Goal: Task Accomplishment & Management: Manage account settings

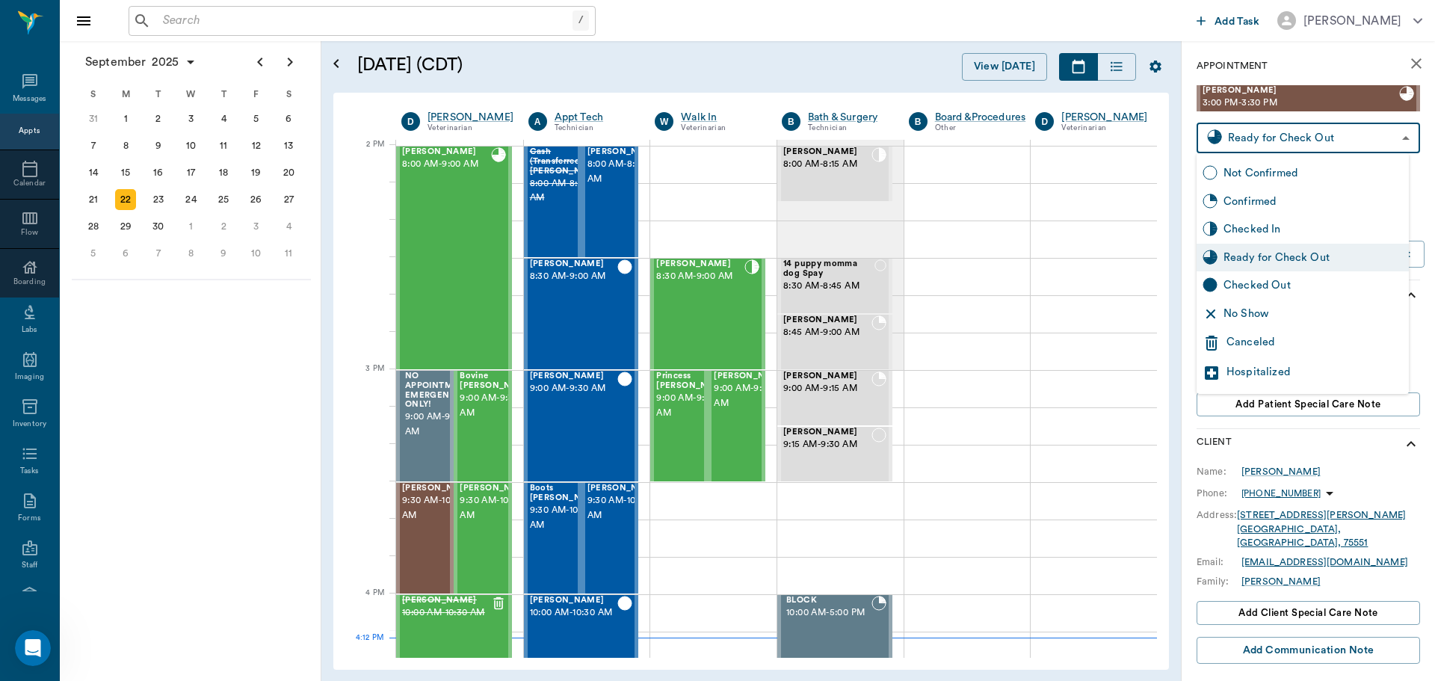
scroll to position [1347, 0]
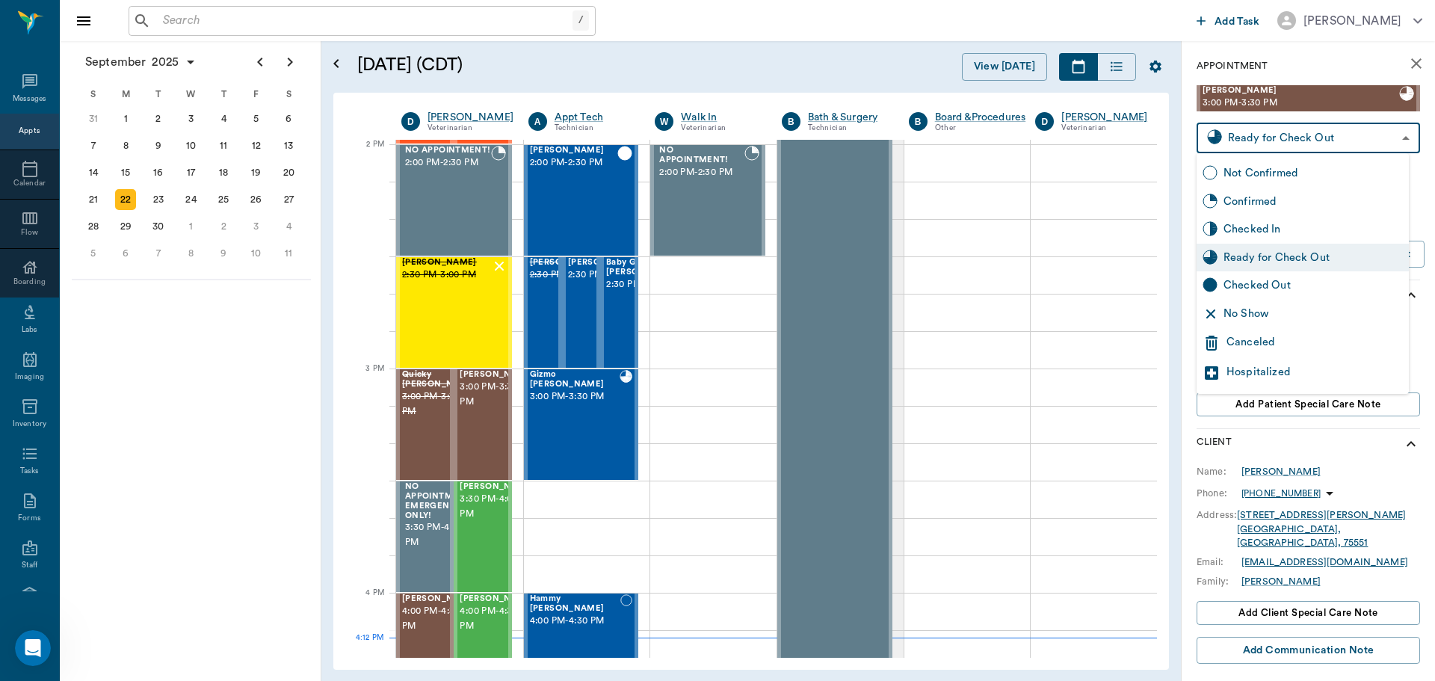
click at [220, 448] on div at bounding box center [717, 340] width 1435 height 681
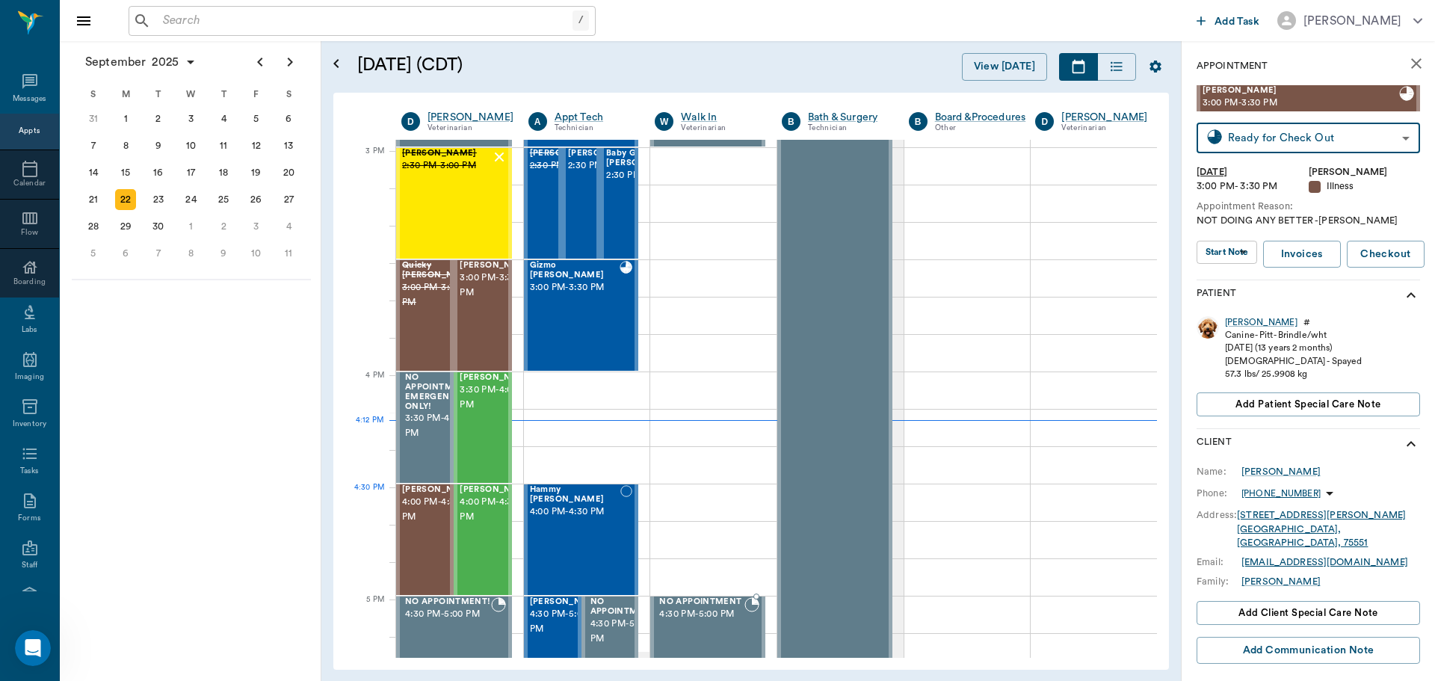
scroll to position [1571, 0]
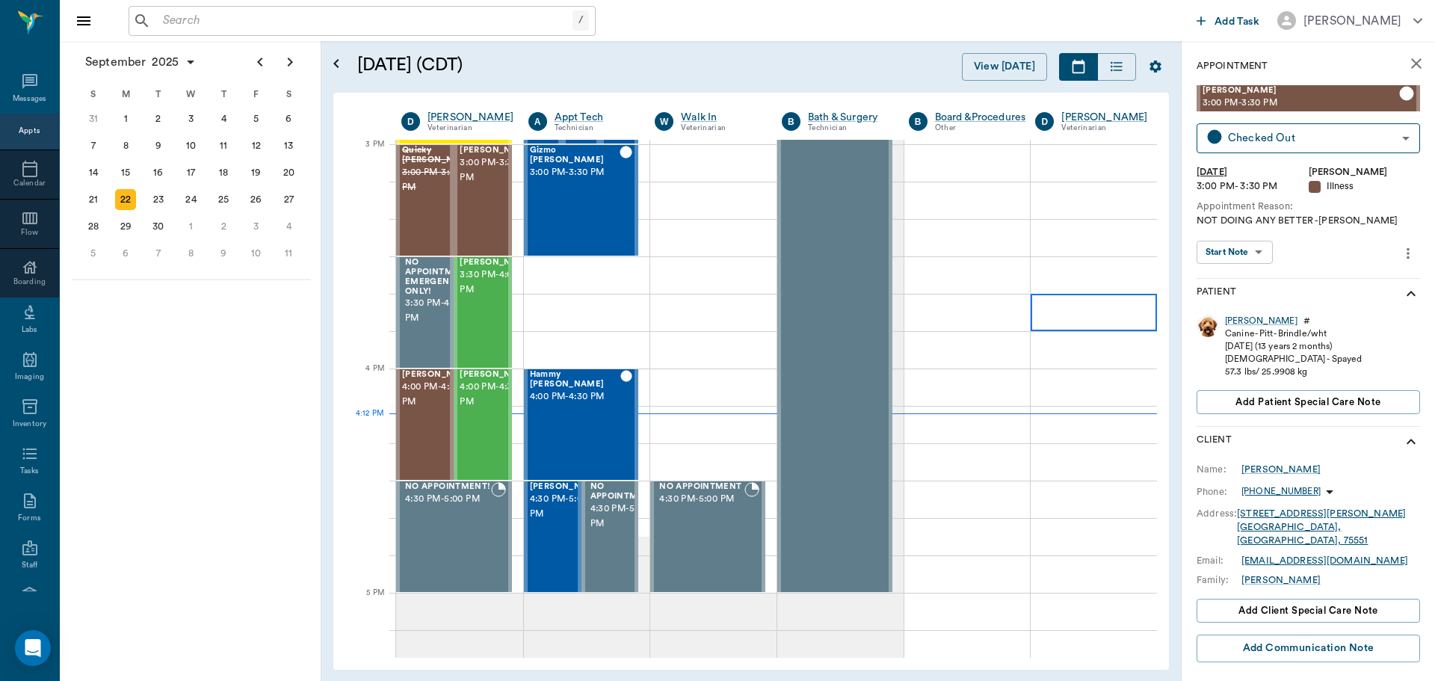
scroll to position [1571, 0]
click at [494, 344] on div "Arya HUNTER 3:30 PM - 4:00 PM" at bounding box center [497, 312] width 75 height 109
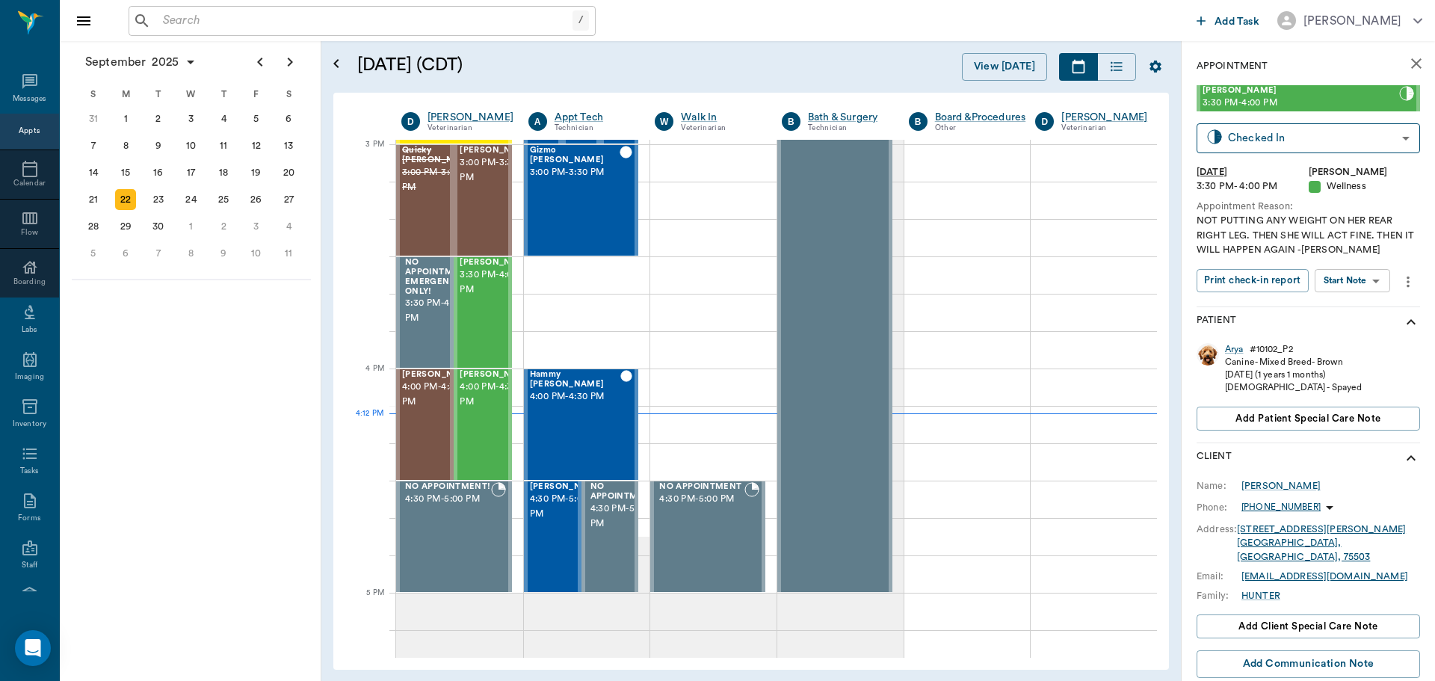
click at [1350, 285] on body "/ ​ Add Task [PERSON_NAME] Nectar Messages Appts Calendar Flow Boarding Labs Im…" at bounding box center [717, 340] width 1435 height 681
click at [1356, 300] on li "Start SOAP" at bounding box center [1353, 310] width 104 height 25
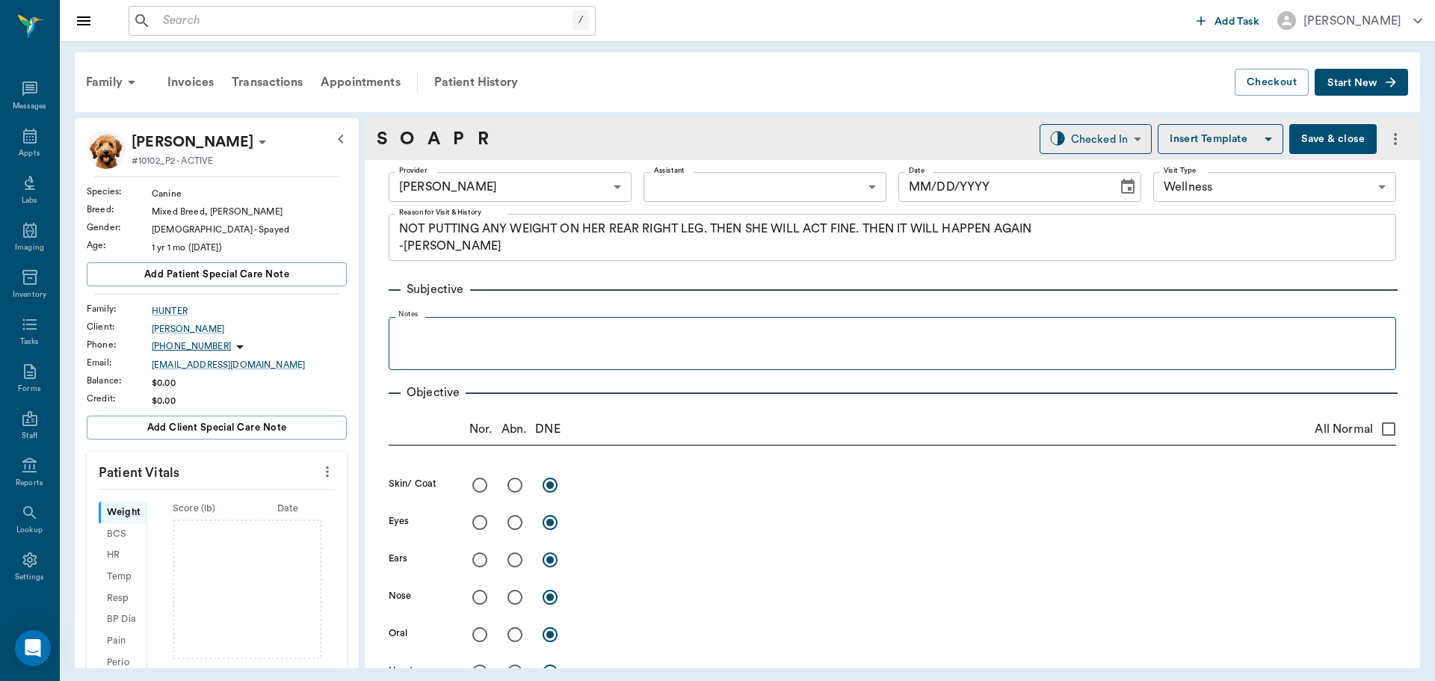
type input "63ec2f075fda476ae8351a4d"
type input "65d2be4f46e3a538d89b8c14"
type textarea "NOT PUTTING ANY WEIGHT ON HER REAR RIGHT LEG. THEN SHE WILL ACT FINE. THEN IT W…"
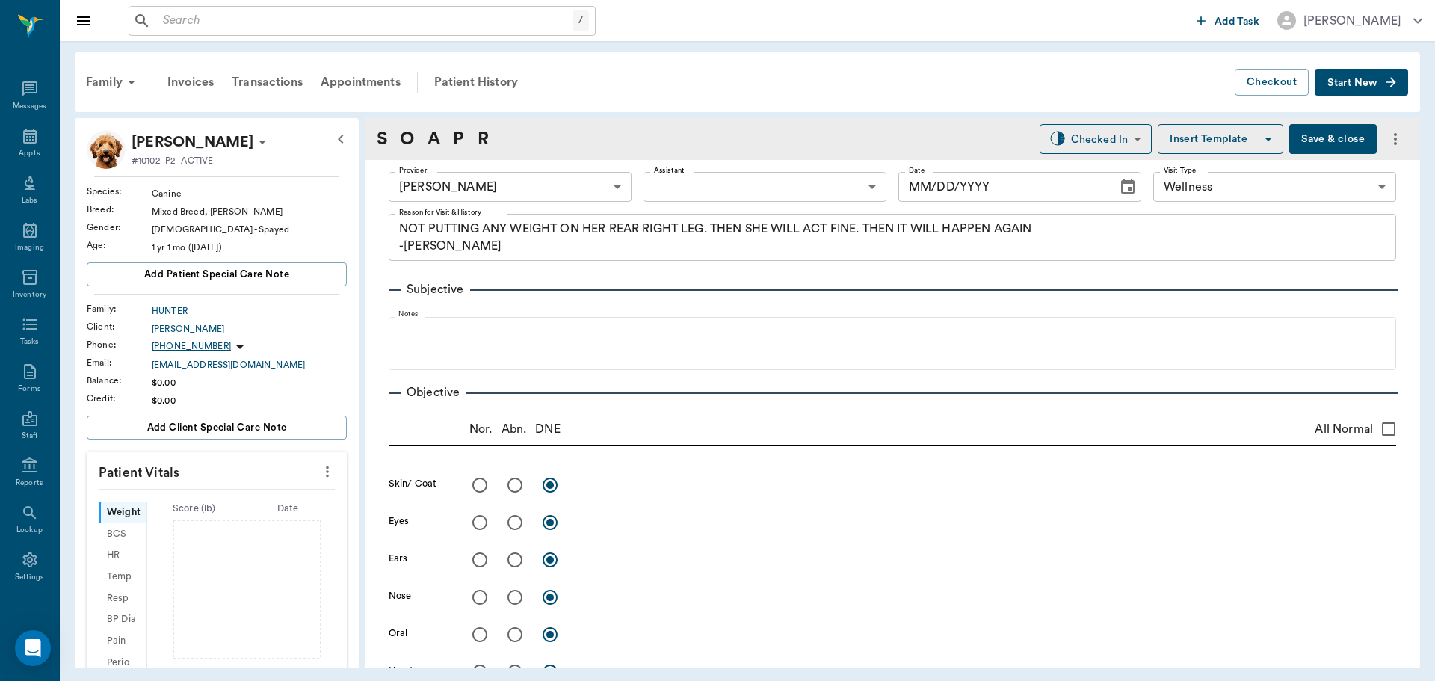
type input "[DATE]"
click at [321, 468] on icon "more" at bounding box center [327, 472] width 16 height 18
click at [265, 498] on span "Enter Vitals" at bounding box center [254, 497] width 126 height 16
click at [232, 516] on input "text" at bounding box center [216, 516] width 130 height 30
click at [696, 180] on body "/ ​ Add Task [PERSON_NAME] Nectar Messages Appts Labs Imaging Inventory Tasks F…" at bounding box center [717, 340] width 1435 height 681
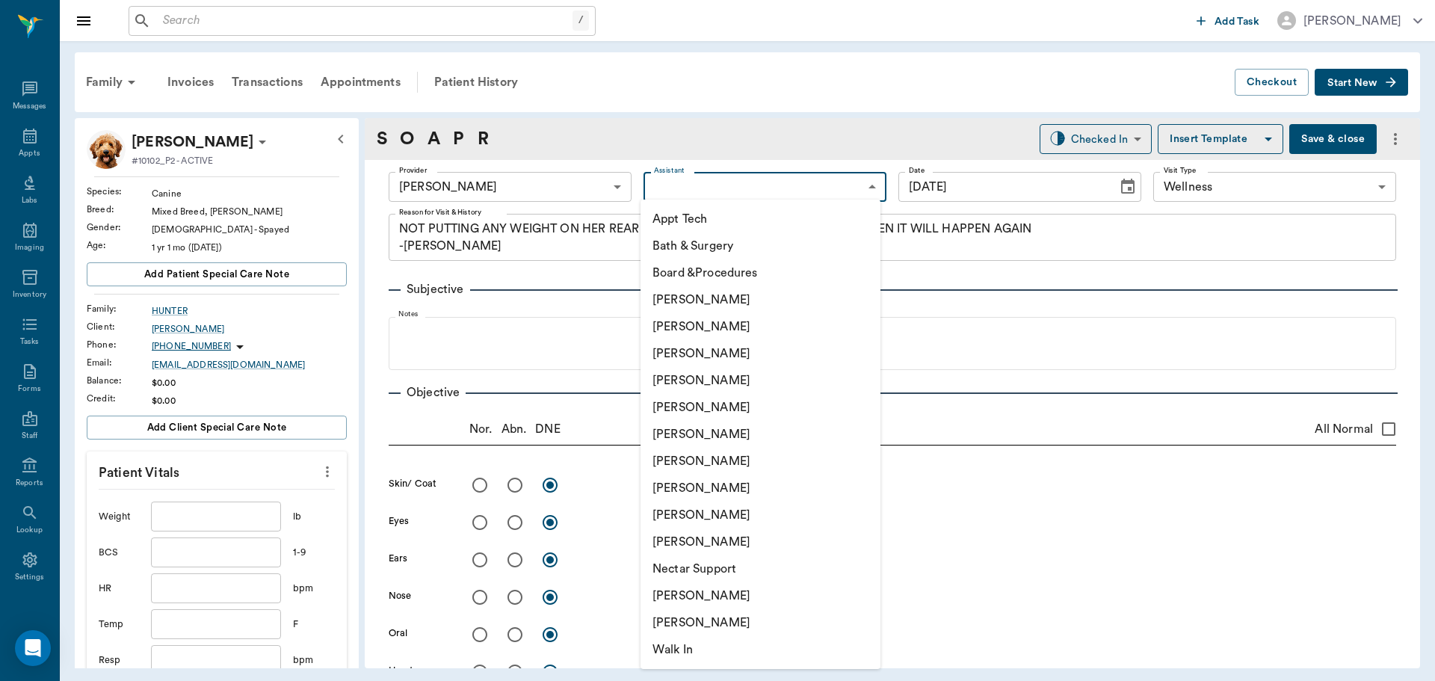
click at [775, 470] on li "[PERSON_NAME]" at bounding box center [760, 461] width 240 height 27
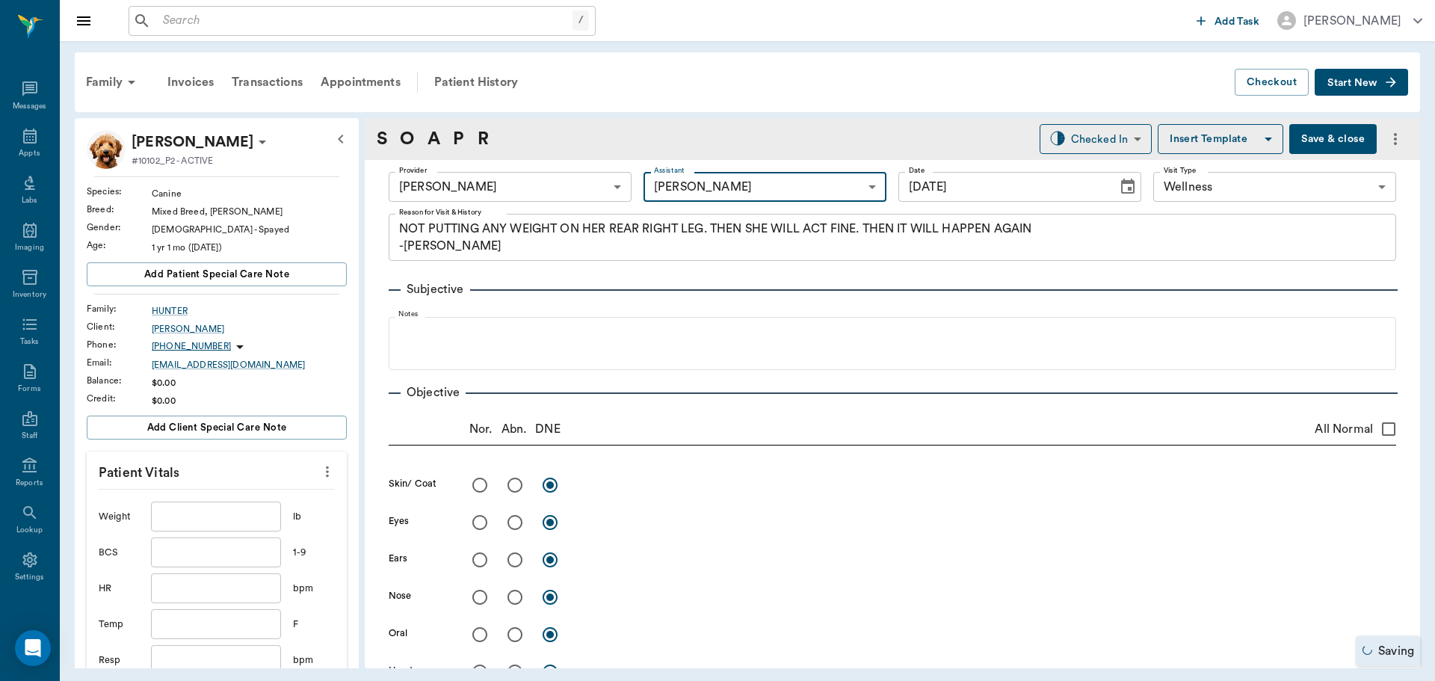
click at [682, 191] on body "/ ​ Add Task [PERSON_NAME] Nectar Messages Appts Labs Imaging Inventory Tasks F…" at bounding box center [717, 340] width 1435 height 681
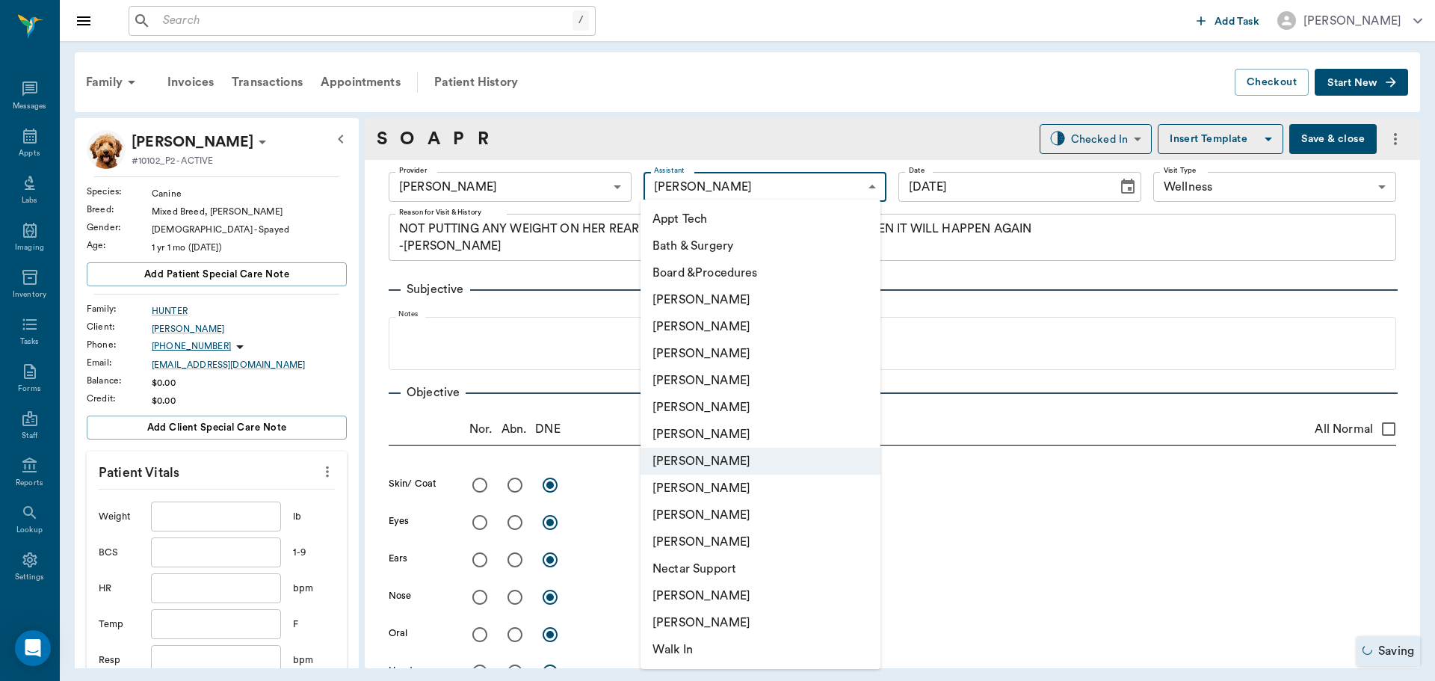
click at [705, 214] on li "Appt Tech" at bounding box center [760, 218] width 240 height 27
type input "63ec2f075fda476ae8351a4c"
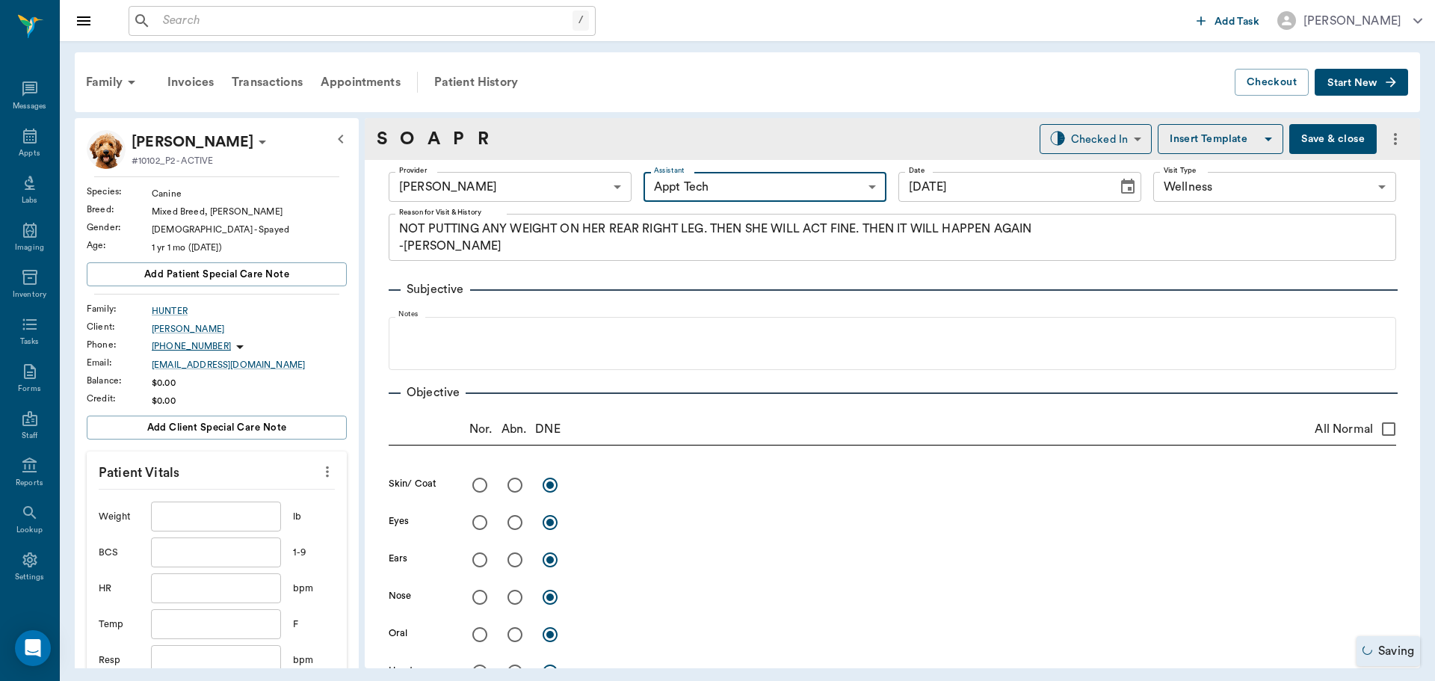
click at [319, 472] on icon "more" at bounding box center [327, 472] width 16 height 18
click at [290, 507] on li "View Vitals" at bounding box center [253, 497] width 149 height 28
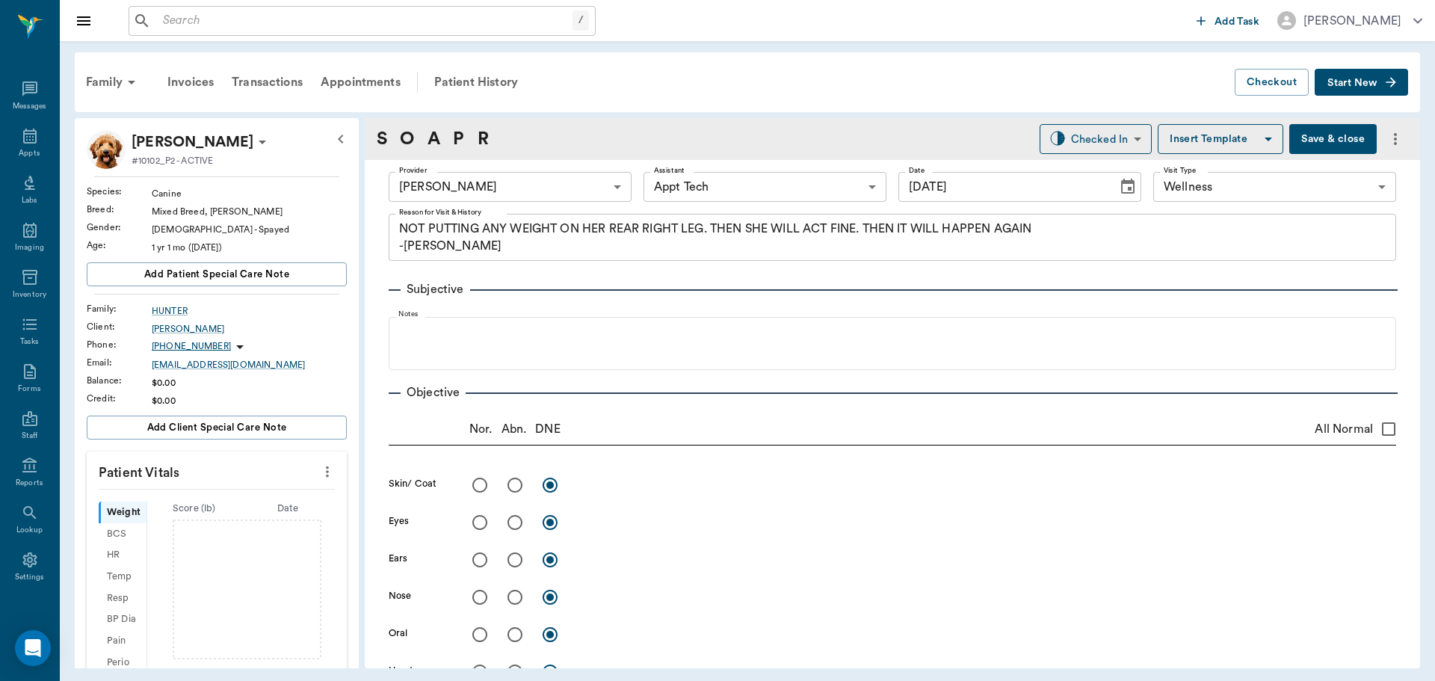
click at [319, 476] on icon "more" at bounding box center [327, 472] width 16 height 18
click at [271, 508] on li "Enter Vitals" at bounding box center [253, 497] width 149 height 28
click at [215, 522] on input "text" at bounding box center [216, 516] width 130 height 30
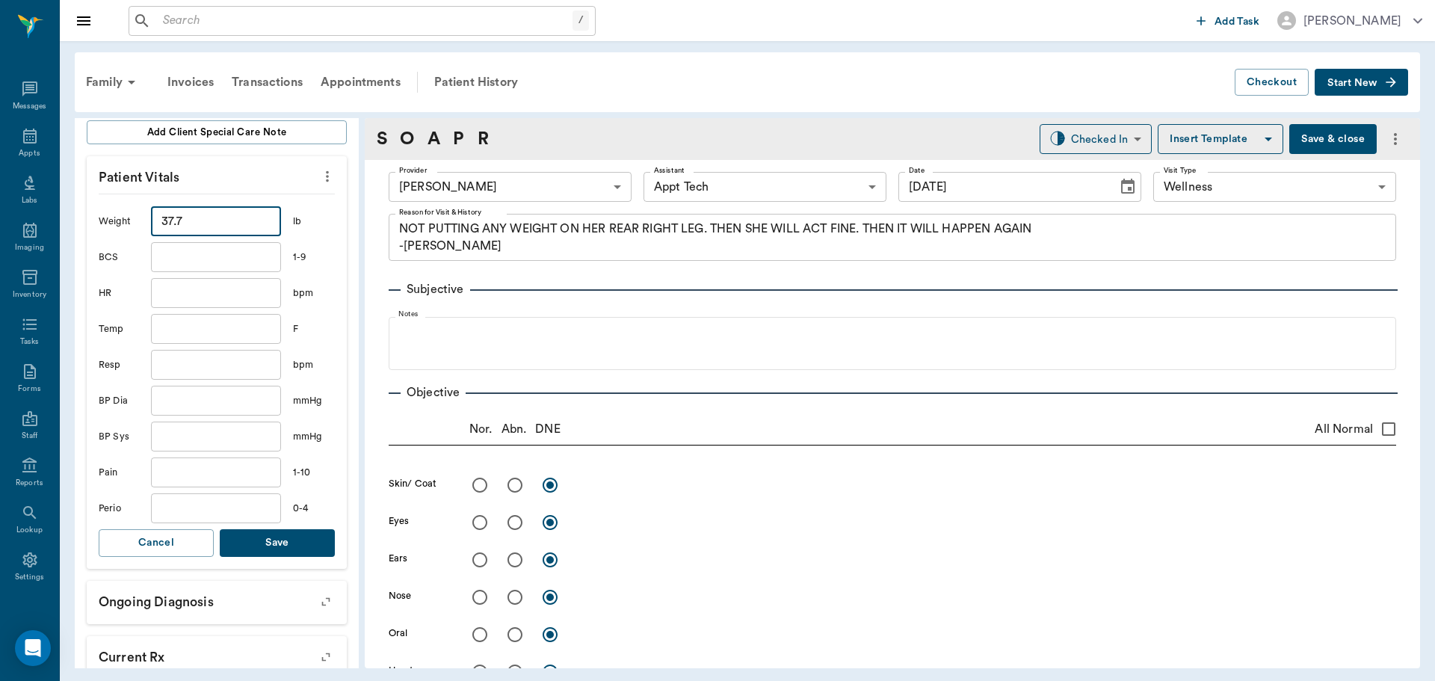
scroll to position [299, 0]
type input "37.7"
click at [307, 541] on button "Save" at bounding box center [277, 539] width 115 height 28
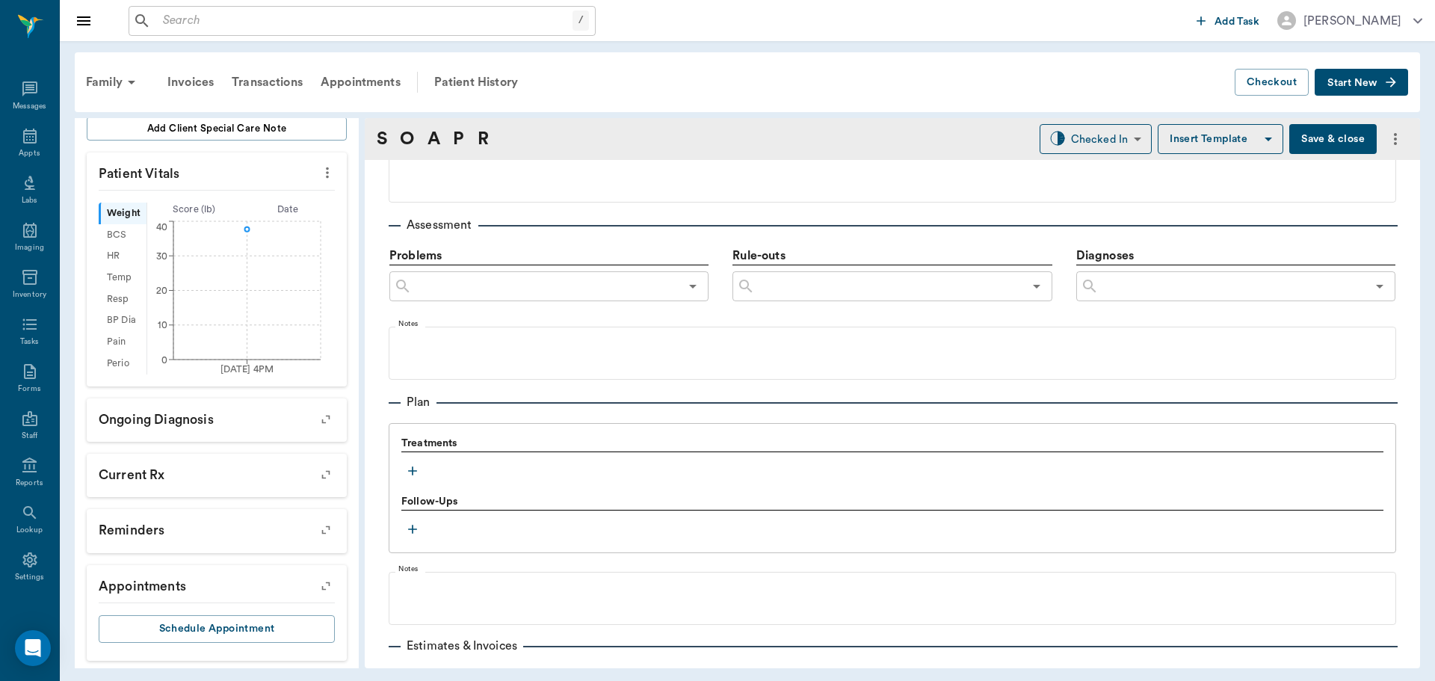
scroll to position [822, 0]
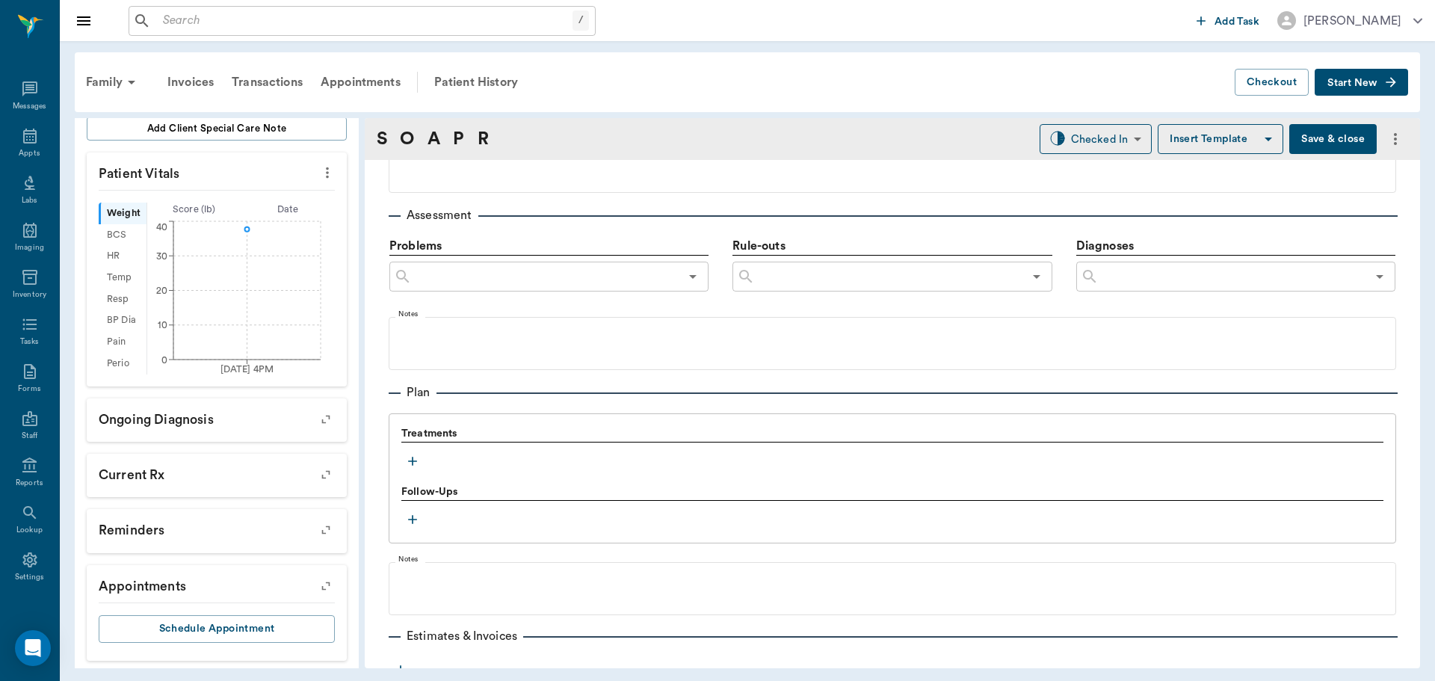
click at [407, 469] on button "button" at bounding box center [412, 461] width 22 height 22
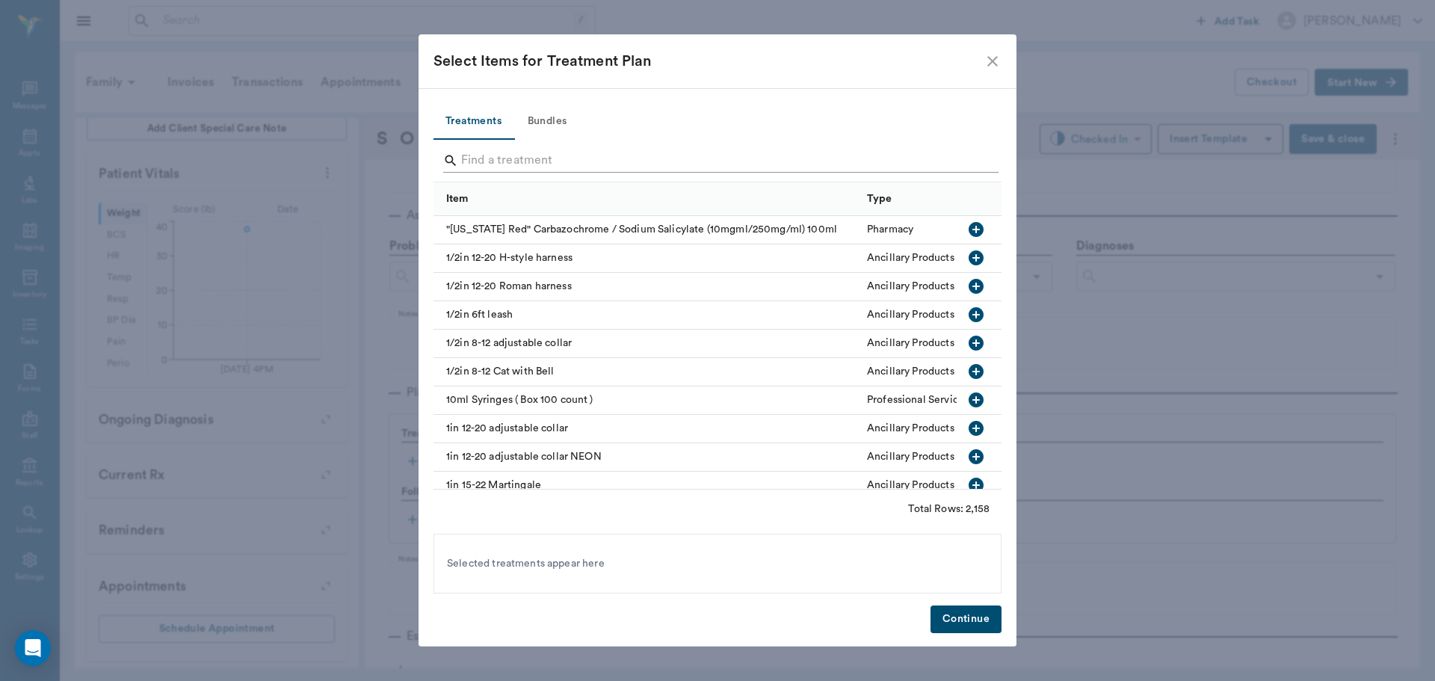
click at [563, 155] on input "Search" at bounding box center [718, 161] width 515 height 24
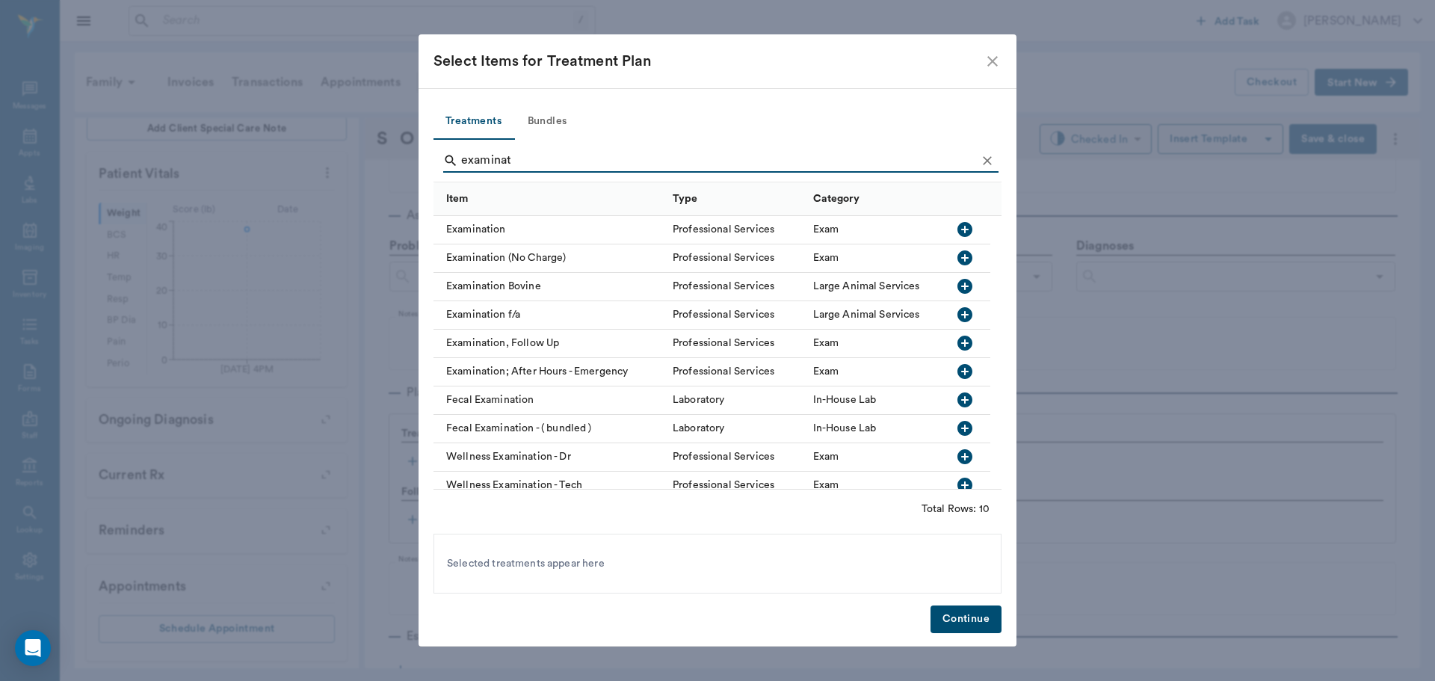
type input "examinat"
drag, startPoint x: 965, startPoint y: 235, endPoint x: 968, endPoint y: 178, distance: 56.9
click at [964, 234] on icon "button" at bounding box center [964, 229] width 15 height 15
click at [980, 161] on icon "Clear" at bounding box center [987, 160] width 15 height 15
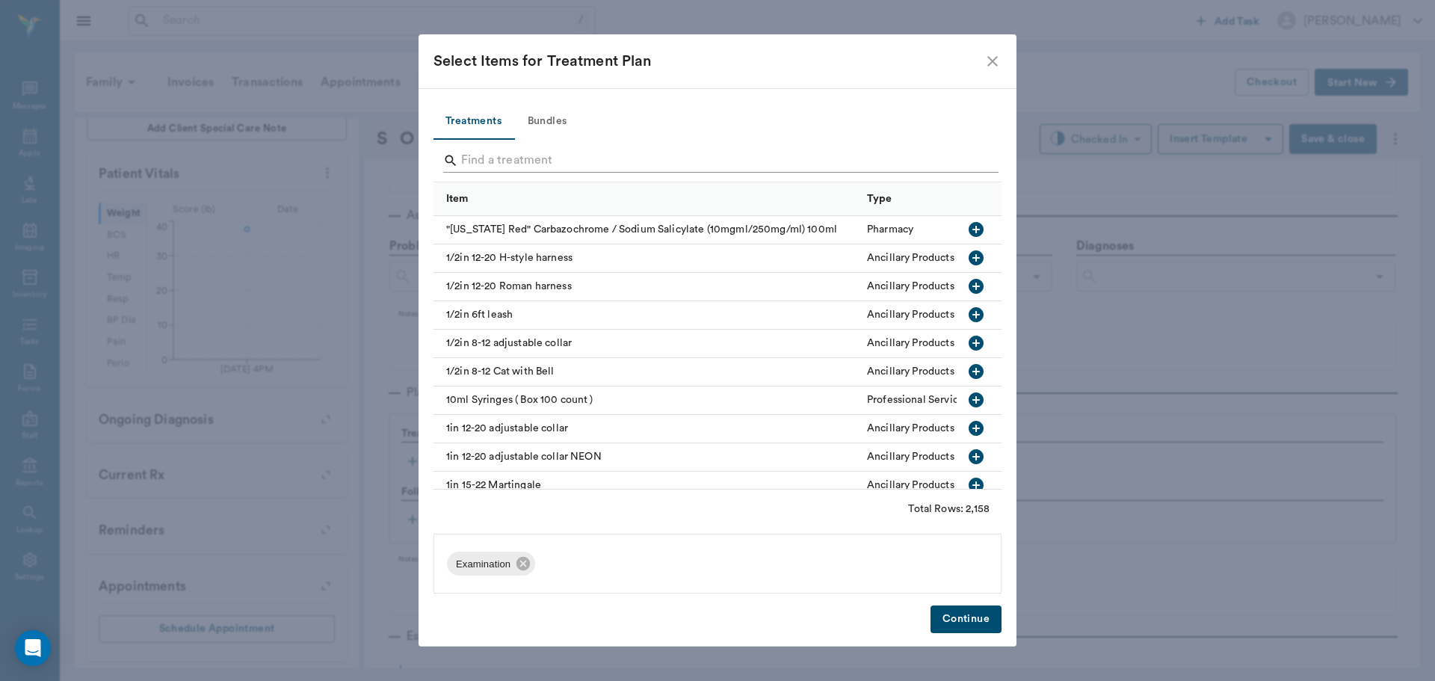
click at [968, 159] on input "Search" at bounding box center [718, 161] width 515 height 24
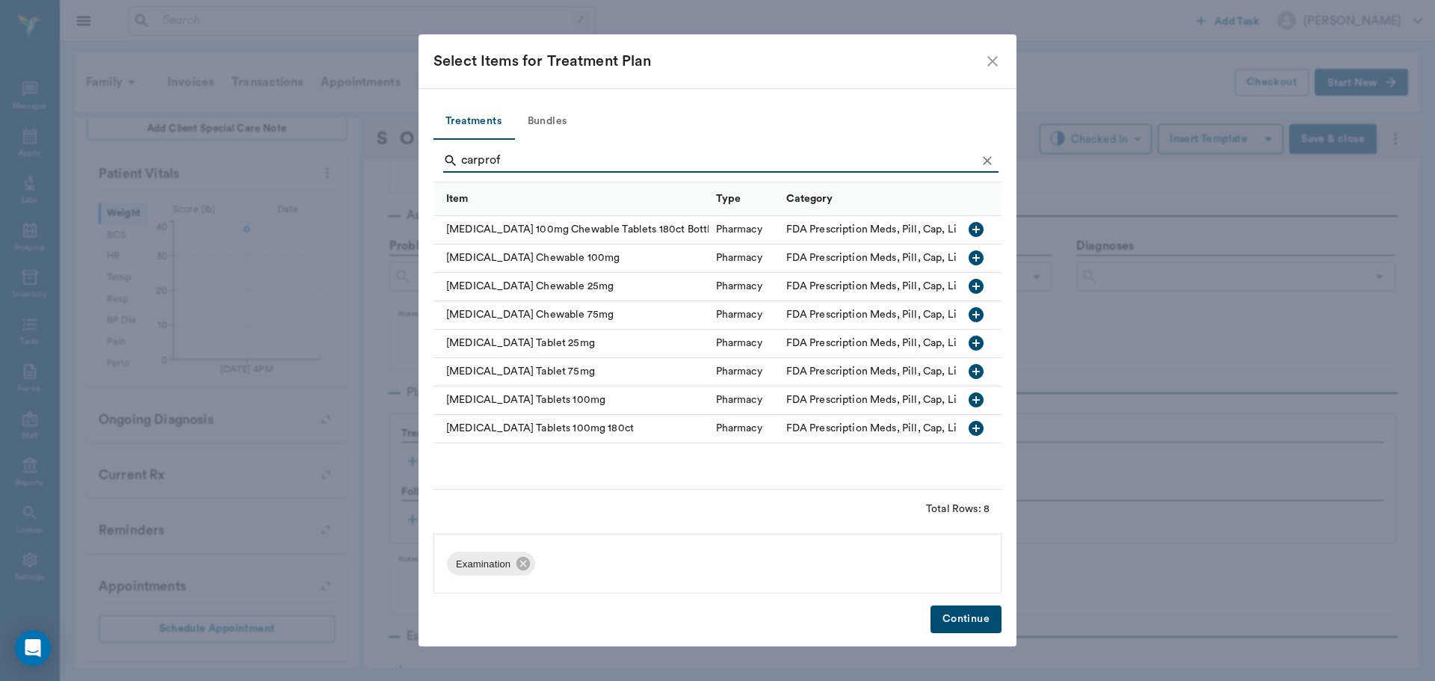
type input "carprof"
click at [971, 367] on icon "button" at bounding box center [975, 371] width 15 height 15
click at [981, 165] on icon "Clear" at bounding box center [987, 160] width 15 height 15
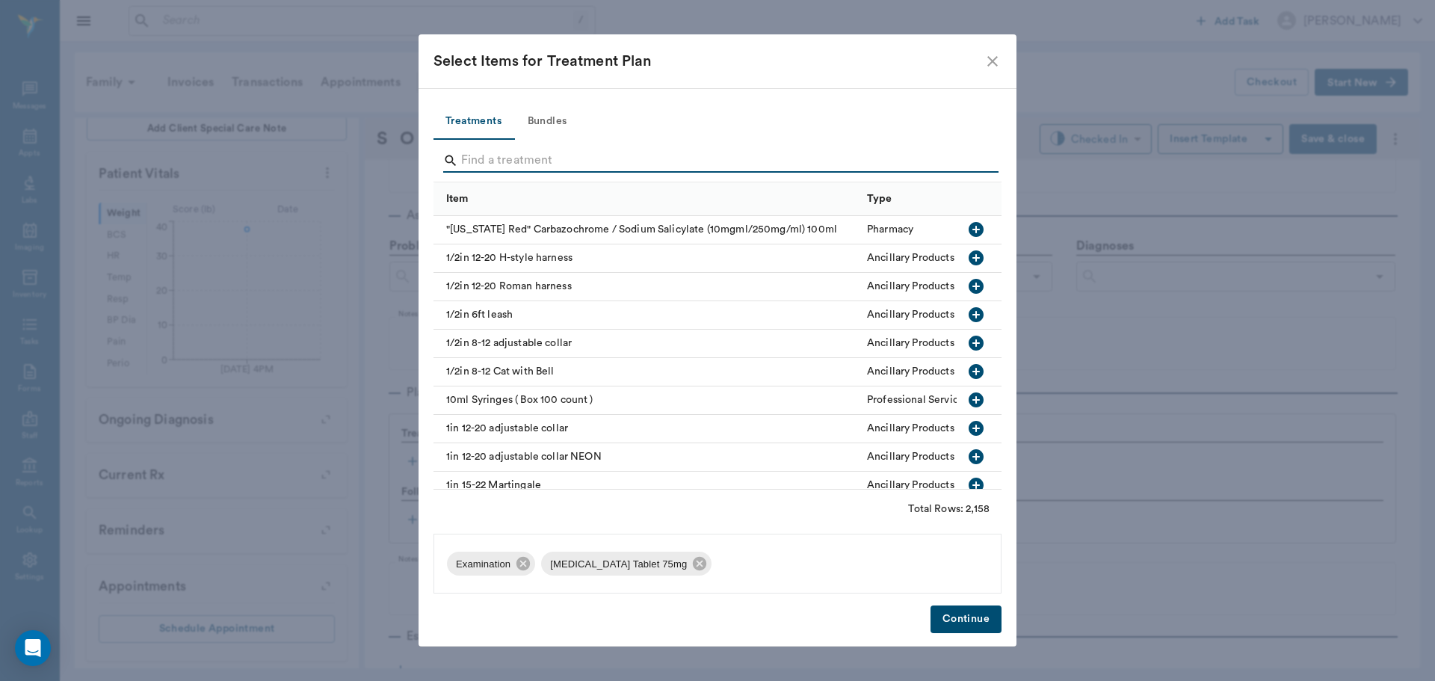
click at [948, 165] on input "Search" at bounding box center [718, 161] width 515 height 24
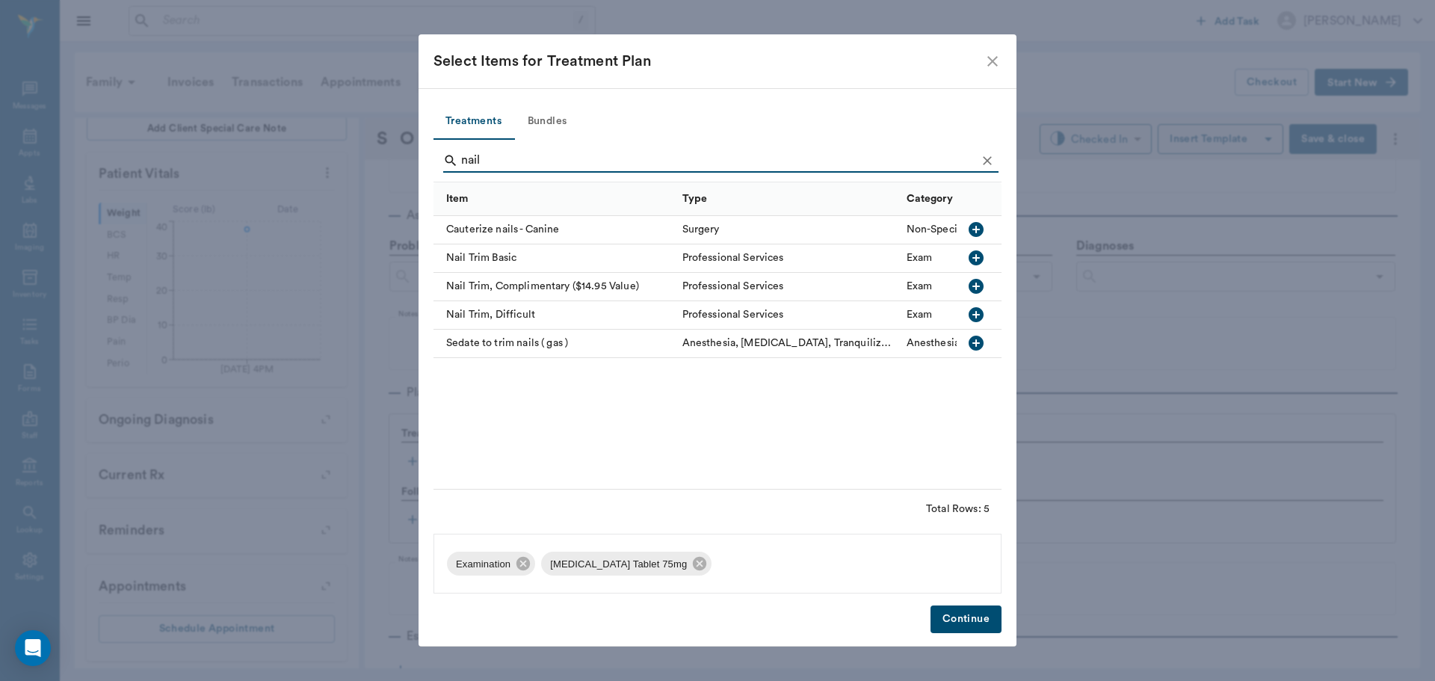
type input "nail"
click at [979, 252] on icon "button" at bounding box center [975, 257] width 15 height 15
click at [982, 612] on button "Continue" at bounding box center [965, 619] width 71 height 28
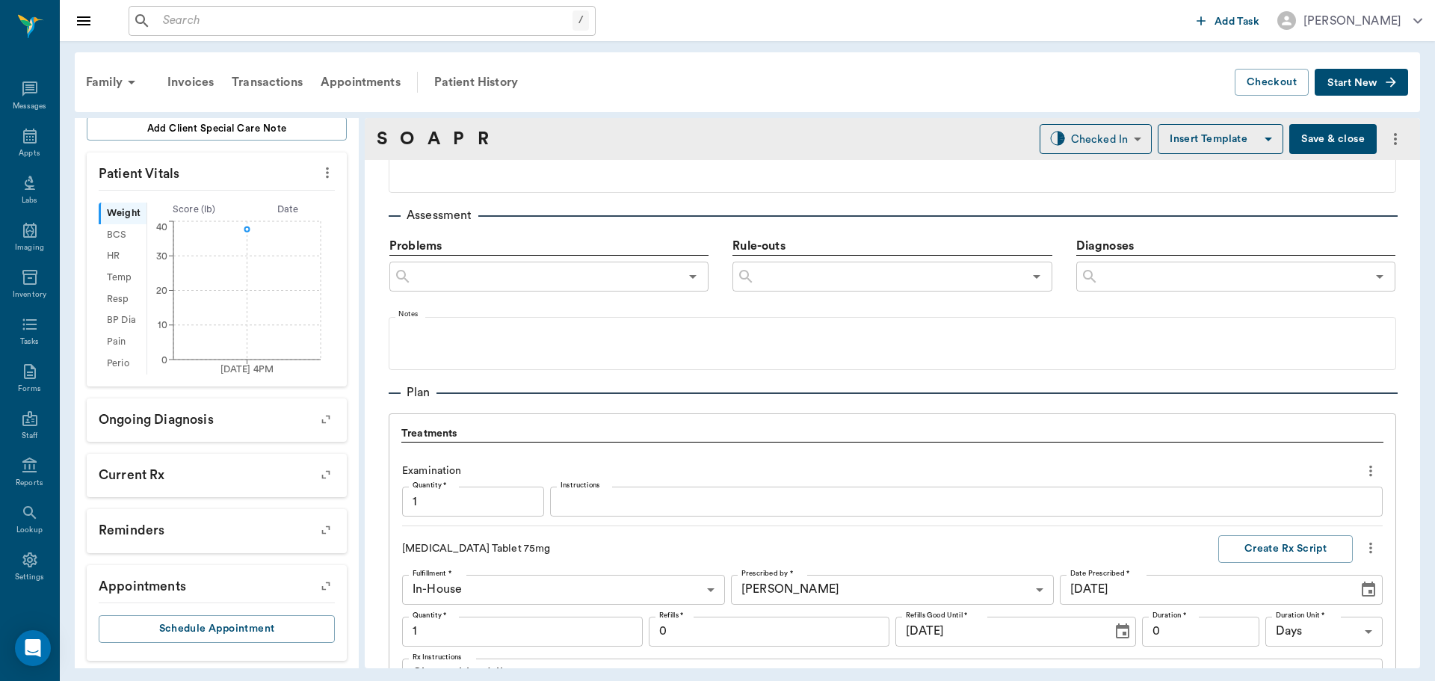
scroll to position [1222, 0]
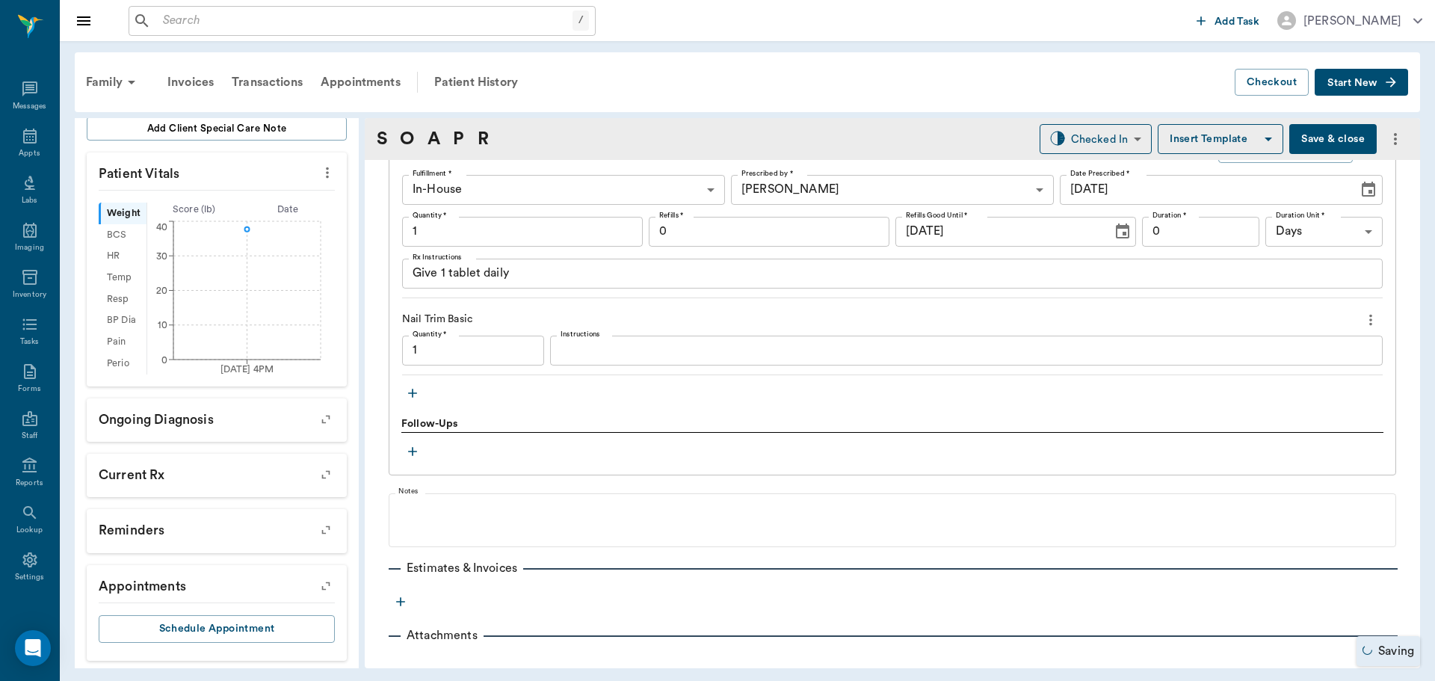
type input "1.00"
click at [539, 271] on textarea "Give 1 tablet daily" at bounding box center [891, 273] width 959 height 17
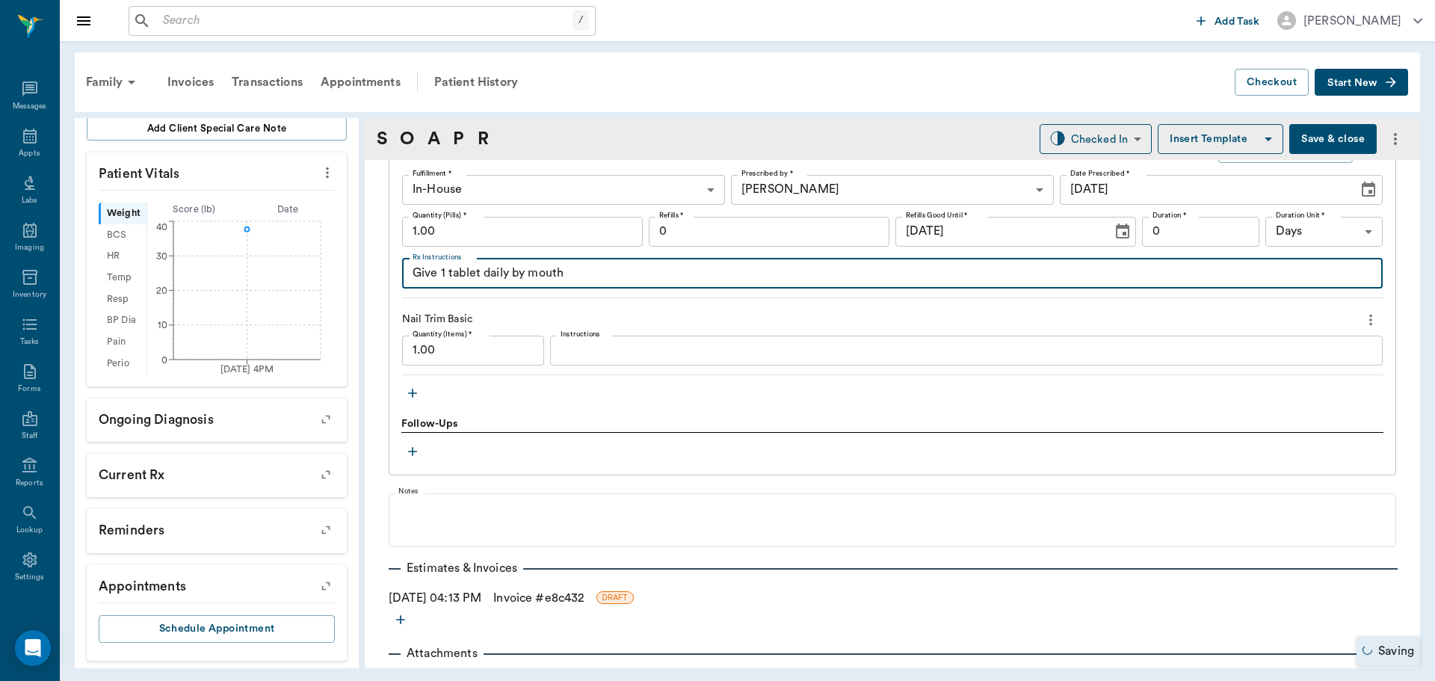
type textarea "Give 1 tablet daily by mouth"
click at [546, 229] on input "1.00" at bounding box center [522, 232] width 241 height 30
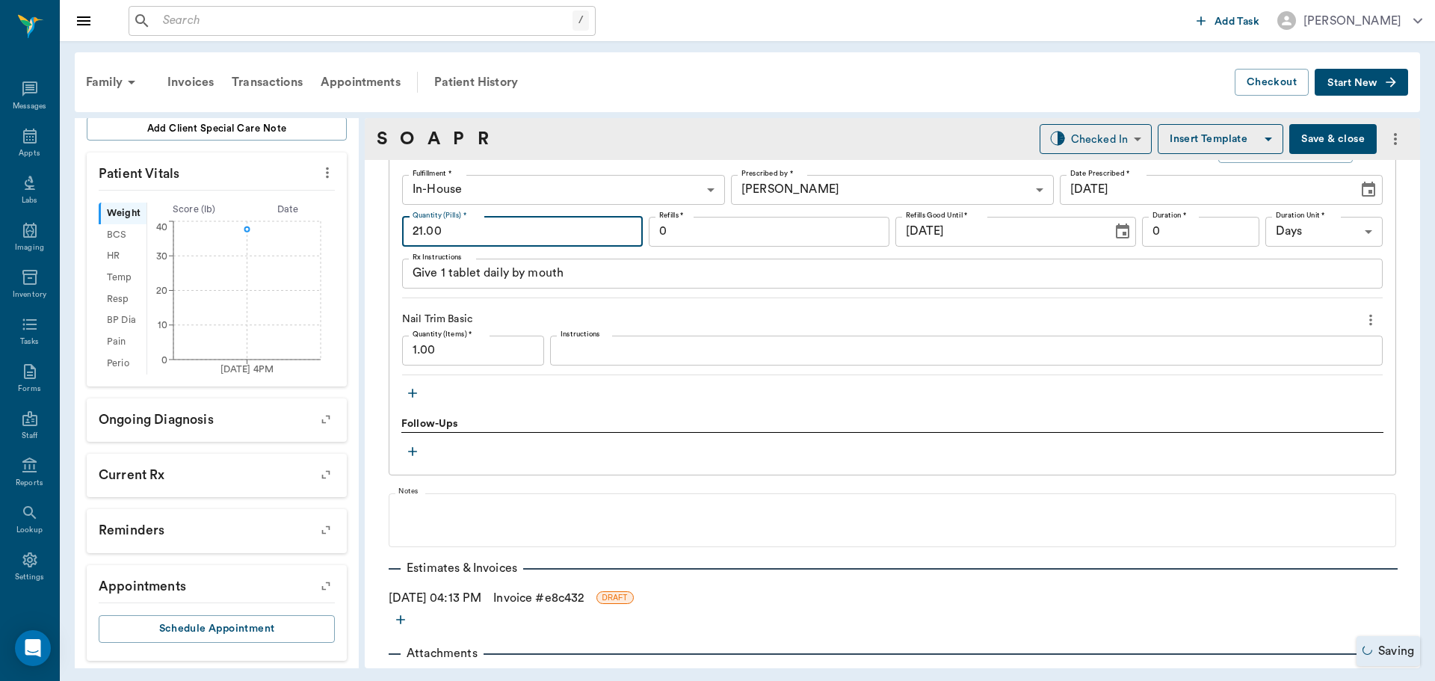
type input "21.00"
click at [1298, 230] on body "/ ​ Add Task [PERSON_NAME] Nectar Messages Appts Labs Imaging Inventory Tasks F…" at bounding box center [717, 340] width 1435 height 681
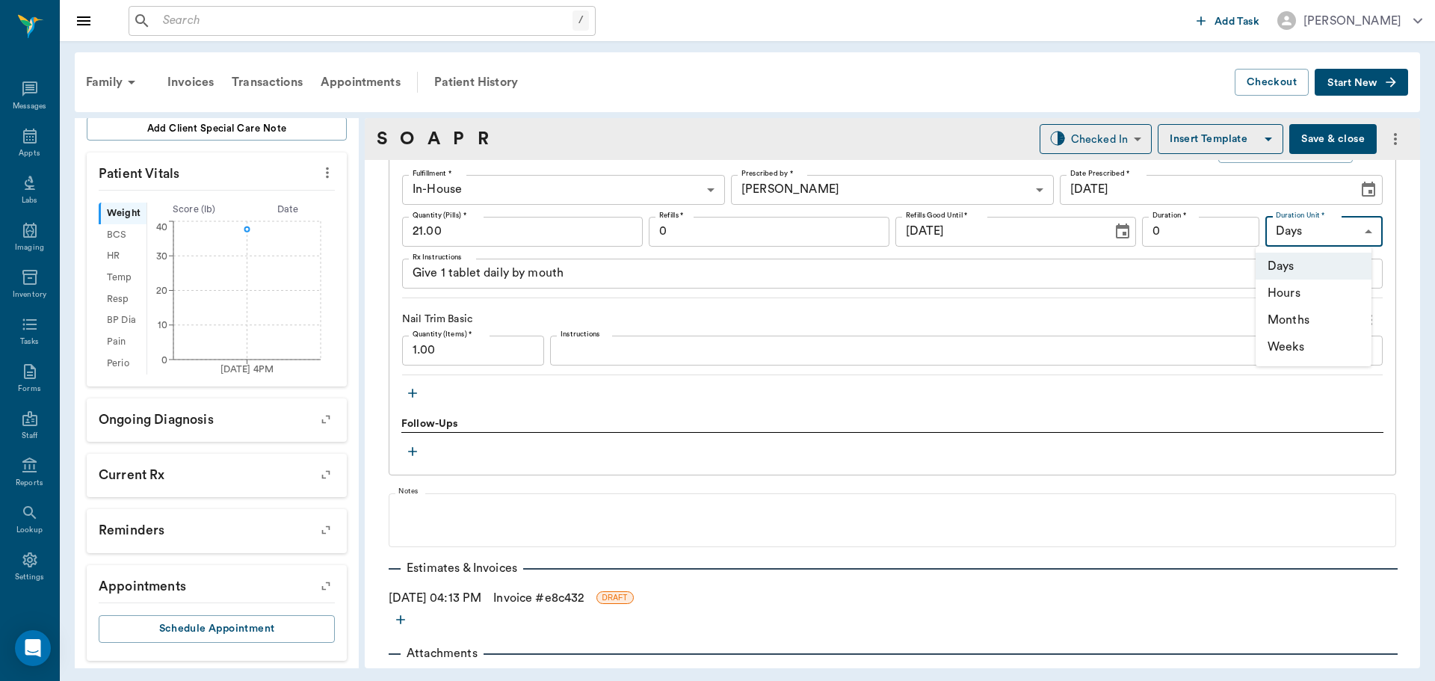
click at [1323, 342] on li "Weeks" at bounding box center [1313, 346] width 116 height 27
type input "WEEKS"
click at [1214, 234] on input "0" at bounding box center [1200, 232] width 117 height 30
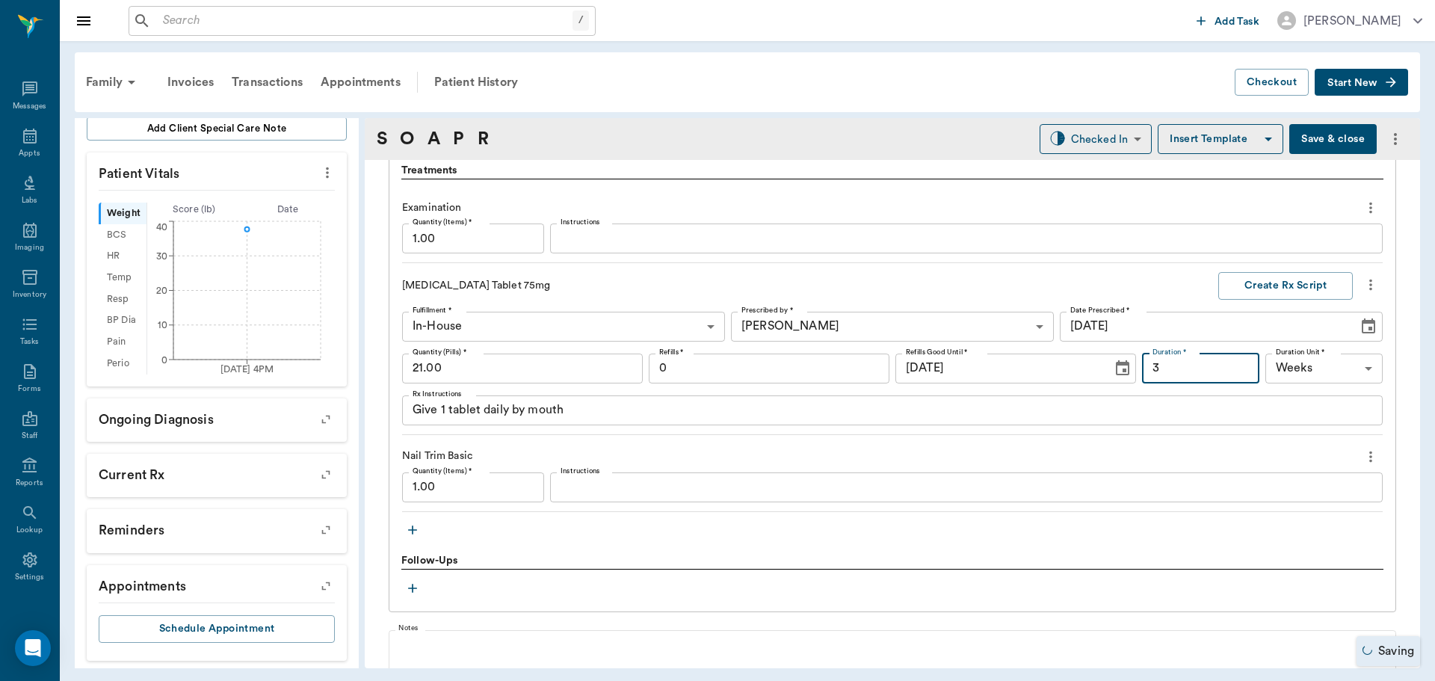
scroll to position [1072, 0]
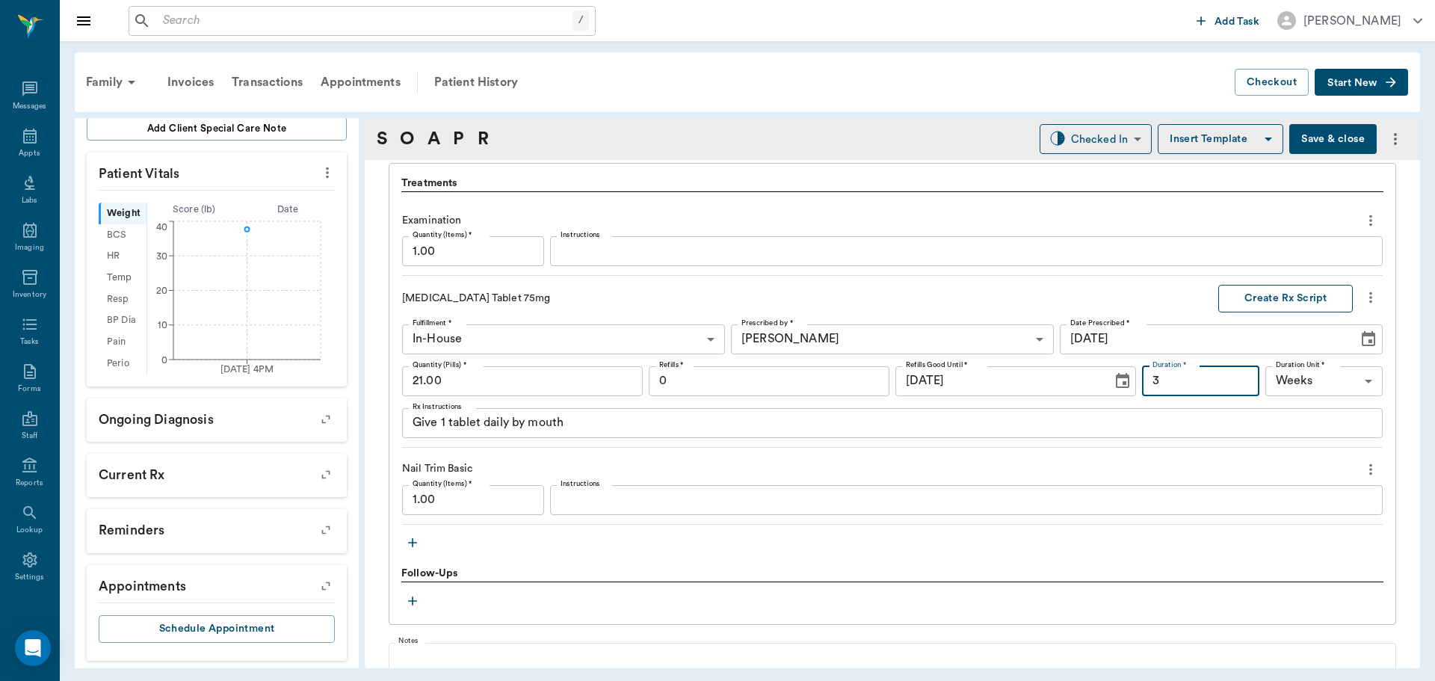
type input "3"
click at [1279, 301] on button "Create Rx Script" at bounding box center [1285, 299] width 135 height 28
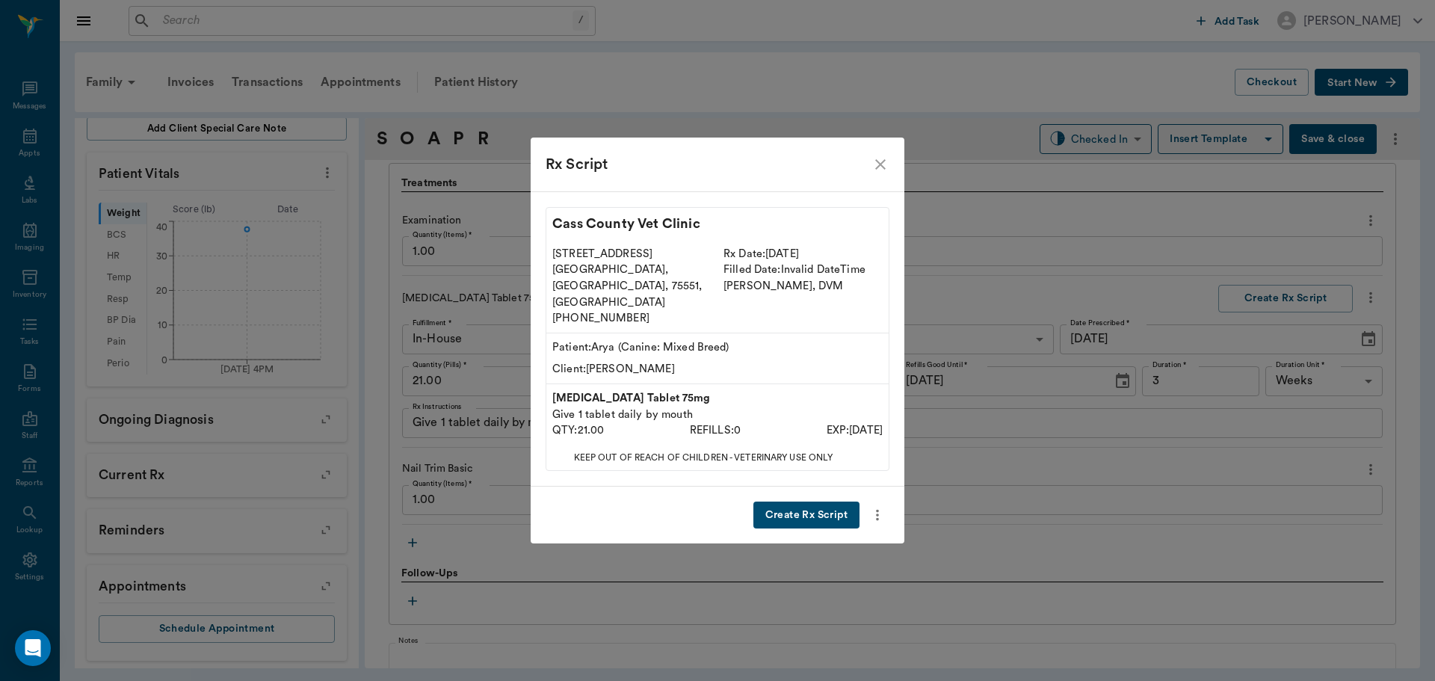
click at [816, 501] on button "Create Rx Script" at bounding box center [806, 515] width 106 height 28
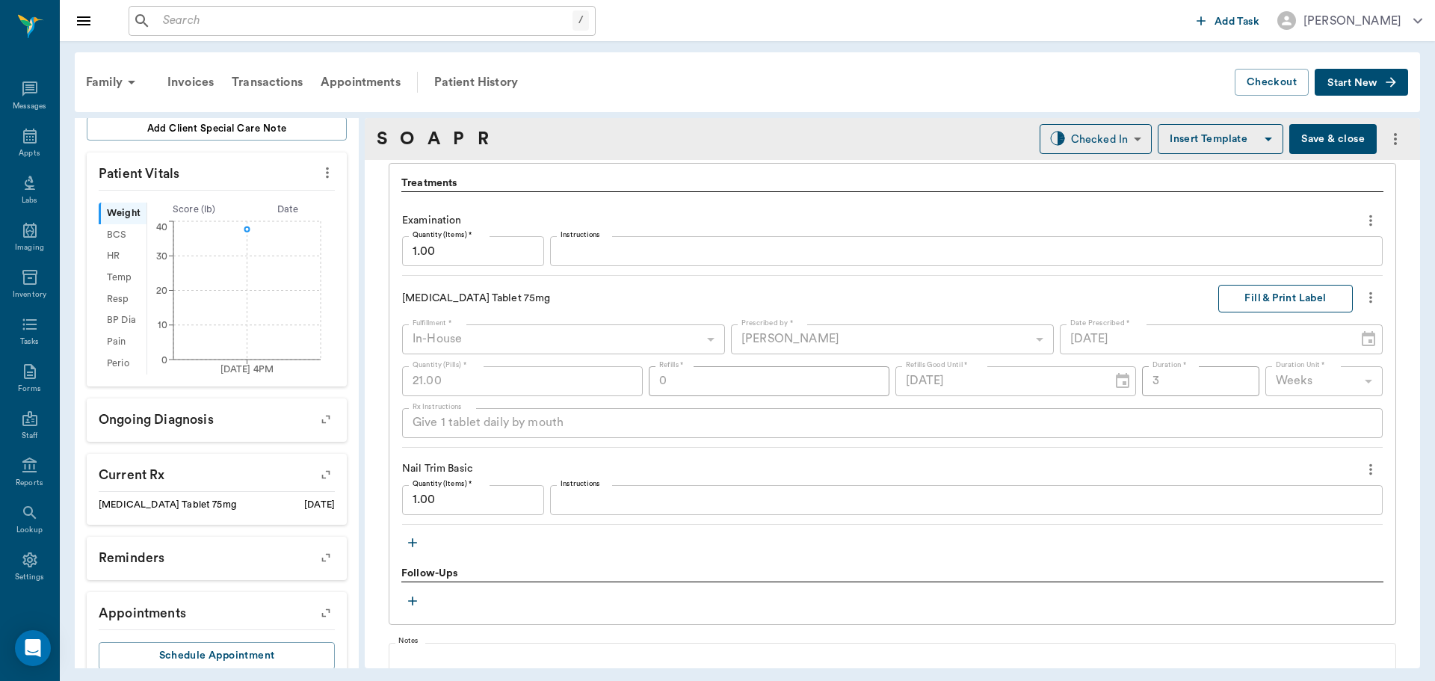
click at [1261, 294] on button "Fill & Print Label" at bounding box center [1285, 299] width 135 height 28
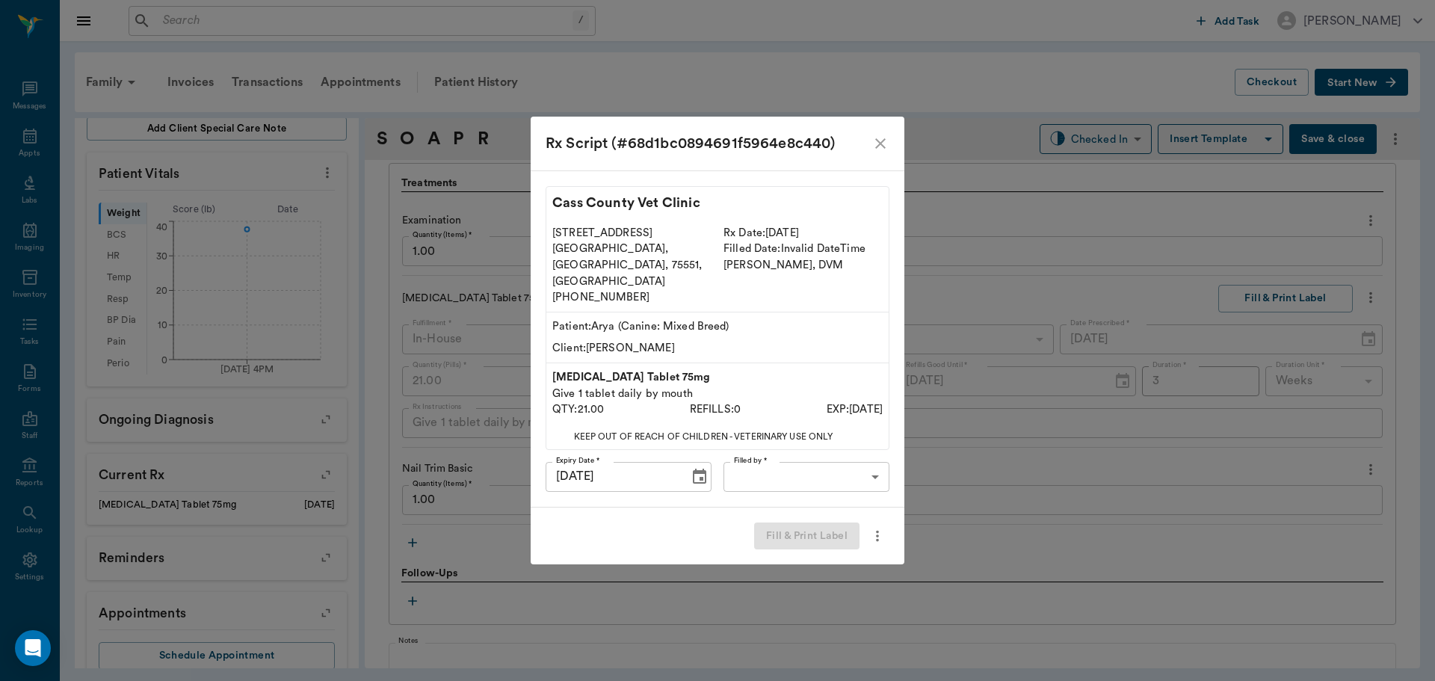
click at [807, 457] on body "/ ​ Add Task [PERSON_NAME] Nectar Messages Appts Labs Imaging Inventory Tasks F…" at bounding box center [717, 340] width 1435 height 681
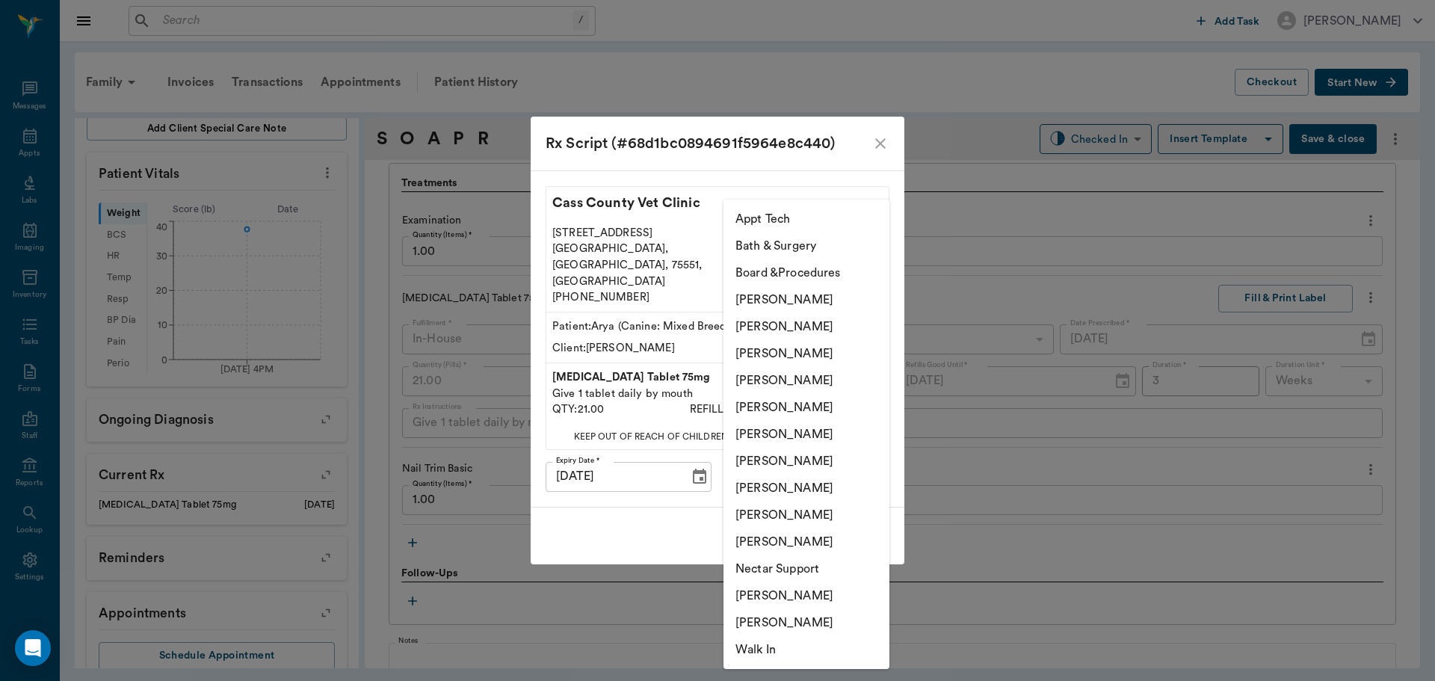
click at [805, 464] on li "[PERSON_NAME]" at bounding box center [806, 461] width 166 height 27
type input "682b670d8bdc6f7f8feef3db"
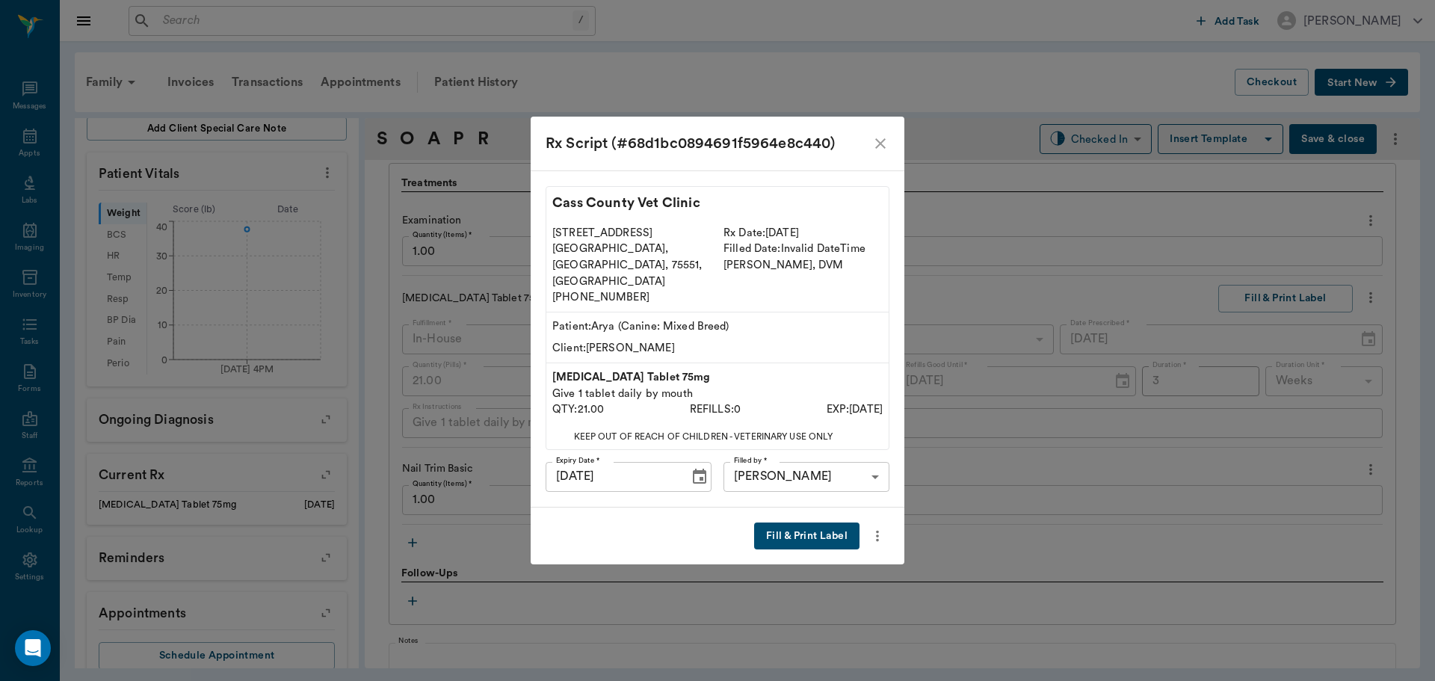
click at [803, 507] on div "Fill & Print Label" at bounding box center [718, 536] width 374 height 58
click at [803, 522] on button "Fill & Print Label" at bounding box center [806, 536] width 105 height 28
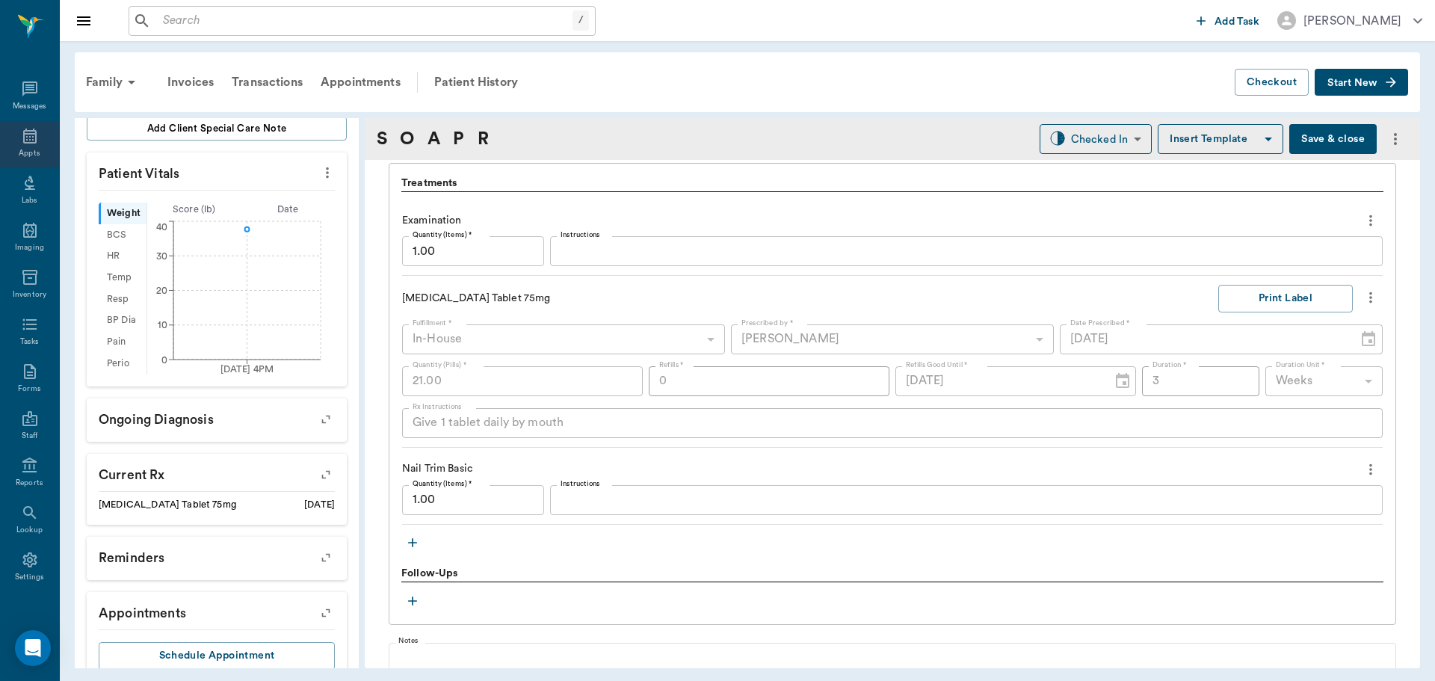
click at [34, 150] on div "Appts" at bounding box center [29, 153] width 21 height 11
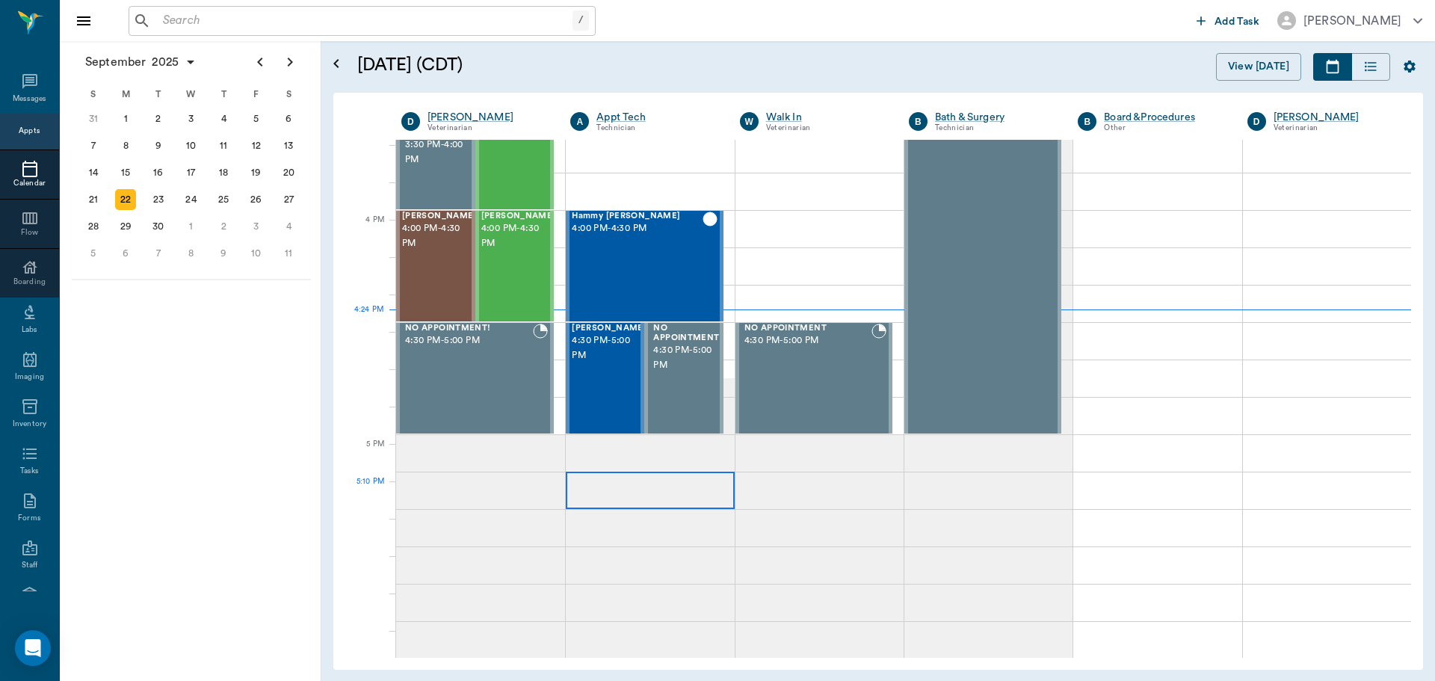
scroll to position [1719, 0]
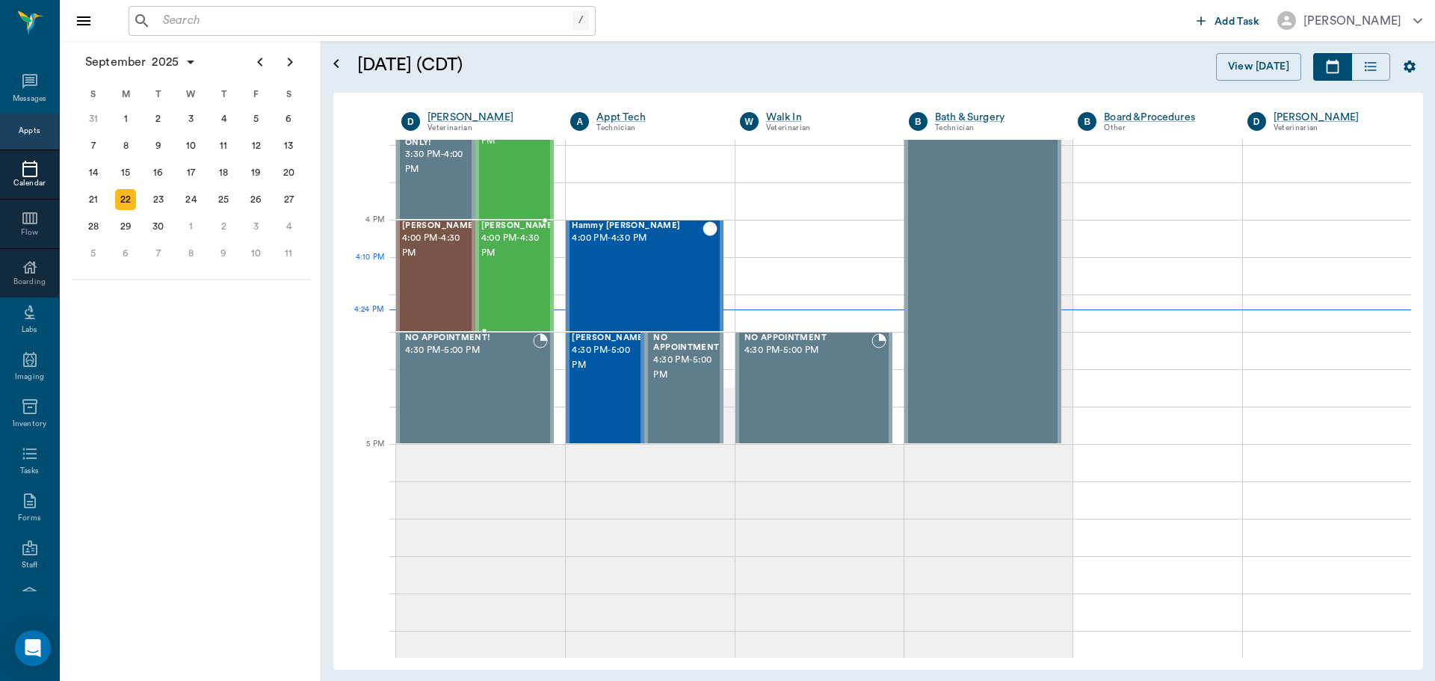
click at [504, 261] on span "4:00 PM - 4:30 PM" at bounding box center [518, 246] width 75 height 30
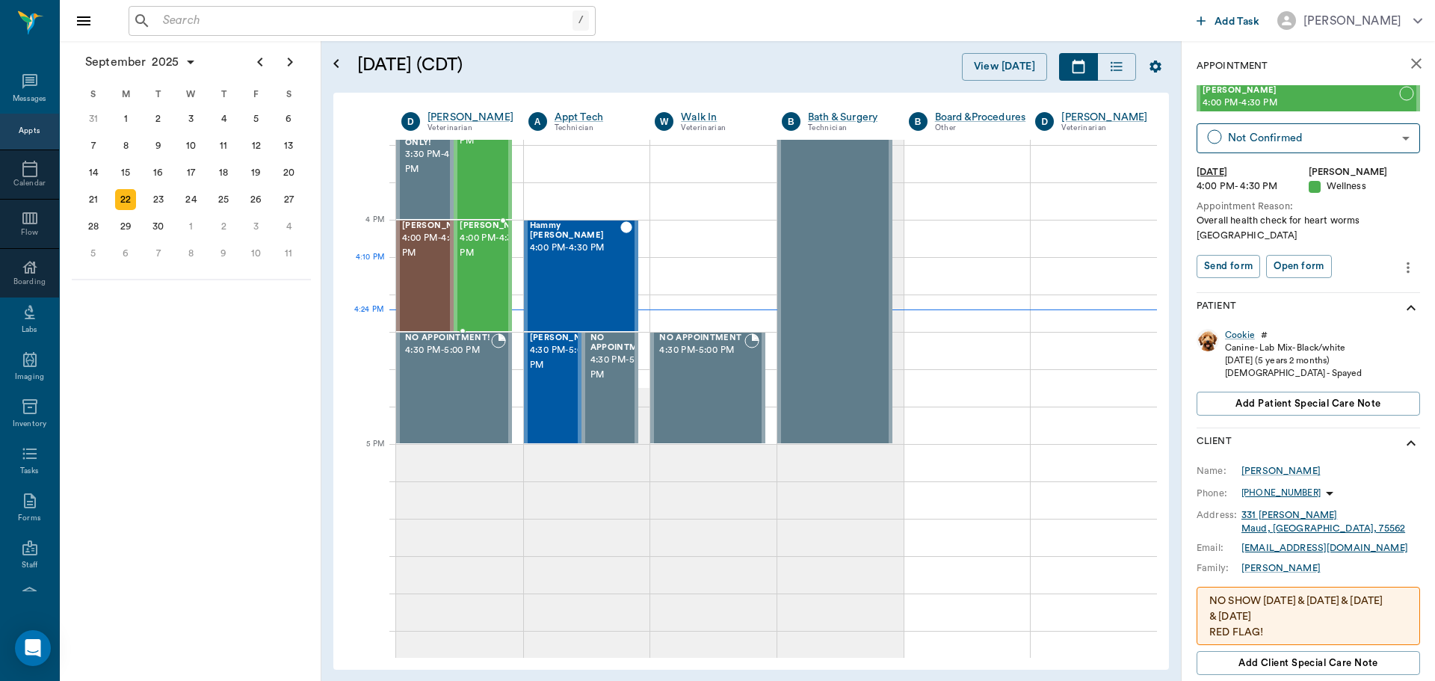
click at [480, 261] on span "4:00 PM - 4:30 PM" at bounding box center [497, 246] width 75 height 30
click at [1340, 128] on body "/ ​ Add Task [PERSON_NAME] Nectar Messages Appts Calendar Flow Boarding Labs Im…" at bounding box center [717, 340] width 1435 height 681
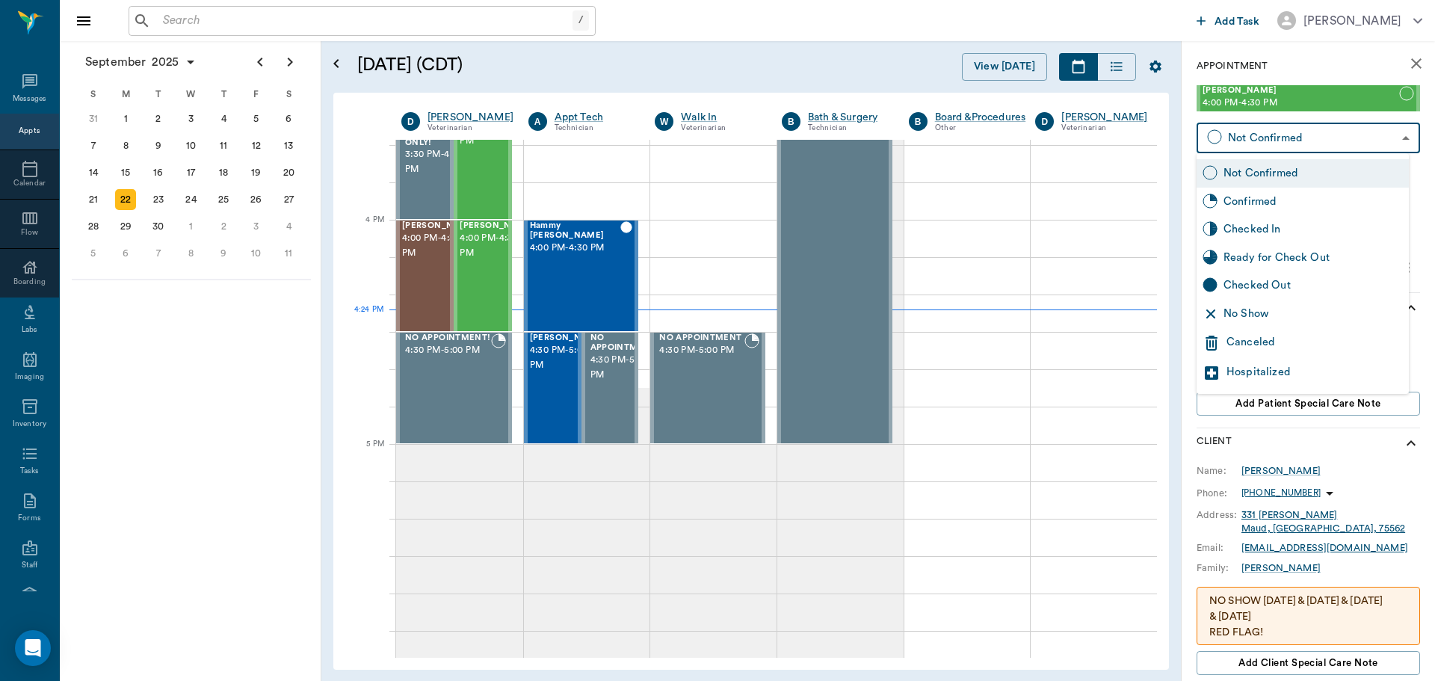
click at [1376, 341] on div "Canceled" at bounding box center [1314, 343] width 176 height 18
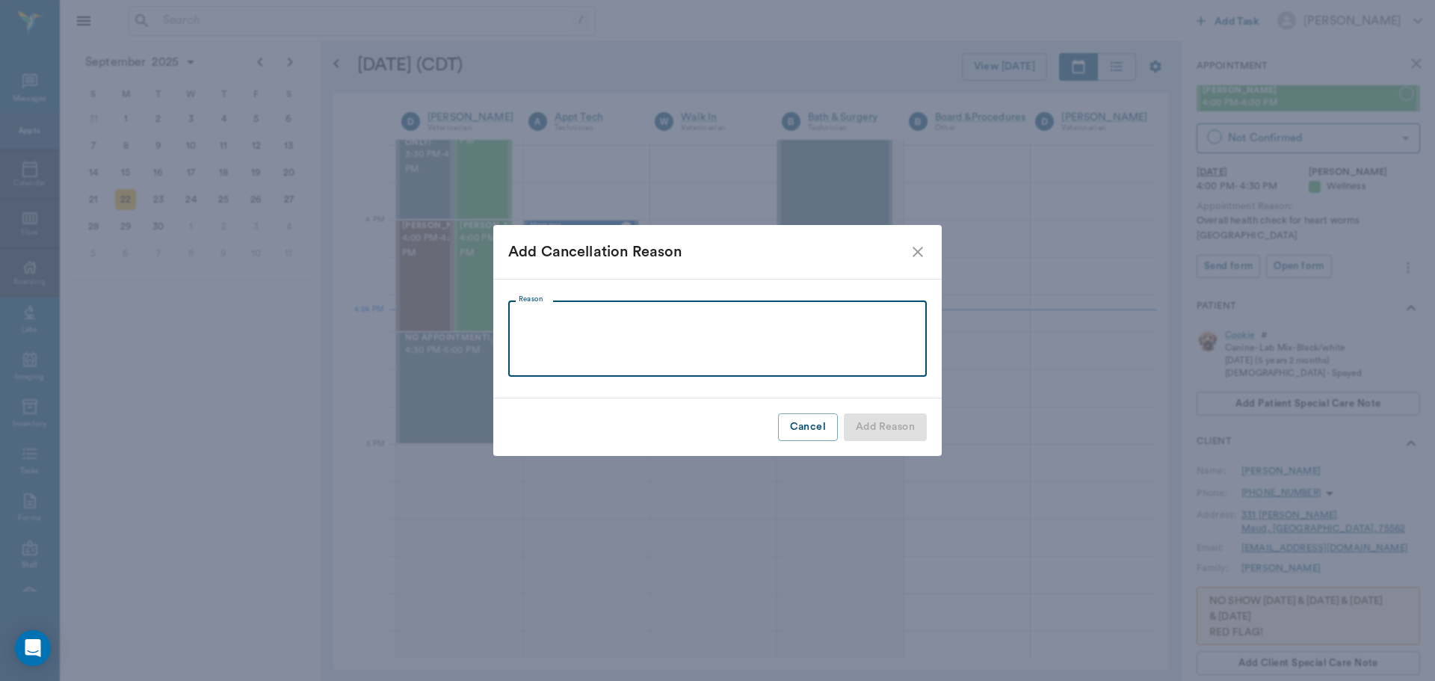
click at [719, 336] on textarea "Reason" at bounding box center [718, 339] width 398 height 52
type textarea "R"
type textarea "Will re-schedule/ Mac is a handfull"
click at [871, 433] on button "Add Reason" at bounding box center [885, 427] width 83 height 28
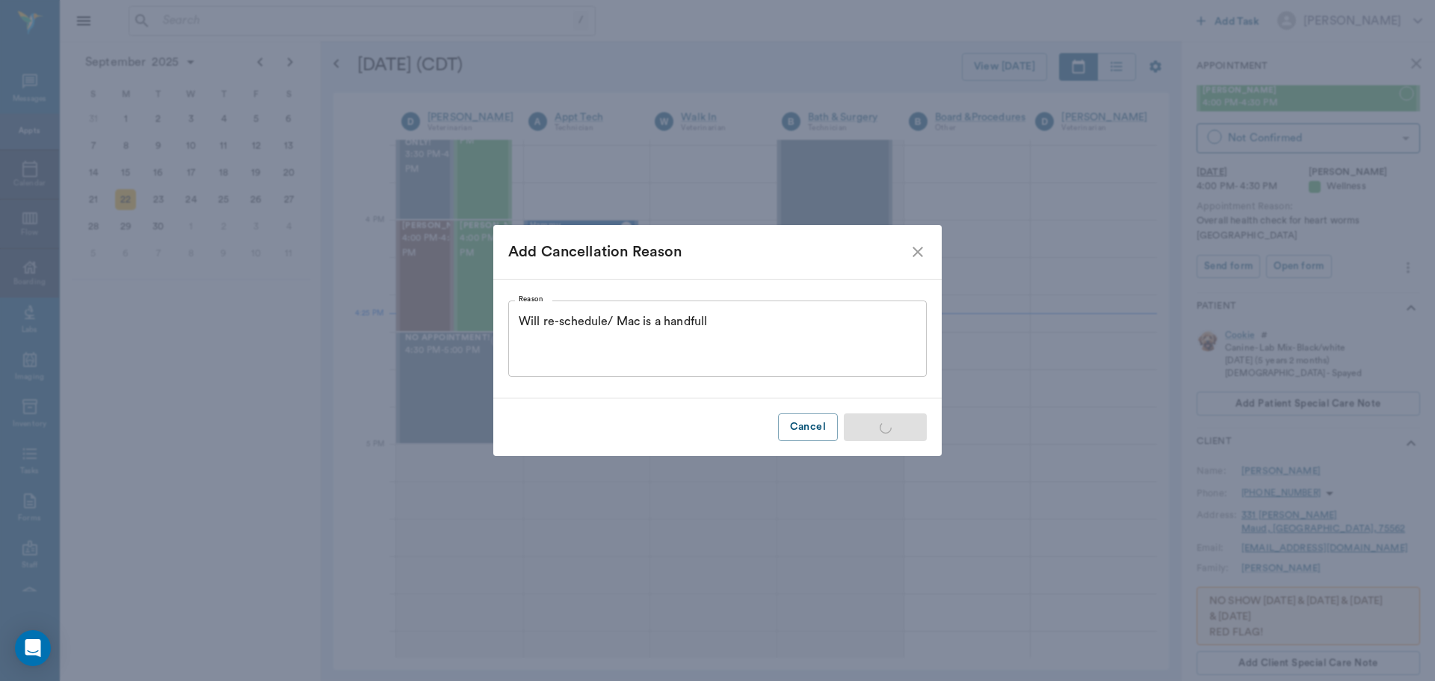
type input "CANCELED"
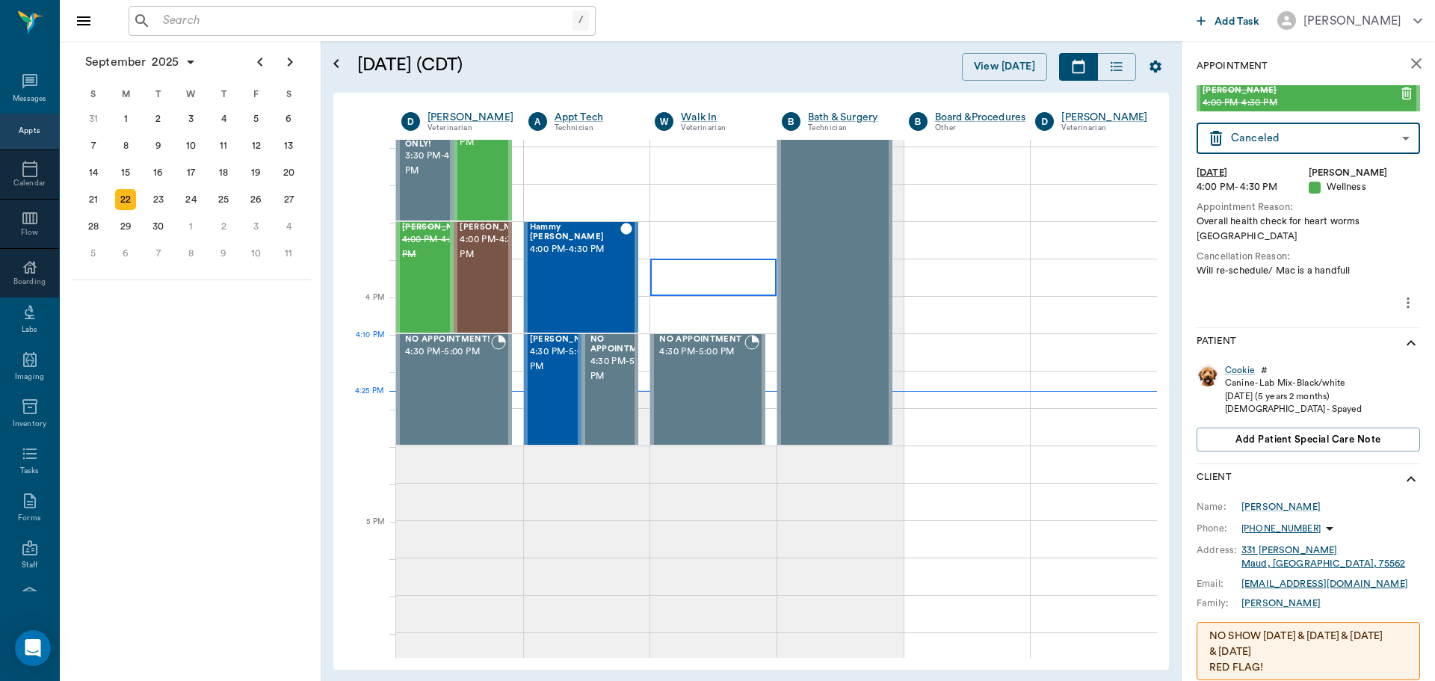
scroll to position [1719, 0]
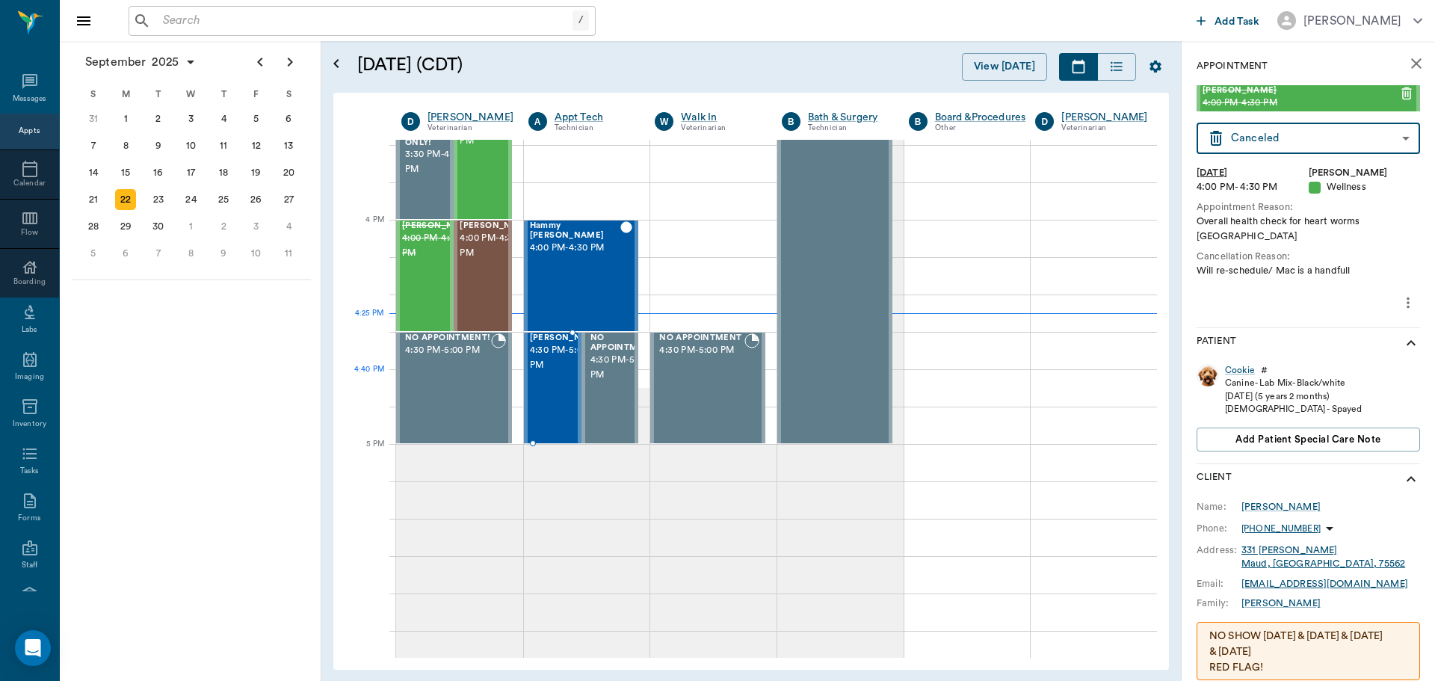
click at [532, 371] on span "4:30 PM - 5:00 PM" at bounding box center [567, 358] width 75 height 30
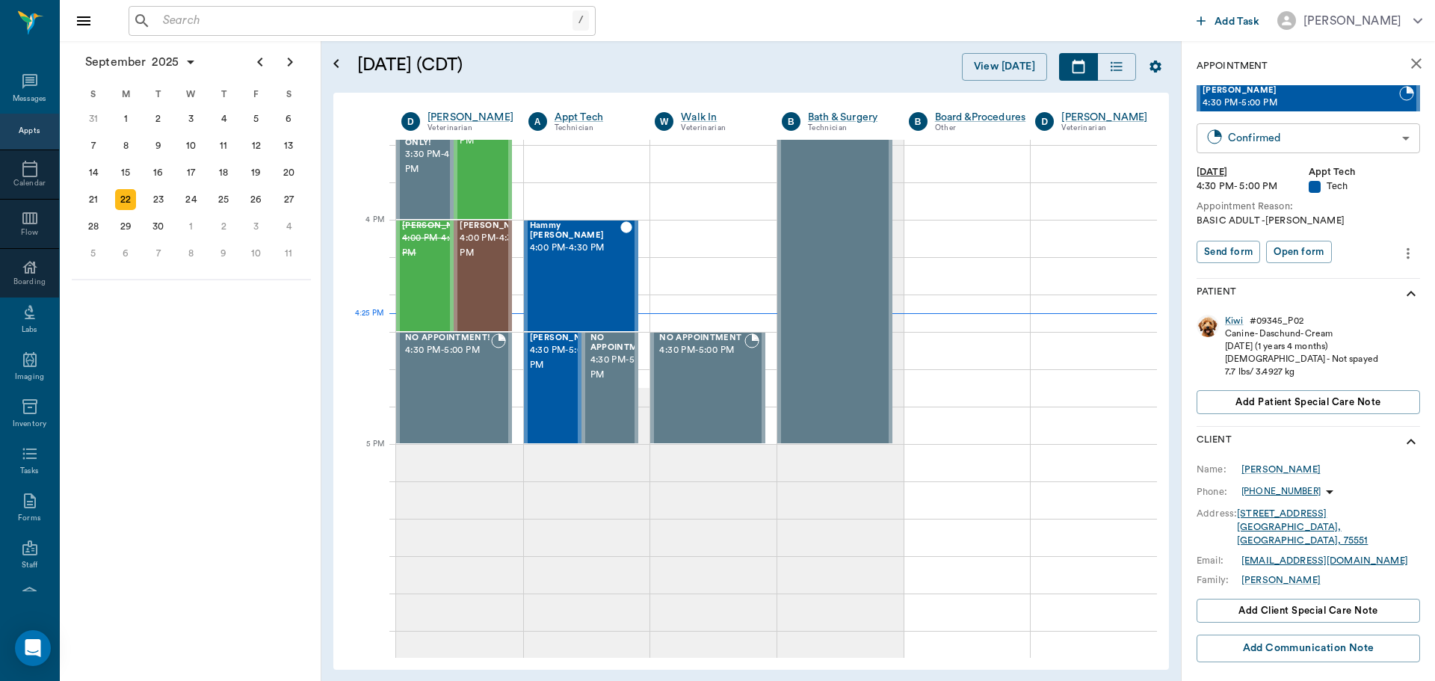
click at [1343, 148] on body "/ ​ Add Task [PERSON_NAME] Nectar Messages Appts Calendar Flow Boarding Labs Im…" at bounding box center [717, 340] width 1435 height 681
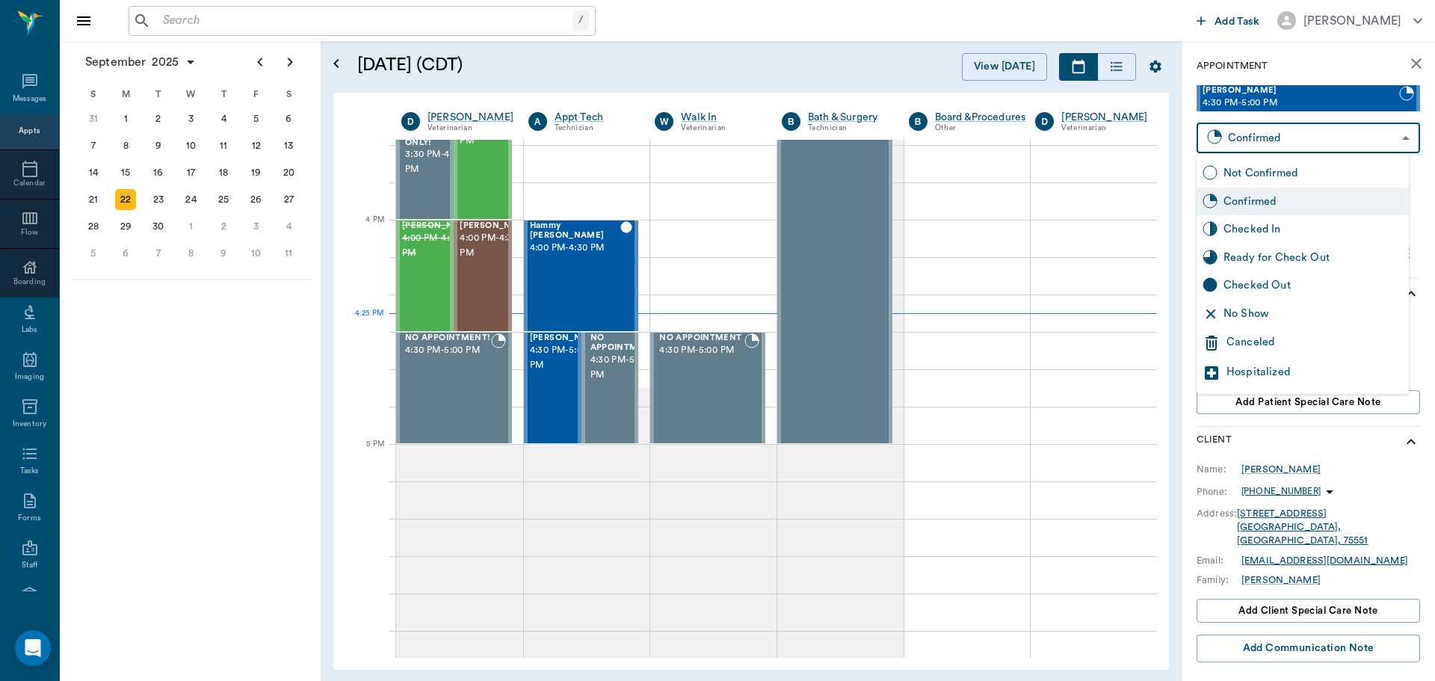
click at [1317, 71] on div at bounding box center [717, 340] width 1435 height 681
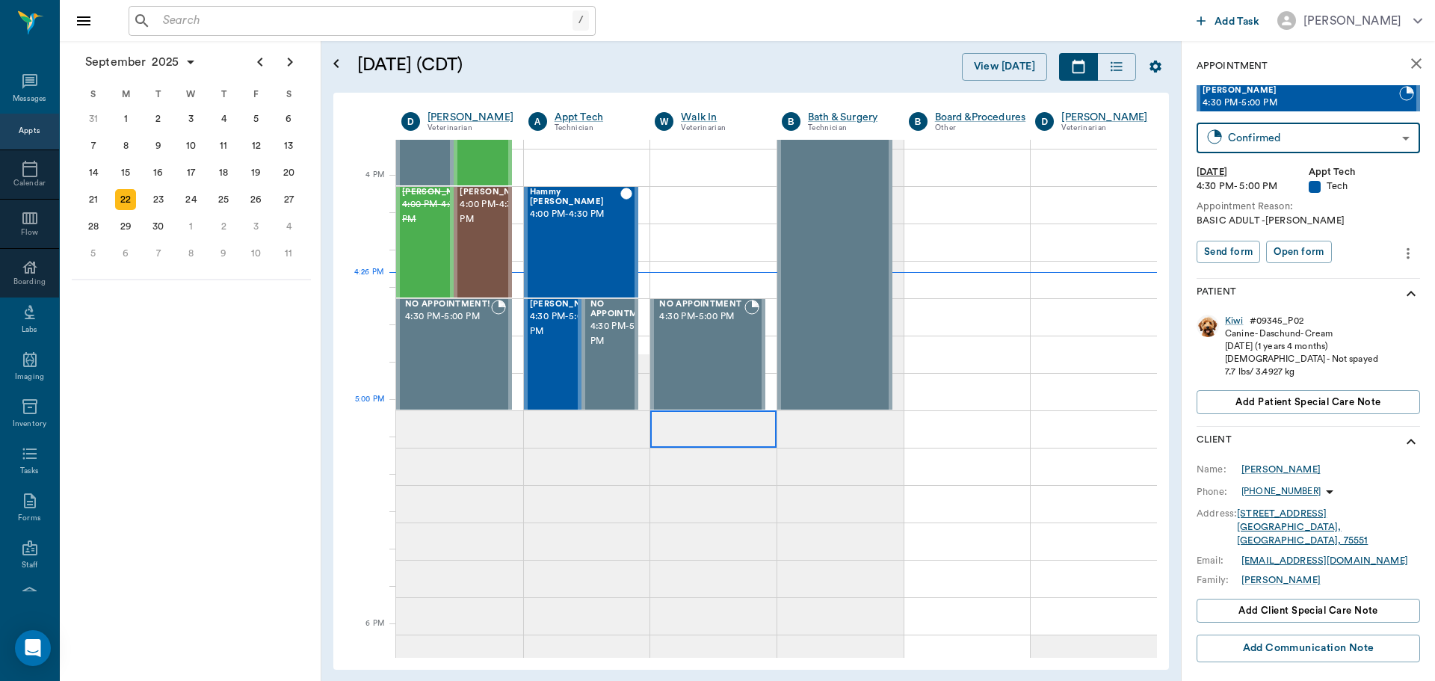
scroll to position [1719, 0]
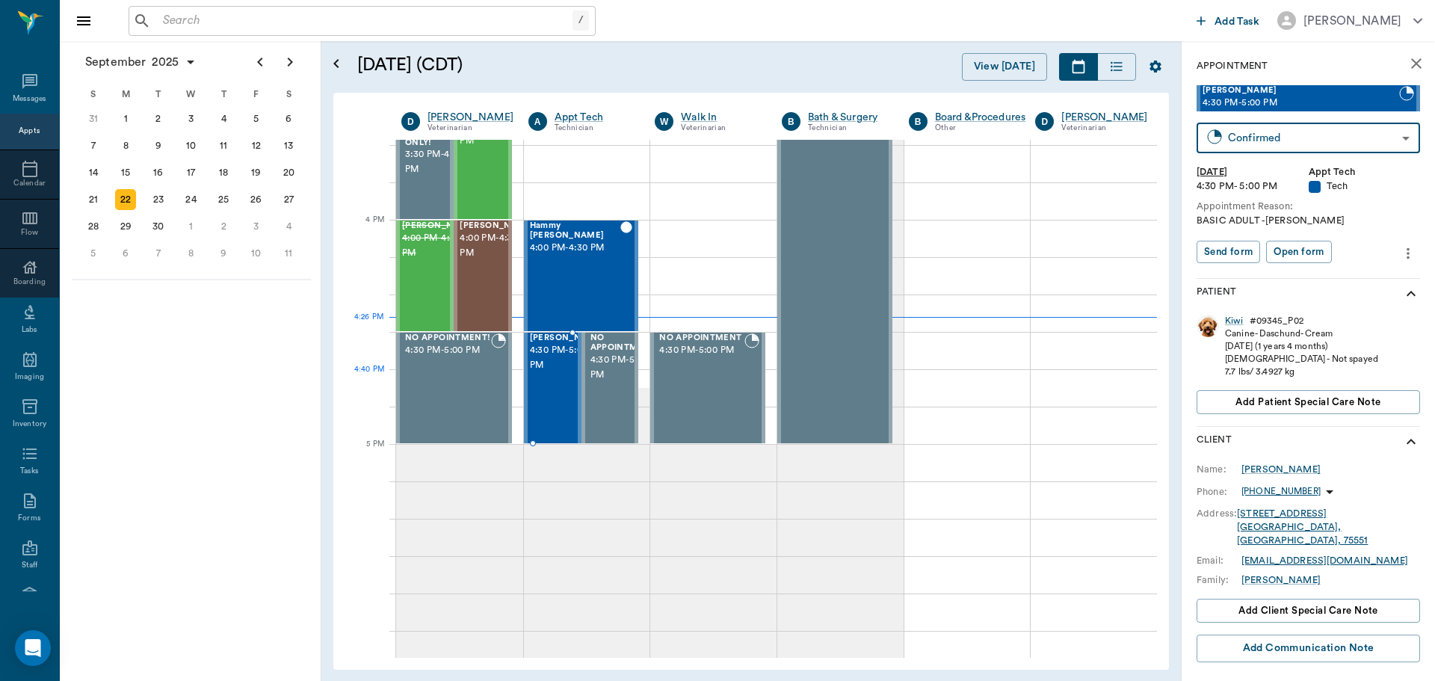
click at [553, 370] on span "4:30 PM - 5:00 PM" at bounding box center [567, 358] width 75 height 30
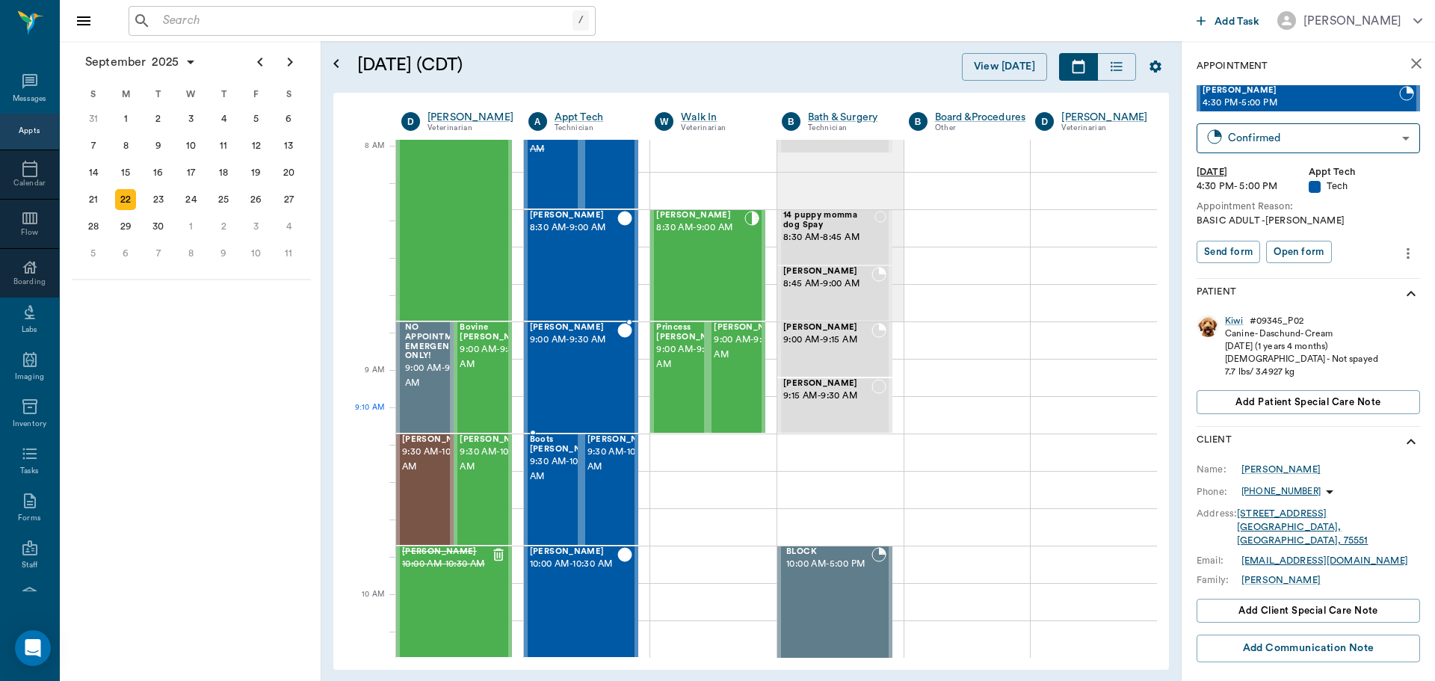
scroll to position [0, 0]
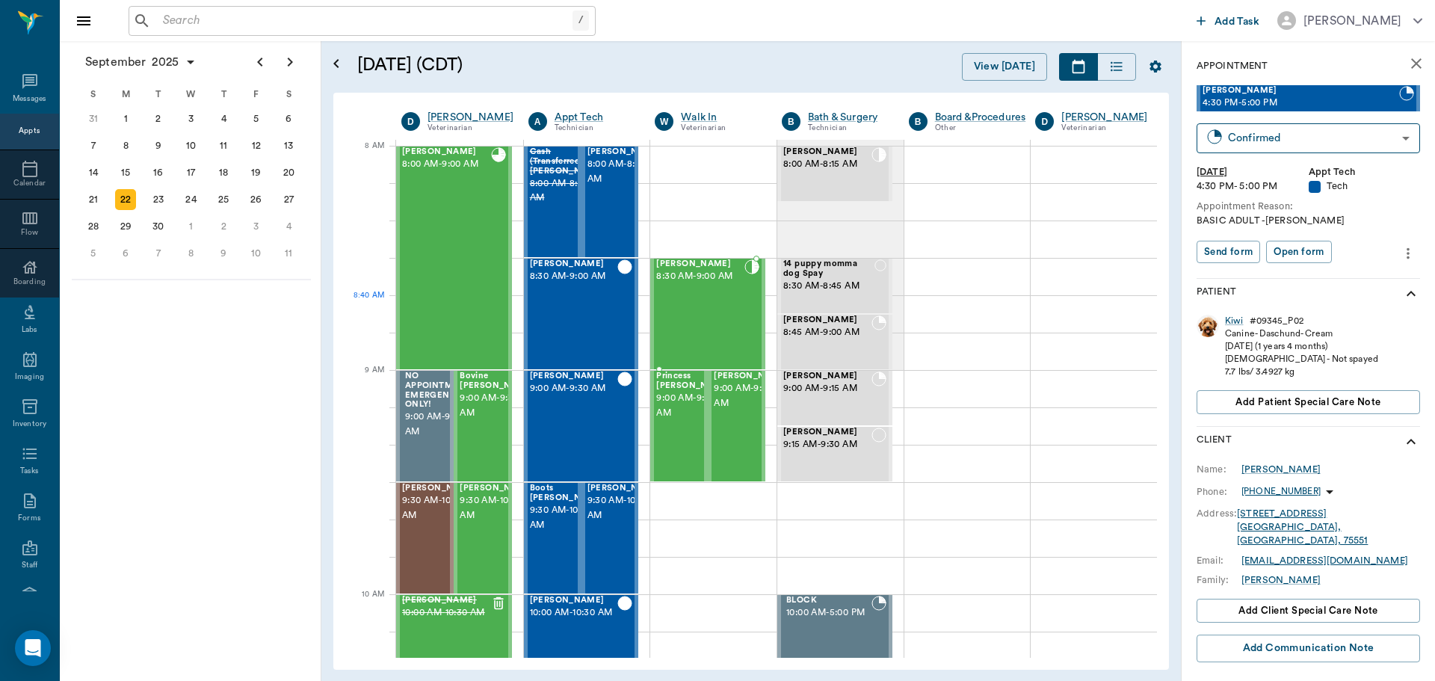
click at [714, 309] on div "[PERSON_NAME] 8:30 AM - 9:00 AM" at bounding box center [700, 313] width 88 height 109
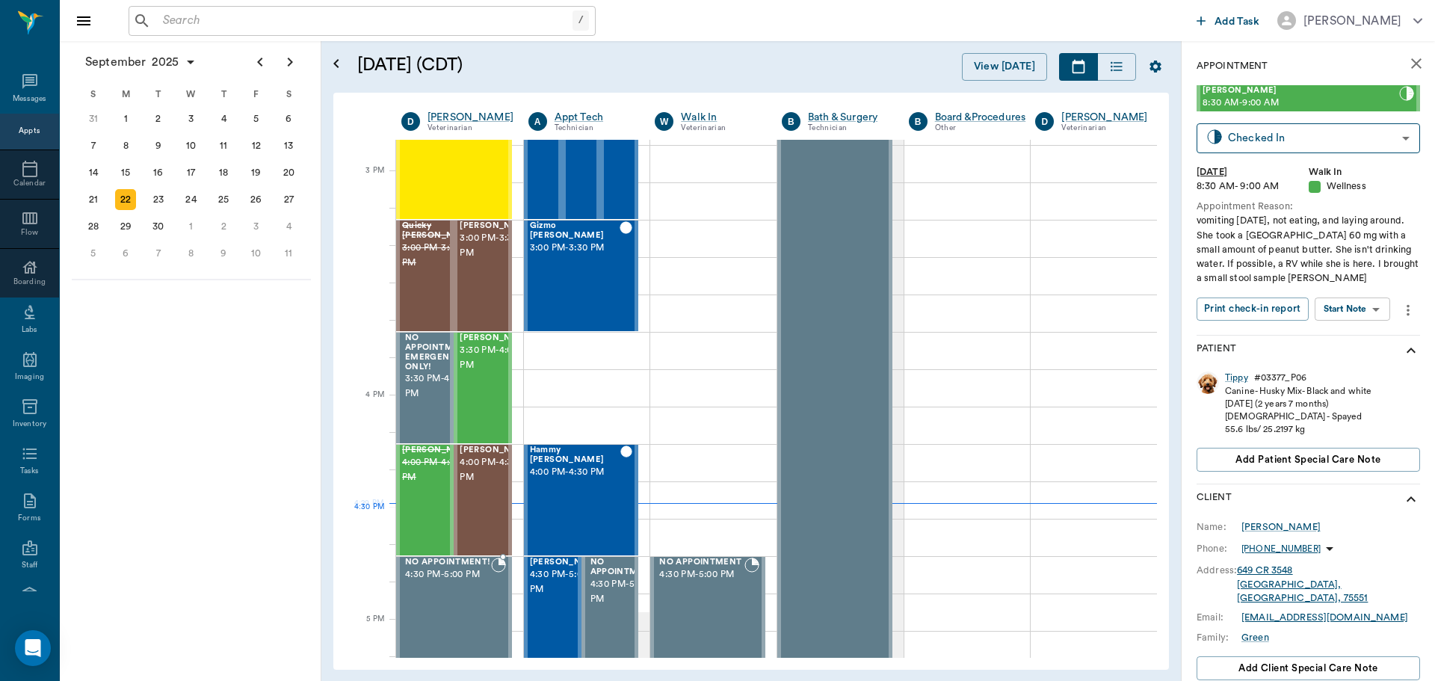
scroll to position [1495, 0]
click at [475, 486] on span "4:00 PM - 4:30 PM" at bounding box center [497, 471] width 75 height 30
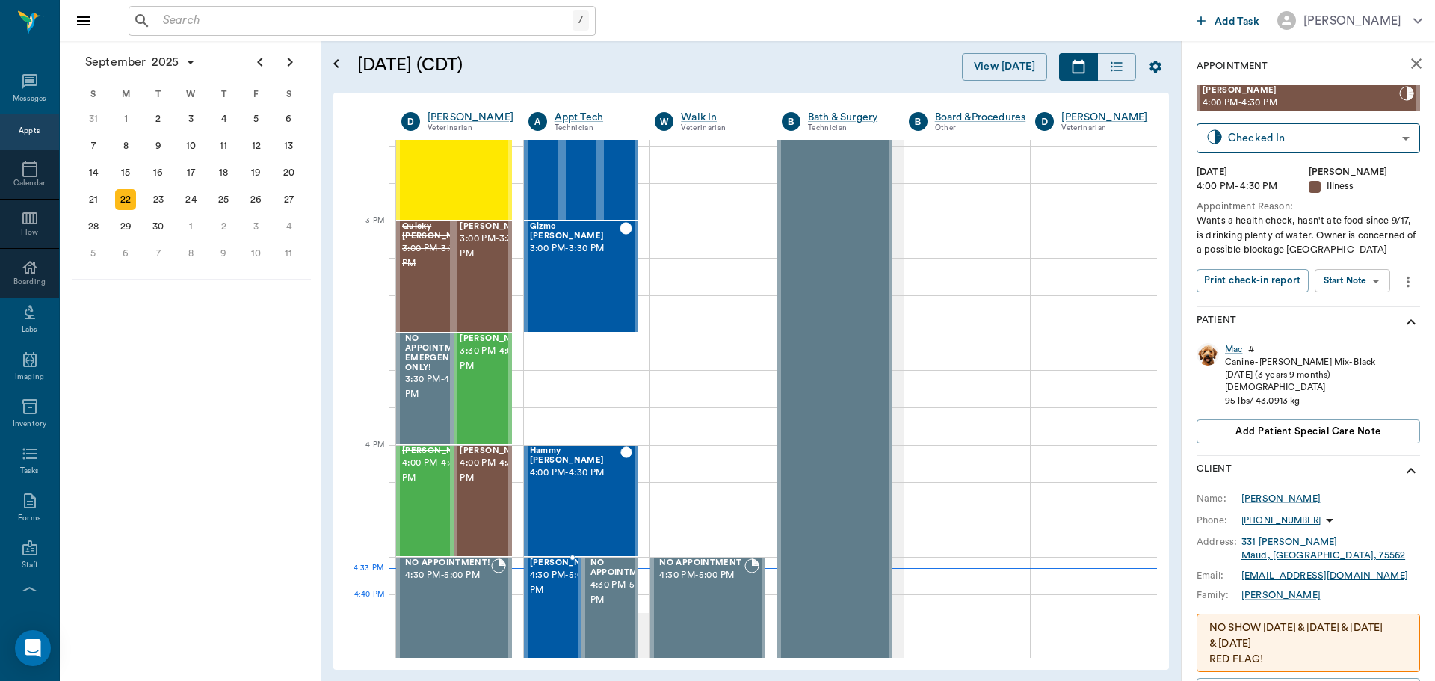
click at [543, 596] on span "4:30 PM - 5:00 PM" at bounding box center [567, 583] width 75 height 30
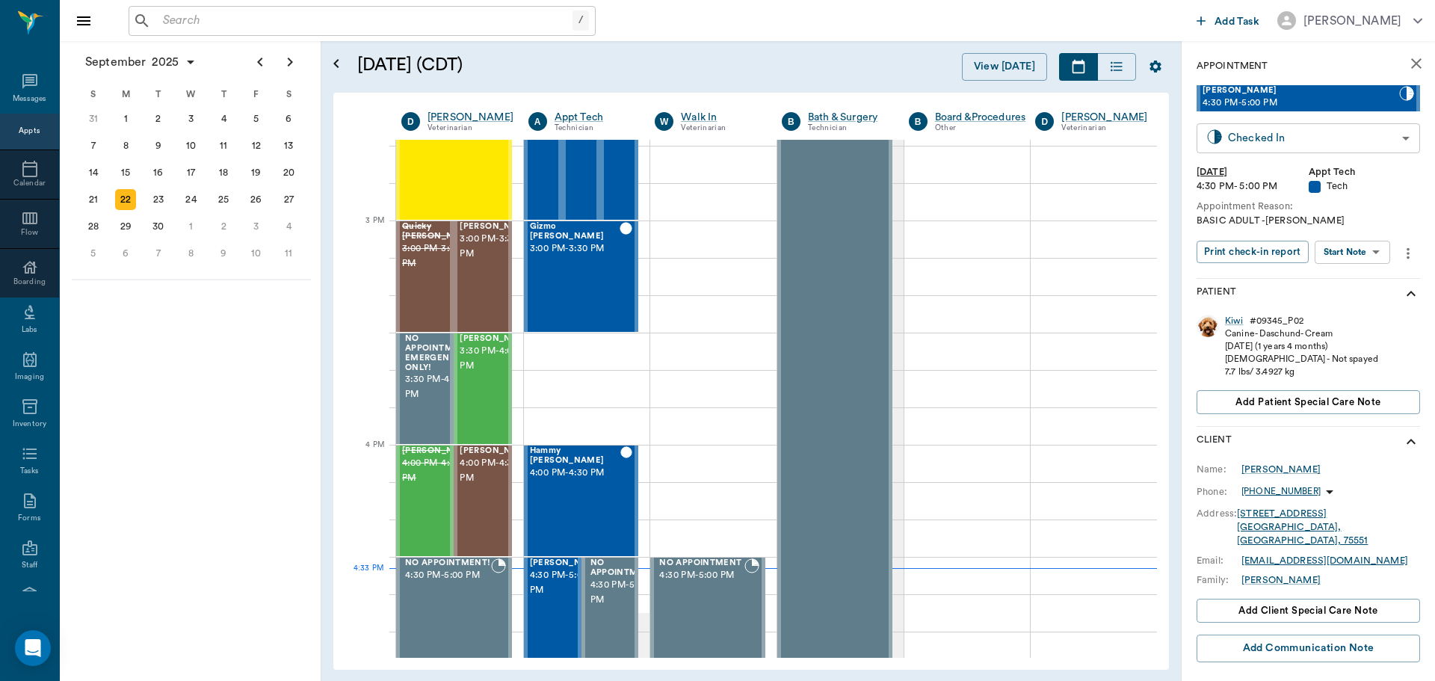
click at [1240, 136] on body "/ ​ Add Task [PERSON_NAME] Nectar Messages Appts Calendar Flow Boarding Labs Im…" at bounding box center [717, 340] width 1435 height 681
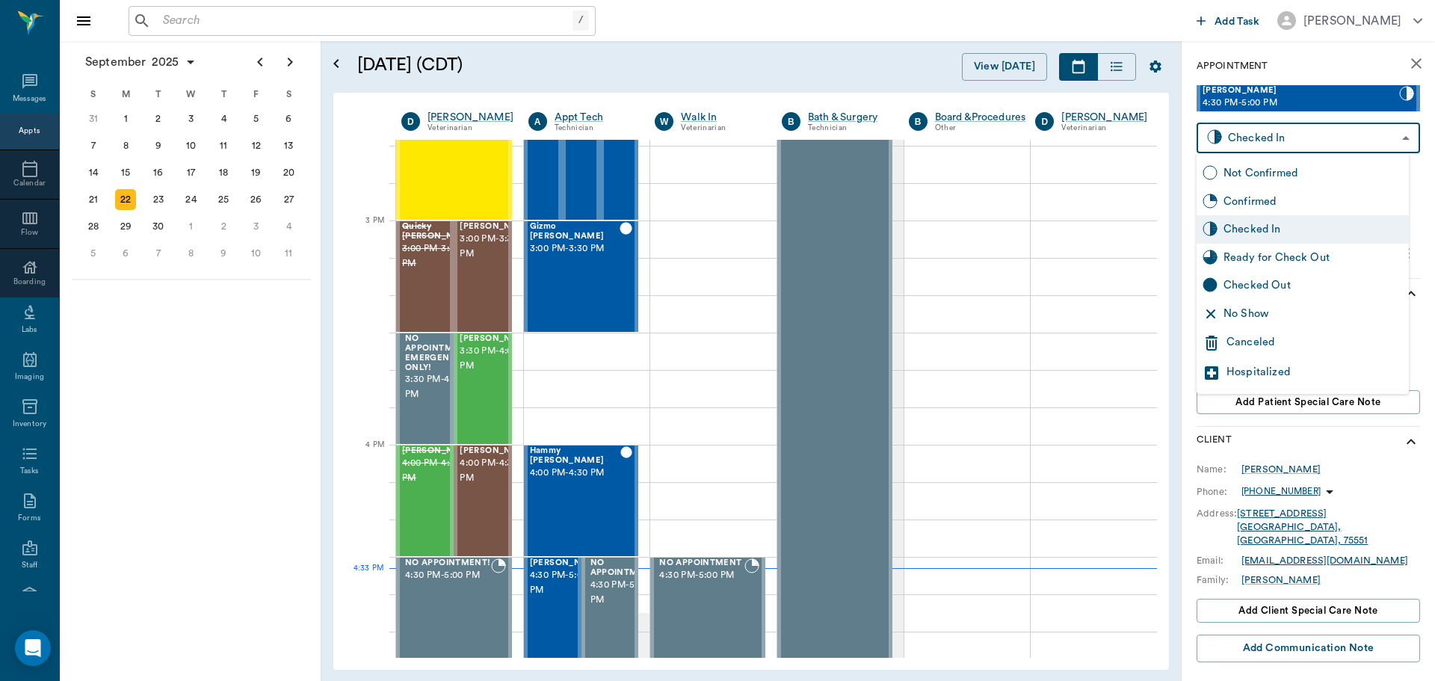
click at [1131, 368] on div at bounding box center [717, 340] width 1435 height 681
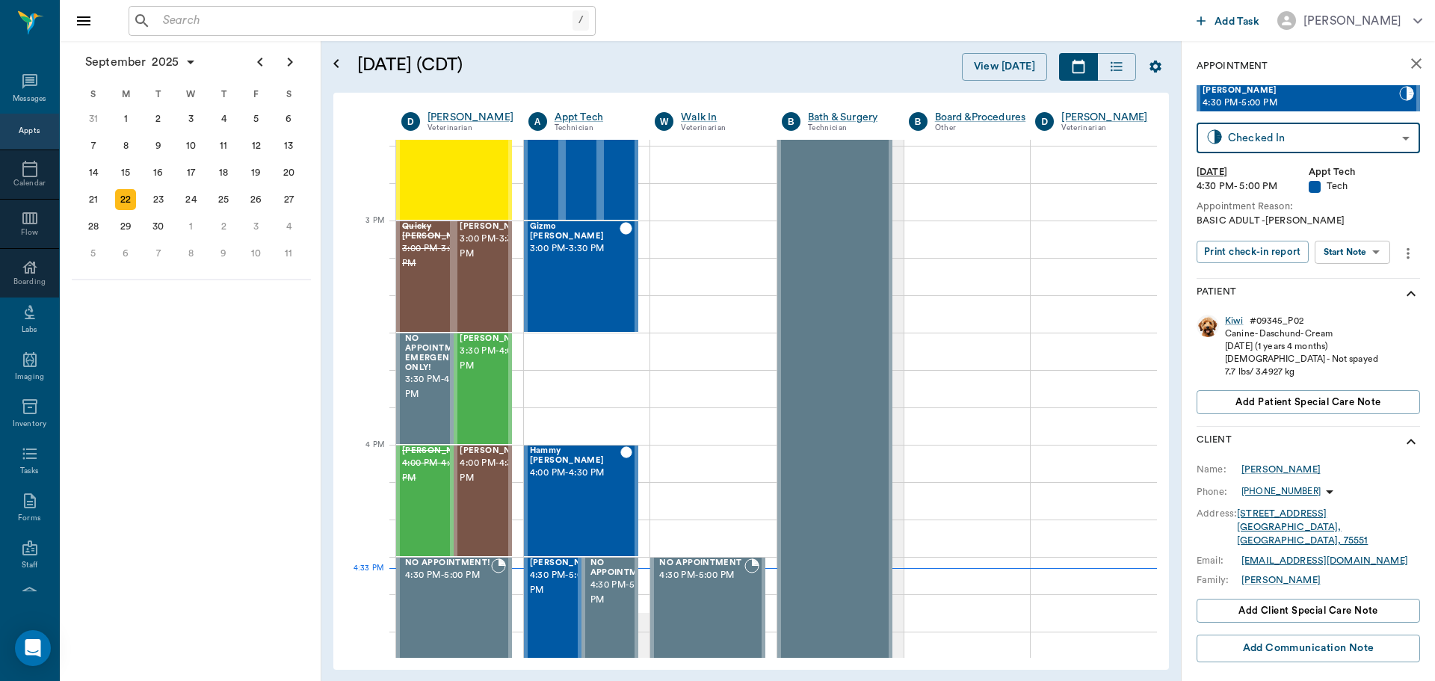
click at [1327, 248] on body "/ ​ Add Task [PERSON_NAME] Nectar Messages Appts Calendar Flow Boarding Labs Im…" at bounding box center [717, 340] width 1435 height 681
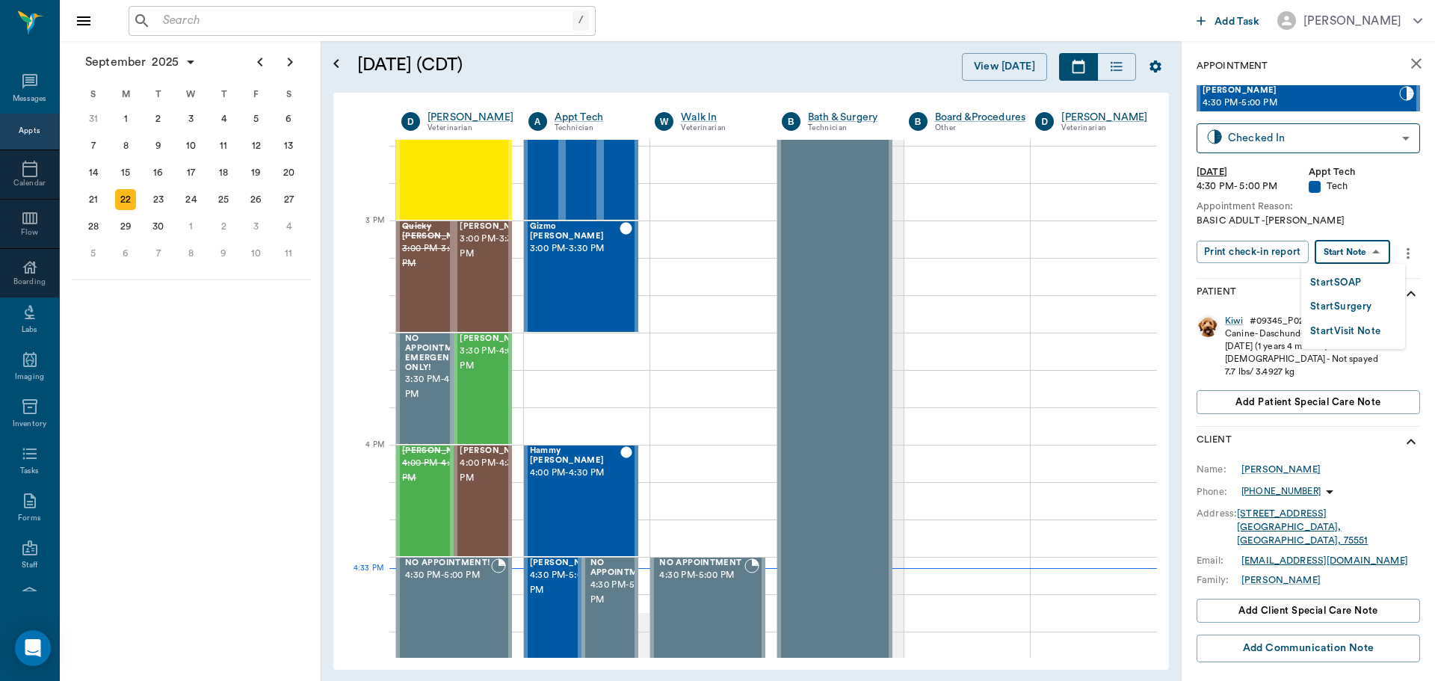
click at [1326, 285] on button "Start SOAP" at bounding box center [1335, 282] width 51 height 17
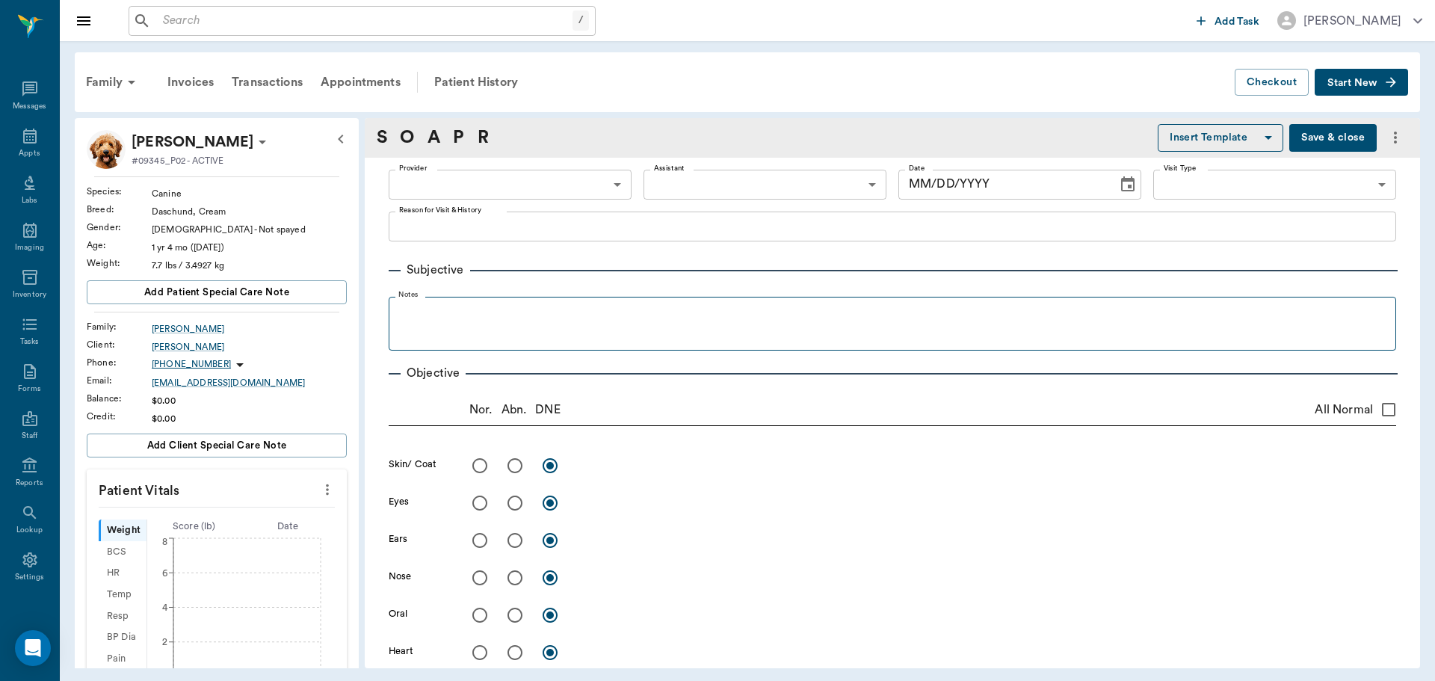
type input "63ec2f075fda476ae8351a4c"
type input "65d2be4f46e3a538d89b8c1a"
type textarea "BASIC ADULT -[PERSON_NAME]"
type input "[DATE]"
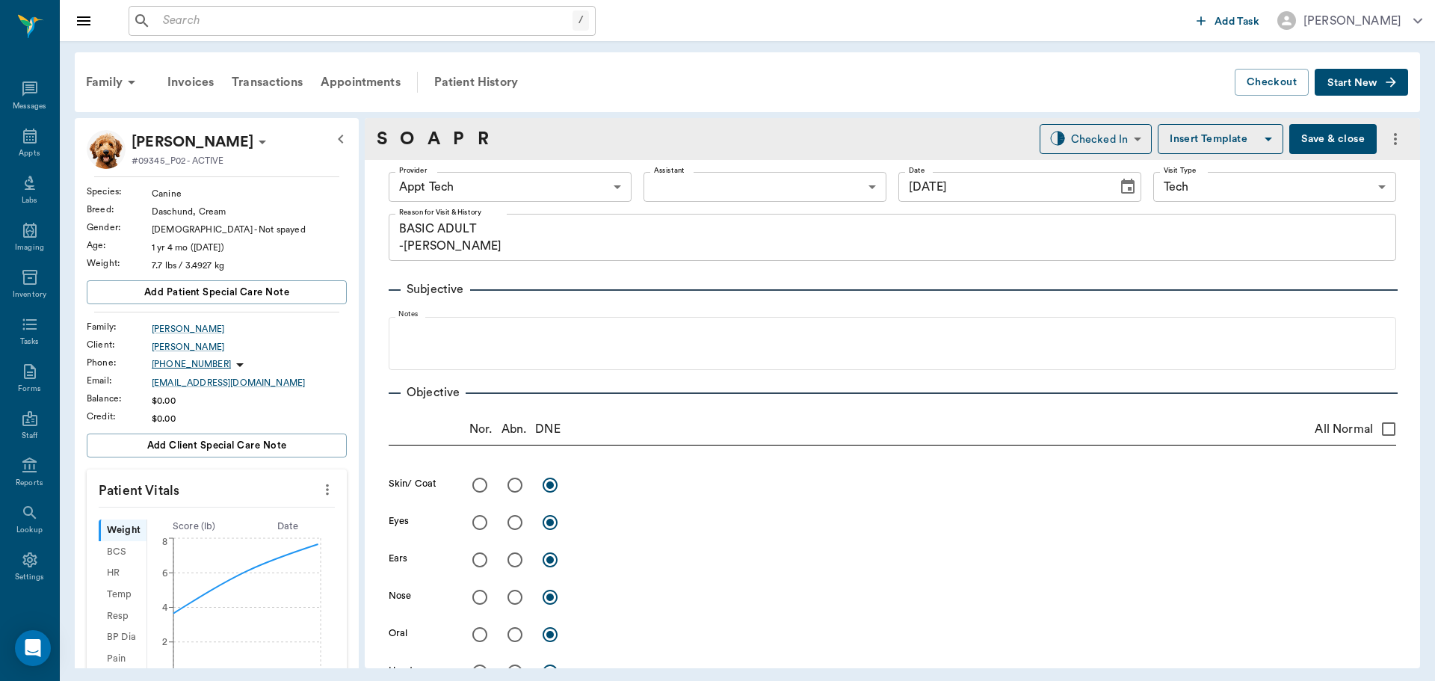
click at [324, 494] on icon "more" at bounding box center [327, 489] width 16 height 18
click at [301, 510] on span "Enter Vitals" at bounding box center [254, 515] width 126 height 16
click at [262, 519] on input "text" at bounding box center [216, 534] width 130 height 30
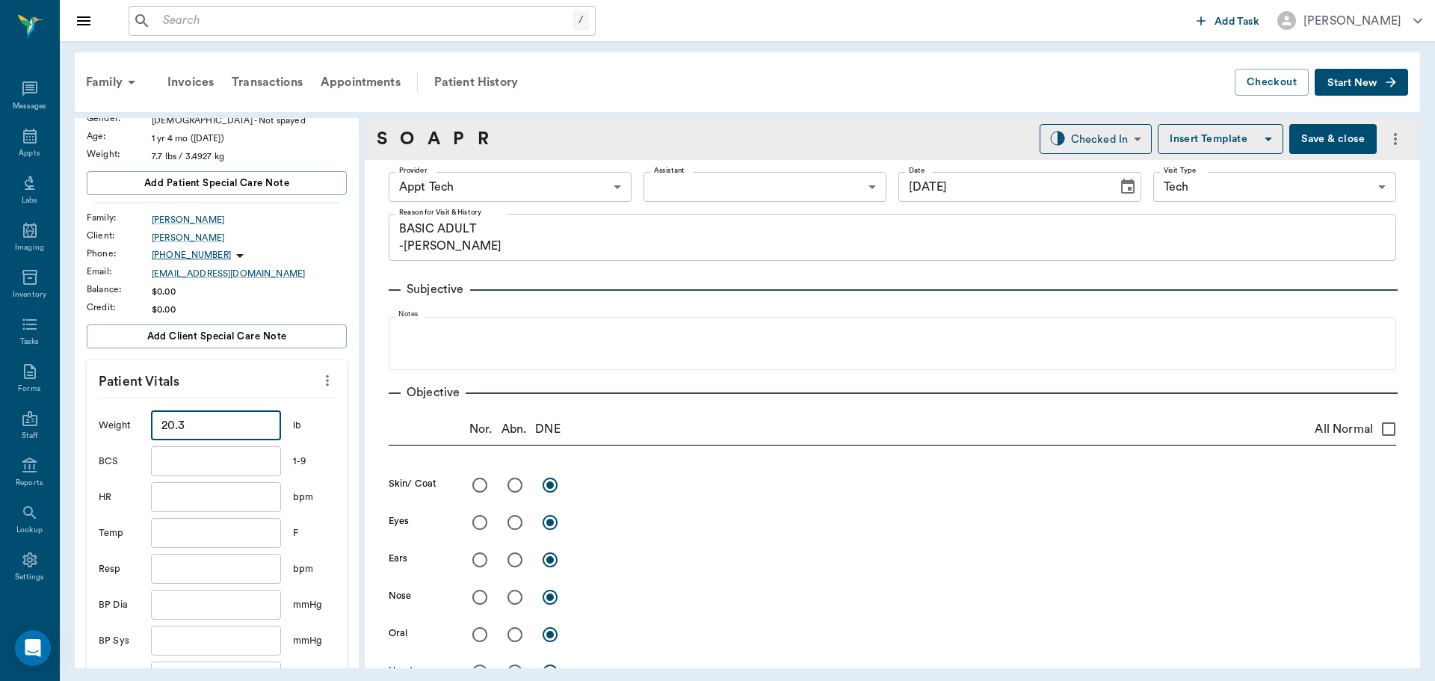
scroll to position [224, 0]
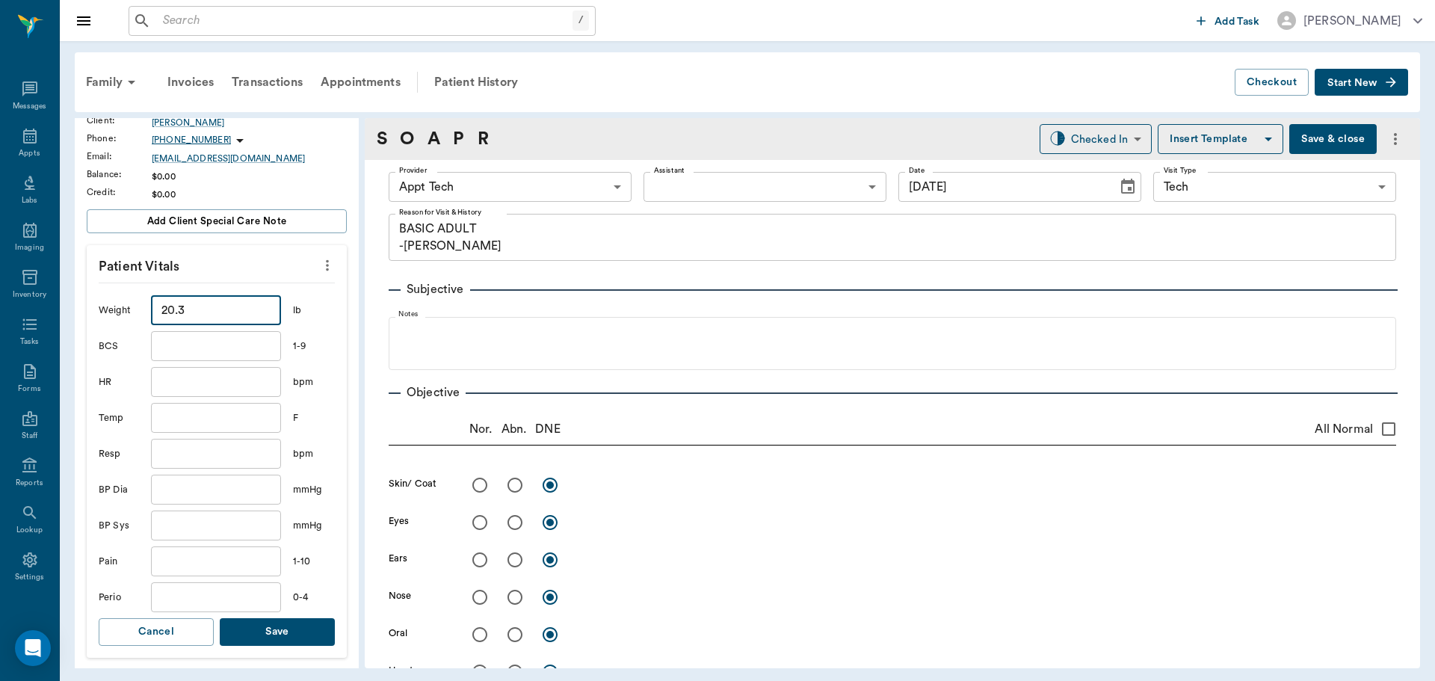
type input "20.3"
click at [339, 593] on div "[PERSON_NAME] #09345_P02 - ACTIVE Species : Canine Breed : Daschund, Cream Gend…" at bounding box center [217, 473] width 284 height 1158
click at [306, 640] on button "Save" at bounding box center [277, 632] width 115 height 28
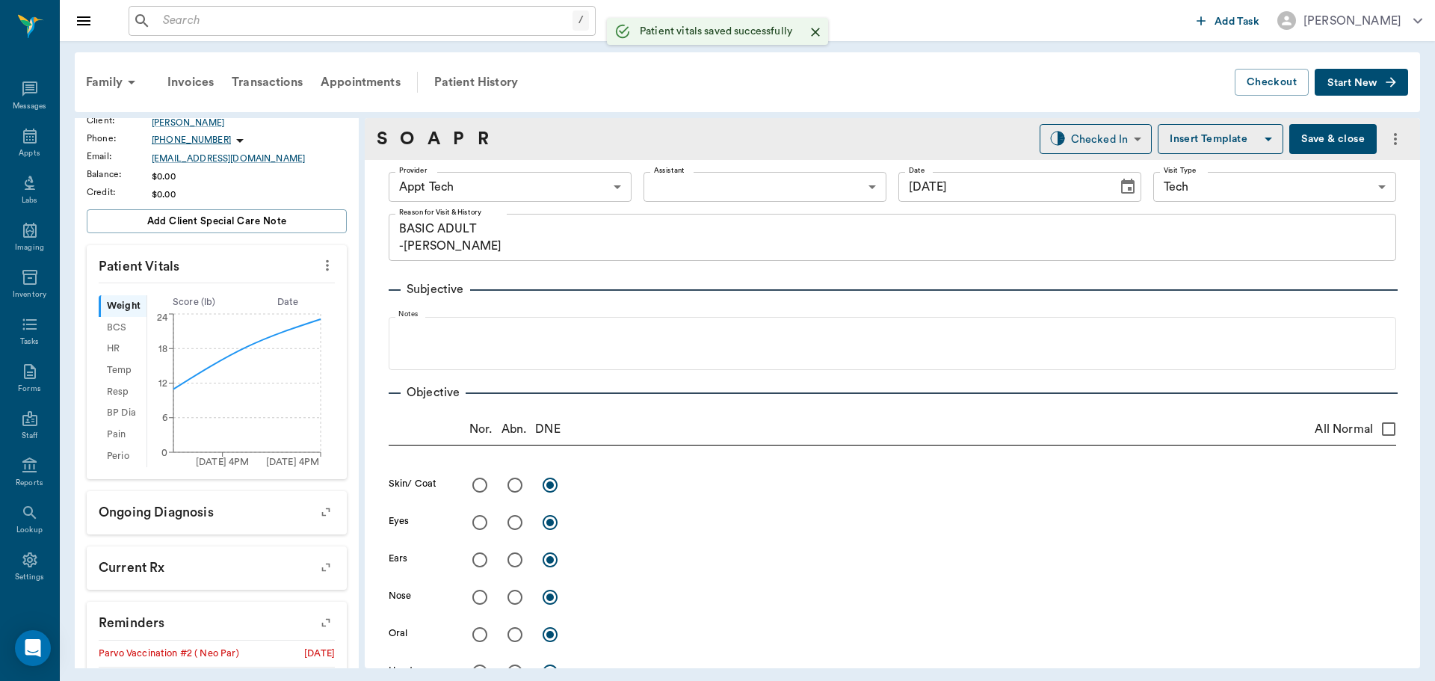
click at [520, 185] on body "/ ​ Add Task [PERSON_NAME] Nectar Messages Appts Labs Imaging Inventory Tasks F…" at bounding box center [717, 340] width 1435 height 681
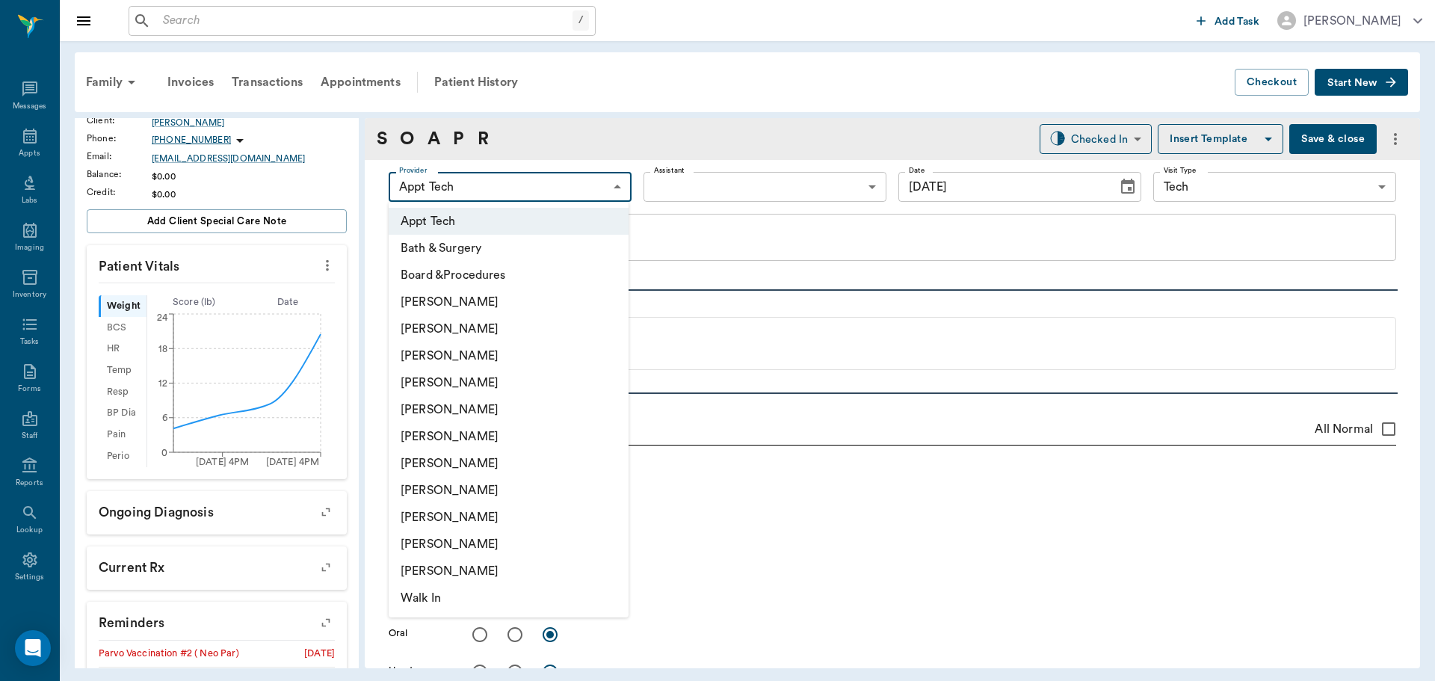
click at [548, 461] on li "[PERSON_NAME]" at bounding box center [509, 463] width 240 height 27
type input "682b670d8bdc6f7f8feef3db"
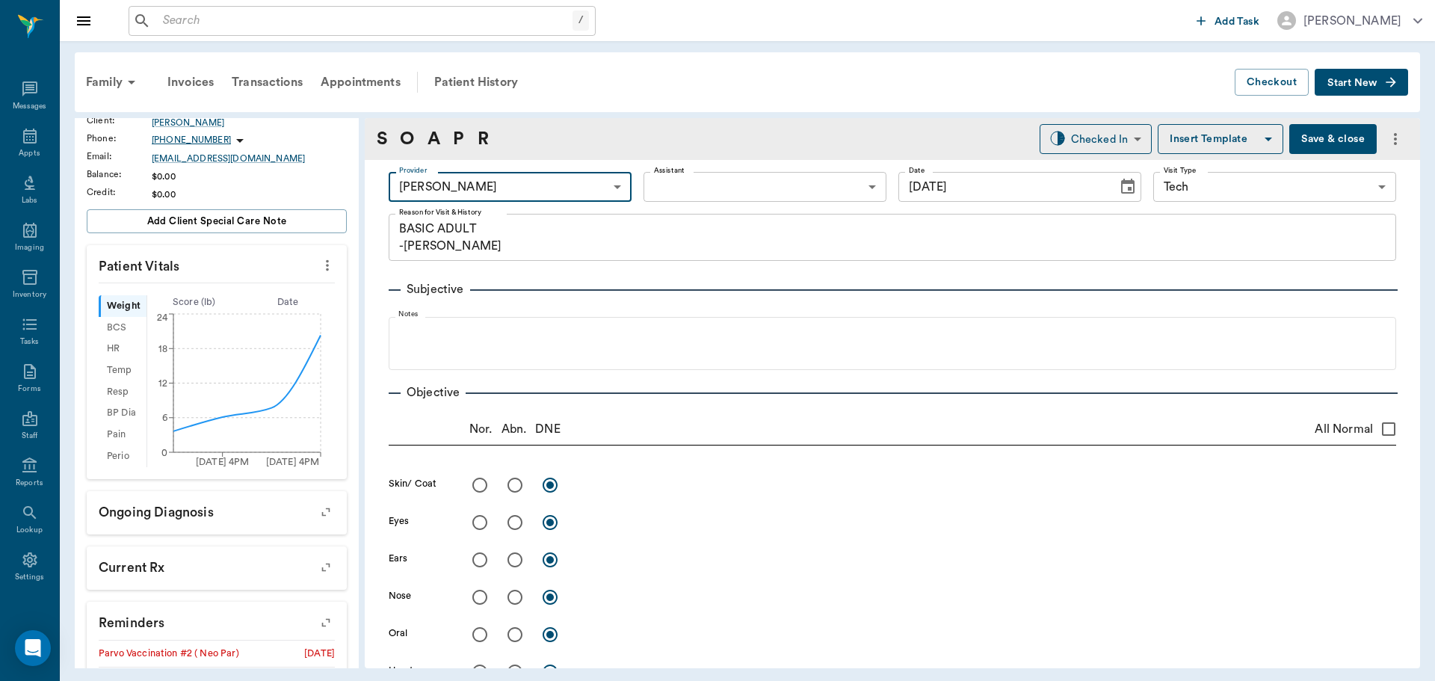
click at [632, 185] on div "Provider [PERSON_NAME] 682b670d8bdc6f7f8feef3db Provider Assistant ​ Assistant …" at bounding box center [892, 187] width 1007 height 54
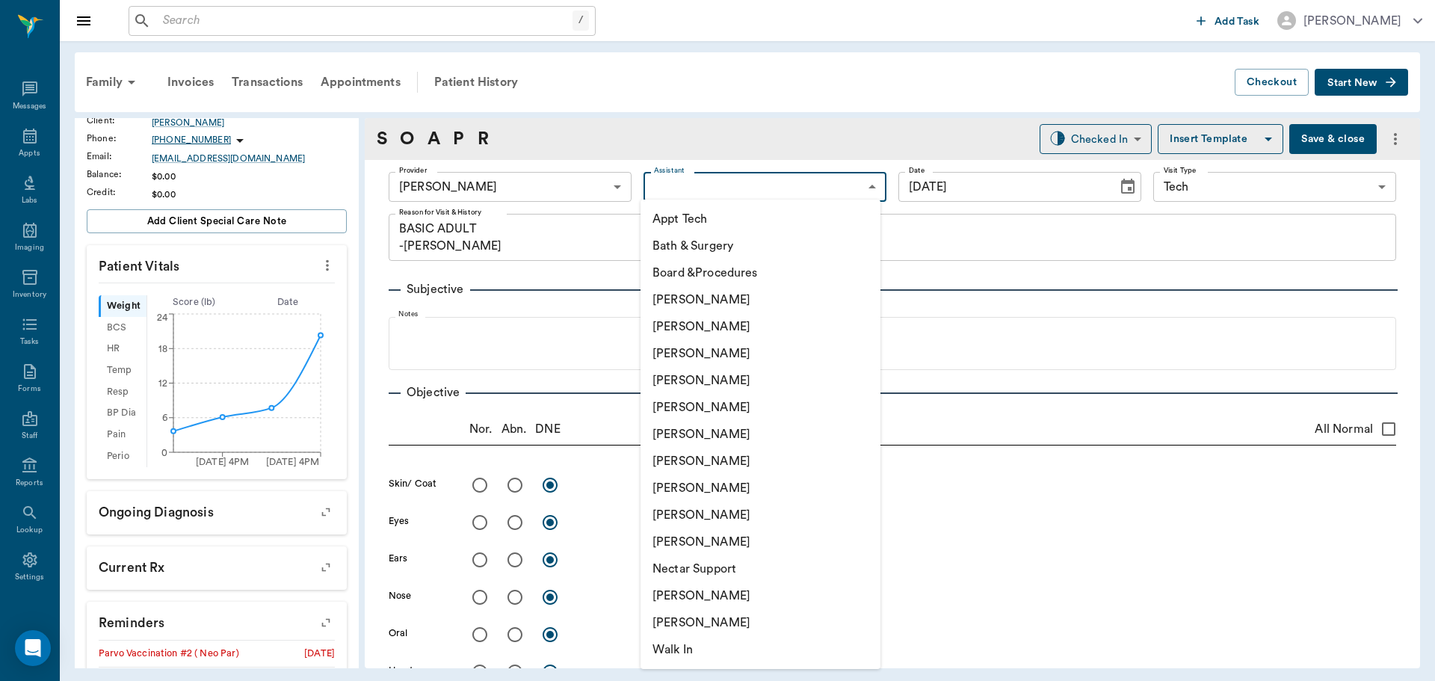
click at [643, 185] on body "/ ​ Add Task [PERSON_NAME] Nectar Messages Appts Labs Imaging Inventory Tasks F…" at bounding box center [717, 340] width 1435 height 681
click at [664, 218] on li "Appt Tech" at bounding box center [760, 218] width 240 height 27
type input "63ec2f075fda476ae8351a4c"
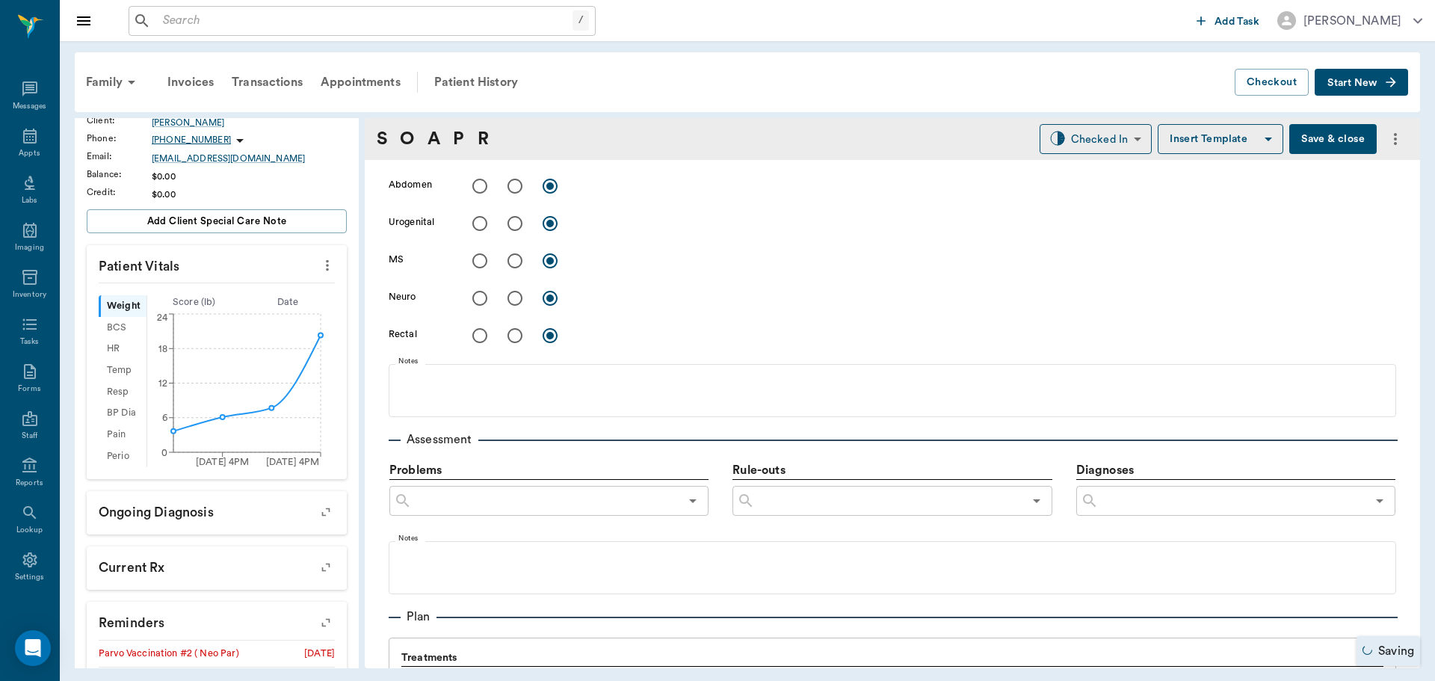
scroll to position [822, 0]
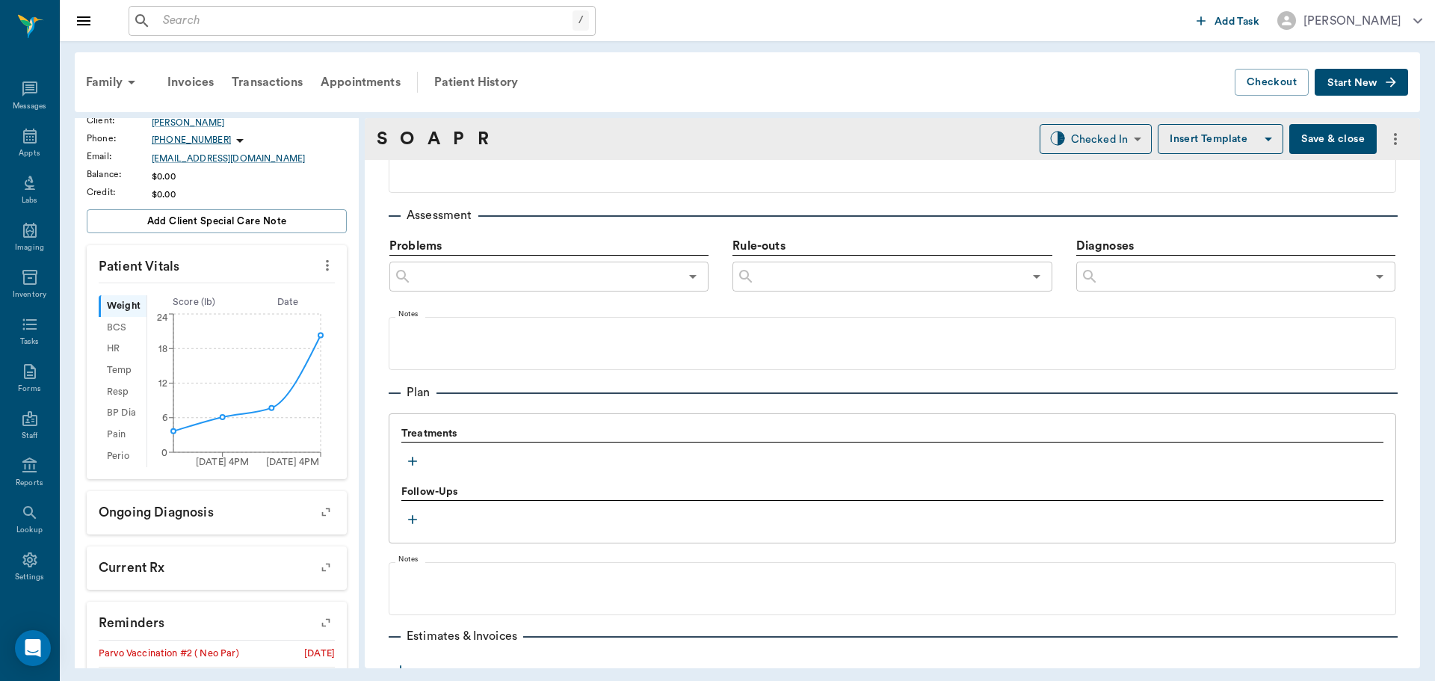
click at [415, 461] on icon "button" at bounding box center [412, 461] width 9 height 9
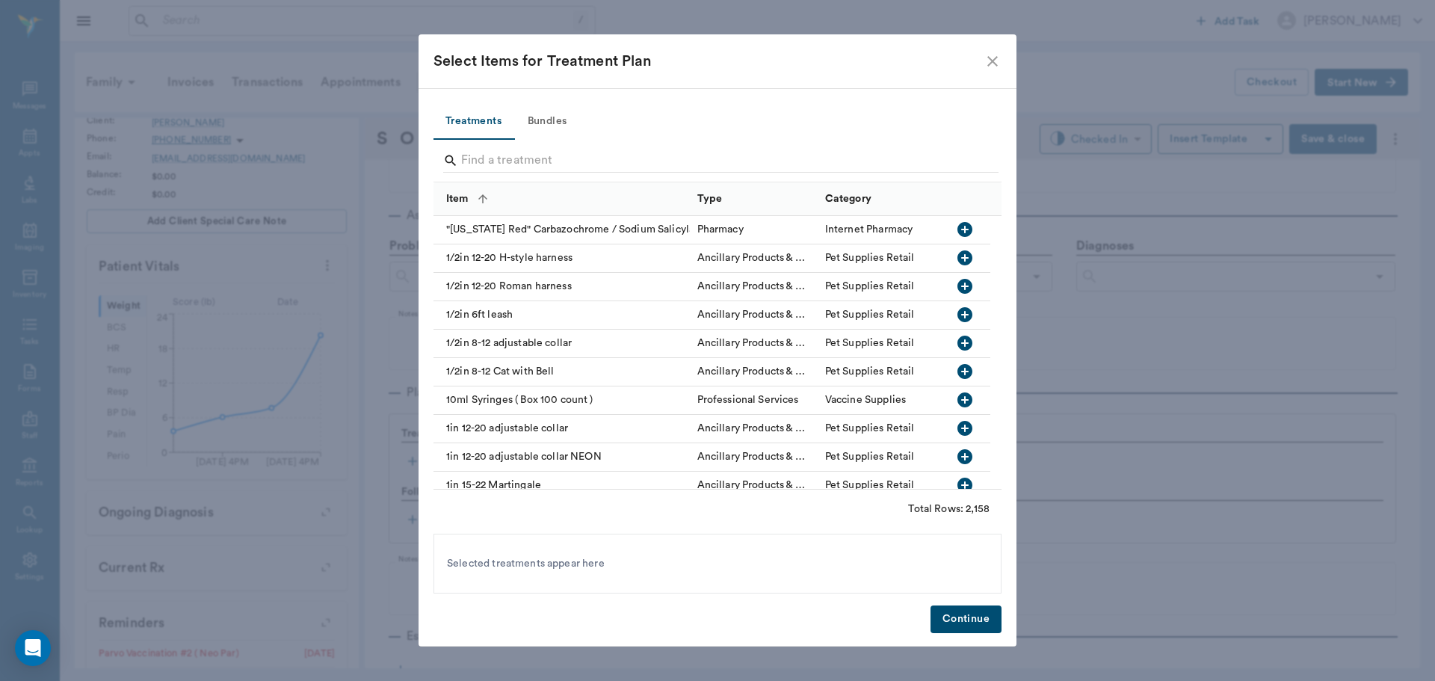
click at [561, 125] on button "Bundles" at bounding box center [546, 122] width 67 height 36
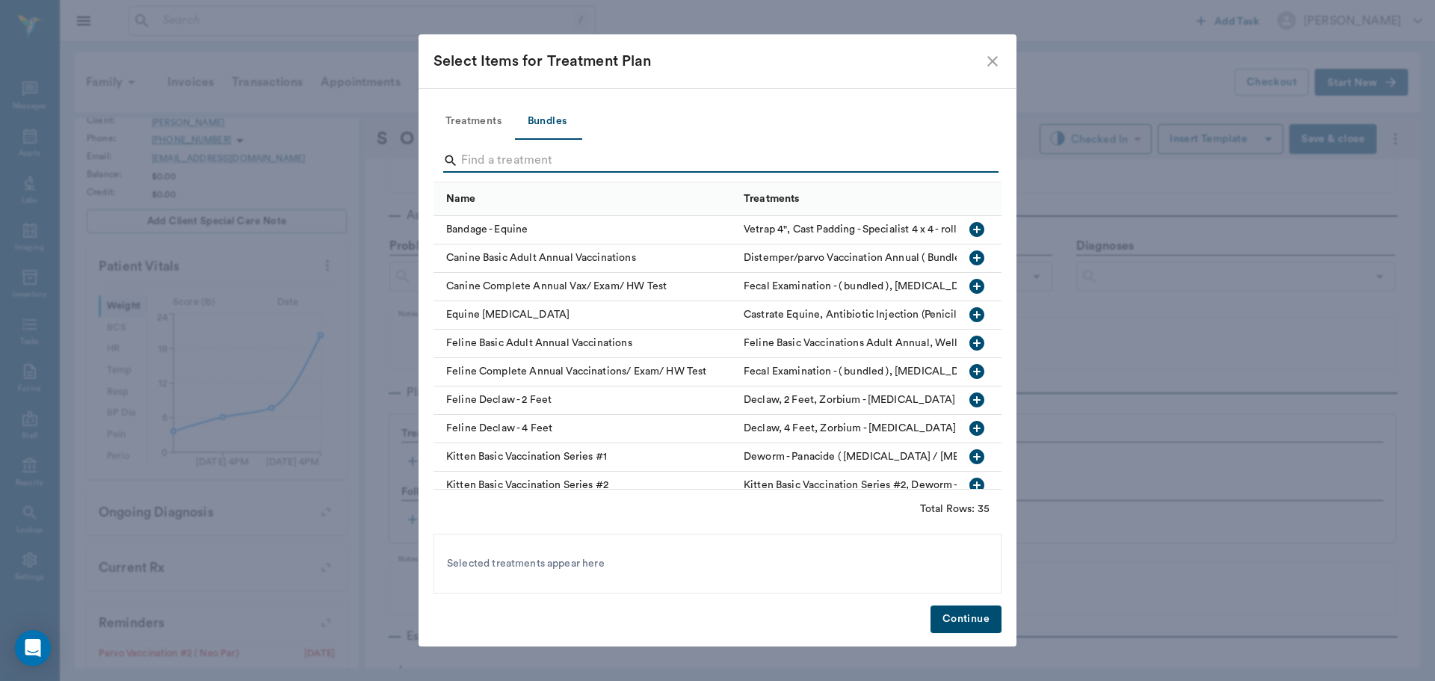
click at [560, 160] on input "Search" at bounding box center [718, 161] width 515 height 24
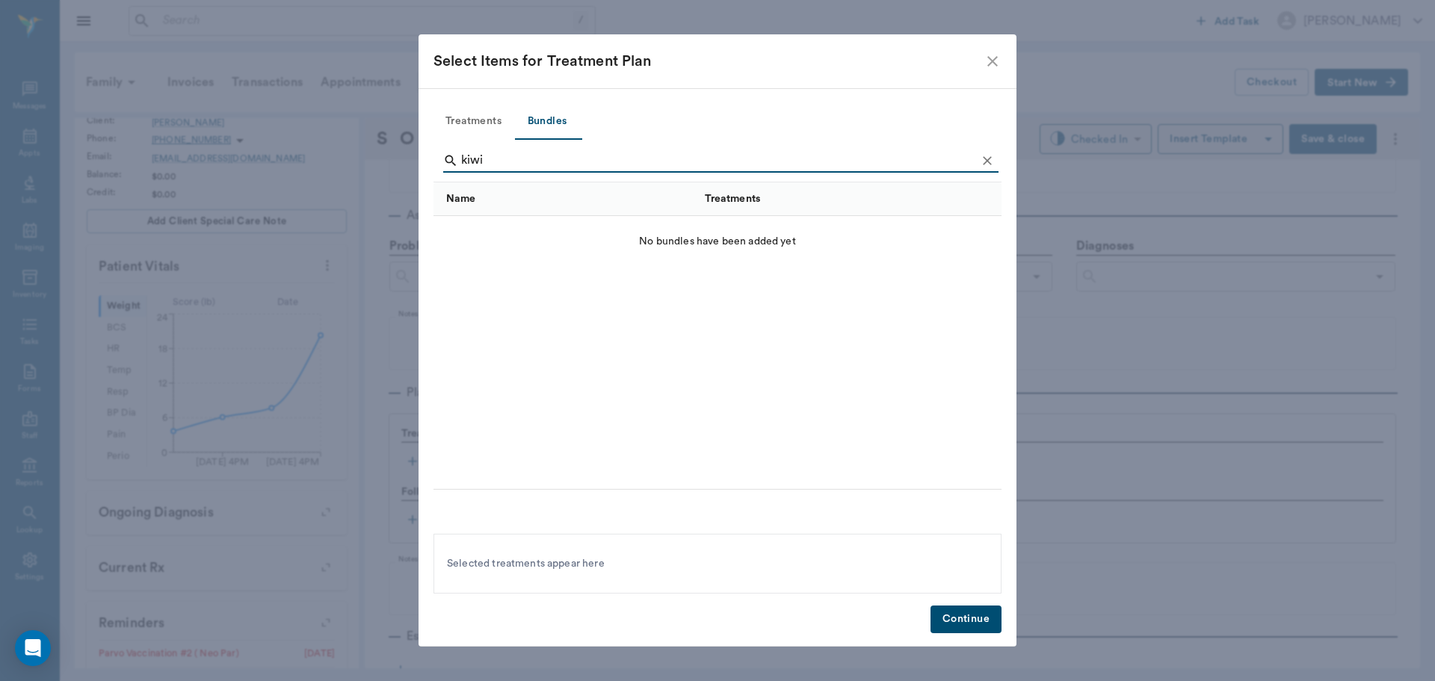
type input "kiwi"
click at [987, 156] on icon "Clear" at bounding box center [987, 160] width 15 height 15
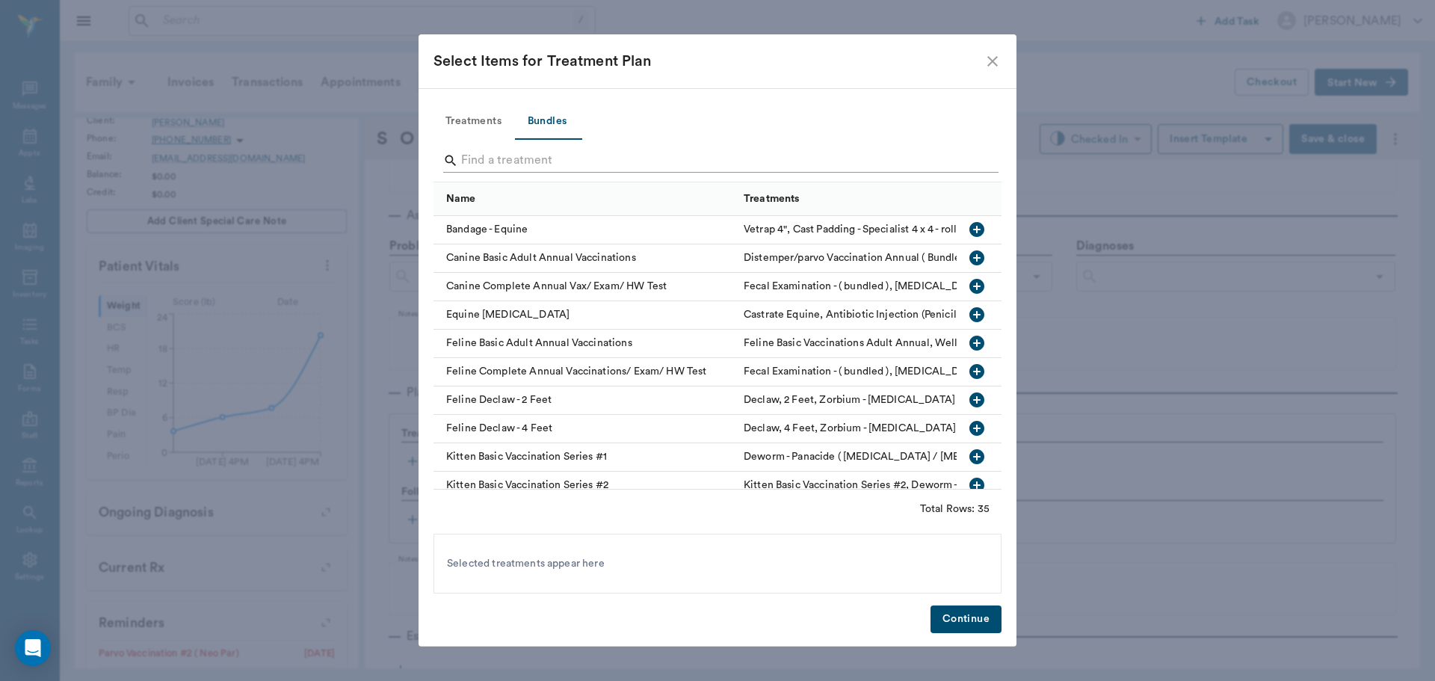
click at [599, 156] on input "Search" at bounding box center [718, 161] width 515 height 24
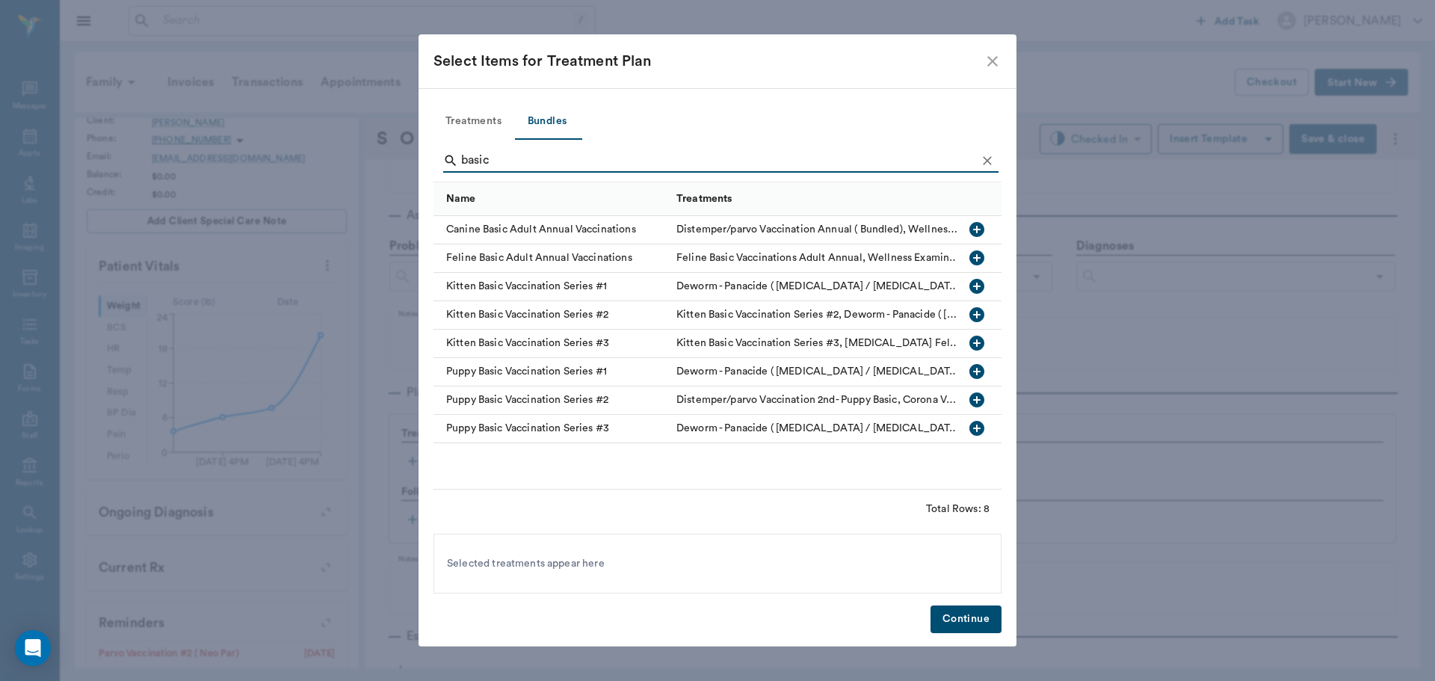
type input "basic"
click at [971, 231] on icon "button" at bounding box center [976, 229] width 15 height 15
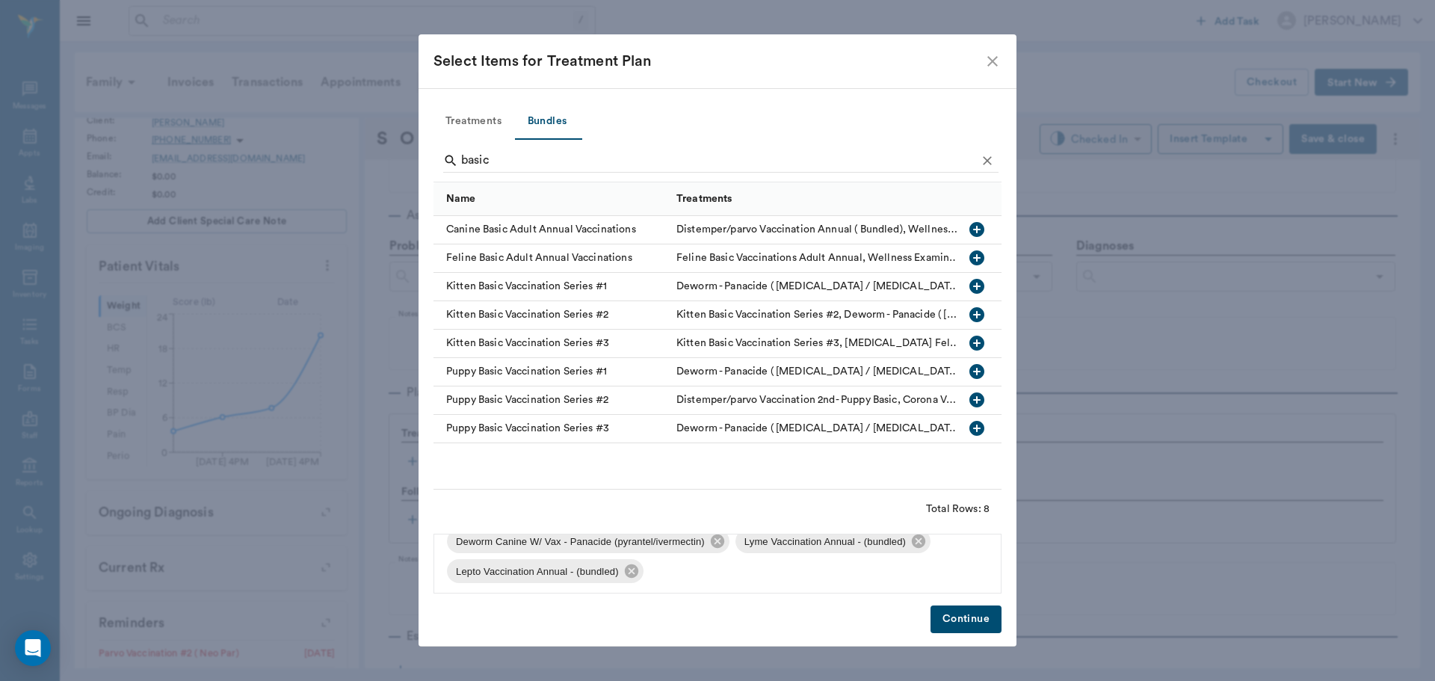
scroll to position [111, 0]
click at [916, 543] on icon at bounding box center [918, 537] width 13 height 13
click at [921, 572] on icon at bounding box center [918, 567] width 13 height 13
click at [958, 615] on button "Continue" at bounding box center [965, 619] width 71 height 28
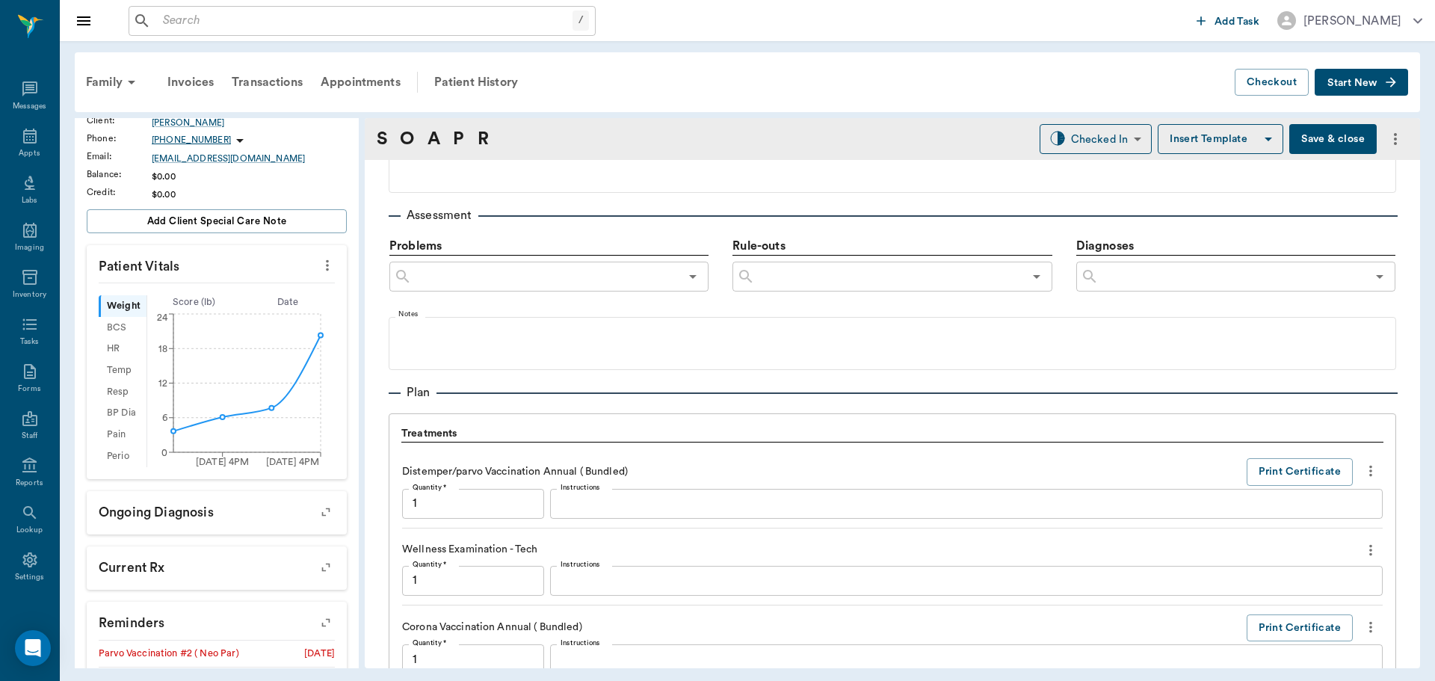
scroll to position [1444, 0]
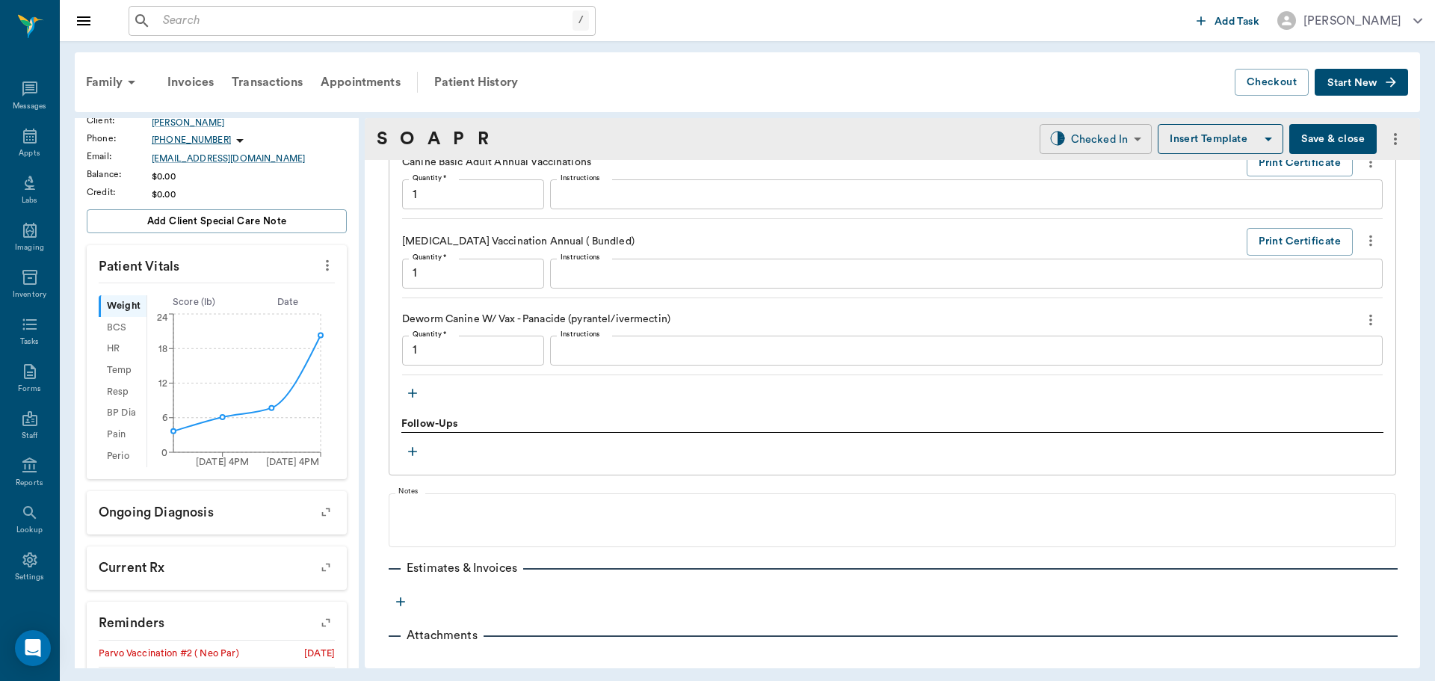
click at [1107, 147] on body "/ ​ Add Task [PERSON_NAME] Nectar Messages Appts Labs Imaging Inventory Tasks F…" at bounding box center [717, 340] width 1435 height 681
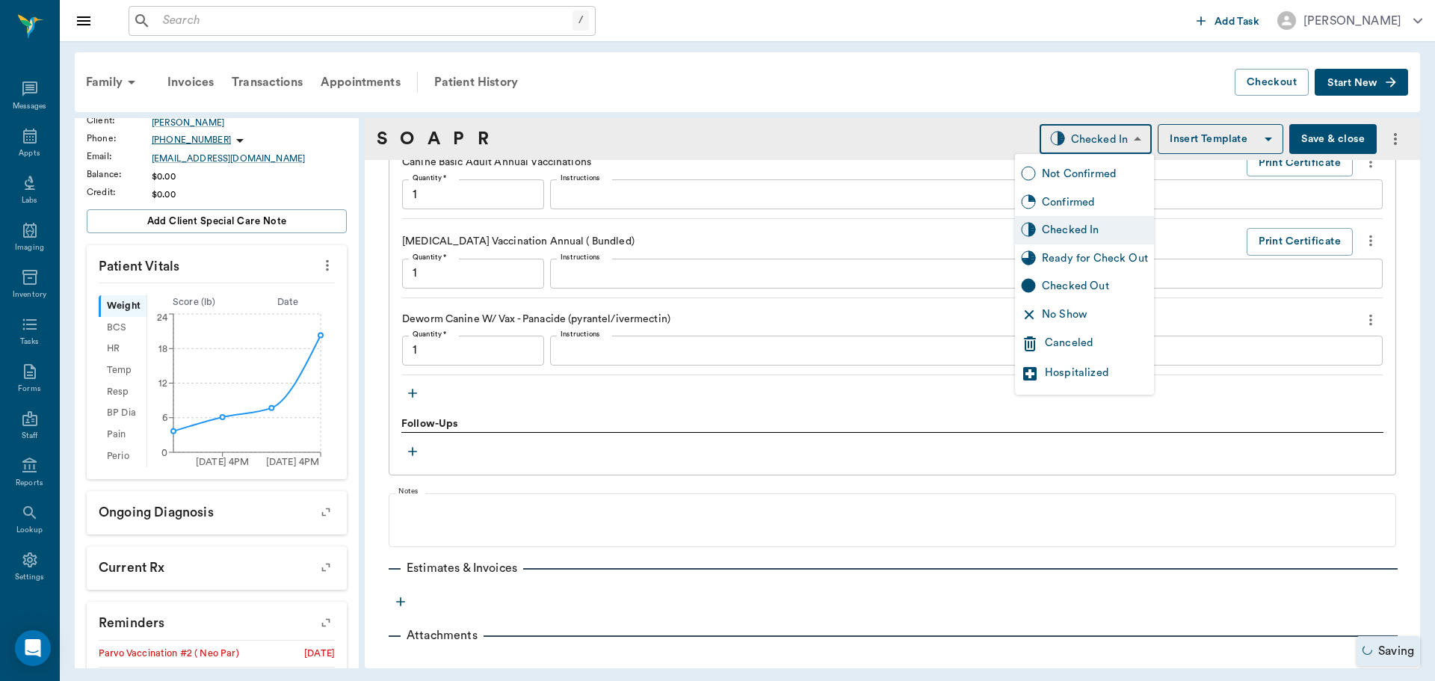
type input "1.00"
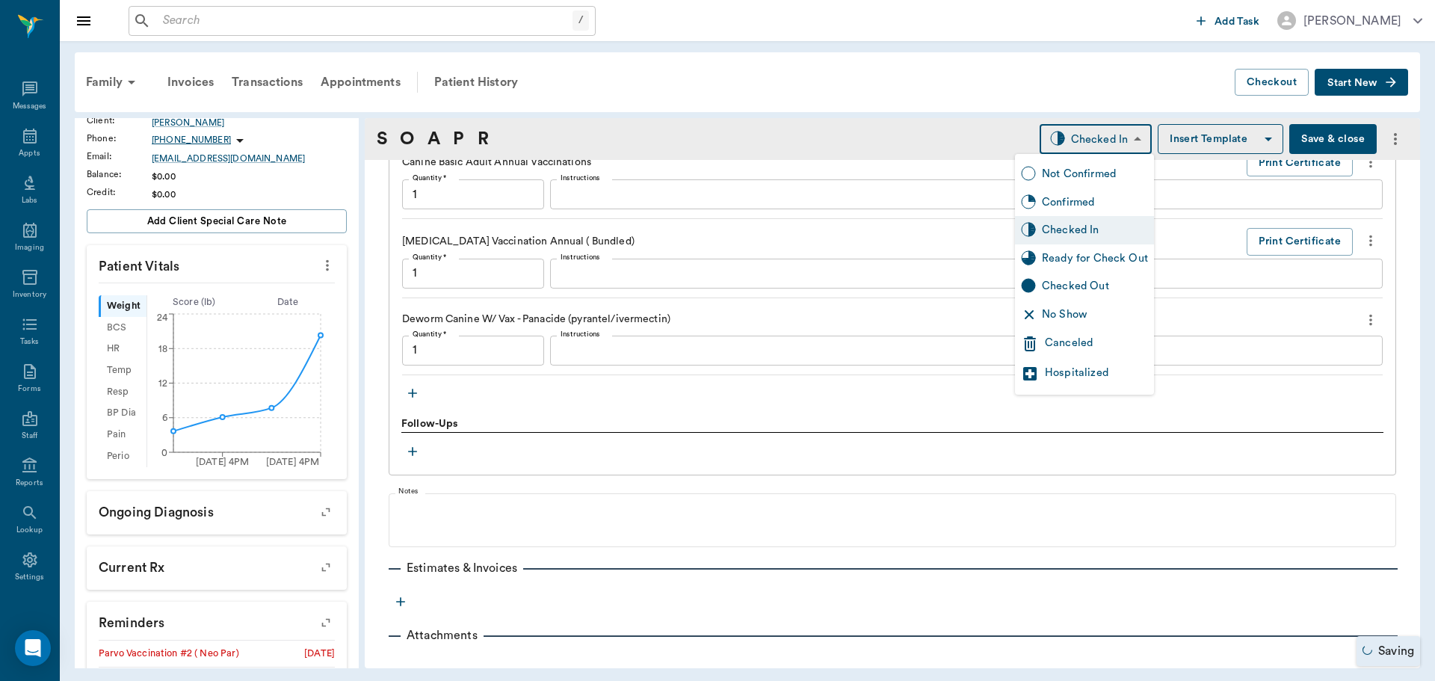
type input "1.00"
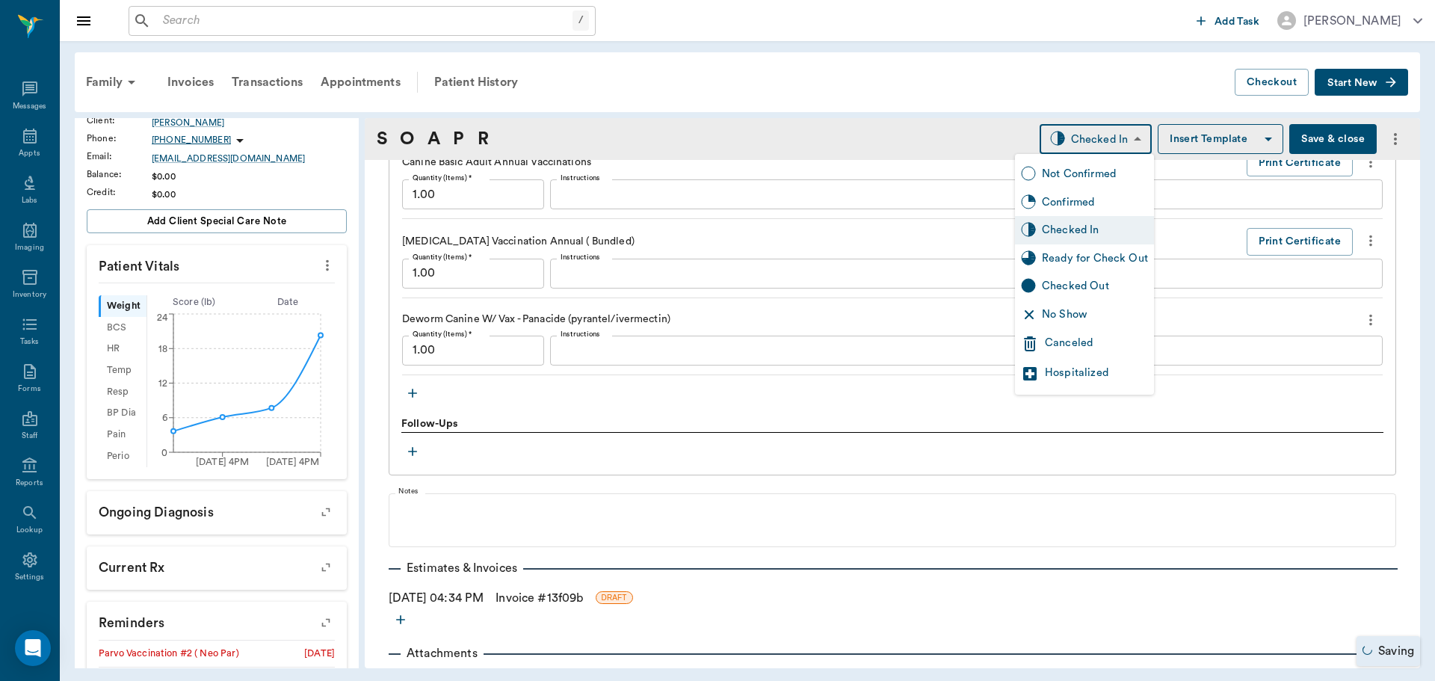
click at [1119, 260] on div "Ready for Check Out" at bounding box center [1095, 258] width 106 height 16
type input "READY_TO_CHECKOUT"
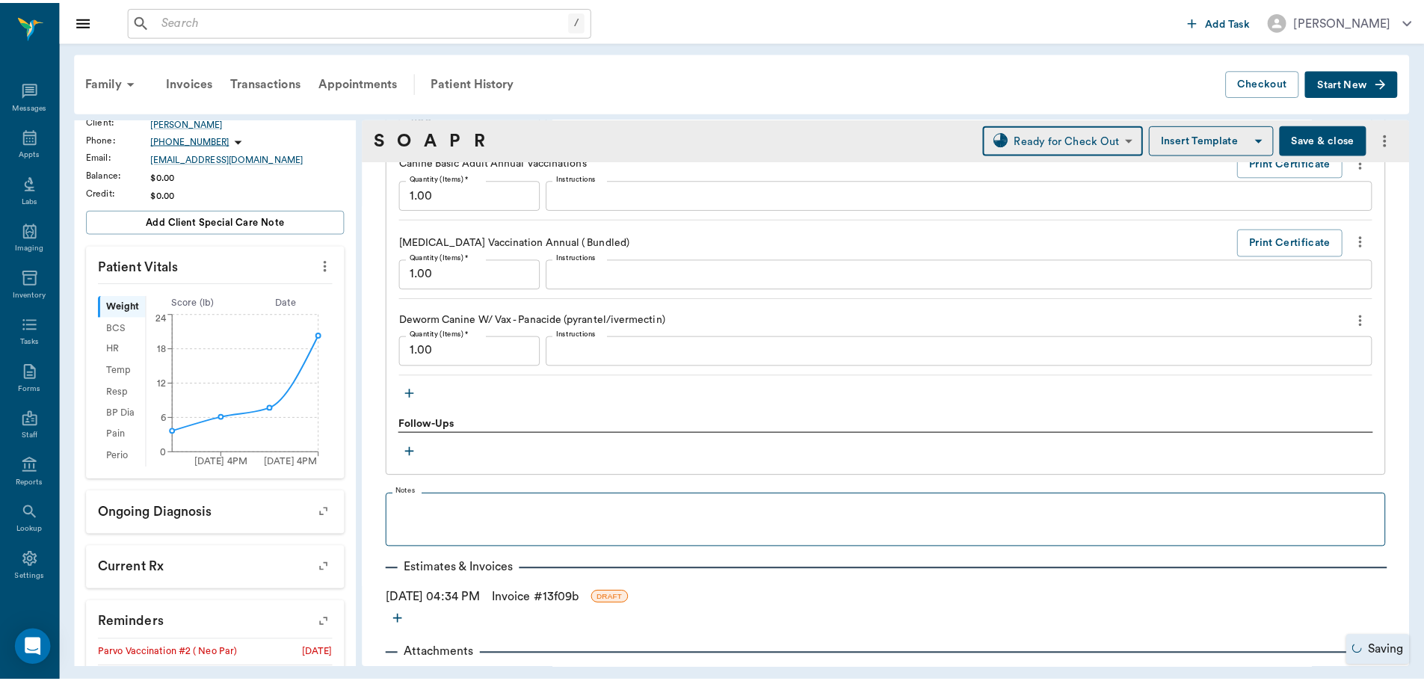
scroll to position [1480, 0]
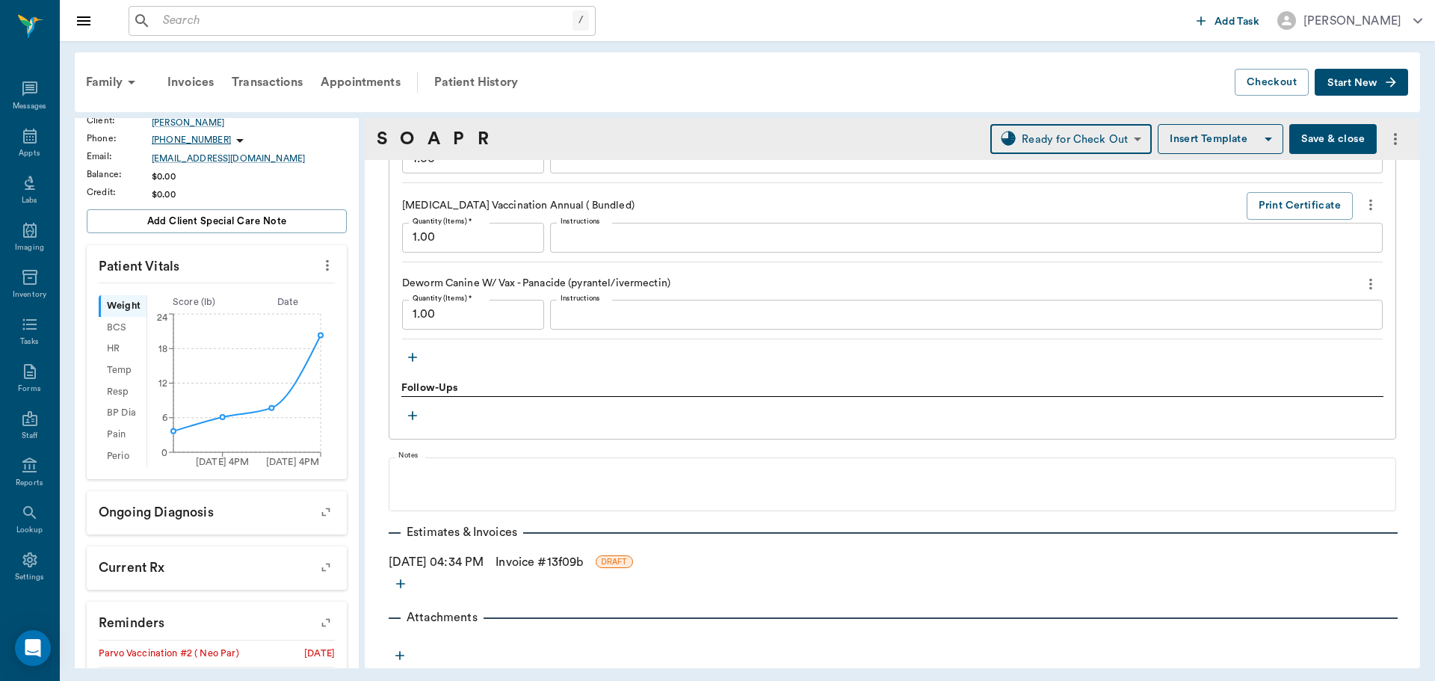
drag, startPoint x: 531, startPoint y: 568, endPoint x: 539, endPoint y: 567, distance: 8.3
click at [531, 568] on link "Invoice # 13f09b" at bounding box center [538, 562] width 87 height 18
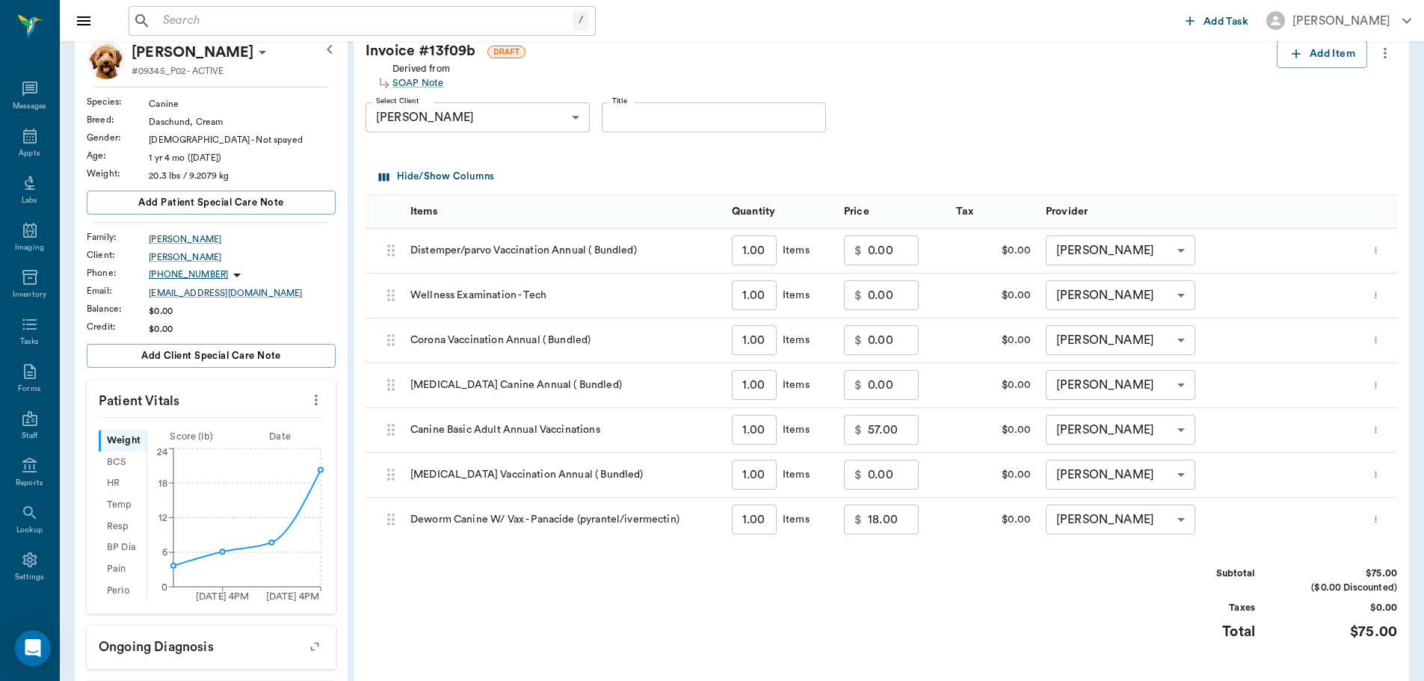
scroll to position [224, 0]
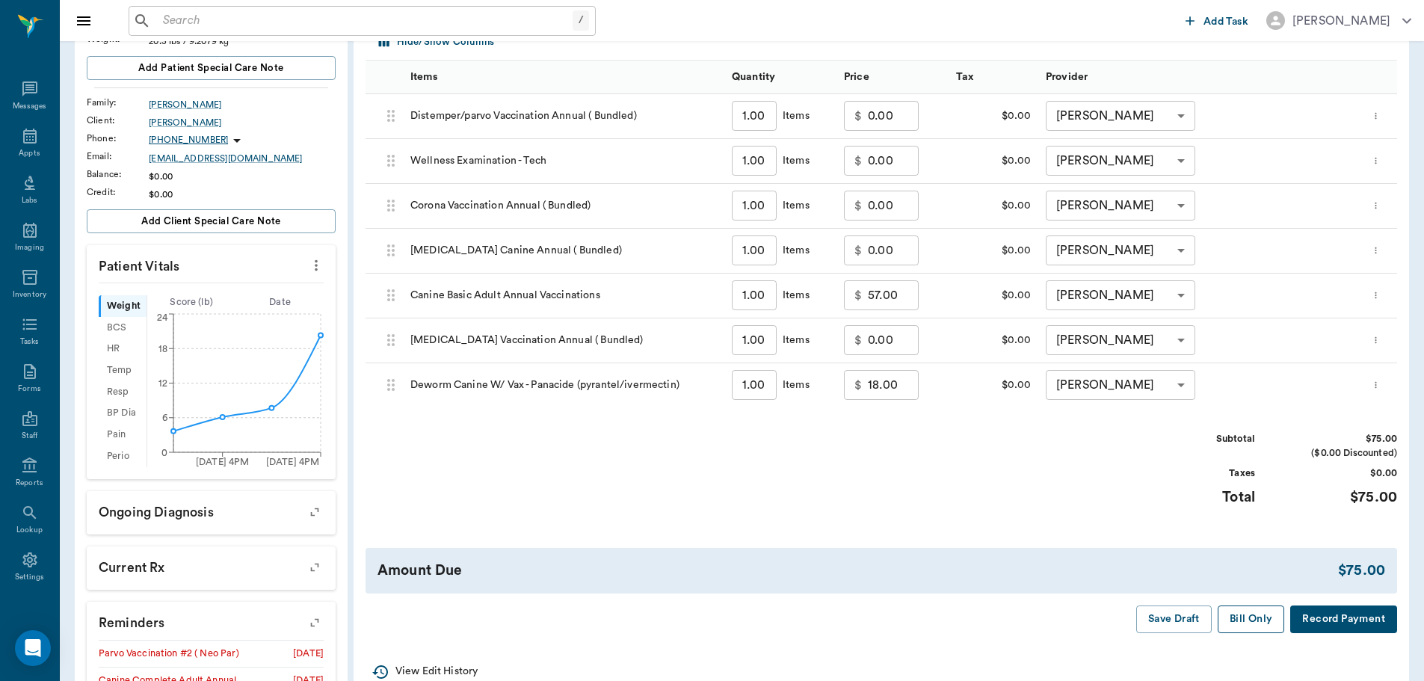
click at [1258, 614] on button "Bill Only" at bounding box center [1250, 619] width 67 height 28
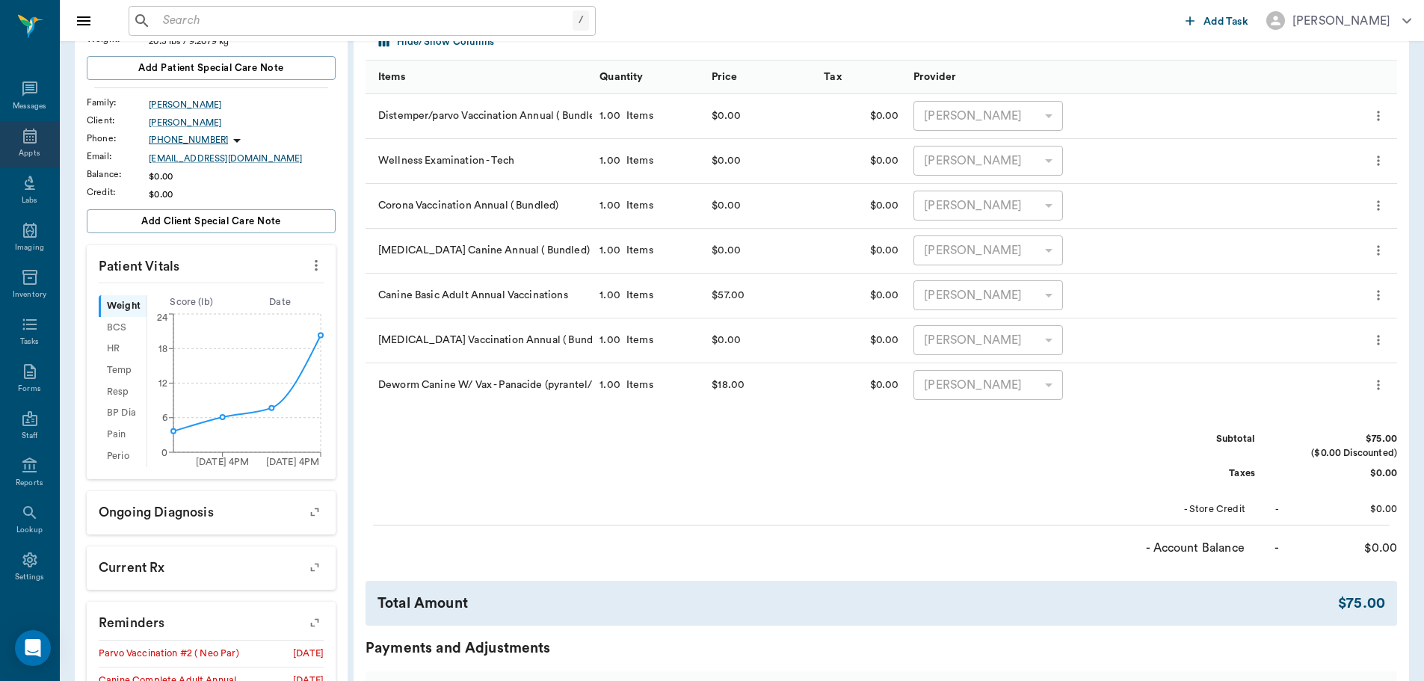
click at [21, 135] on icon at bounding box center [30, 136] width 18 height 18
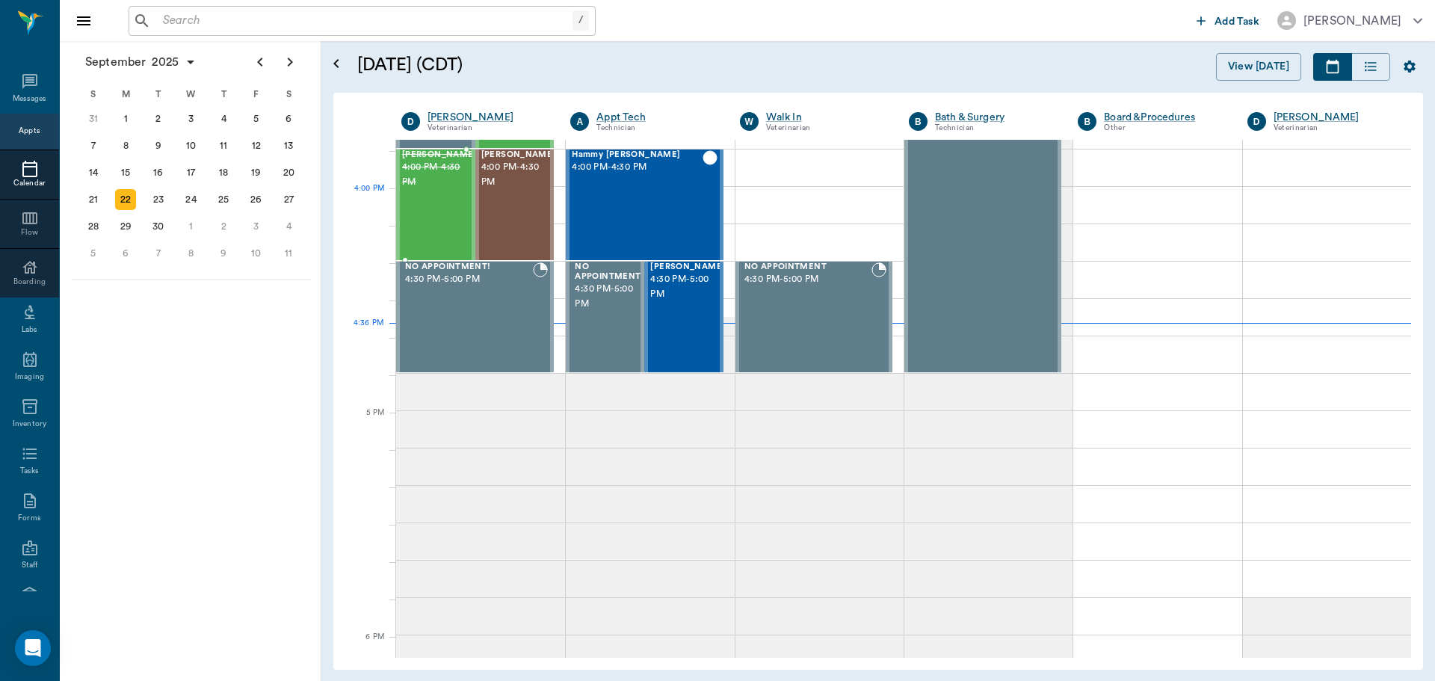
scroll to position [1796, 0]
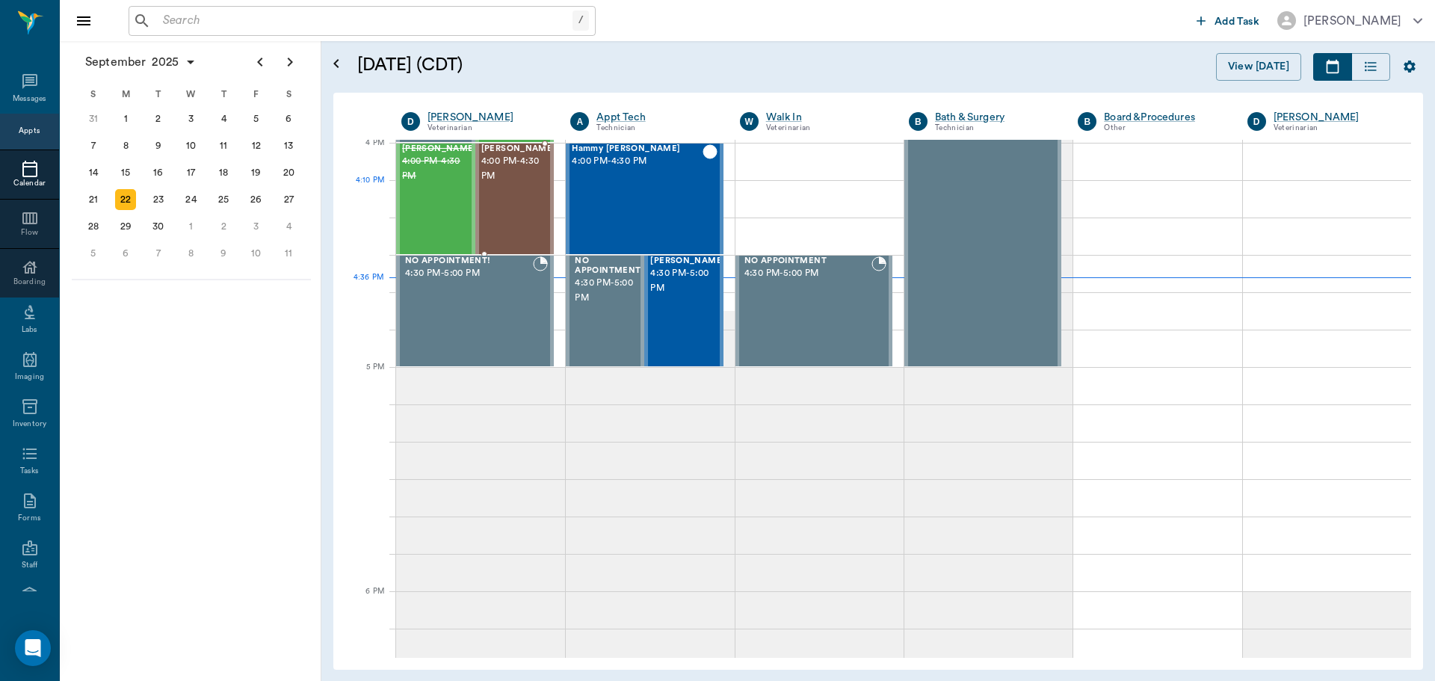
click at [511, 187] on div "[PERSON_NAME] 4:00 PM - 4:30 PM" at bounding box center [518, 198] width 75 height 109
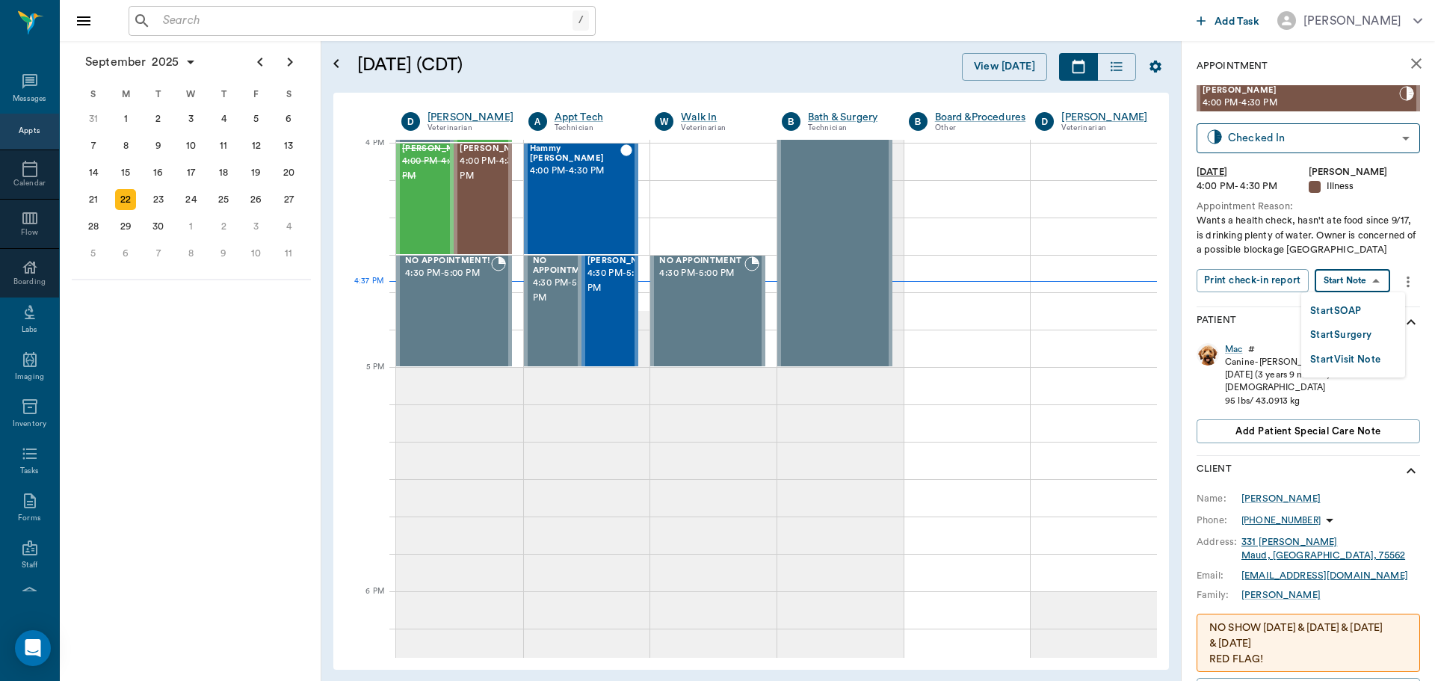
click at [1367, 279] on body "/ ​ Add Task [PERSON_NAME] Nectar Messages Appts Calendar Flow Boarding Labs Im…" at bounding box center [717, 340] width 1435 height 681
click at [1346, 306] on button "Start SOAP" at bounding box center [1335, 311] width 51 height 17
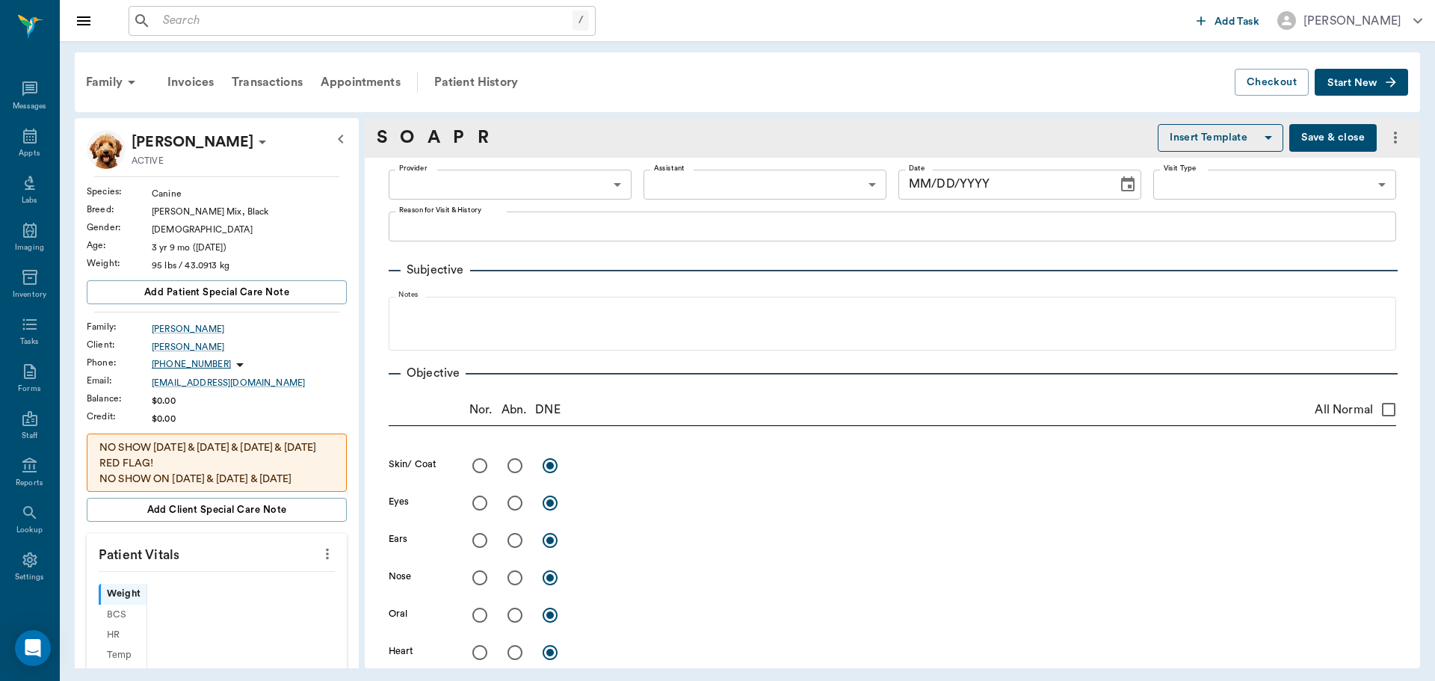
type input "63ec2f075fda476ae8351a4d"
type input "65d2be4f46e3a538d89b8c15"
type textarea "Wants a health check, hasn't ate food since 9/17, is drinking plenty of water. …"
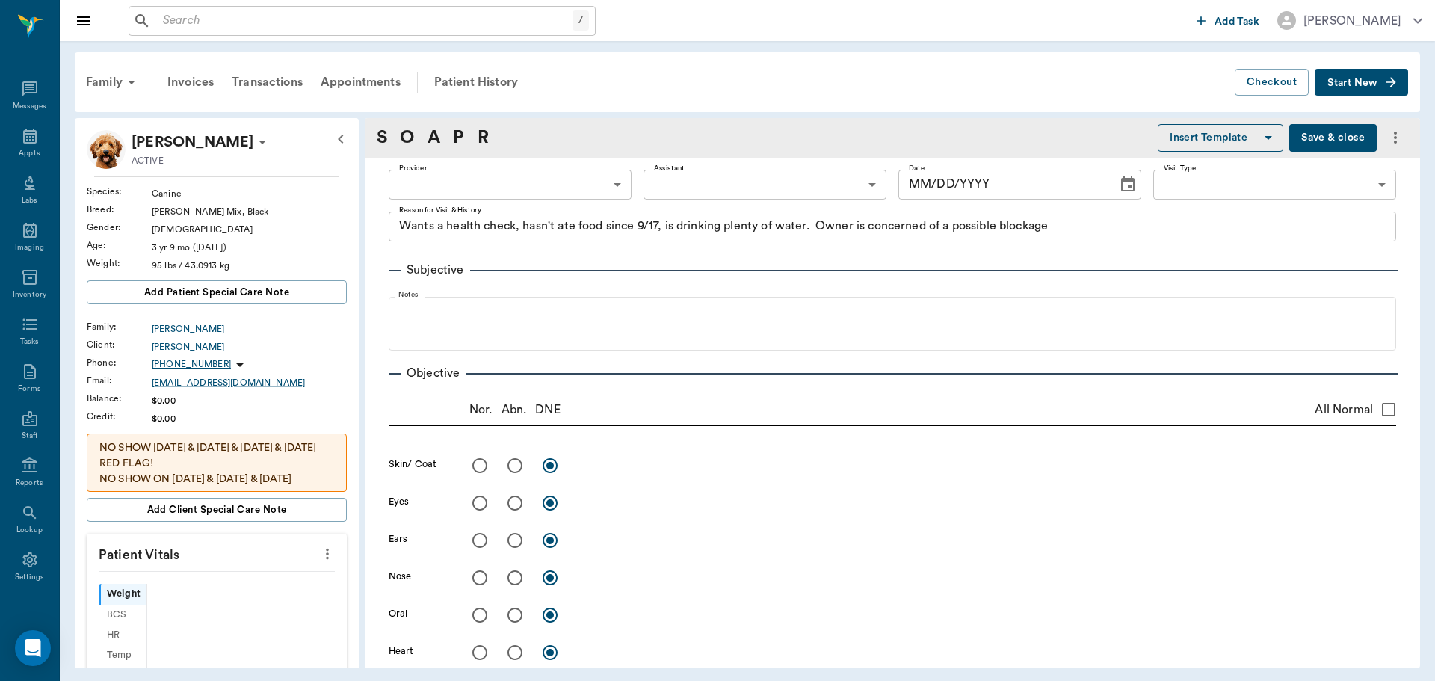
type input "[DATE]"
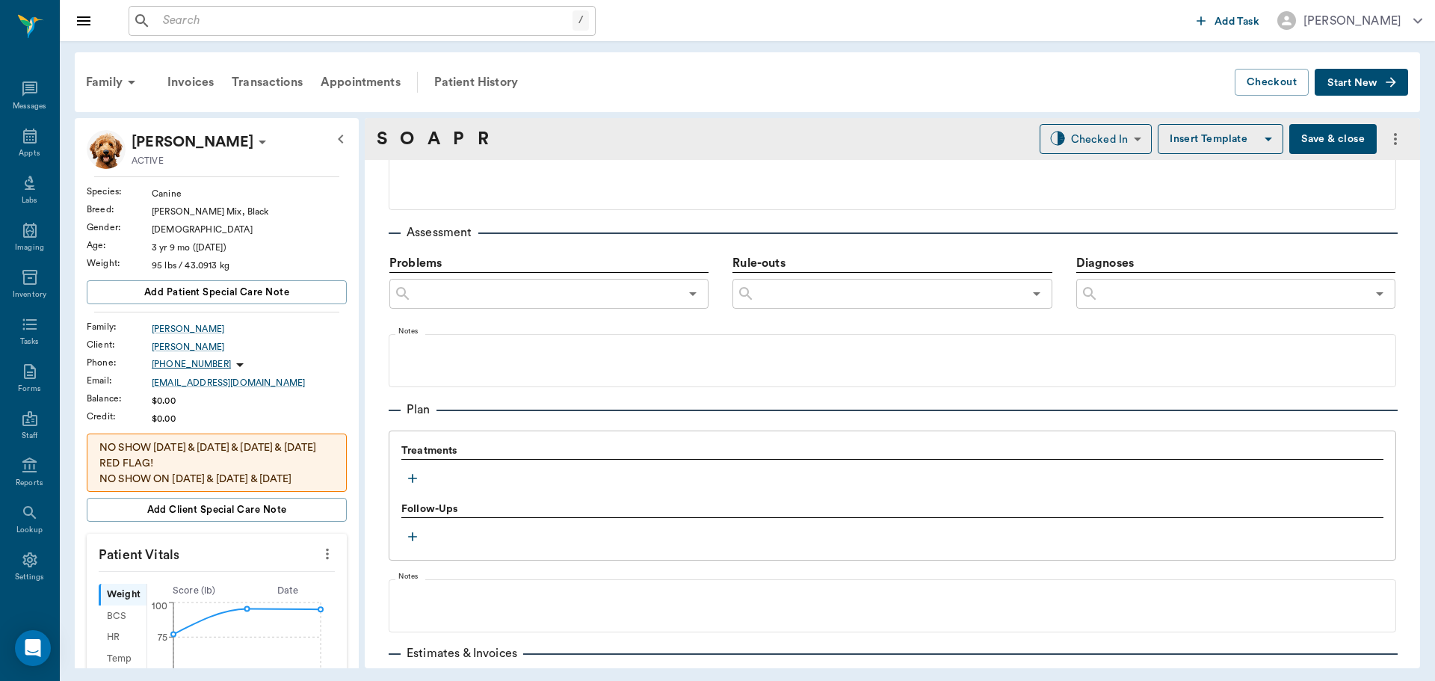
scroll to position [925, 0]
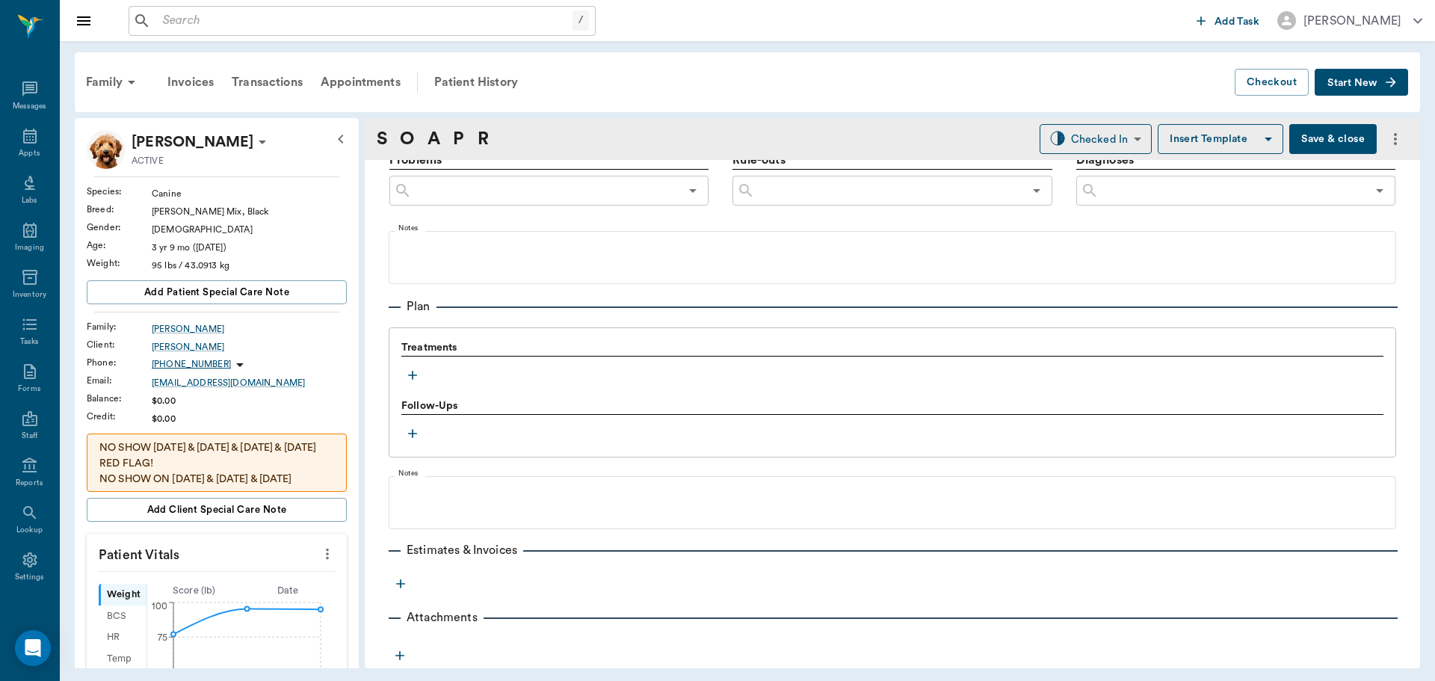
click at [409, 377] on icon "button" at bounding box center [412, 375] width 15 height 15
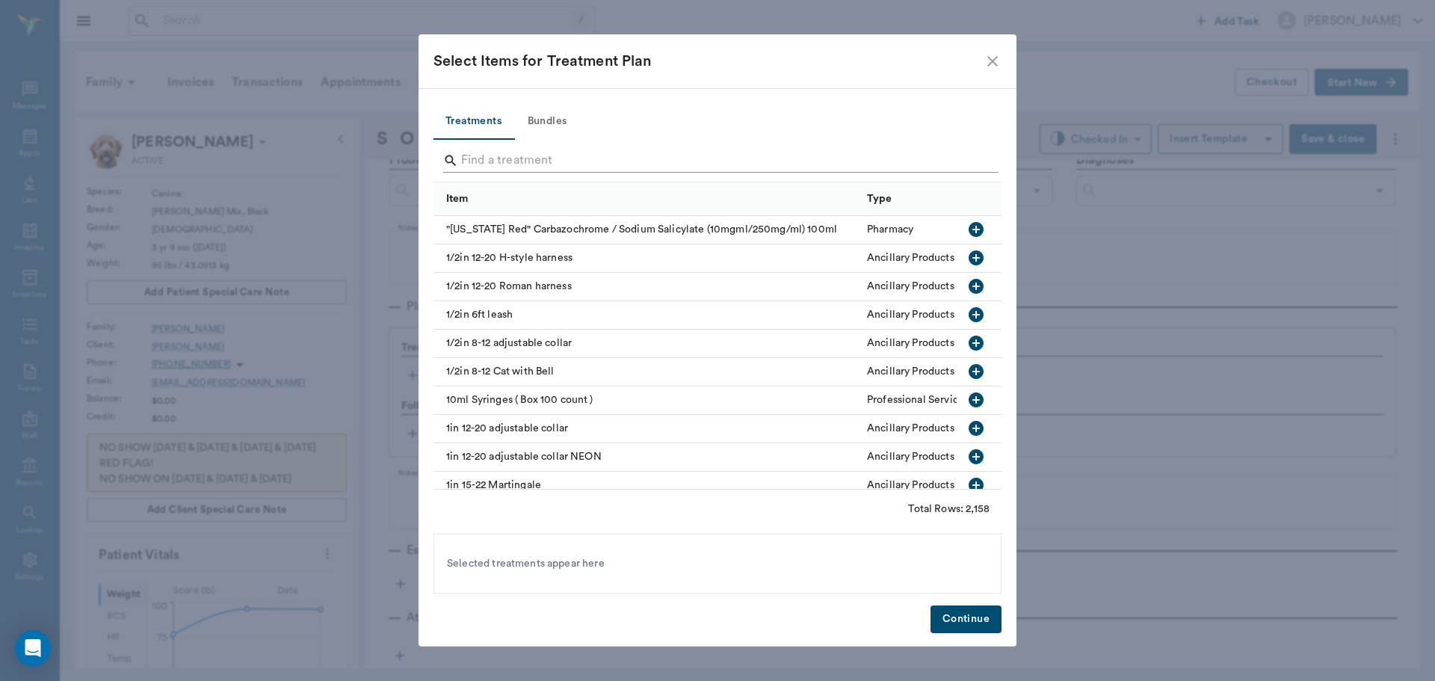
click at [489, 155] on input "Search" at bounding box center [718, 161] width 515 height 24
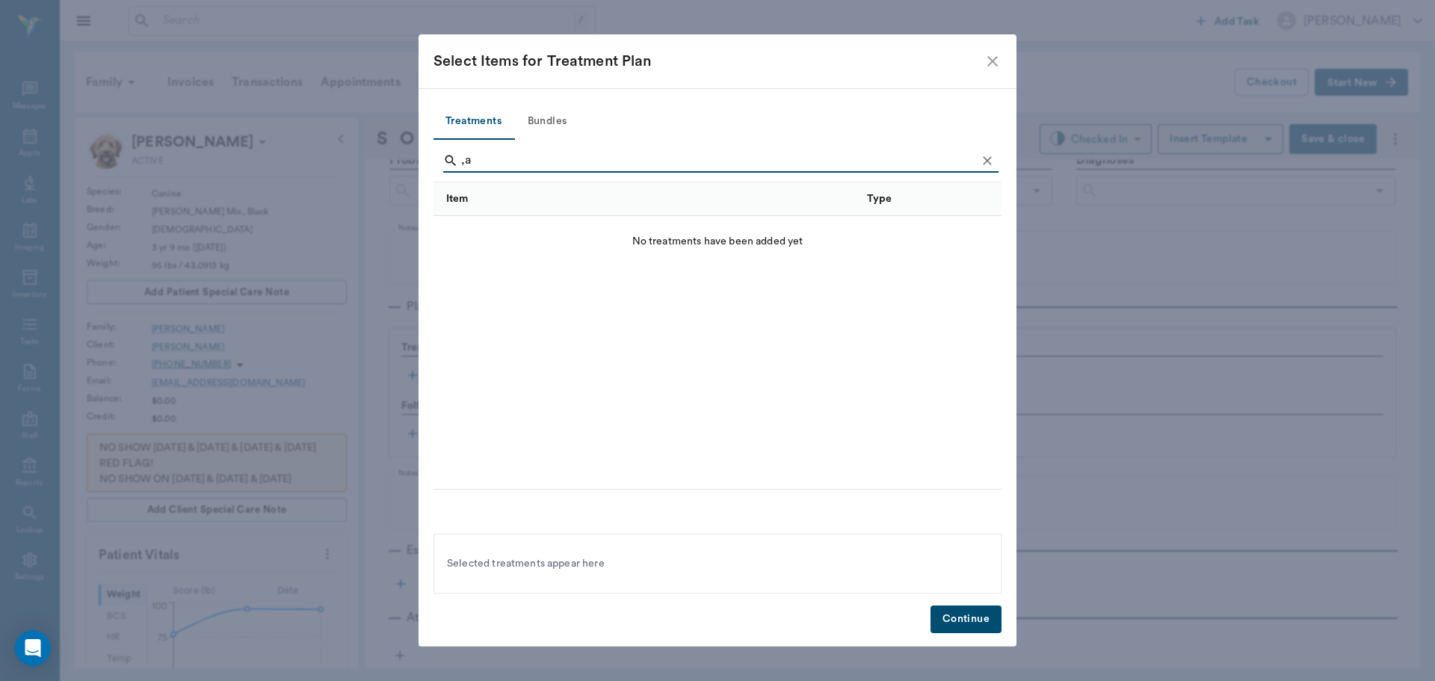
type input ","
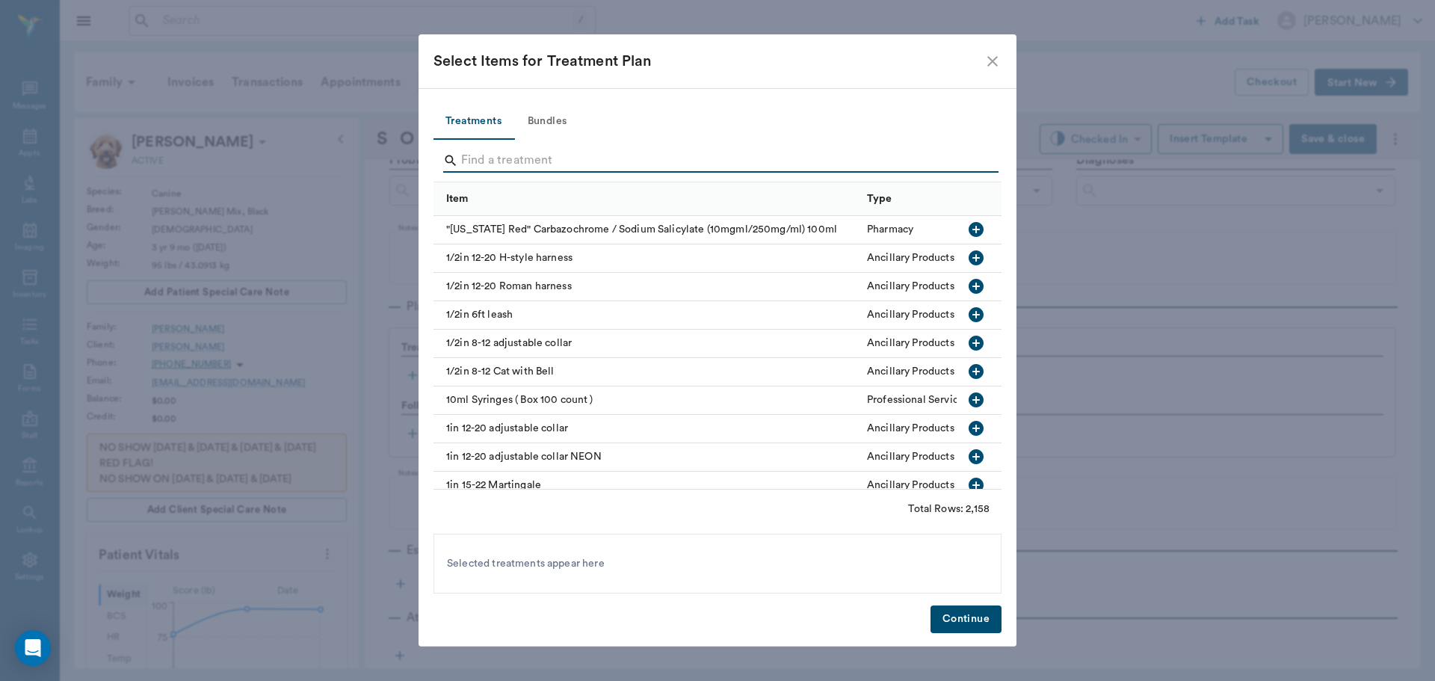
type input "a"
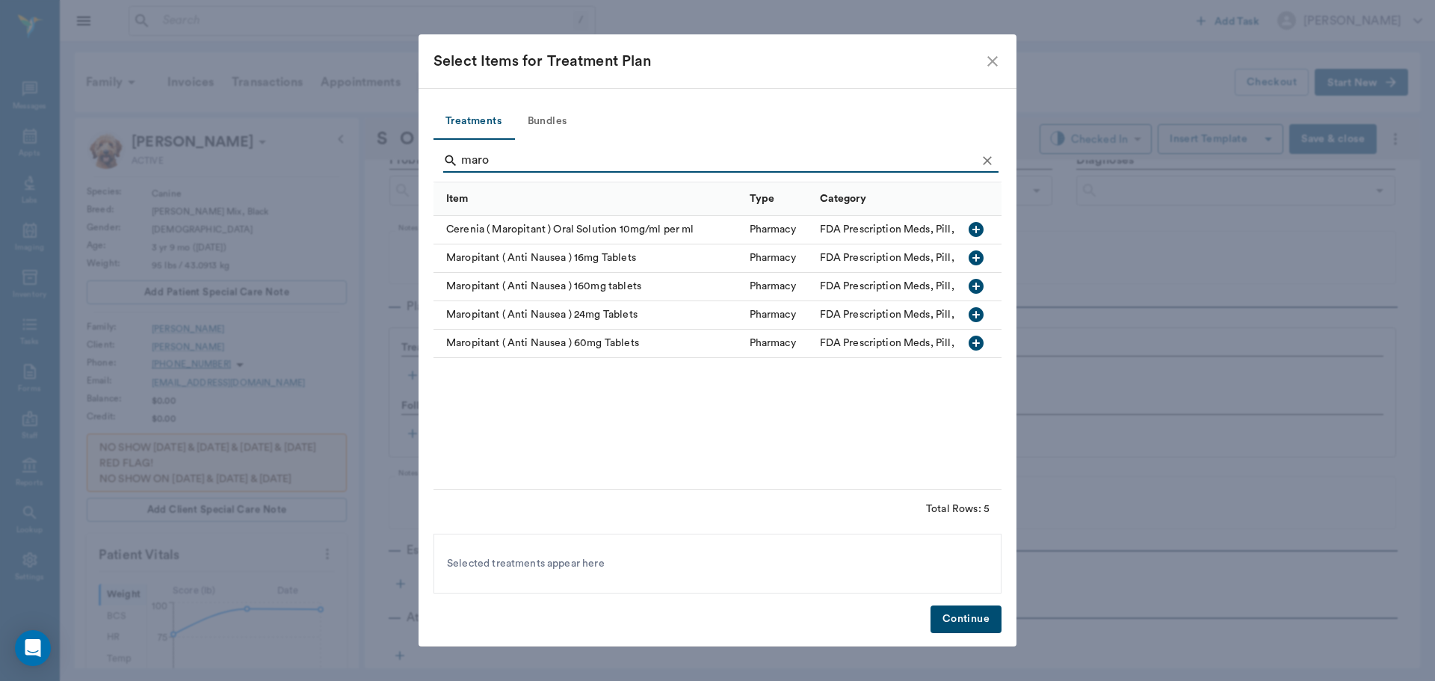
type input "maro"
click at [976, 285] on icon "button" at bounding box center [976, 286] width 18 height 18
click at [962, 618] on button "Continue" at bounding box center [965, 619] width 71 height 28
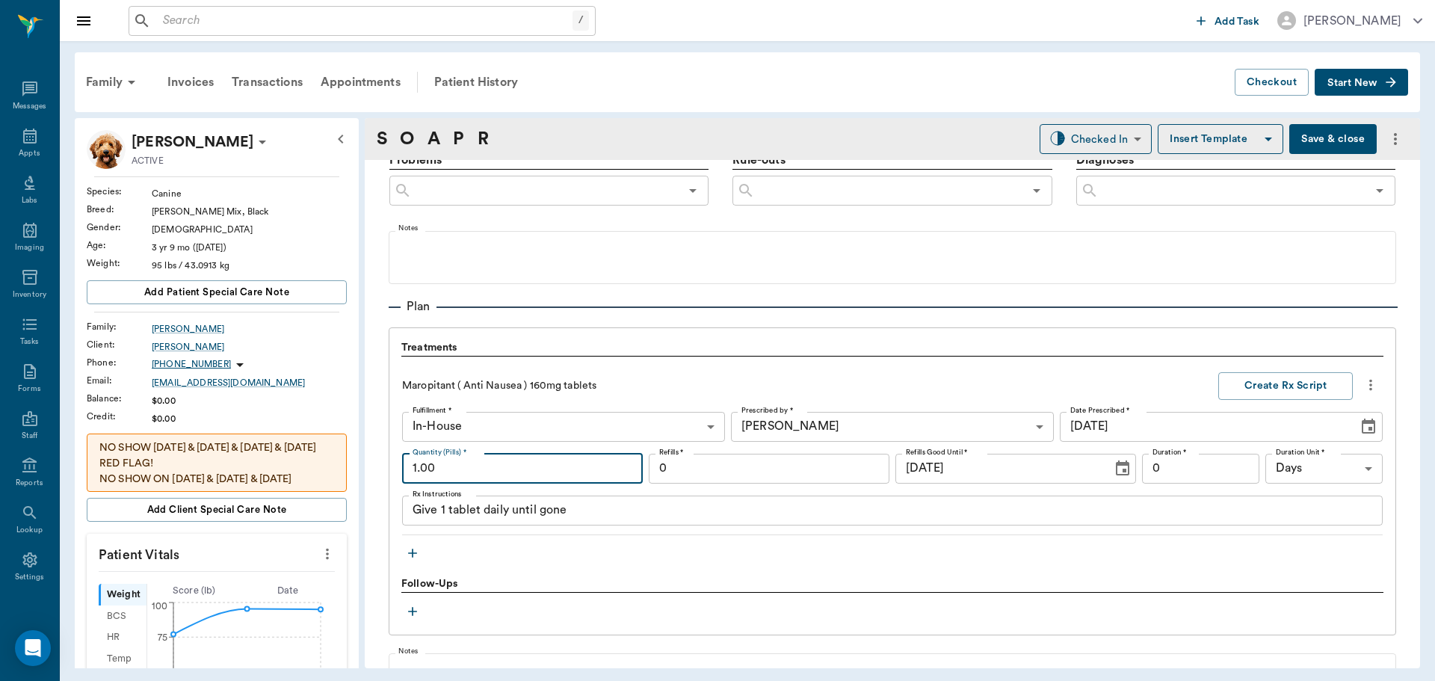
click at [459, 458] on input "1.00" at bounding box center [522, 469] width 241 height 30
type input "3.00"
click at [1256, 383] on button "Create Rx Script" at bounding box center [1285, 386] width 135 height 28
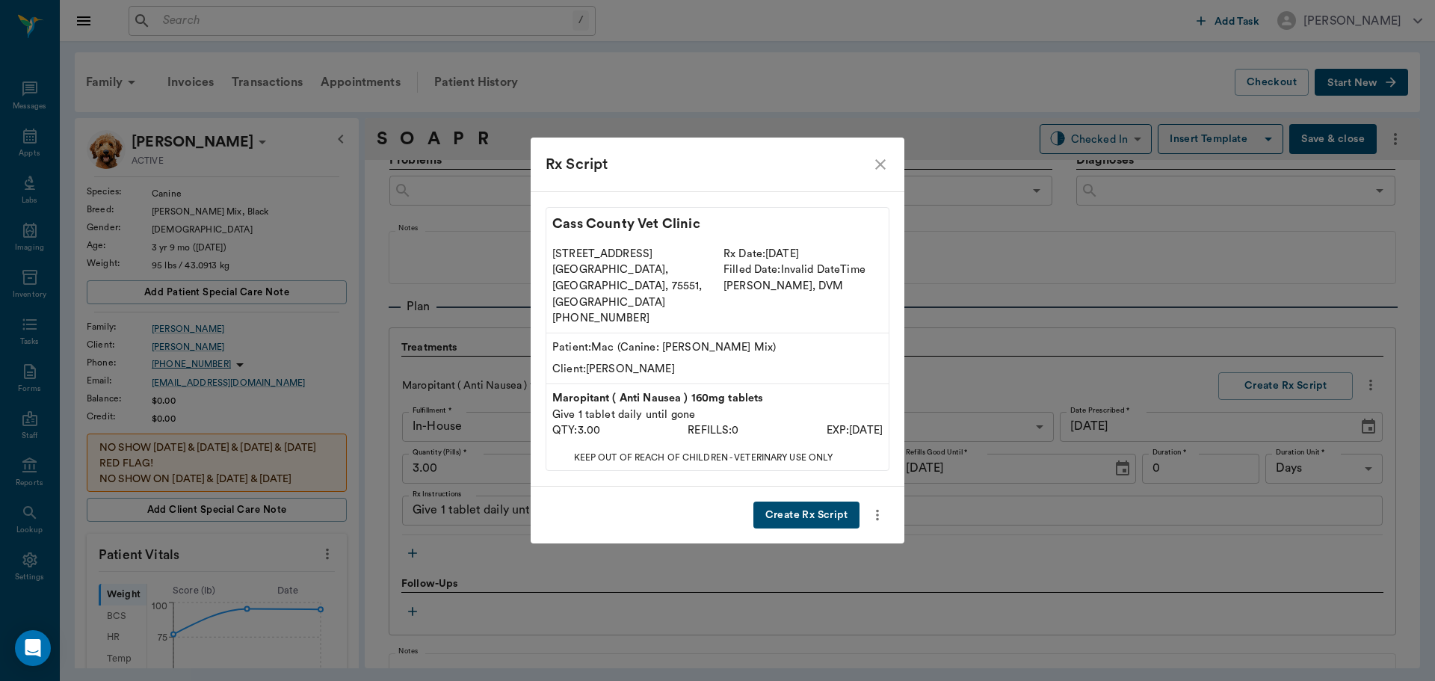
drag, startPoint x: 794, startPoint y: 500, endPoint x: 786, endPoint y: 496, distance: 8.4
click at [792, 501] on button "Create Rx Script" at bounding box center [806, 515] width 106 height 28
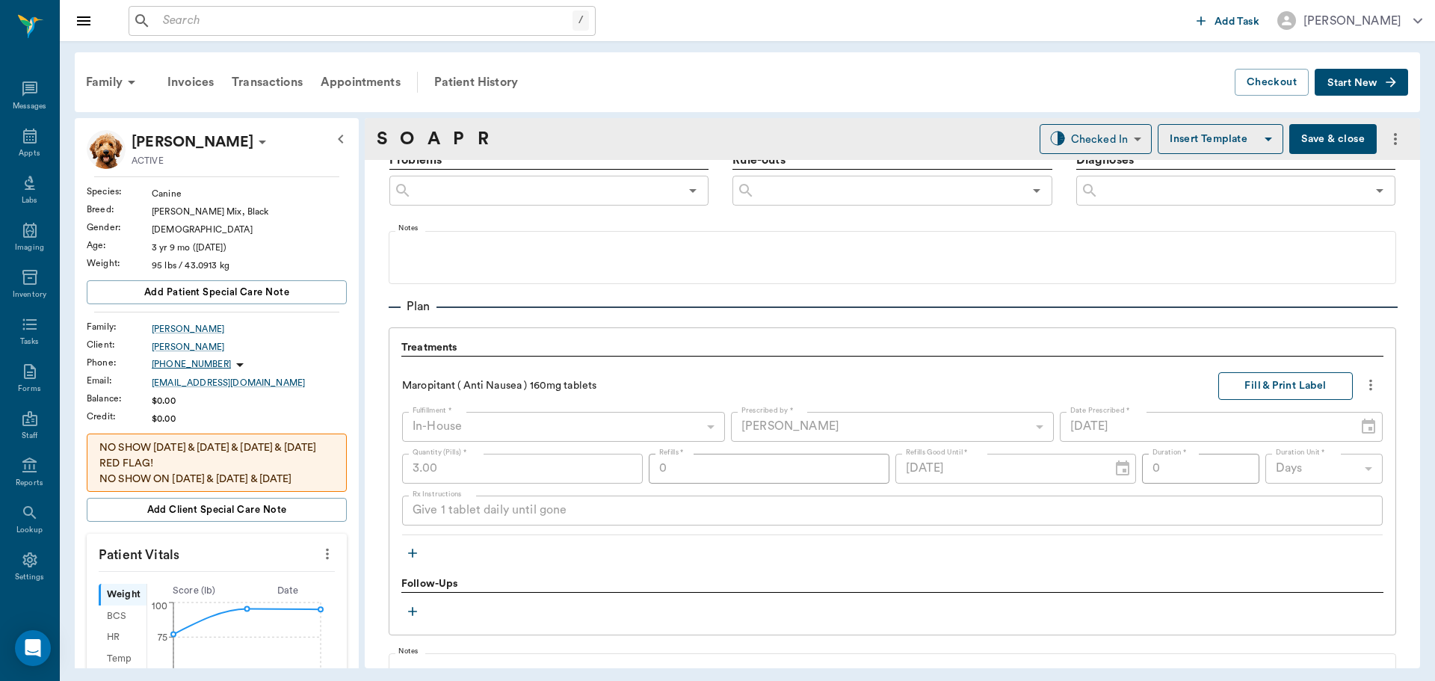
click at [1275, 383] on button "Fill & Print Label" at bounding box center [1285, 386] width 135 height 28
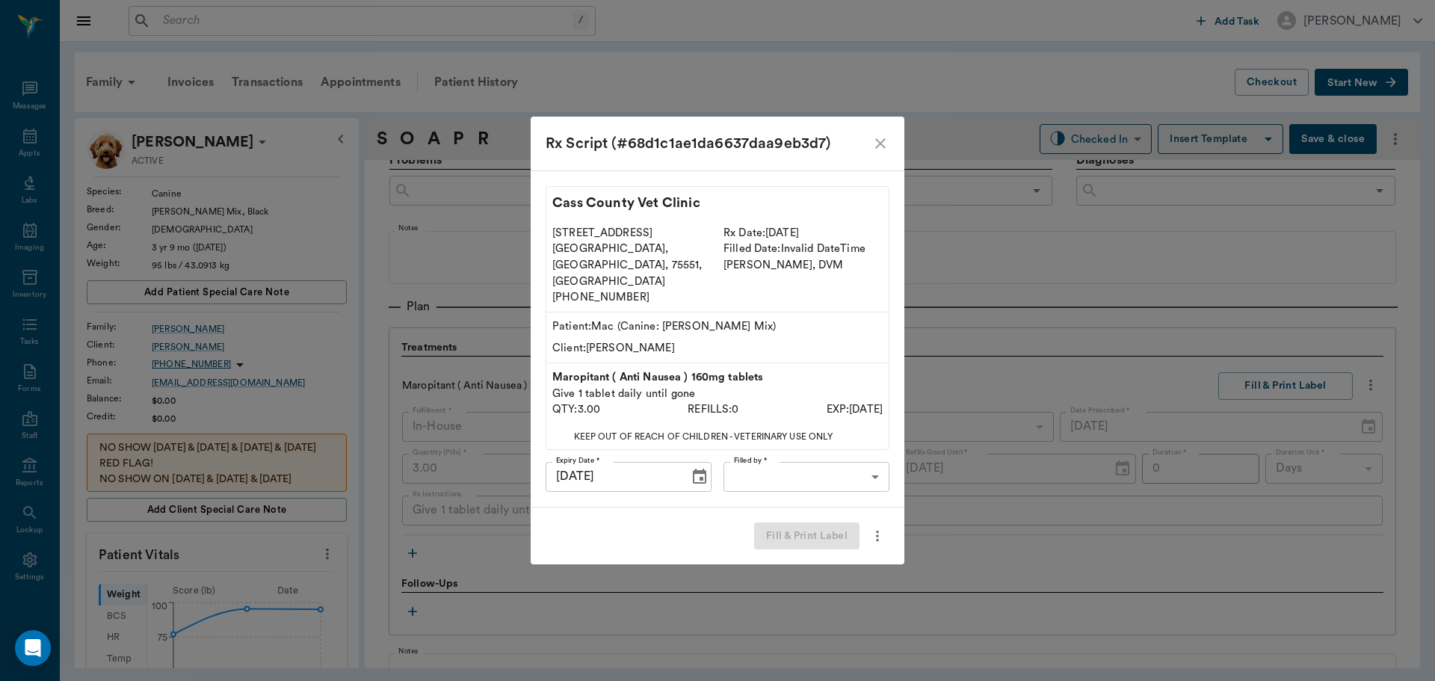
click at [874, 460] on body "/ ​ Add Task [PERSON_NAME] Nectar Messages Appts Labs Imaging Inventory Tasks F…" at bounding box center [717, 340] width 1435 height 681
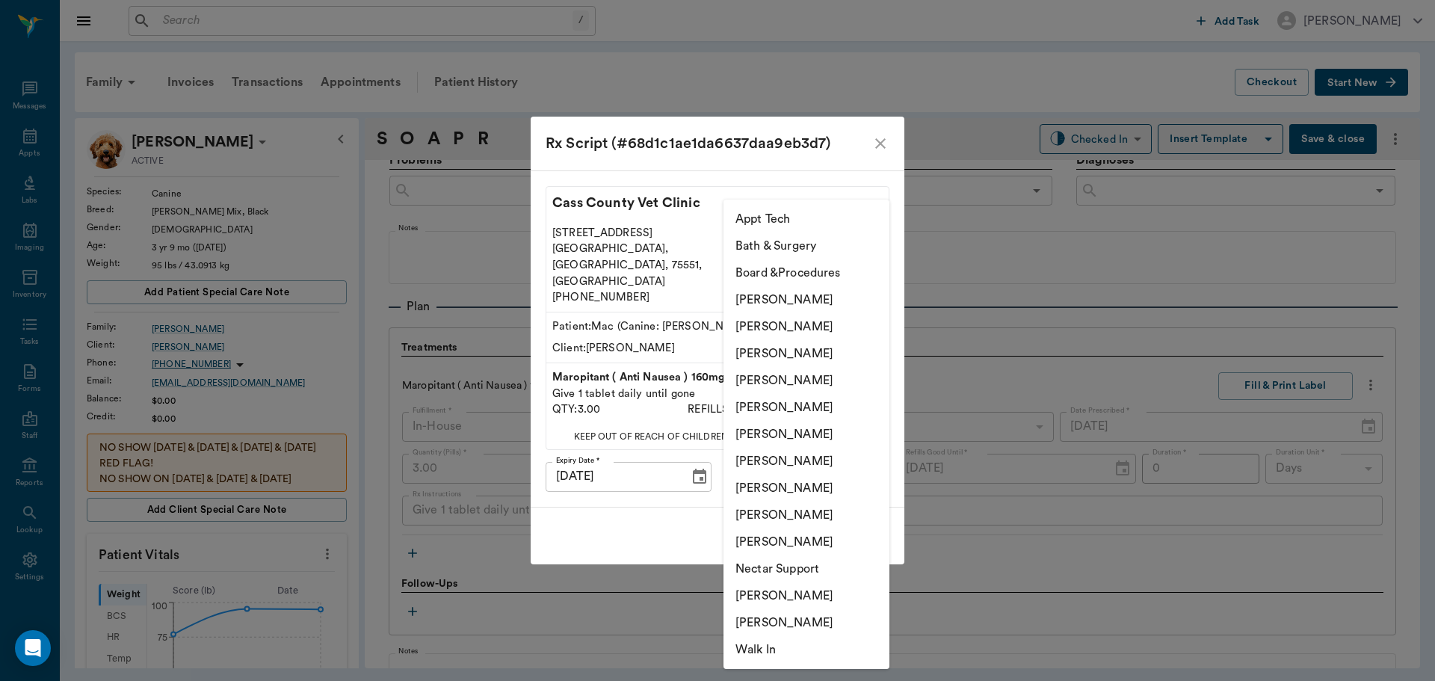
click at [785, 383] on li "[PERSON_NAME]" at bounding box center [806, 380] width 166 height 27
type input "63ec2f075fda476ae8351a4d"
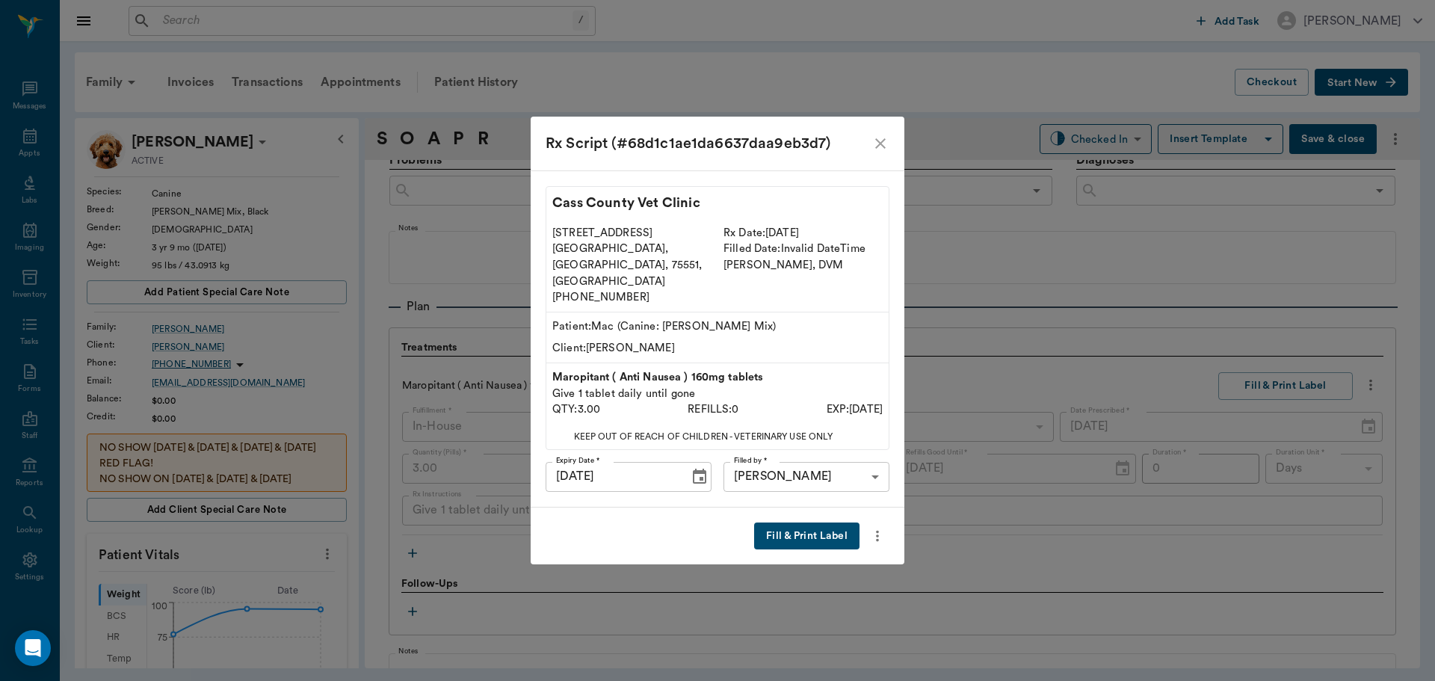
click at [806, 527] on button "Fill & Print Label" at bounding box center [806, 536] width 105 height 28
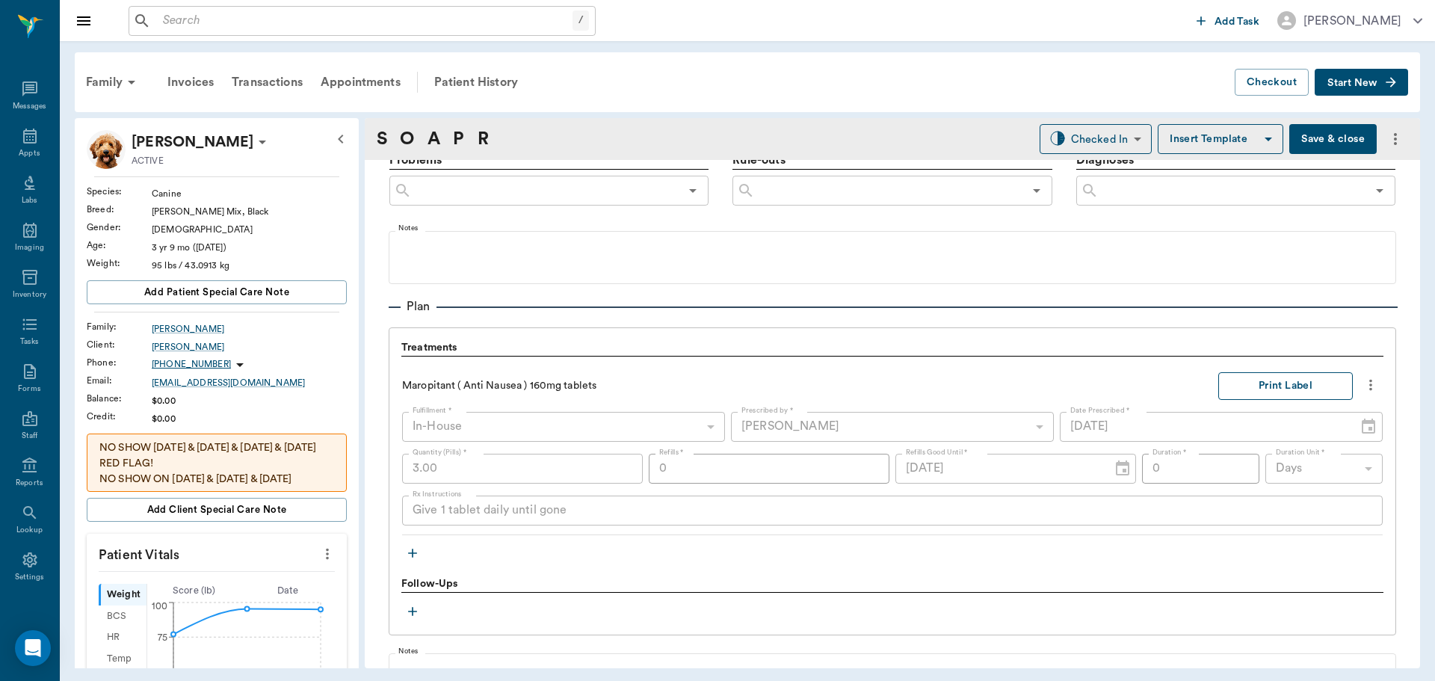
click at [1282, 383] on button "Print Label" at bounding box center [1285, 386] width 135 height 28
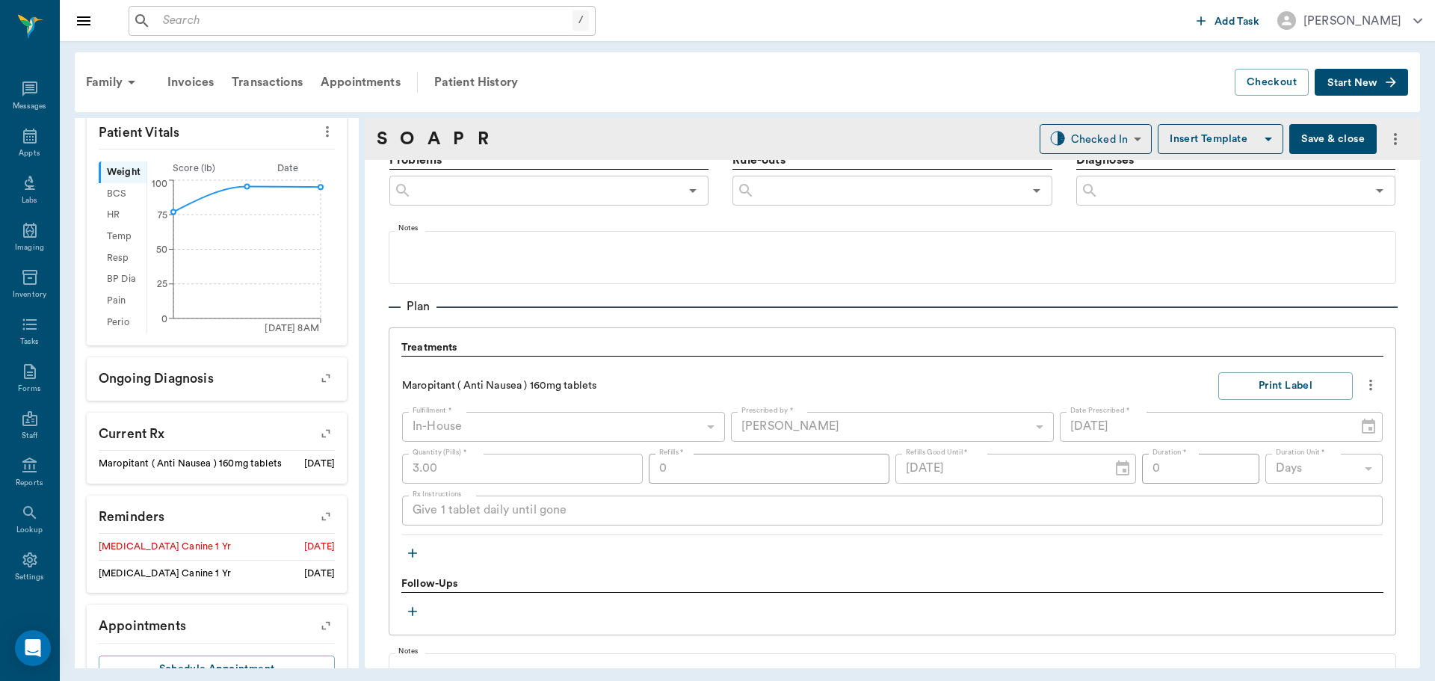
scroll to position [448, 0]
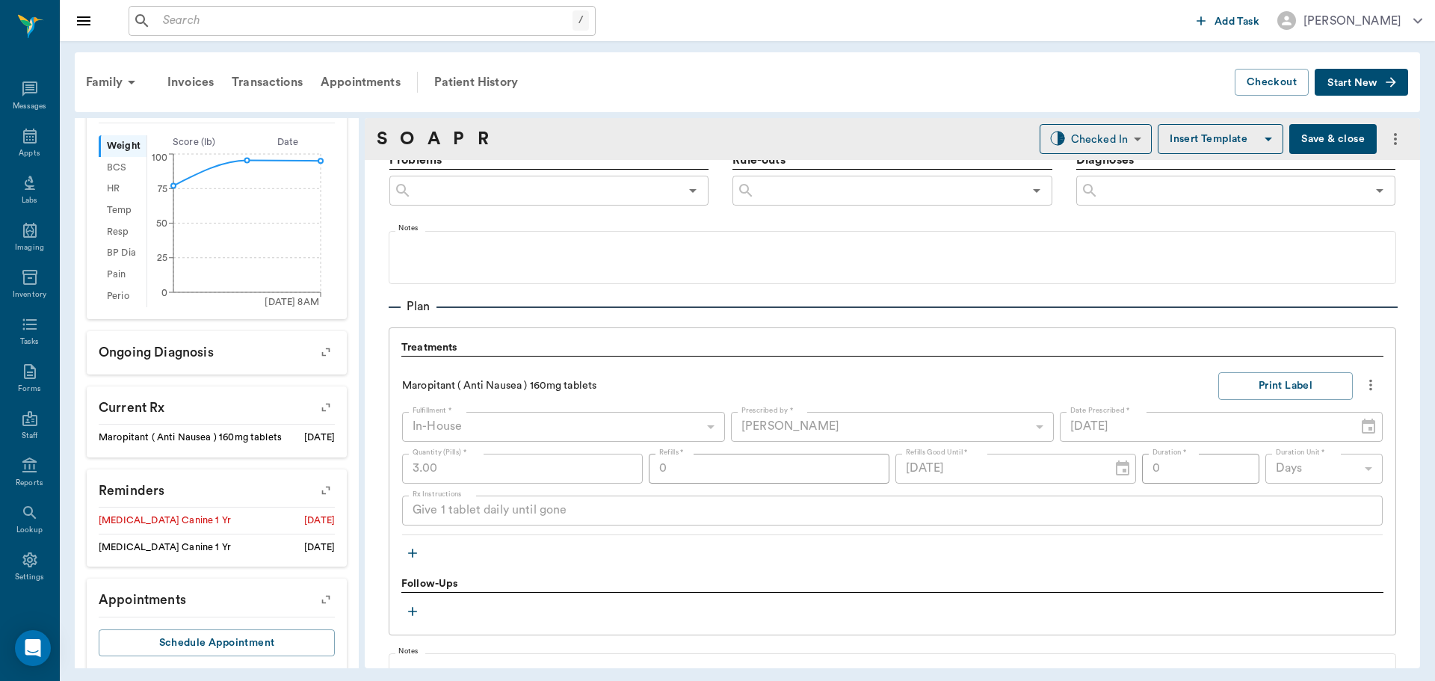
click at [315, 491] on icon "button" at bounding box center [325, 489] width 21 height 21
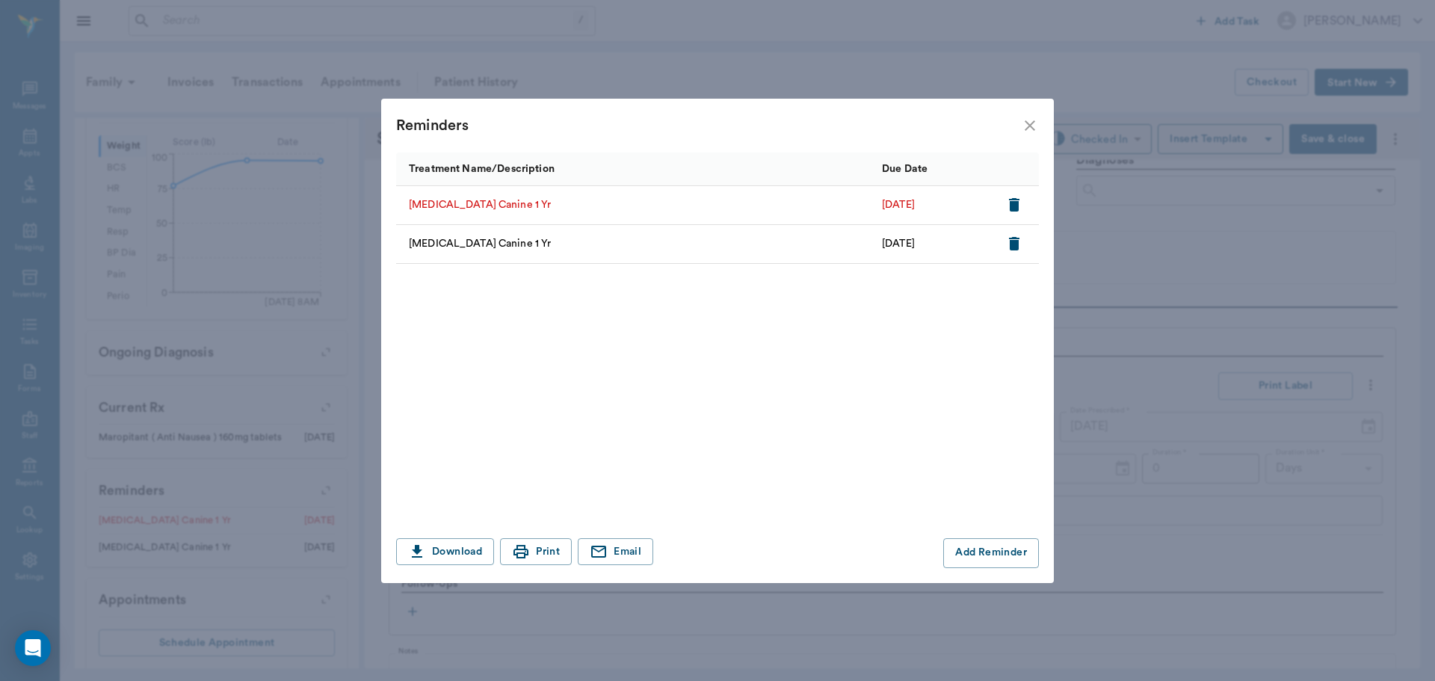
click at [1009, 207] on icon "button" at bounding box center [1014, 205] width 18 height 18
click at [1024, 126] on icon "close" at bounding box center [1030, 126] width 18 height 18
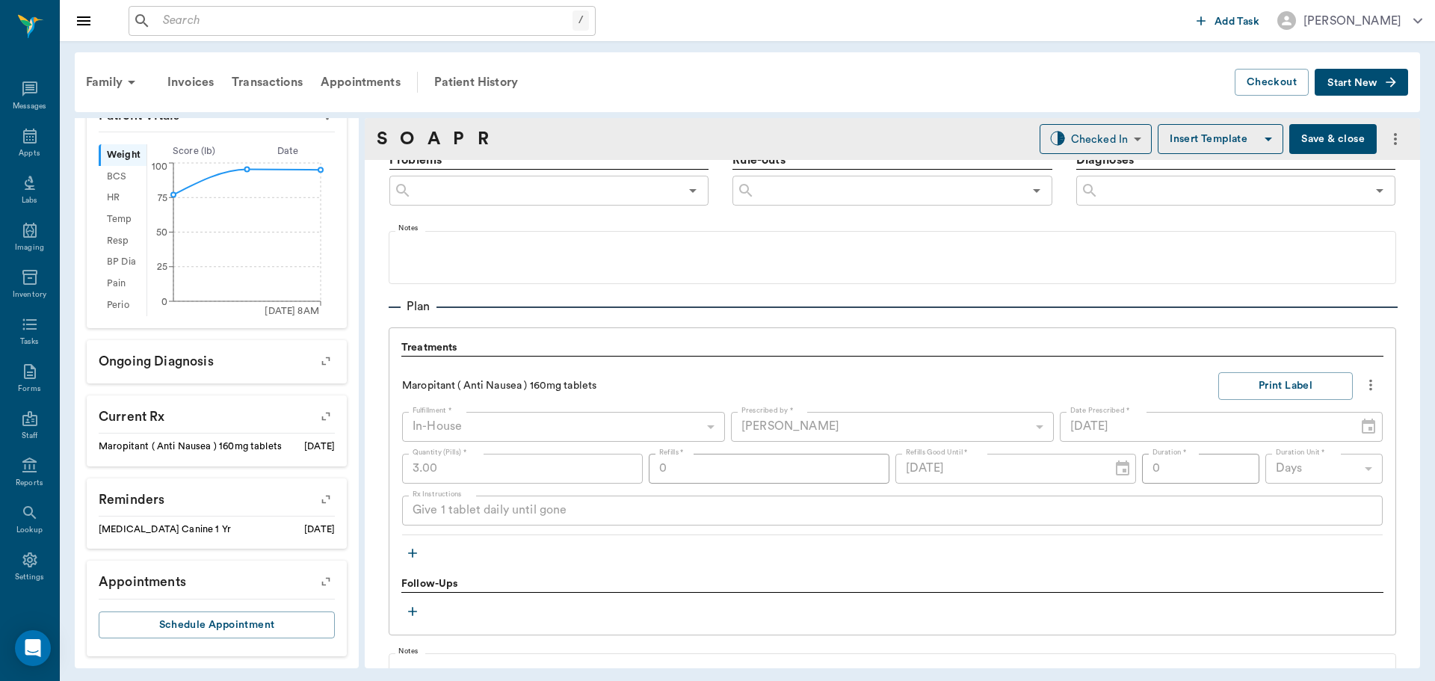
click at [418, 551] on icon "button" at bounding box center [412, 553] width 15 height 15
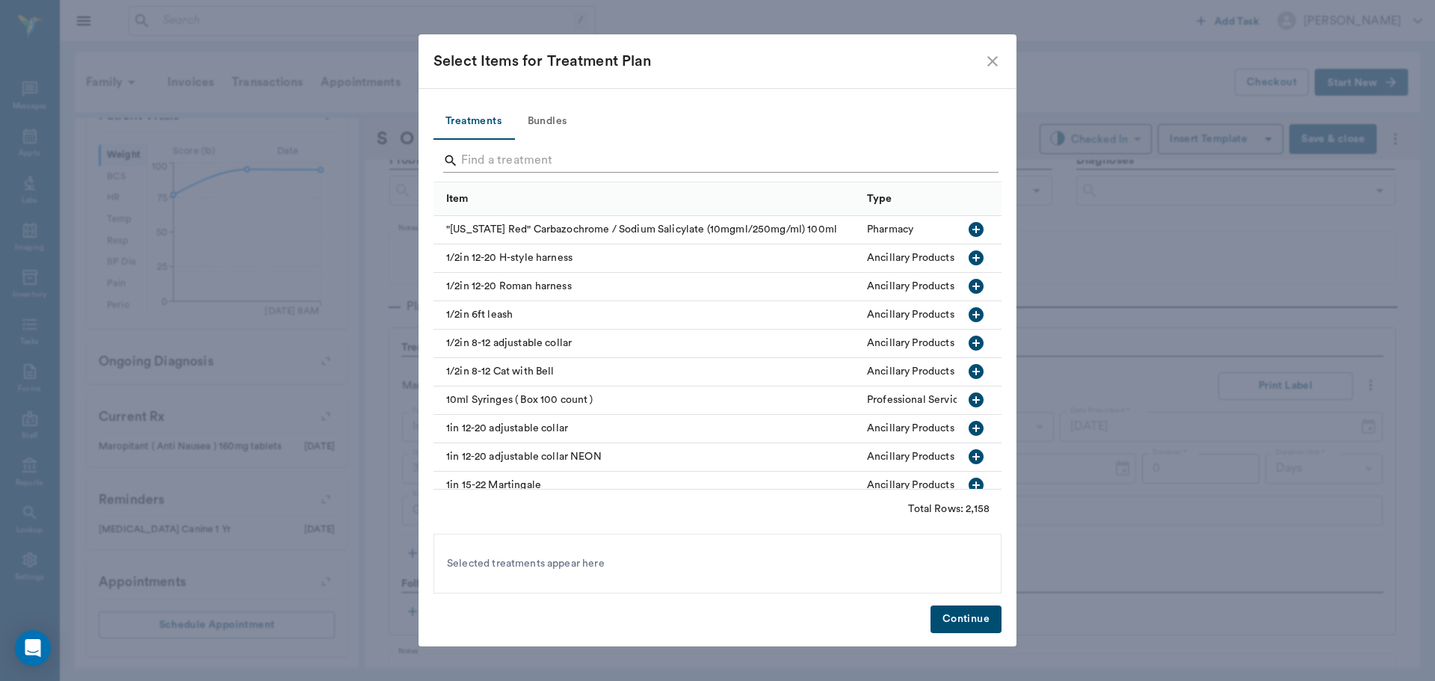
click at [511, 162] on input "Search" at bounding box center [718, 161] width 515 height 24
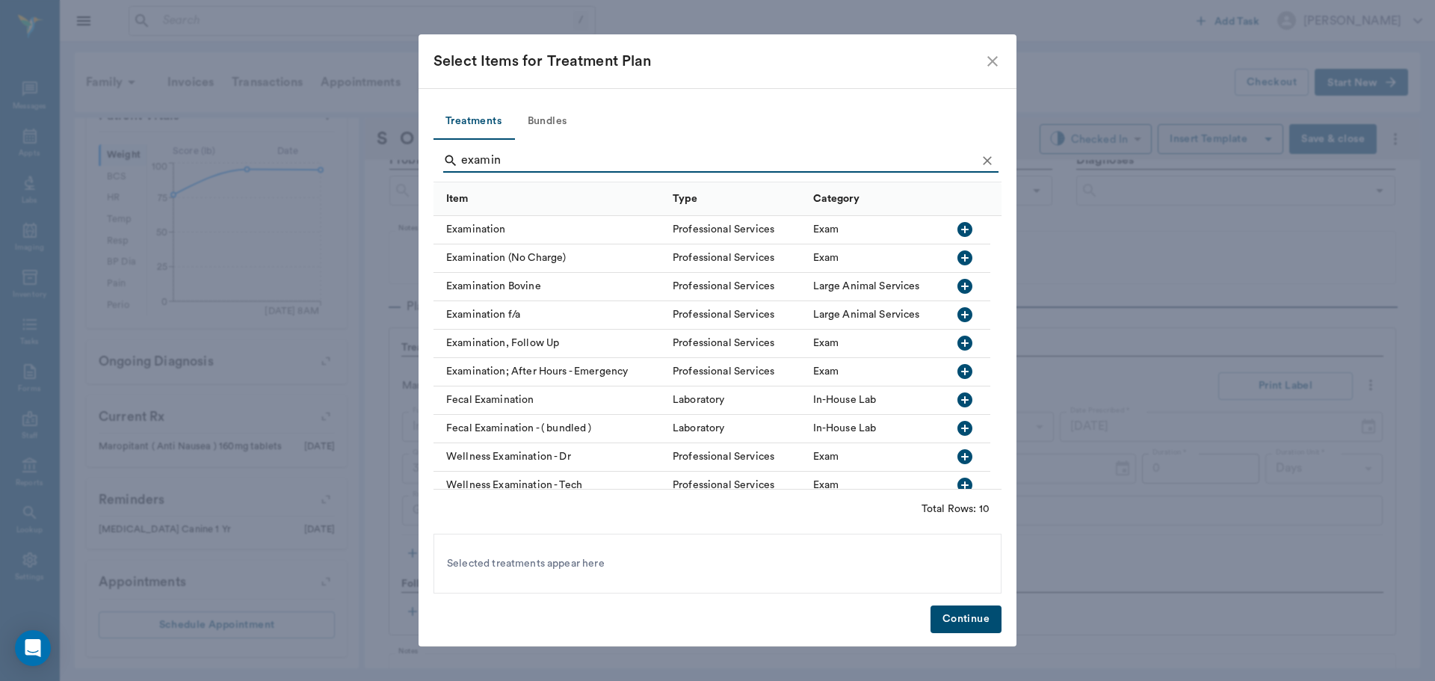
type input "examin"
click at [959, 232] on icon "button" at bounding box center [964, 229] width 15 height 15
click at [956, 623] on button "Continue" at bounding box center [965, 619] width 71 height 28
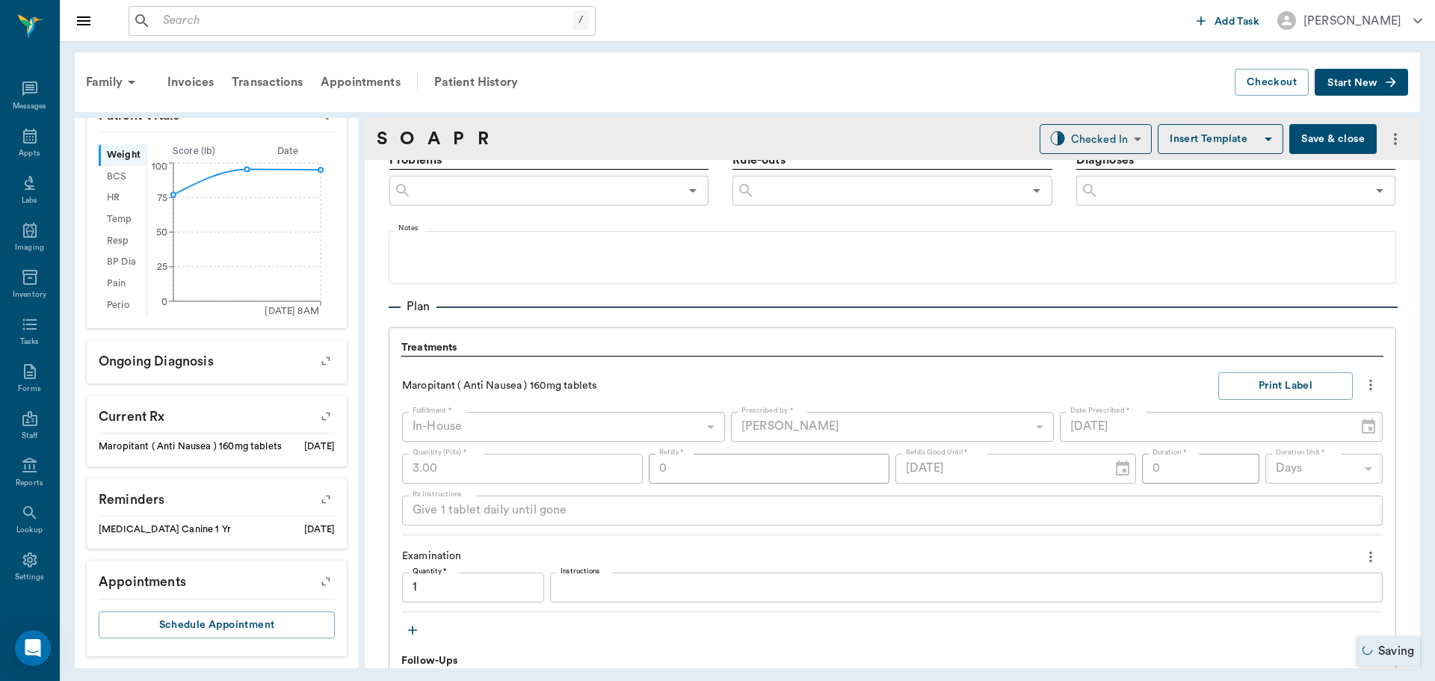
type input "1.00"
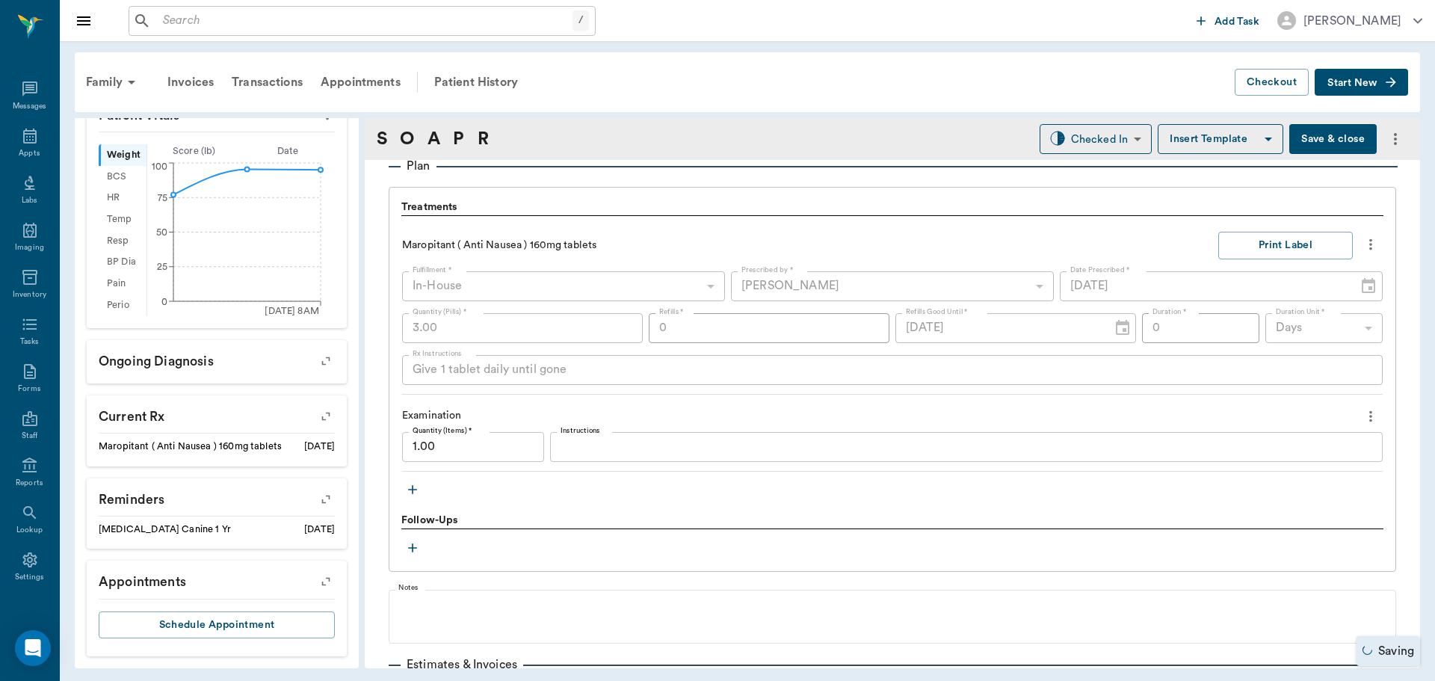
scroll to position [1075, 0]
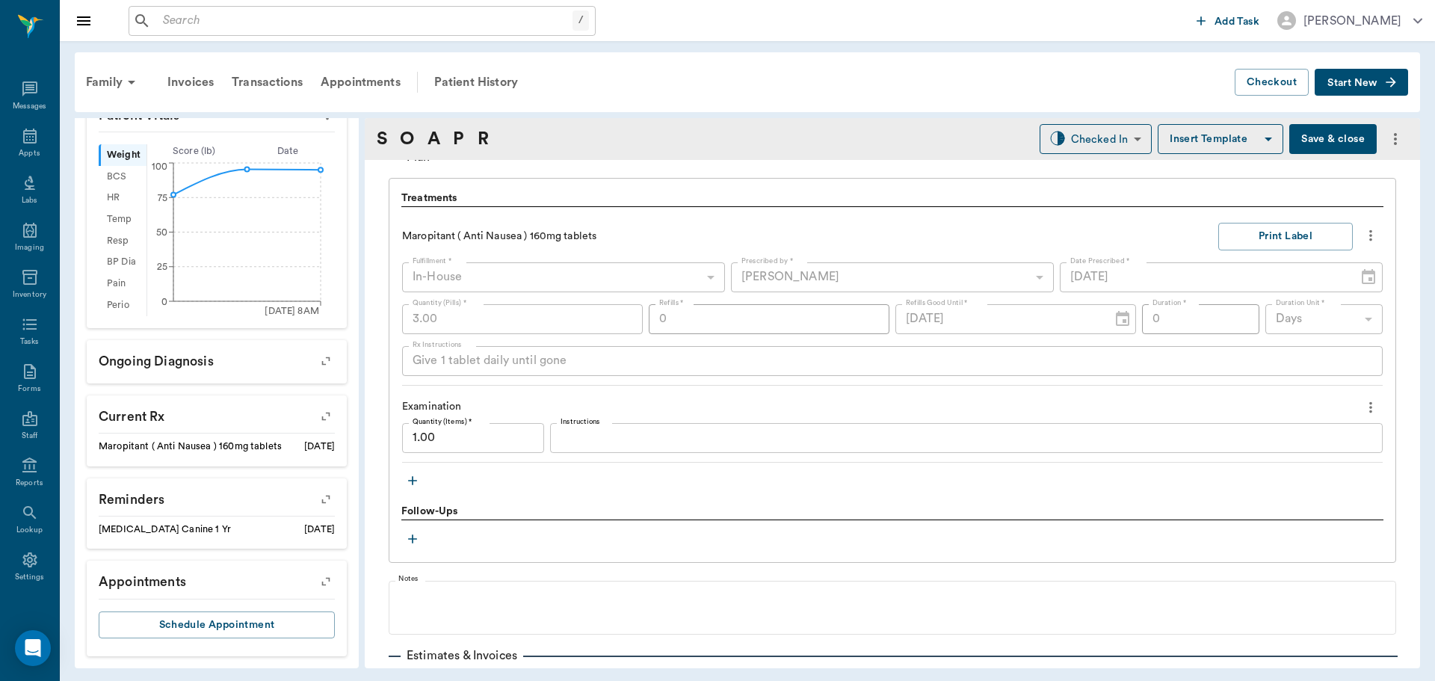
click at [408, 480] on icon "button" at bounding box center [412, 480] width 15 height 15
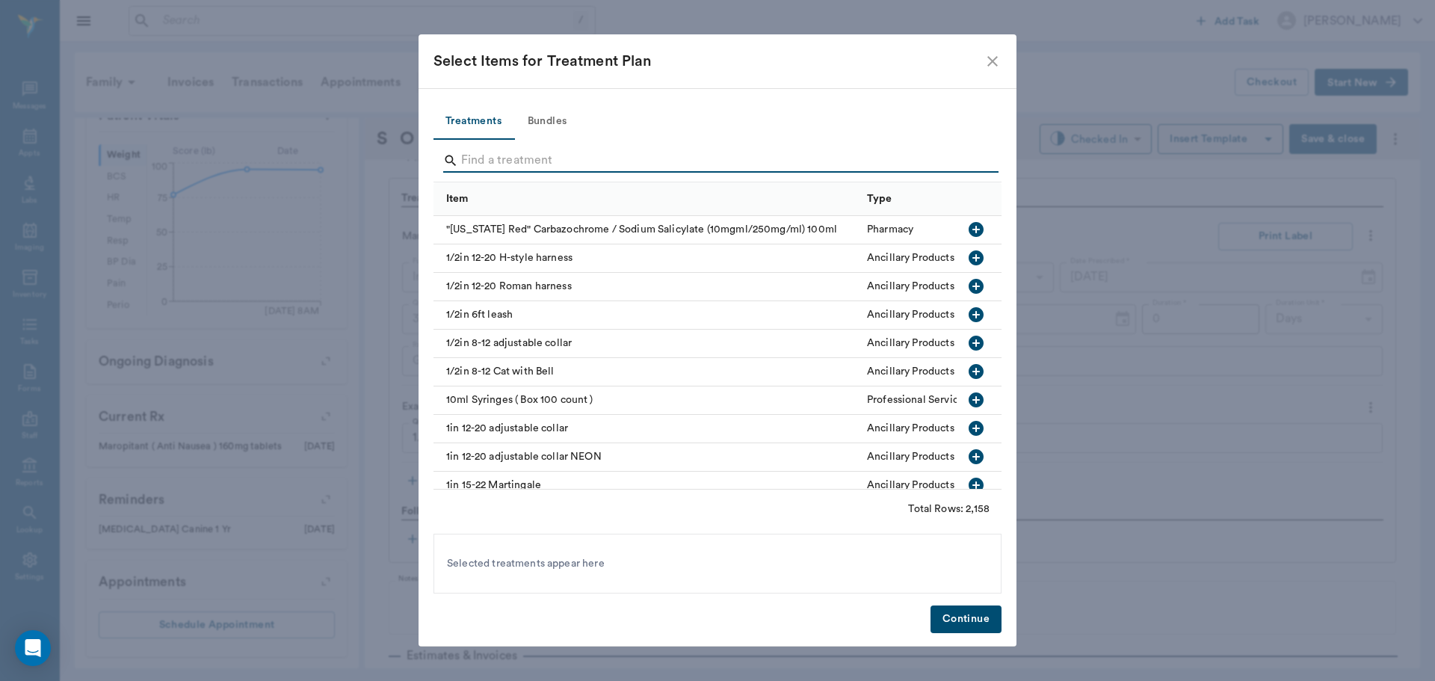
click at [499, 161] on input "Search" at bounding box center [718, 161] width 515 height 24
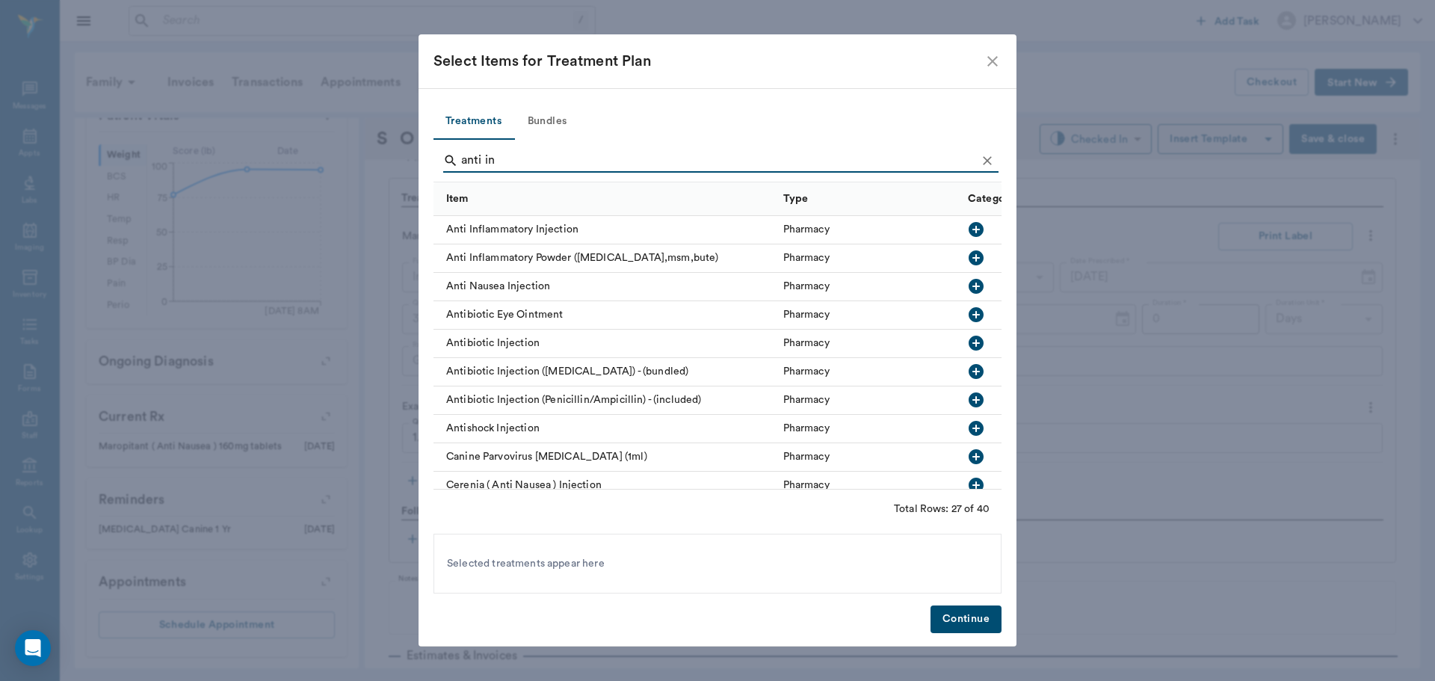
type input "anti in"
click at [968, 228] on icon "button" at bounding box center [975, 229] width 15 height 15
click at [972, 619] on button "Continue" at bounding box center [965, 619] width 71 height 28
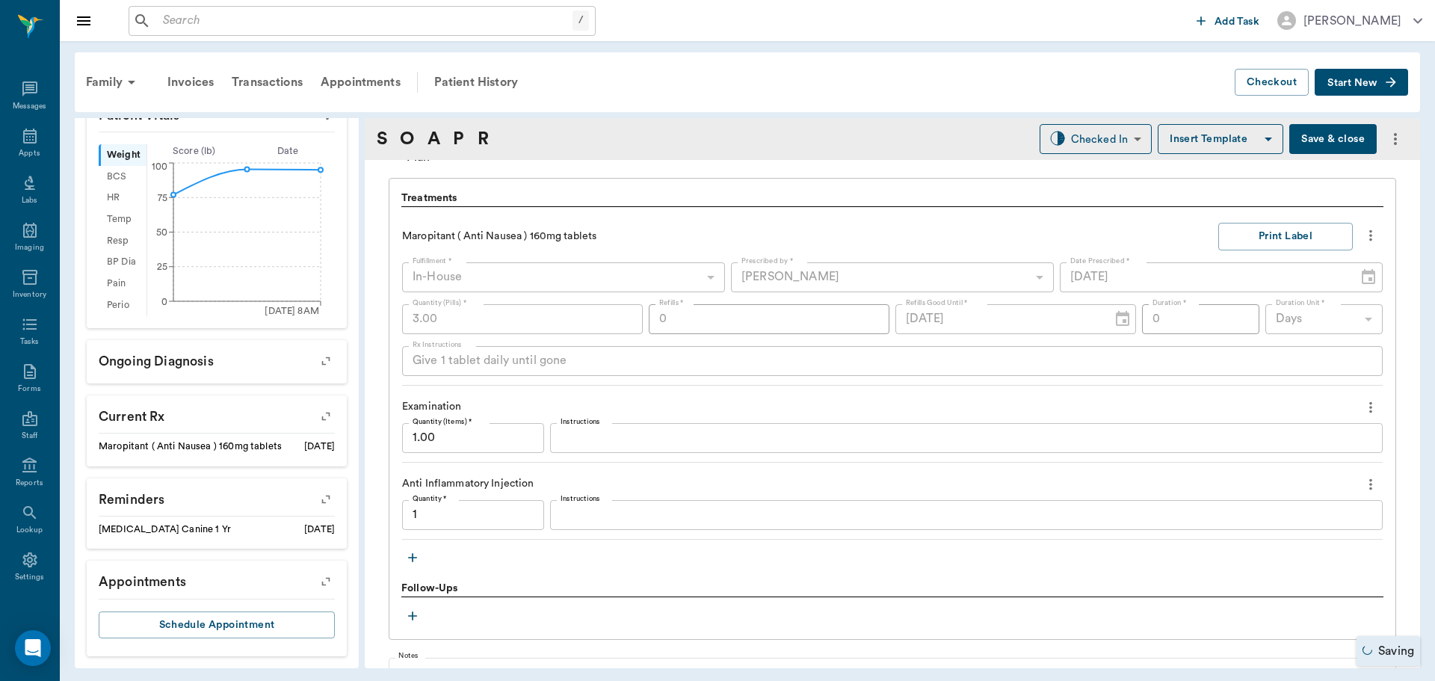
type input "1.00"
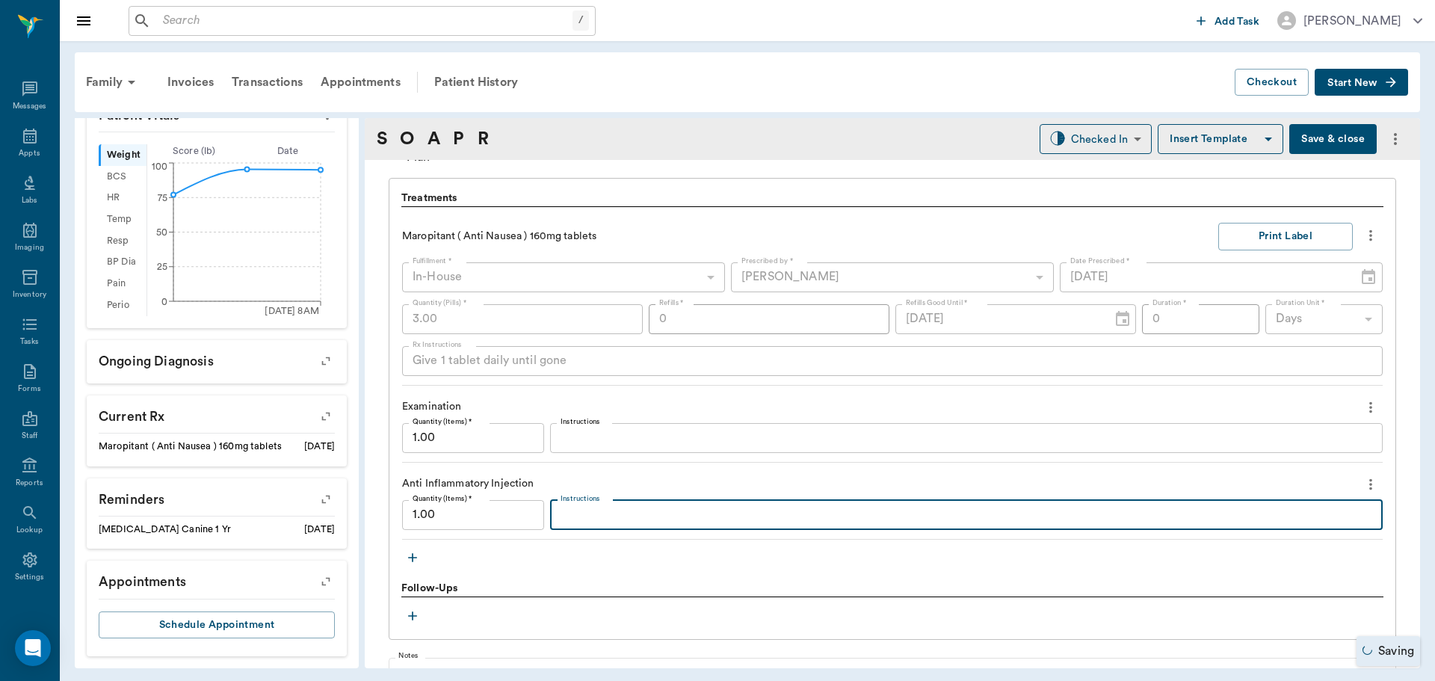
click at [571, 518] on textarea "Instructions" at bounding box center [966, 514] width 812 height 17
type textarea "M"
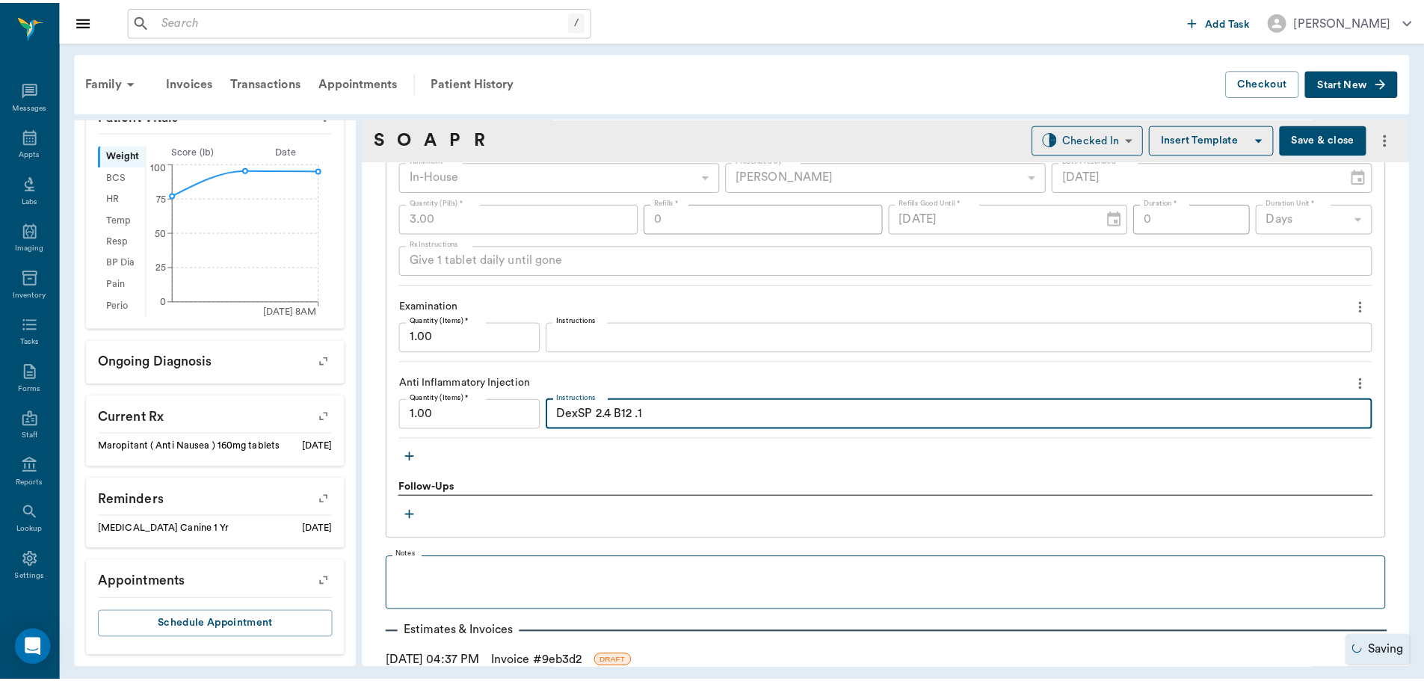
scroll to position [1275, 0]
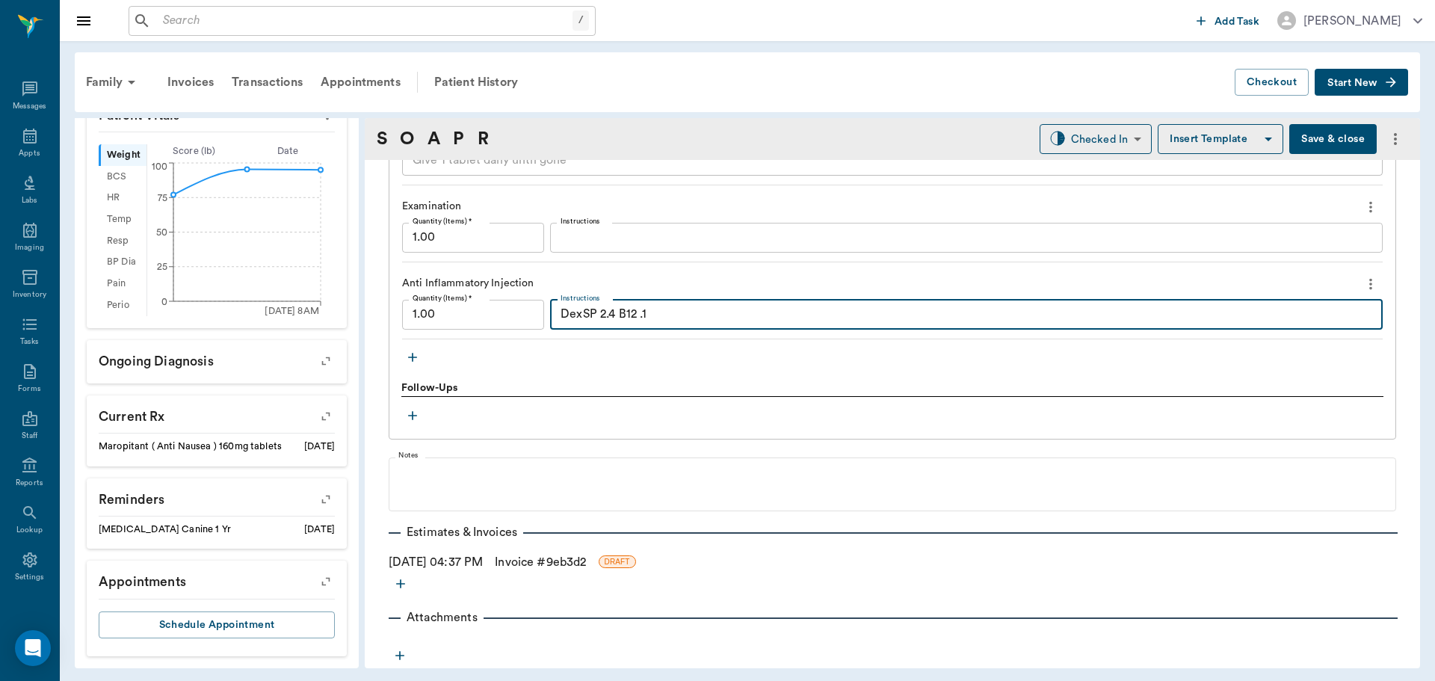
type textarea "DexSP 2.4 B12 .1"
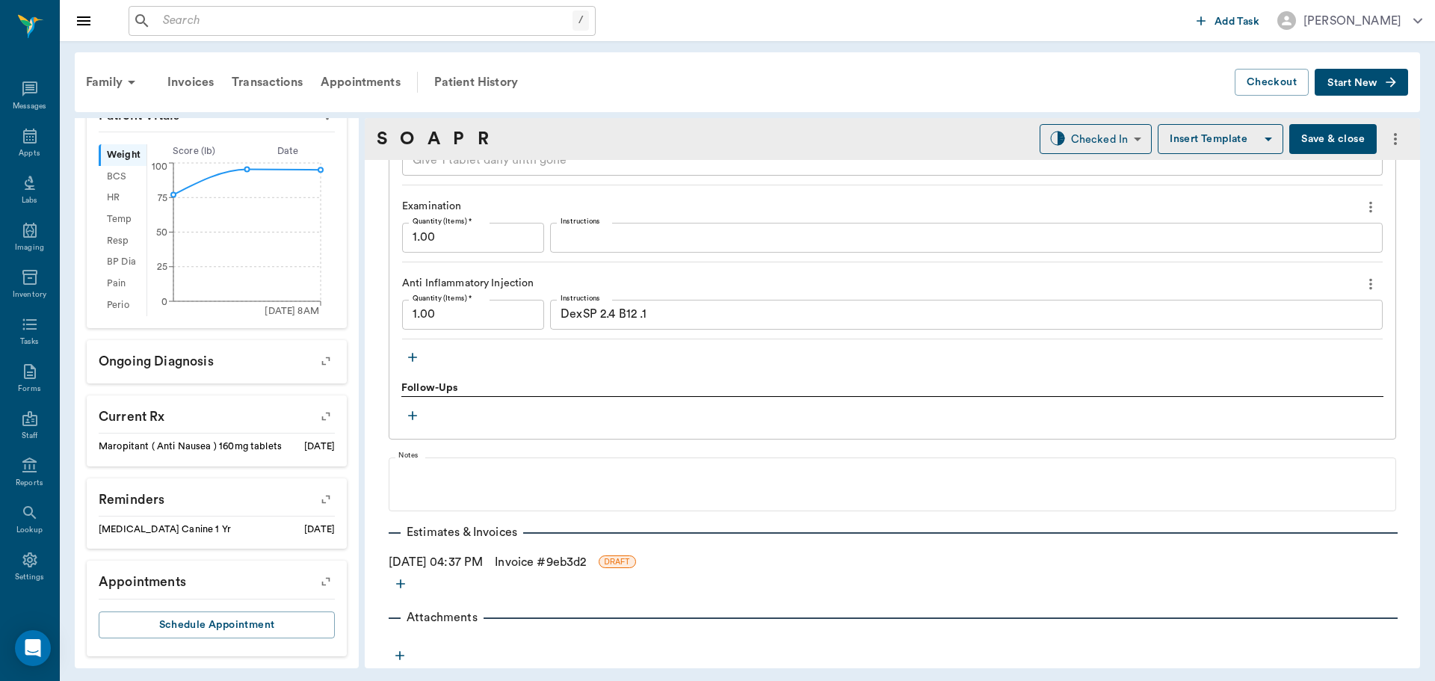
click at [529, 563] on link "Invoice # 9eb3d2" at bounding box center [540, 562] width 91 height 18
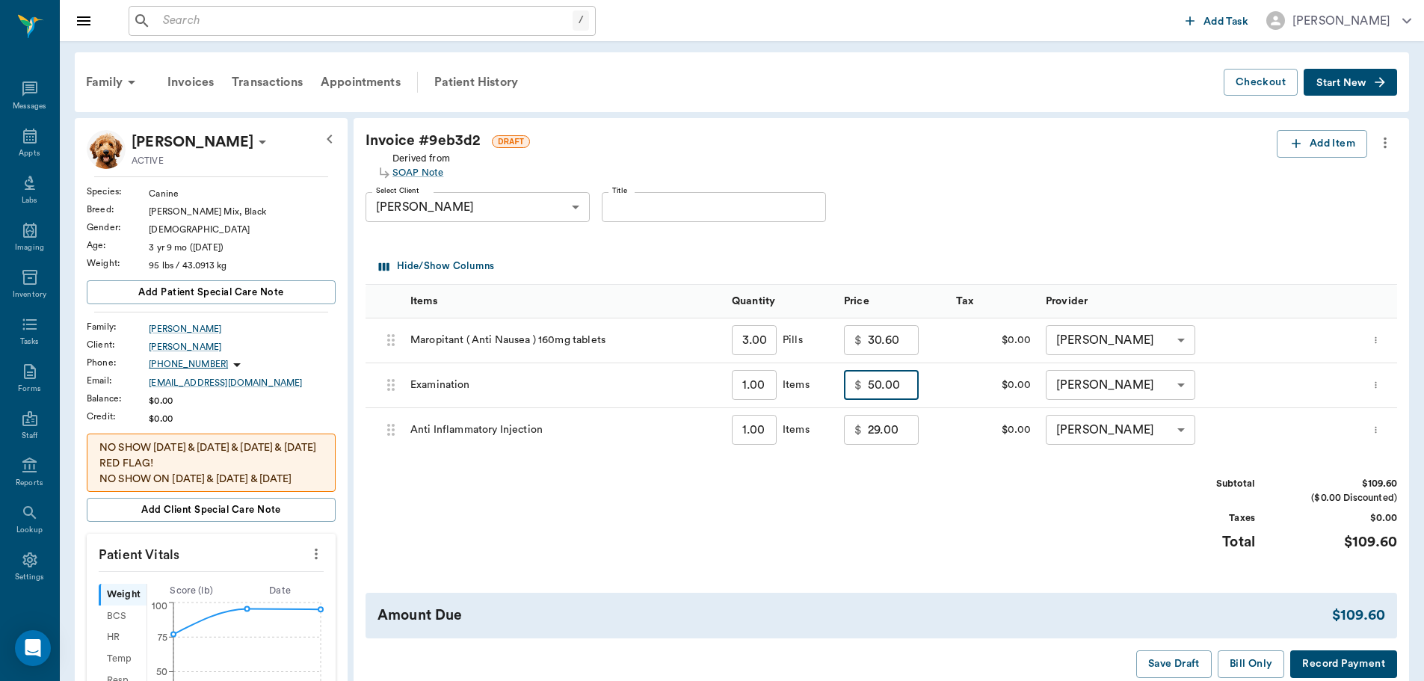
click at [898, 390] on input "50.00" at bounding box center [893, 385] width 51 height 30
type input "40.00"
click at [901, 433] on input "29.00" at bounding box center [893, 430] width 51 height 30
type input "22.00"
click at [908, 535] on div "Subtotal $92.60 ($0.00 Discounted) Taxes $0.00 Total $92.60" at bounding box center [880, 523] width 1031 height 92
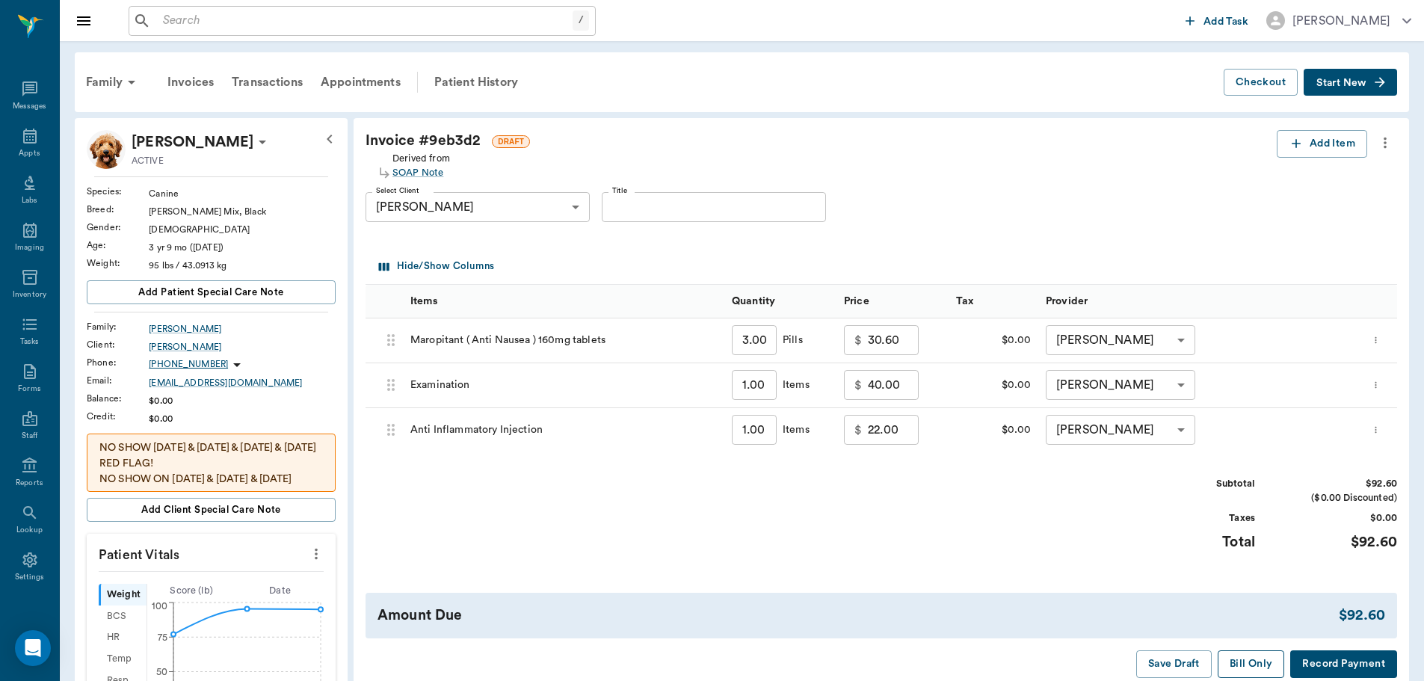
click at [1231, 664] on button "Bill Only" at bounding box center [1250, 664] width 67 height 28
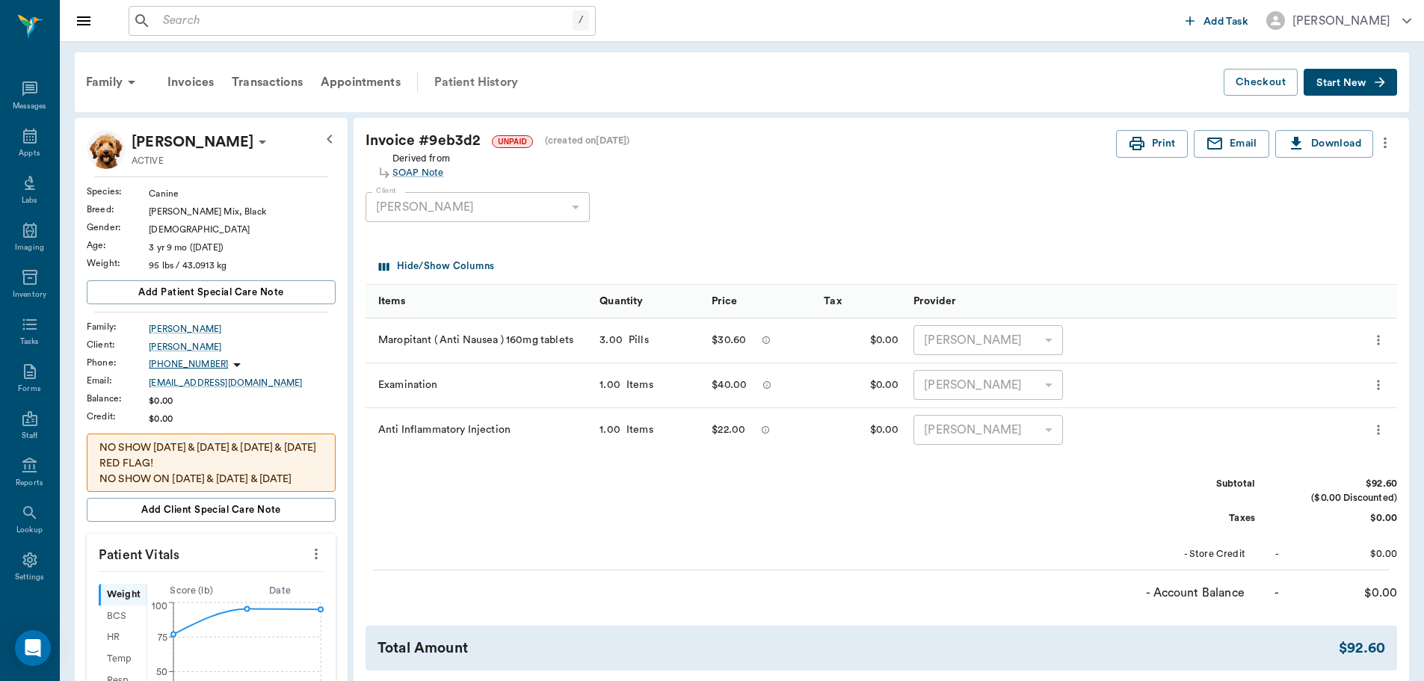
click at [497, 81] on div "Patient History" at bounding box center [476, 82] width 102 height 36
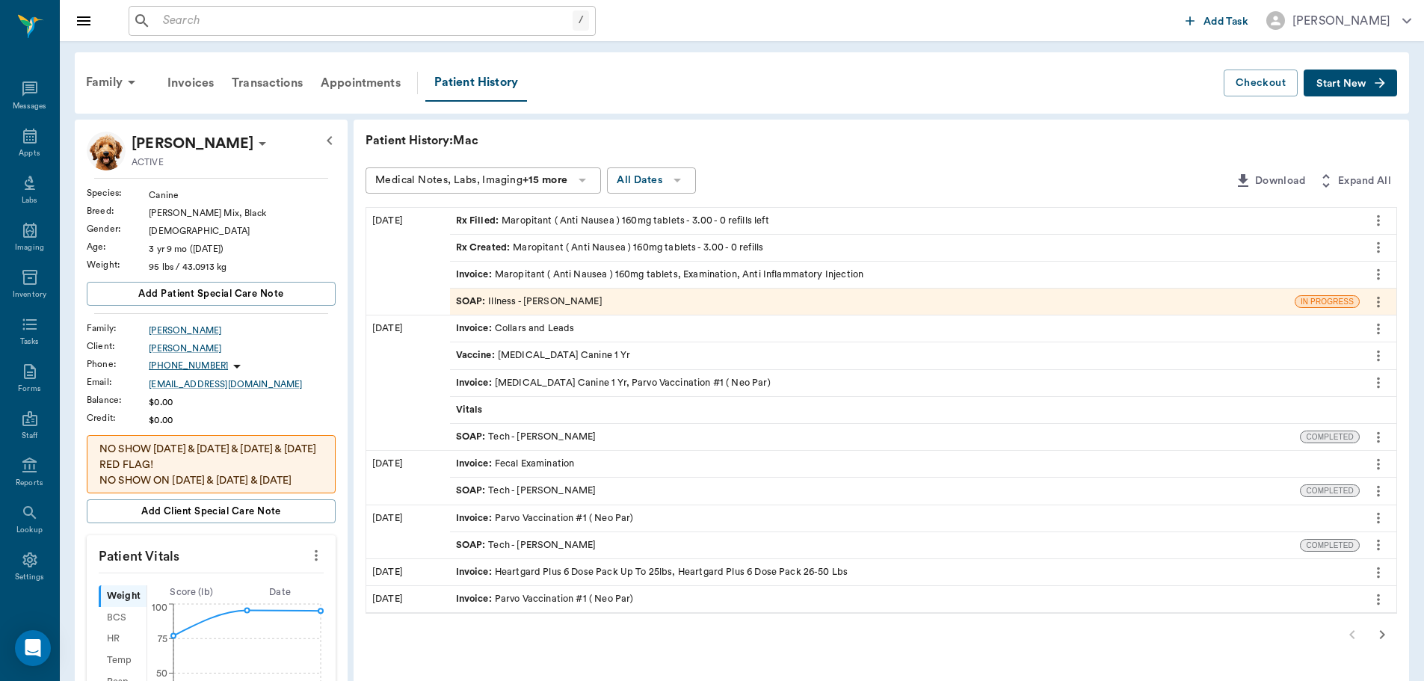
click at [589, 302] on div "SOAP : Illness - [PERSON_NAME]" at bounding box center [529, 301] width 146 height 14
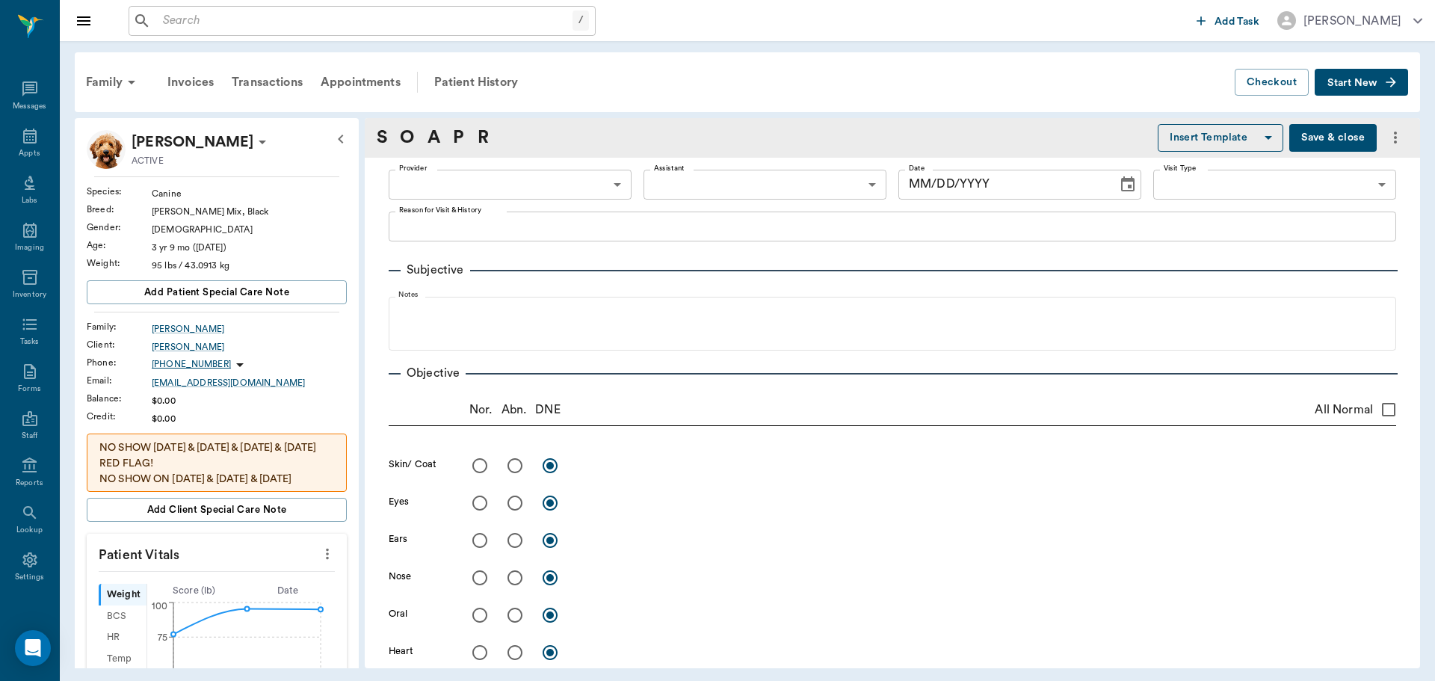
type input "63ec2f075fda476ae8351a4d"
type input "65d2be4f46e3a538d89b8c15"
type textarea "Wants a health check, hasn't ate food since 9/17, is drinking plenty of water. …"
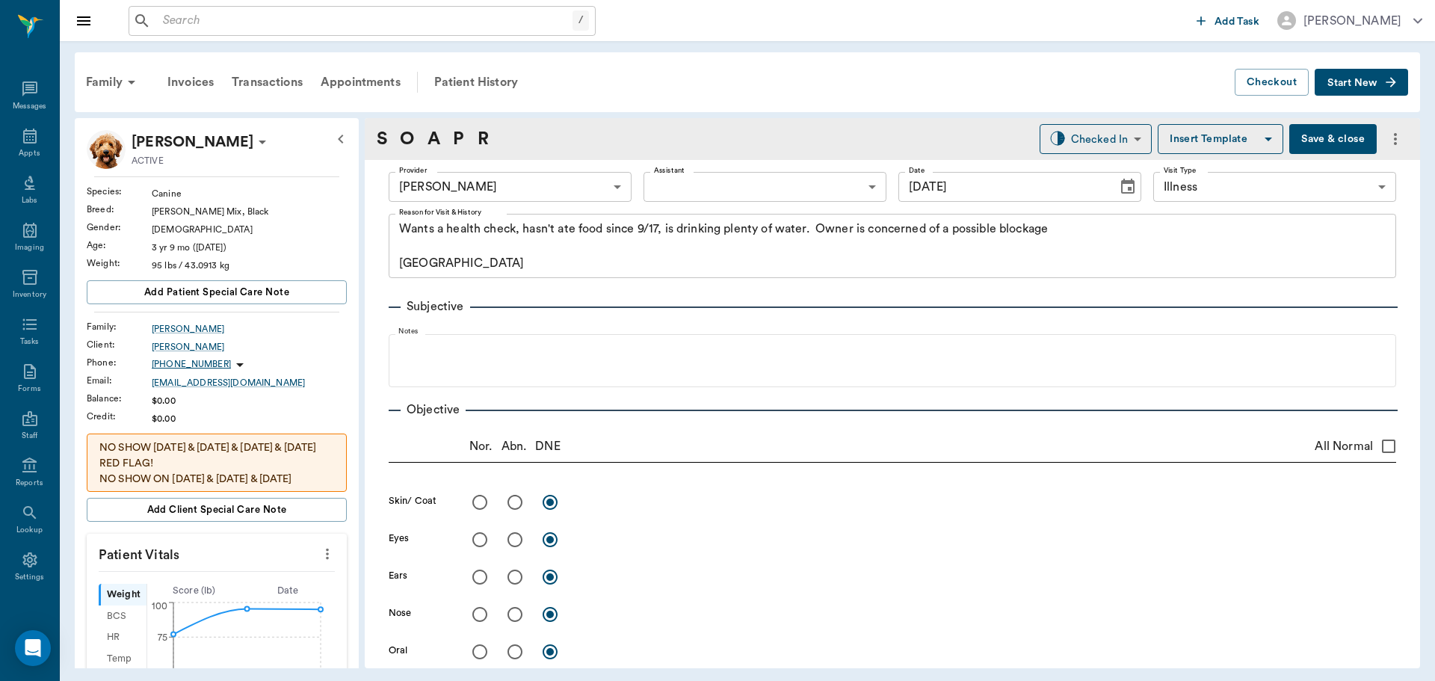
type input "[DATE]"
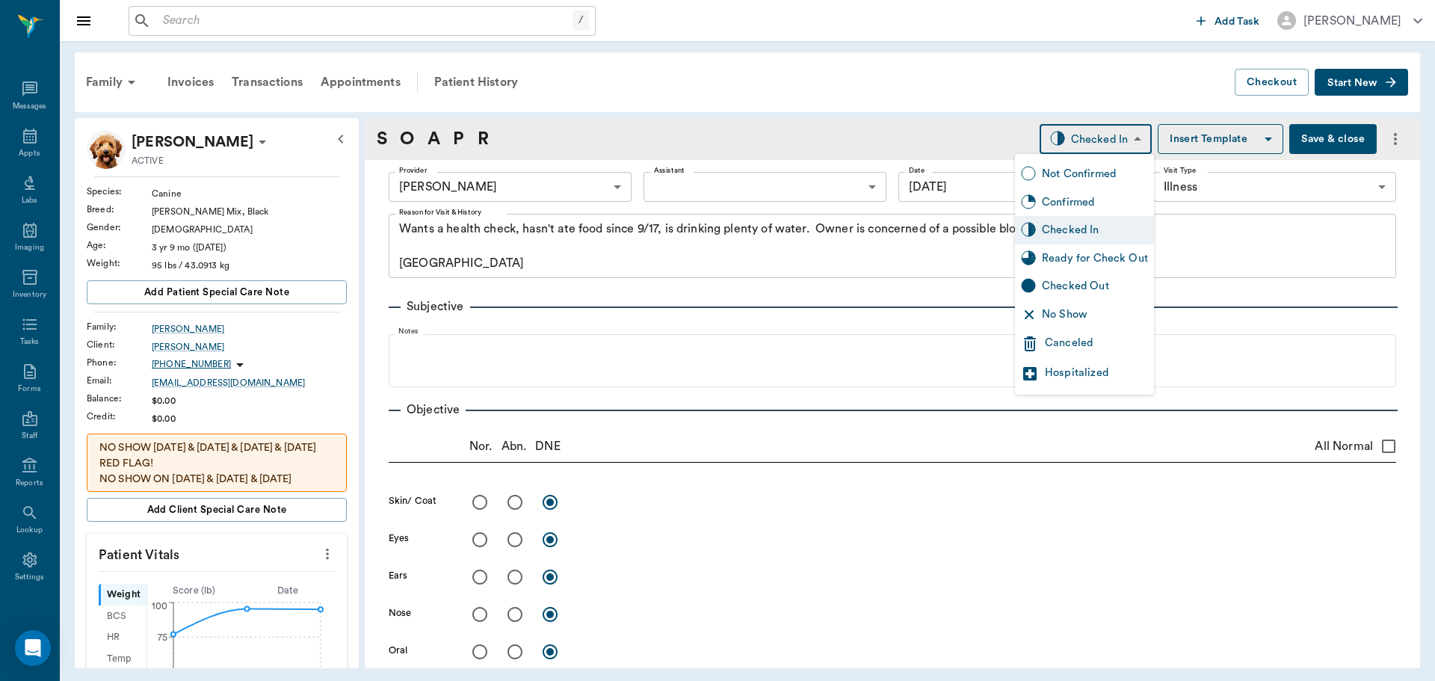
click at [1087, 140] on body "/ ​ Add Task [PERSON_NAME] Nectar Messages Appts Labs Imaging Inventory Tasks F…" at bounding box center [717, 340] width 1435 height 681
click at [1068, 259] on div "Ready for Check Out" at bounding box center [1095, 258] width 106 height 16
type input "READY_TO_CHECKOUT"
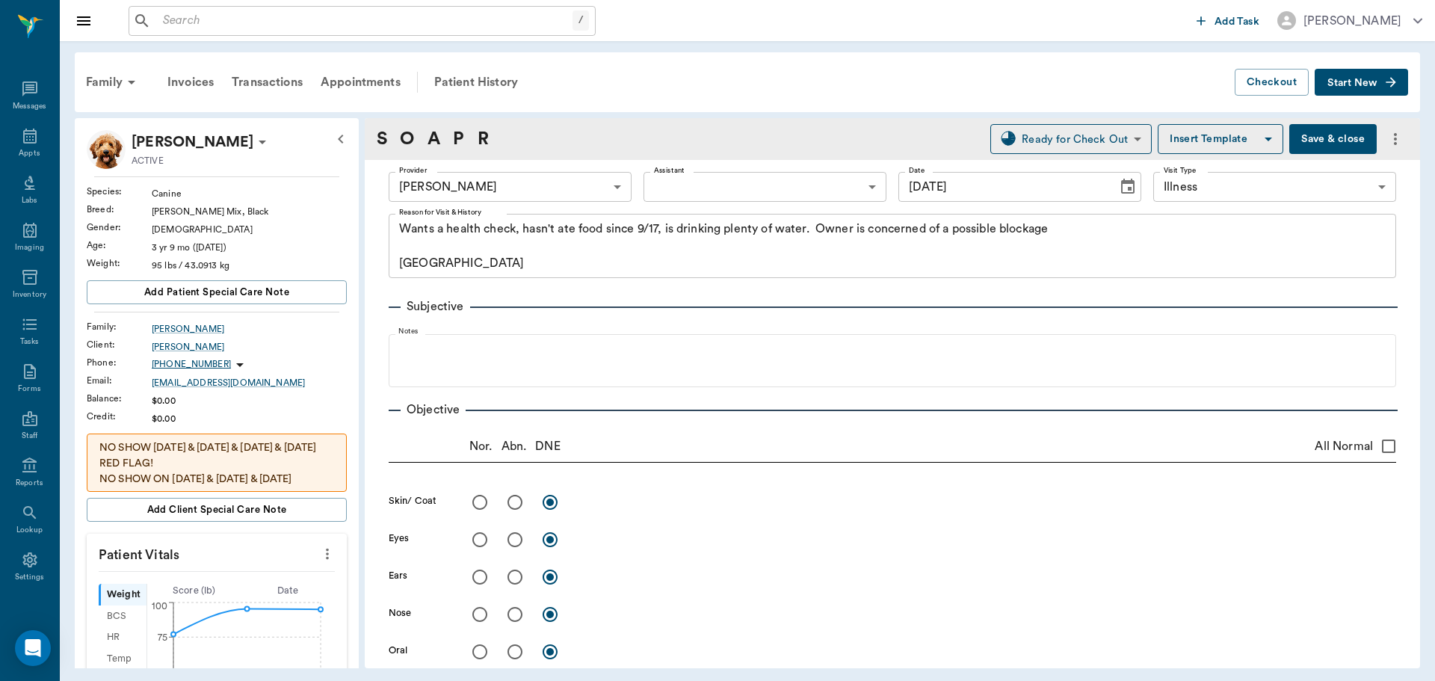
click at [1320, 134] on button "Save & close" at bounding box center [1332, 139] width 87 height 30
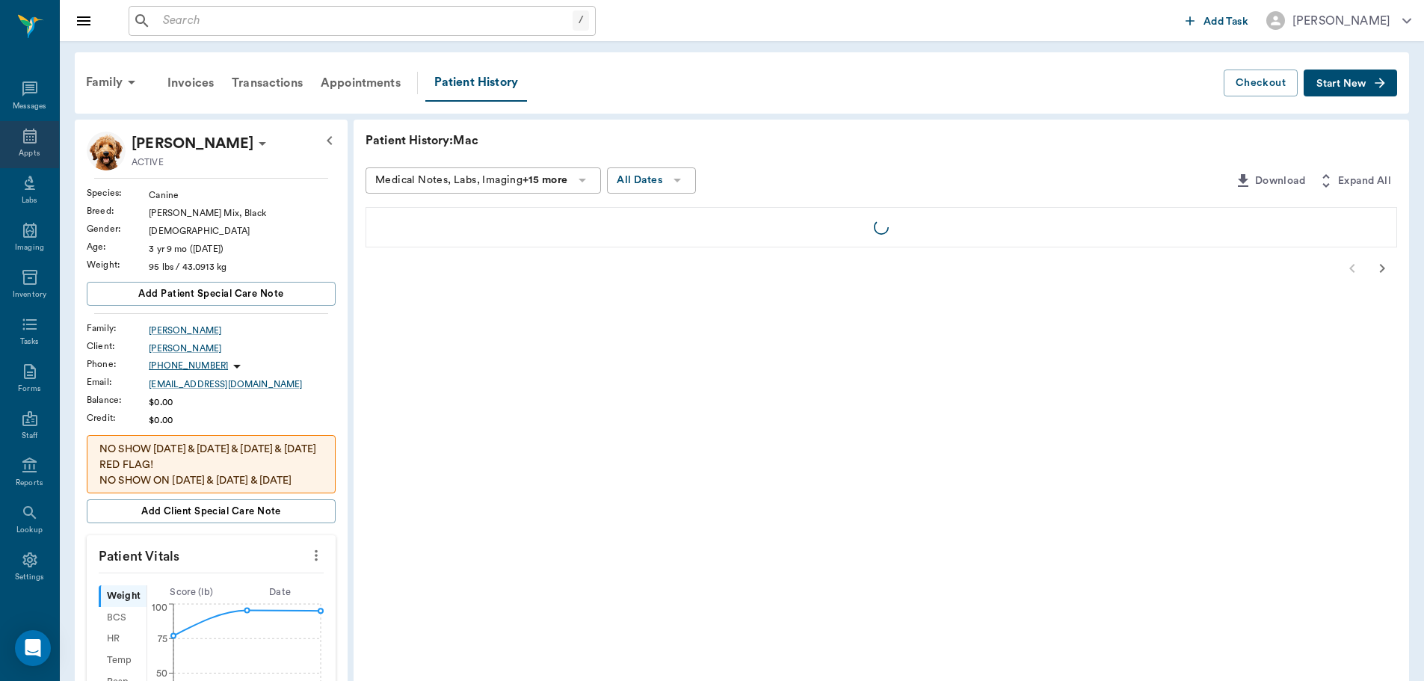
click at [21, 141] on icon at bounding box center [30, 136] width 18 height 18
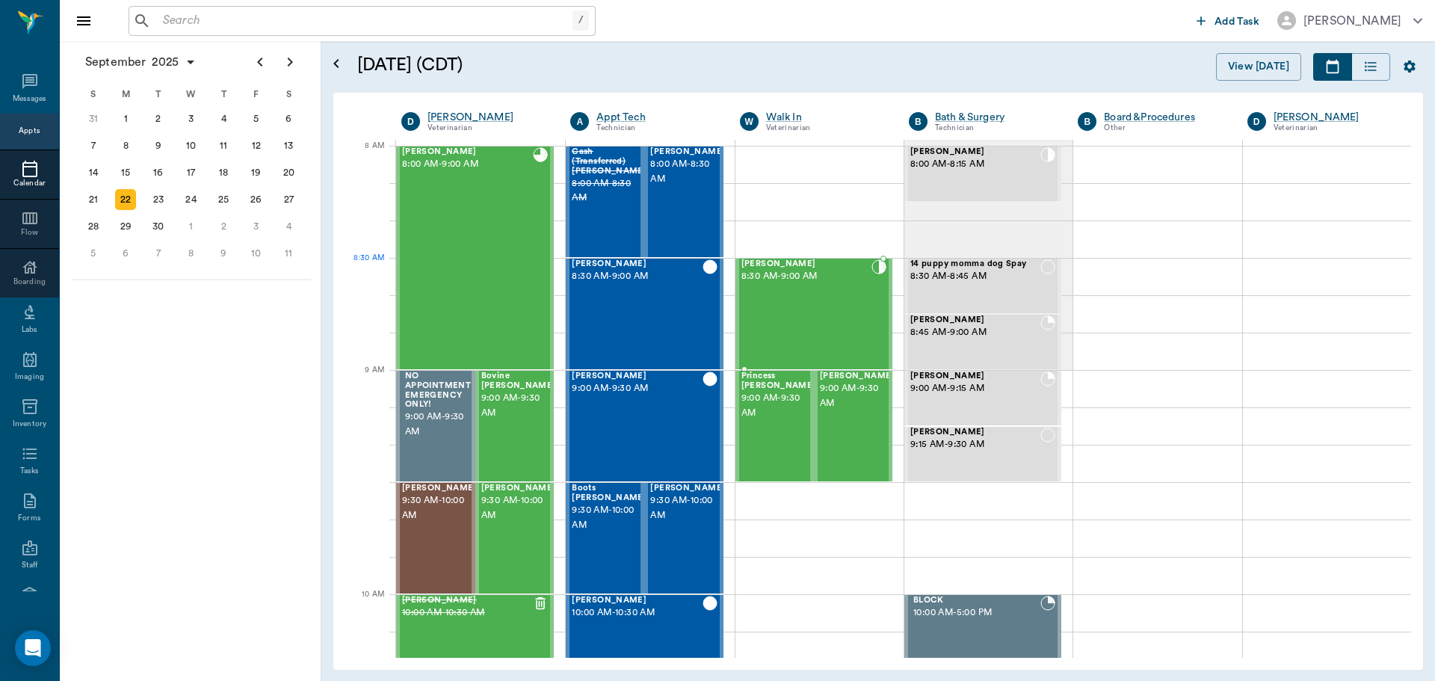
click at [812, 293] on div "[PERSON_NAME] 8:30 AM - 9:00 AM" at bounding box center [806, 313] width 130 height 109
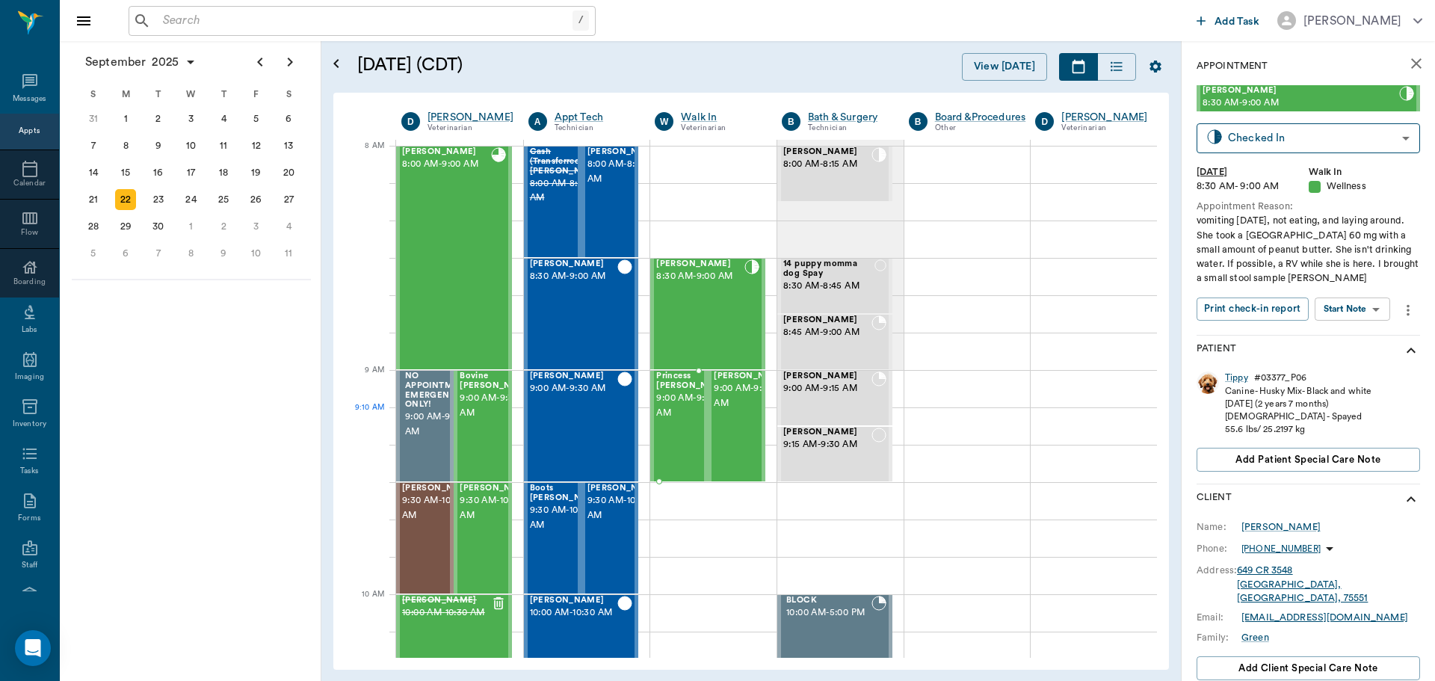
click at [677, 417] on span "9:00 AM - 9:30 AM" at bounding box center [693, 406] width 75 height 30
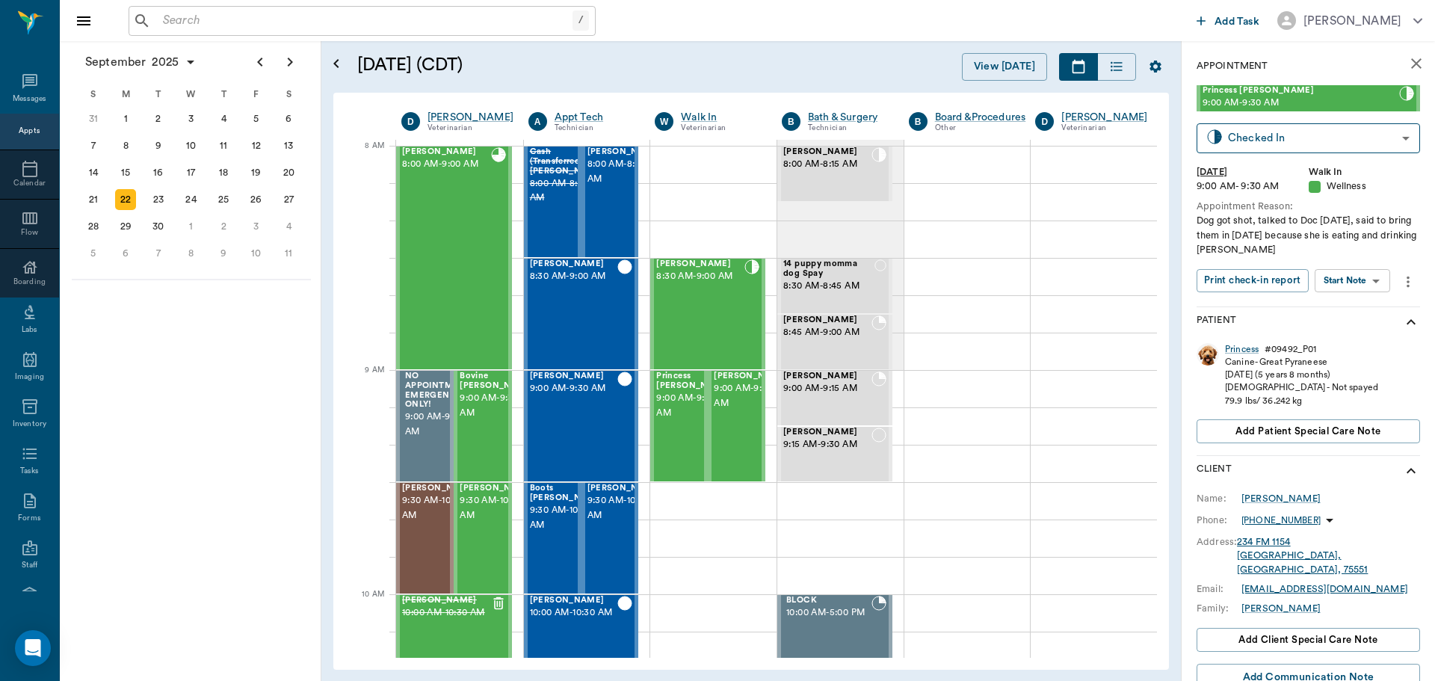
click at [1346, 276] on body "/ ​ Add Task [PERSON_NAME] Nectar Messages Appts Calendar Flow Boarding Labs Im…" at bounding box center [717, 340] width 1435 height 681
click at [1343, 308] on button "Start SOAP" at bounding box center [1335, 311] width 51 height 17
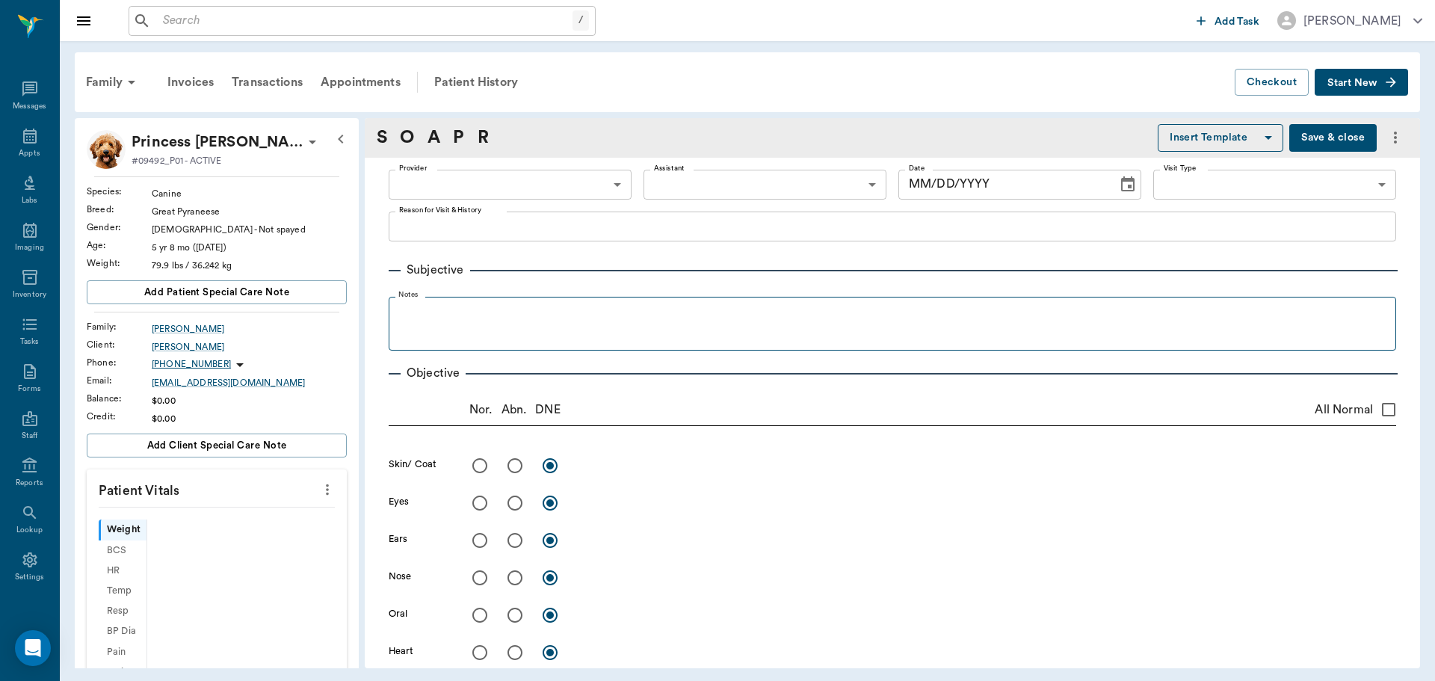
type input "63ee68728bdb516679580557"
type input "65d2be4f46e3a538d89b8c14"
type textarea "Dog got shot, talked to Doc [DATE], said to bring them in [DATE] because she is…"
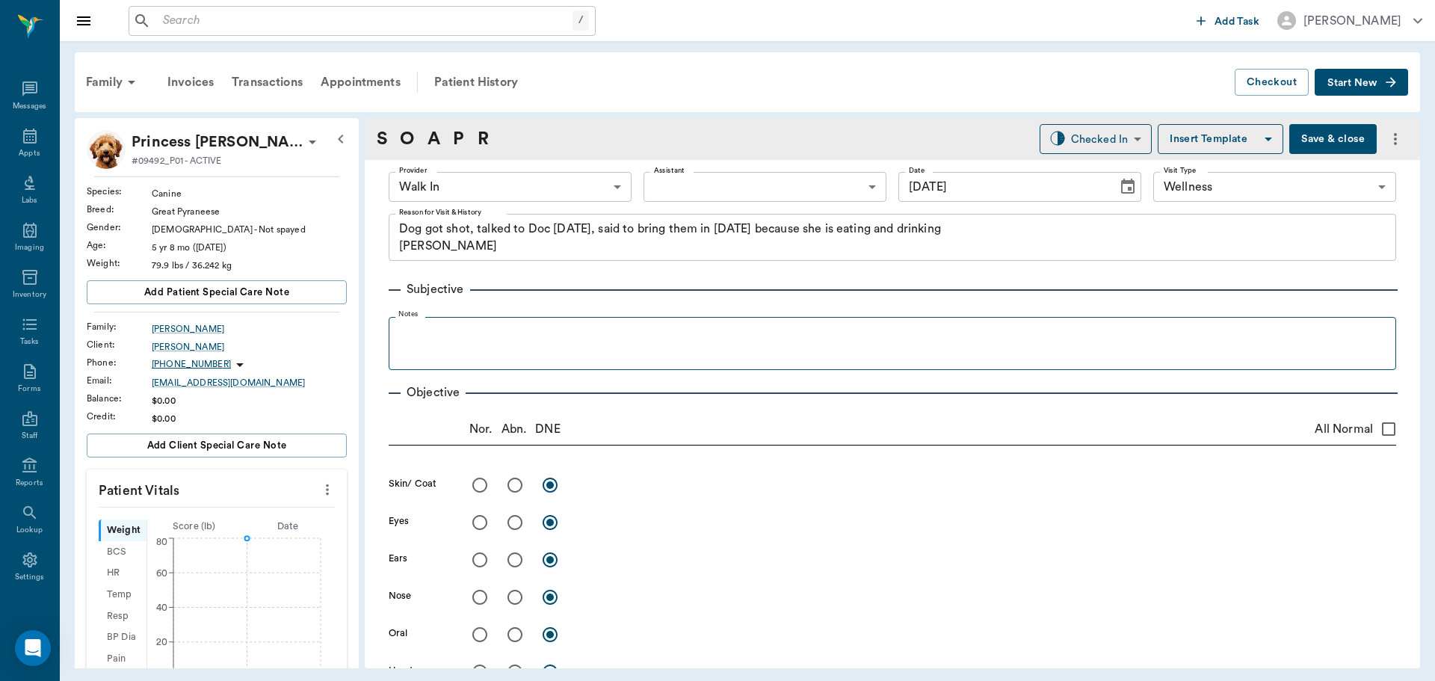
type input "[DATE]"
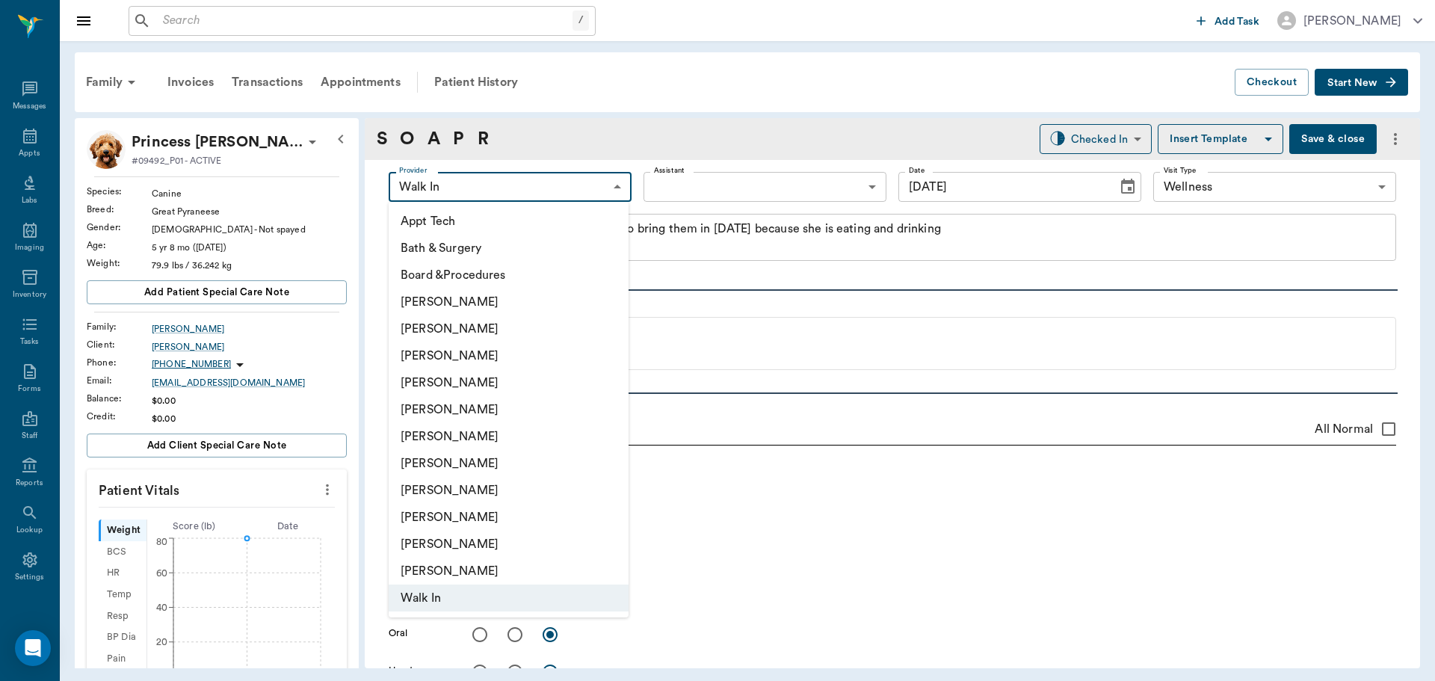
click at [614, 185] on body "/ ​ Add Task [PERSON_NAME] Nectar Messages Appts Labs Imaging Inventory Tasks F…" at bounding box center [717, 340] width 1435 height 681
click at [488, 374] on li "[PERSON_NAME]" at bounding box center [509, 382] width 240 height 27
type input "63ec2f075fda476ae8351a4d"
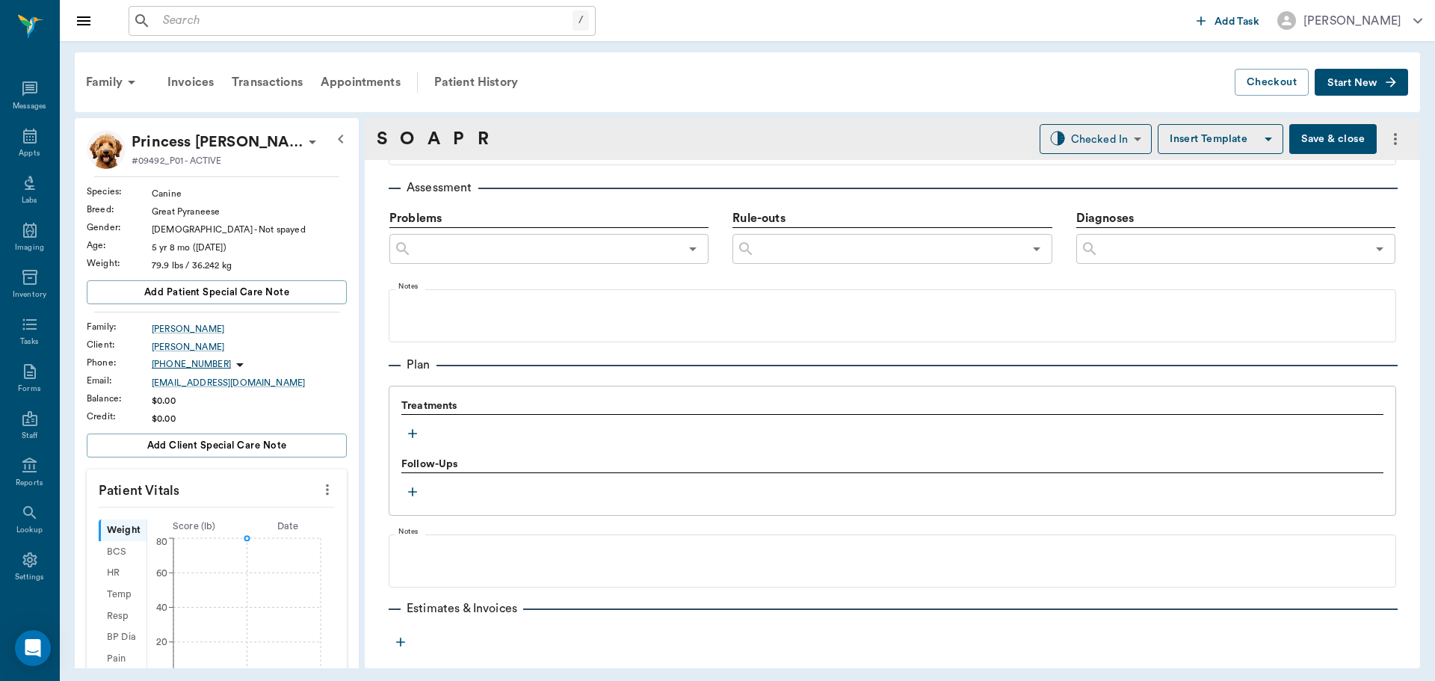
scroll to position [833, 0]
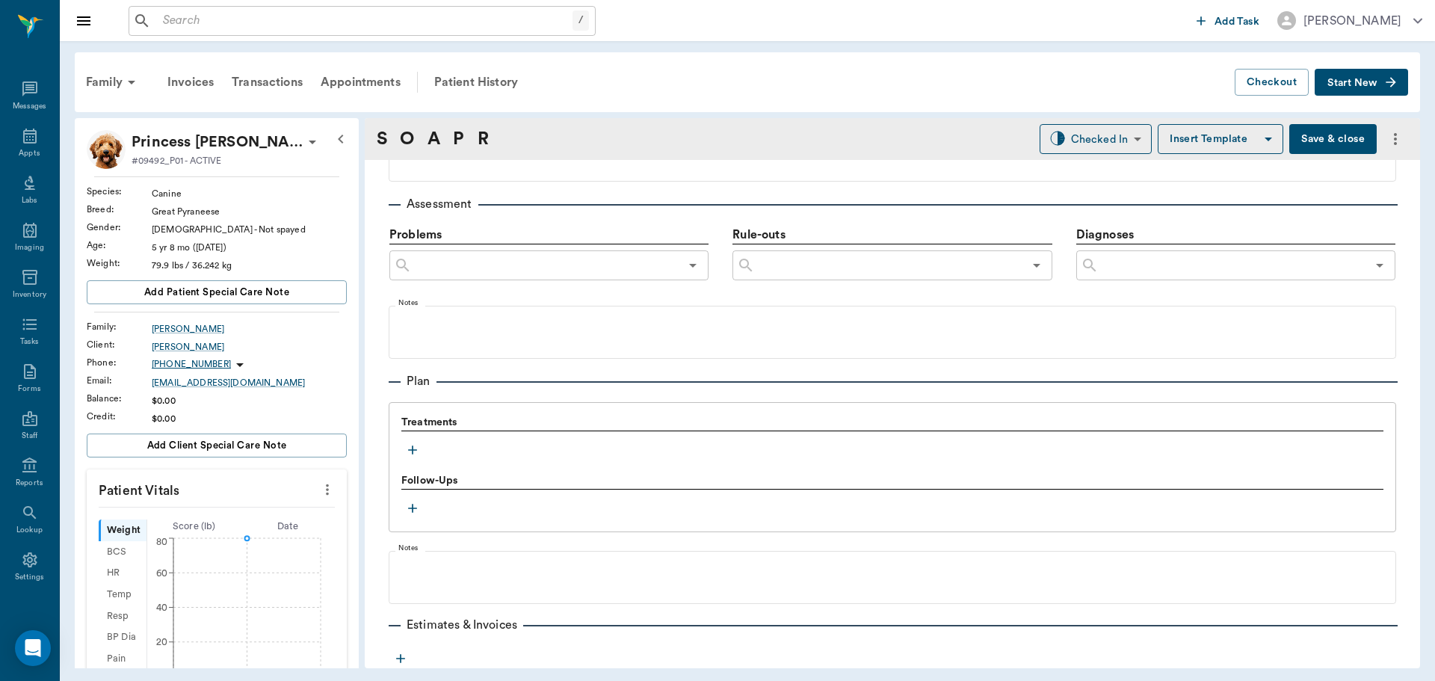
click at [407, 449] on icon "button" at bounding box center [412, 449] width 15 height 15
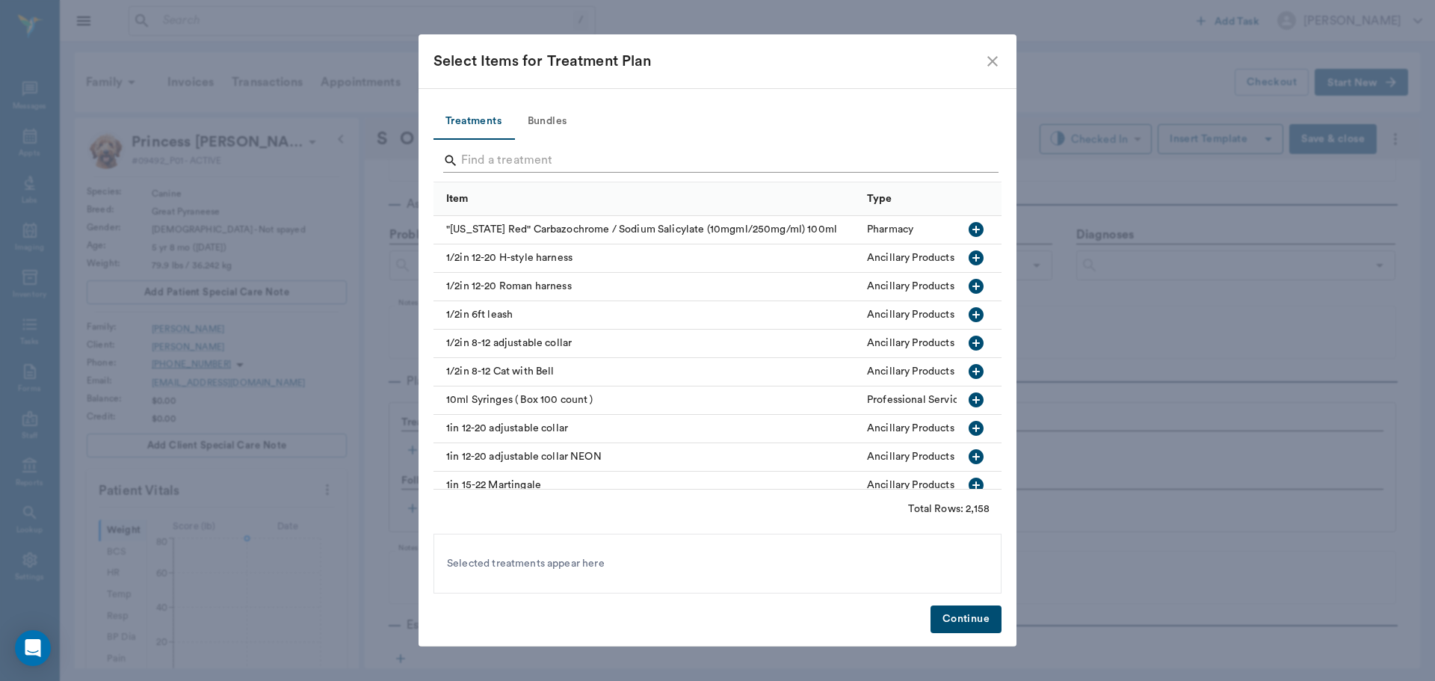
drag, startPoint x: 505, startPoint y: 161, endPoint x: 494, endPoint y: 160, distance: 11.2
click at [504, 161] on input "Search" at bounding box center [718, 161] width 515 height 24
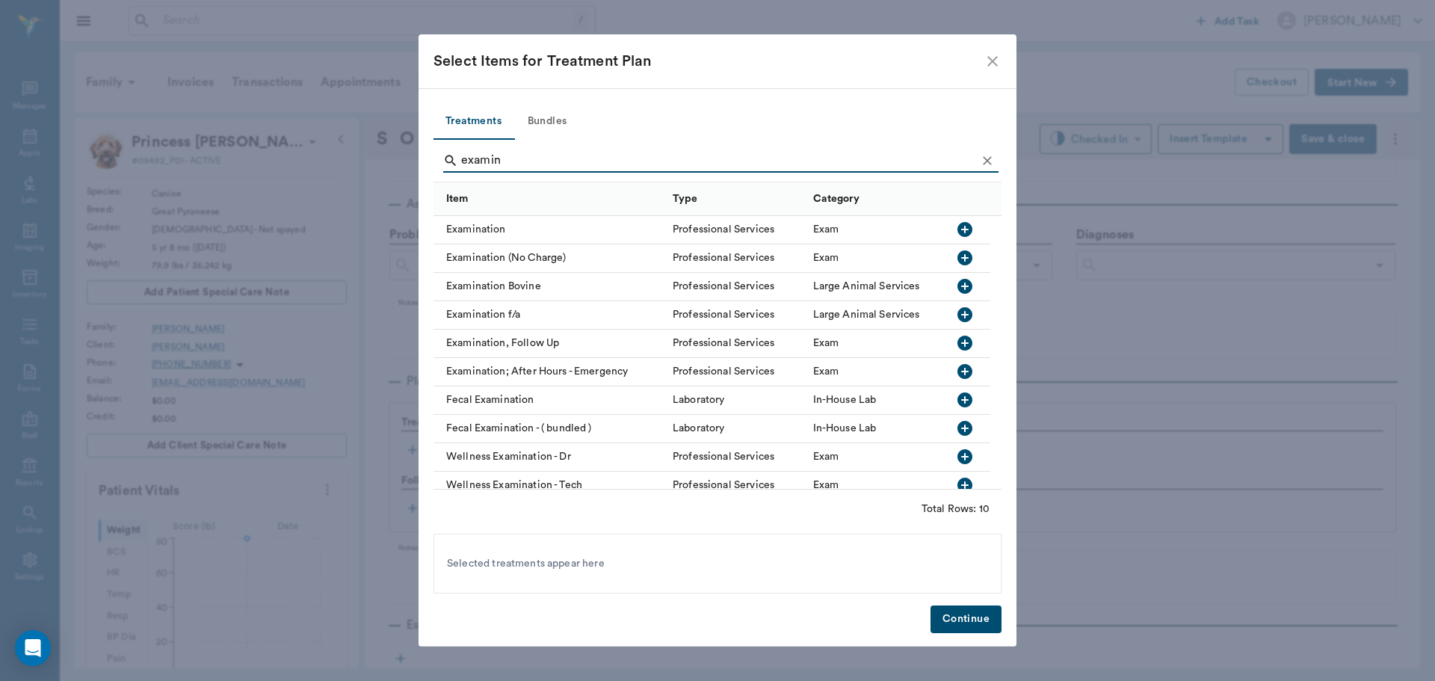
type input "examin"
click at [965, 616] on button "Continue" at bounding box center [965, 619] width 71 height 28
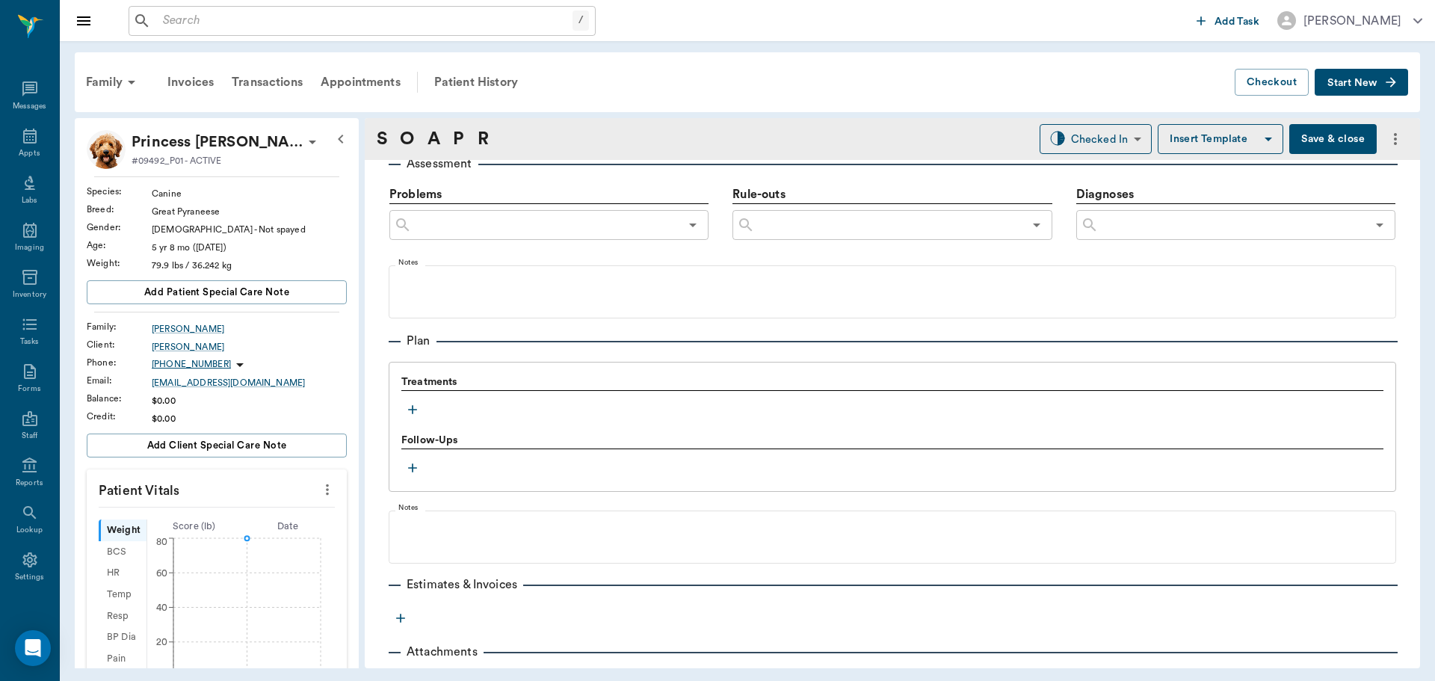
scroll to position [908, 0]
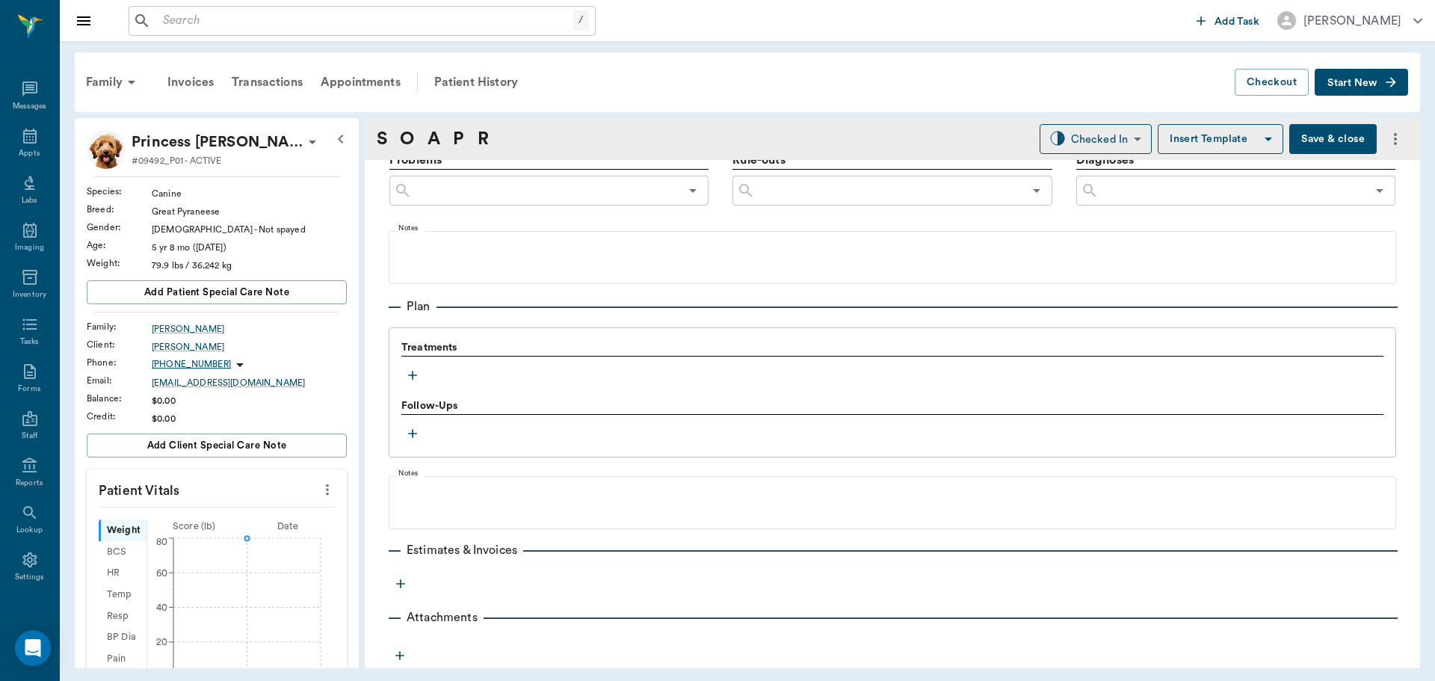
click at [409, 380] on icon "button" at bounding box center [412, 375] width 15 height 15
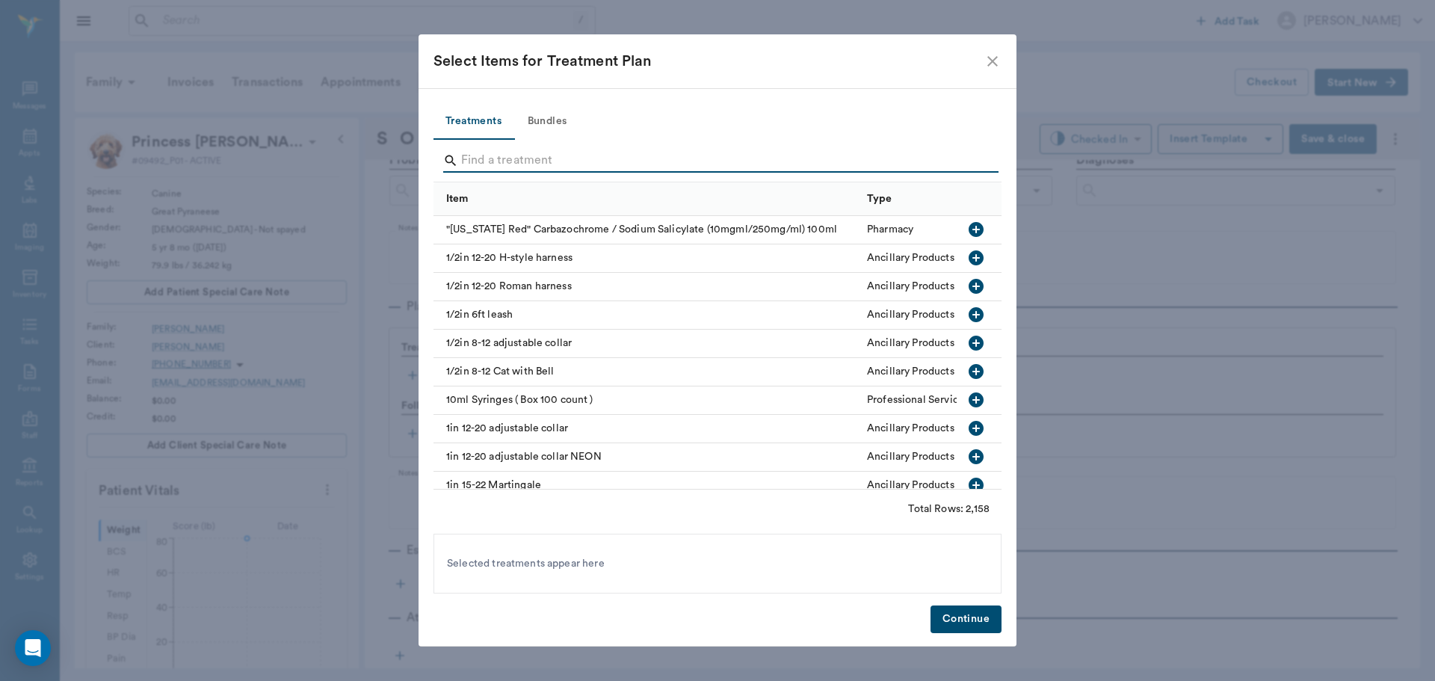
click at [491, 156] on input "Search" at bounding box center [718, 161] width 515 height 24
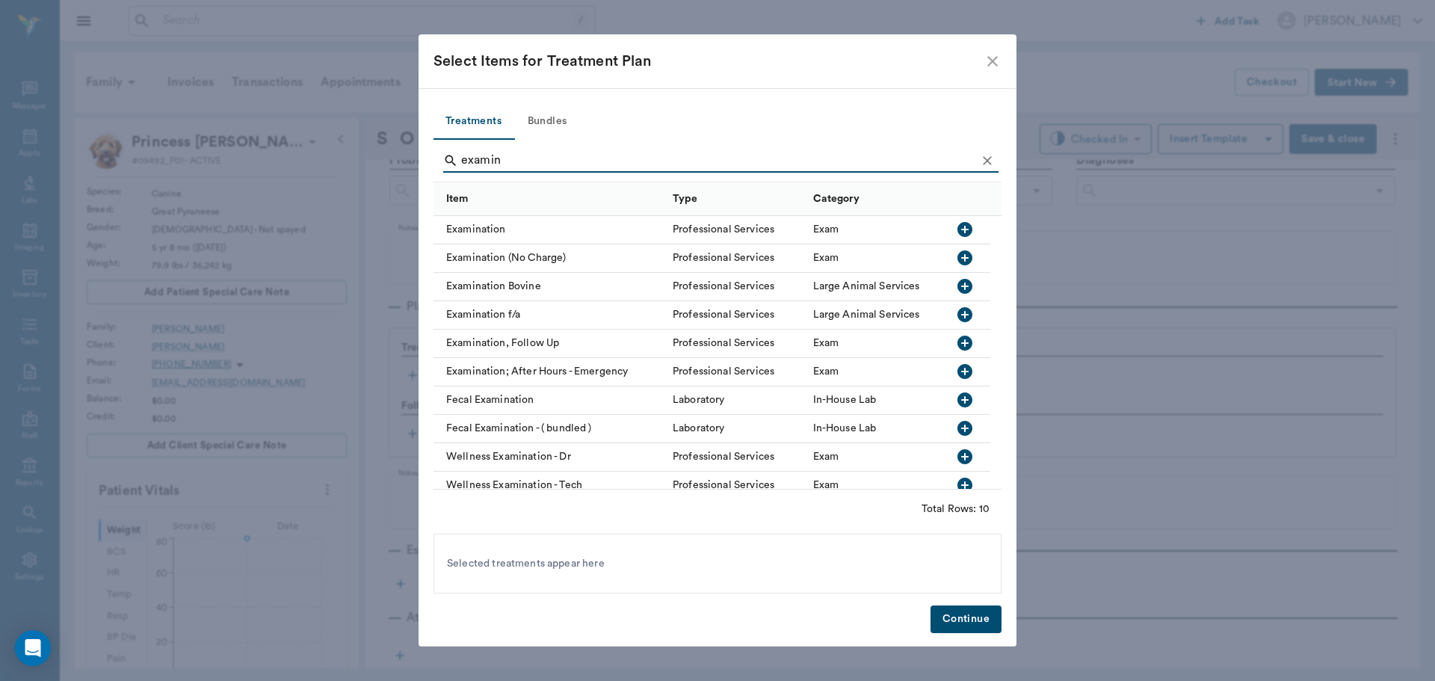
type input "examin"
click at [964, 229] on icon "button" at bounding box center [965, 229] width 18 height 18
click at [976, 617] on button "Continue" at bounding box center [965, 619] width 71 height 28
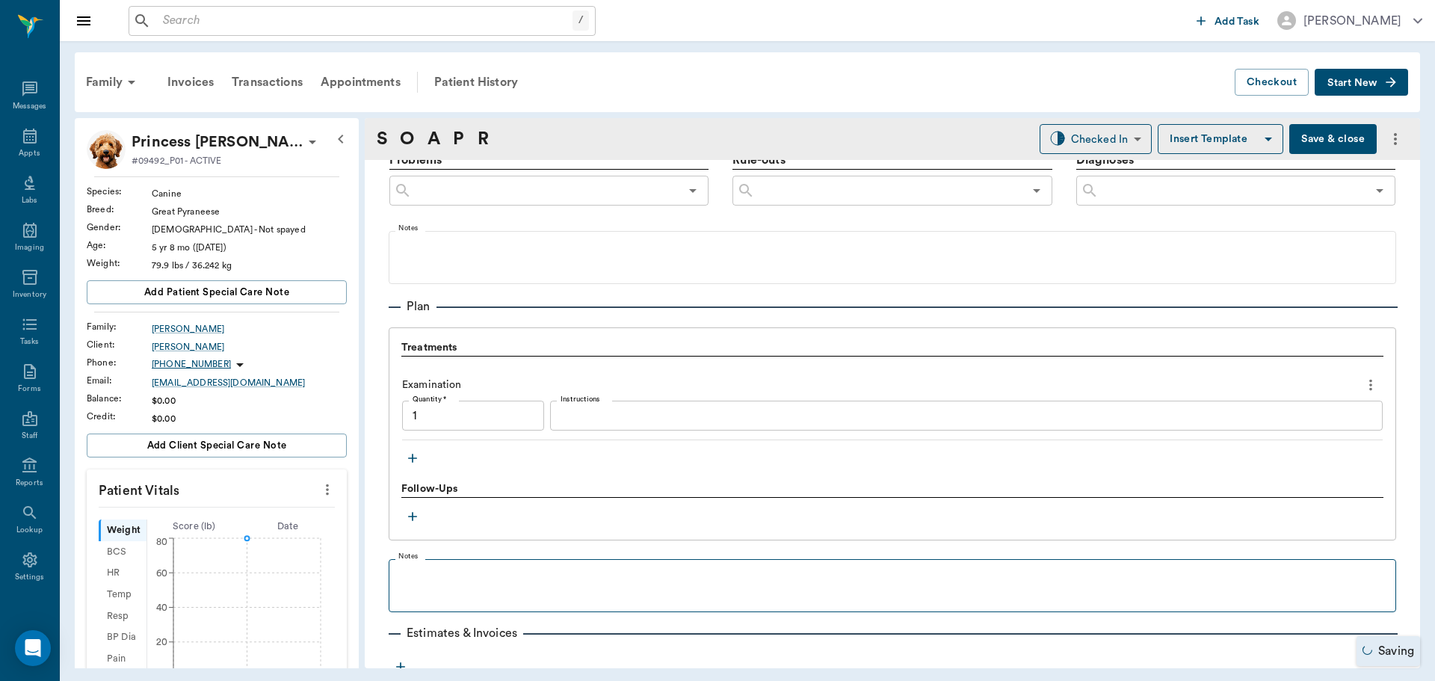
type input "1.00"
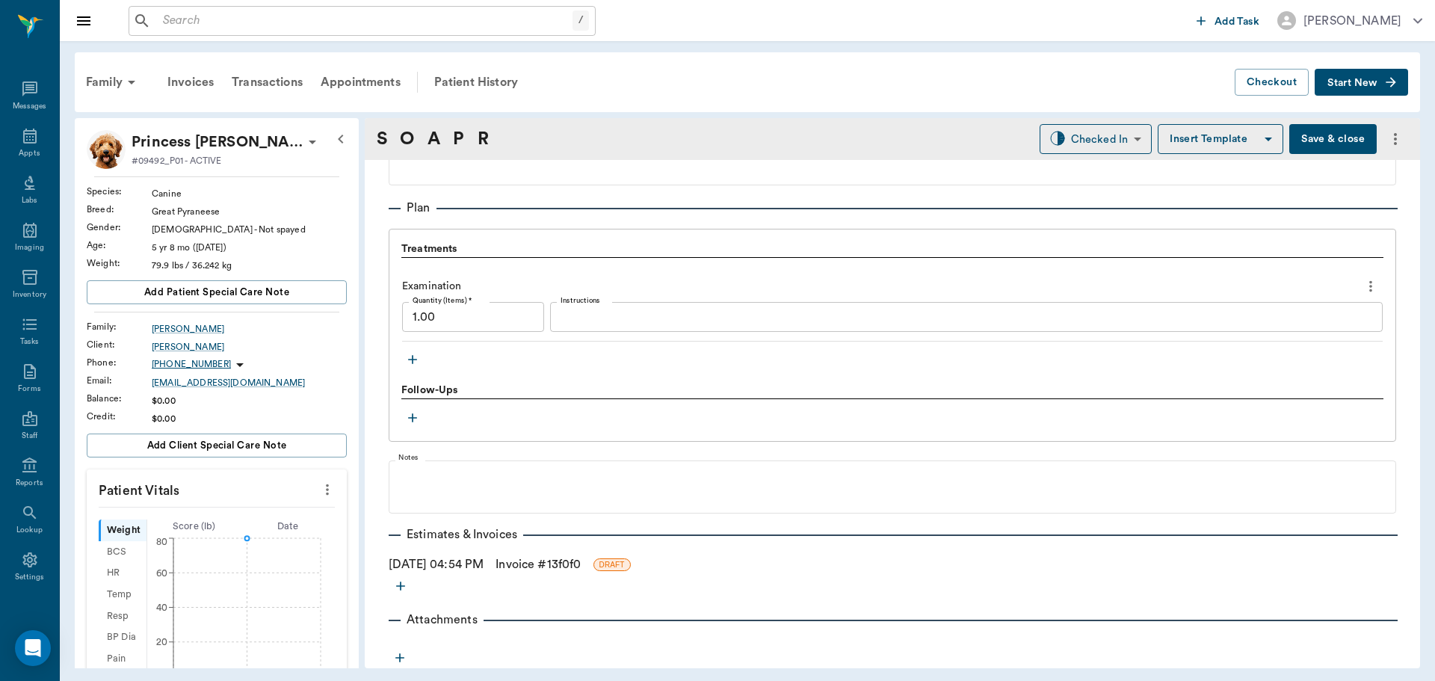
scroll to position [1009, 0]
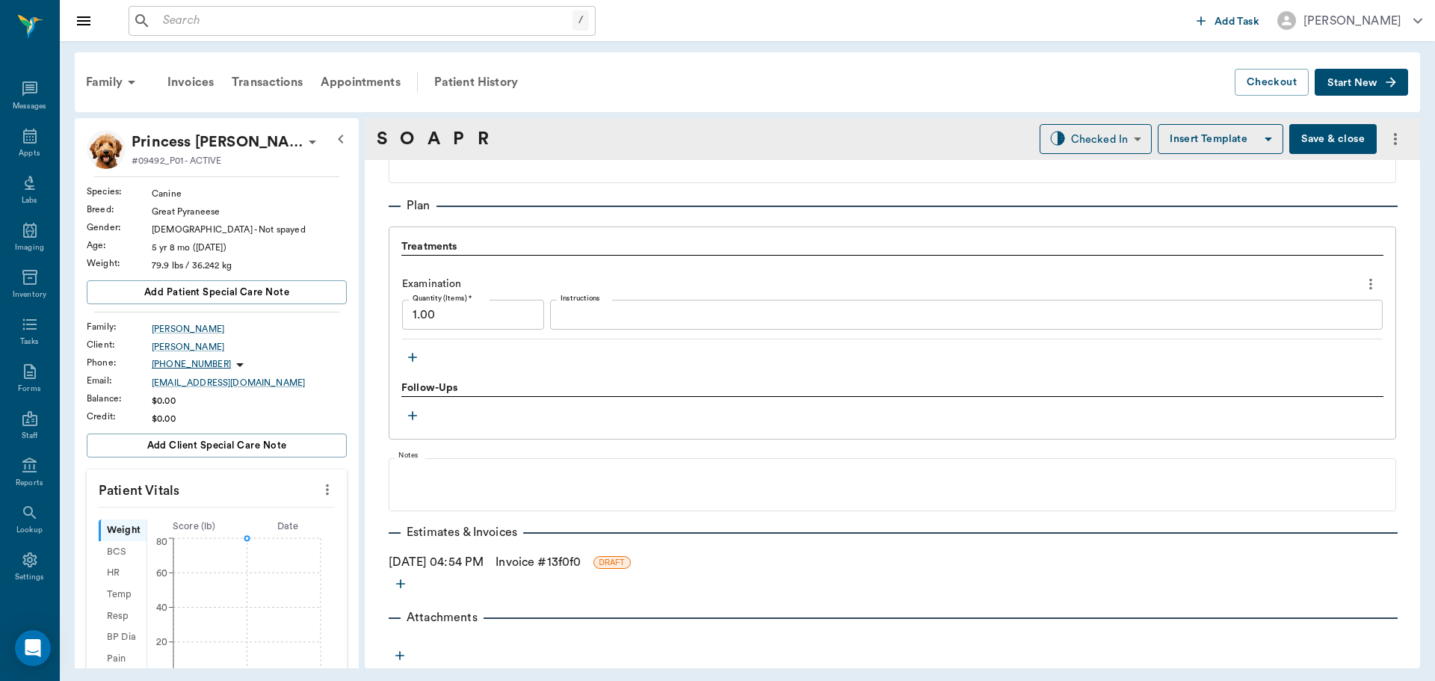
click at [541, 564] on link "Invoice # 13f0f0" at bounding box center [537, 562] width 85 height 18
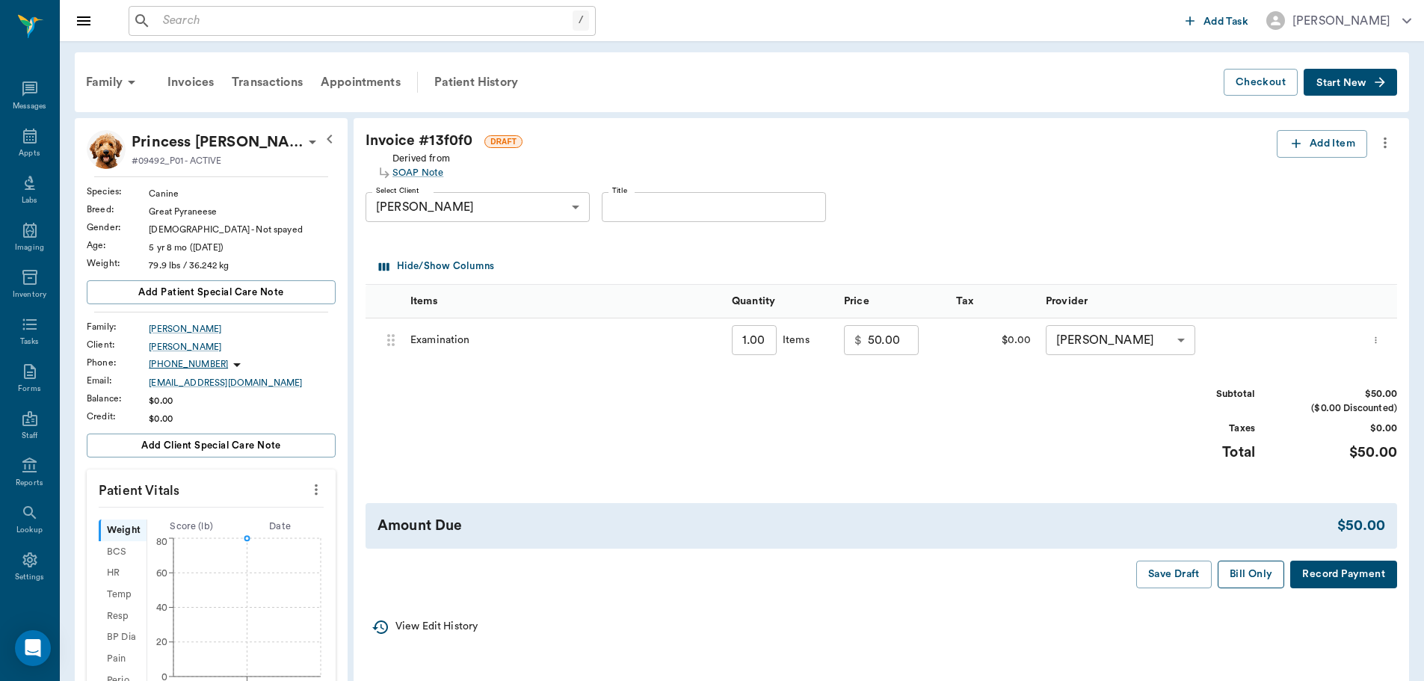
click at [1252, 578] on button "Bill Only" at bounding box center [1250, 574] width 67 height 28
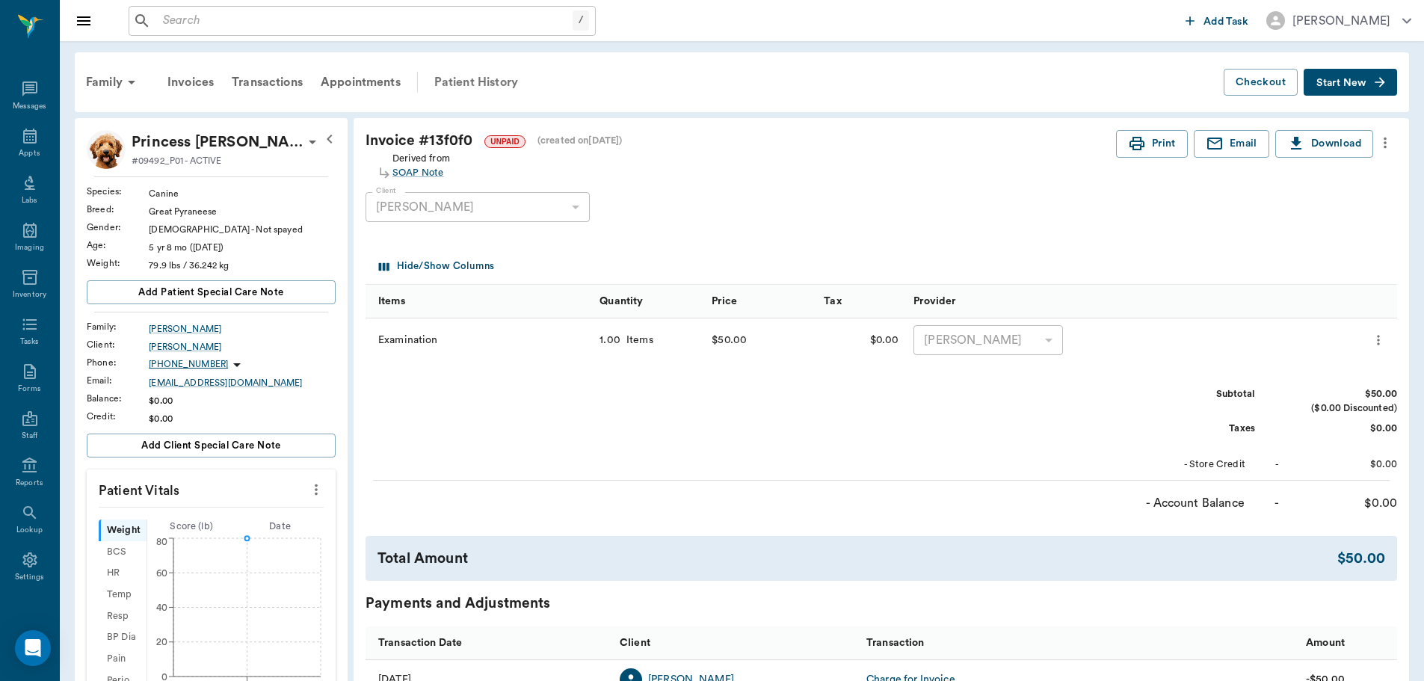
click at [465, 85] on div "Patient History" at bounding box center [476, 82] width 102 height 36
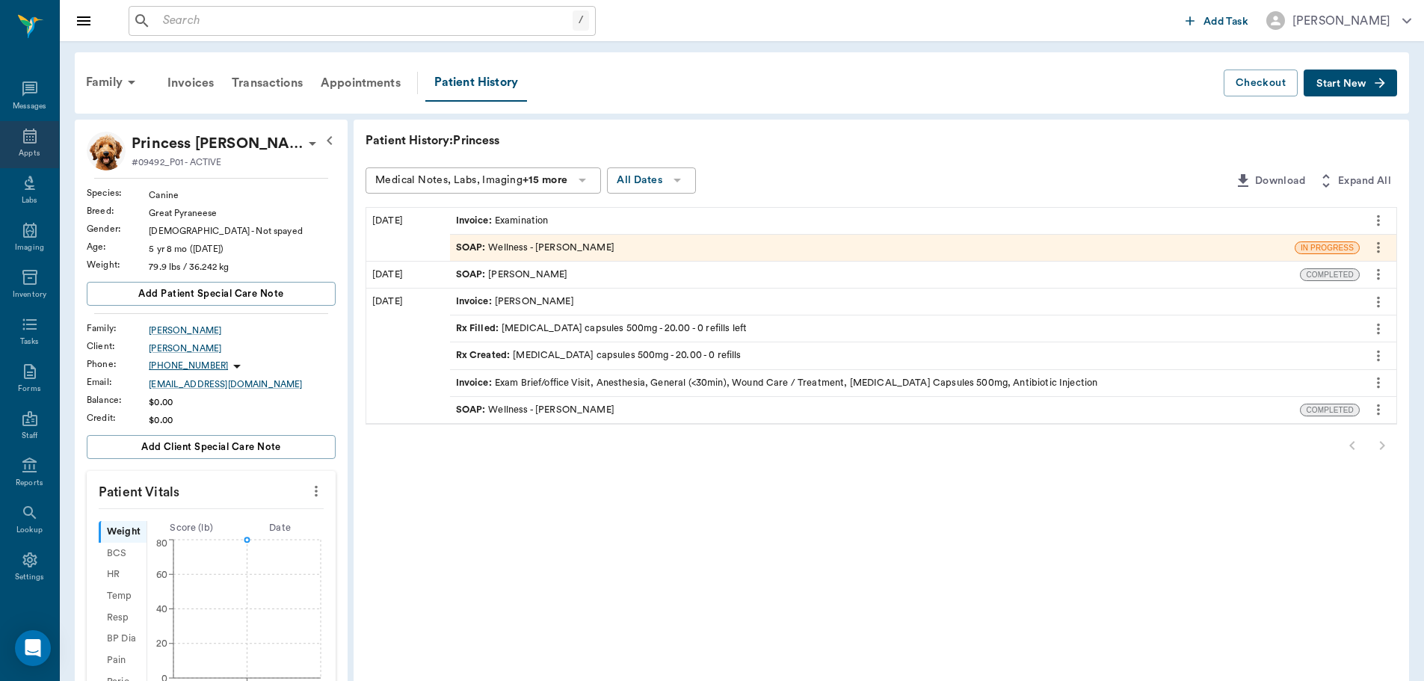
click at [19, 148] on div "Appts" at bounding box center [29, 153] width 21 height 11
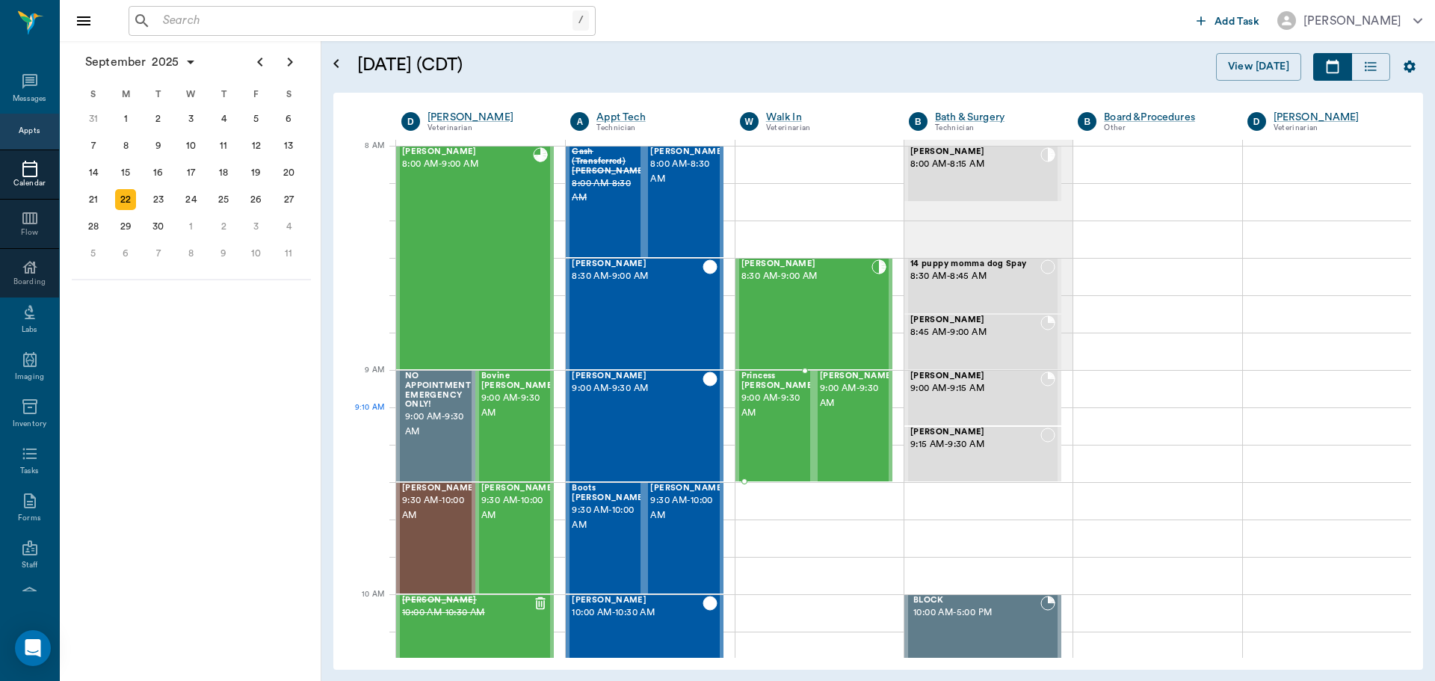
click at [781, 429] on div "Princess [PERSON_NAME] 9:00 AM - 9:30 AM" at bounding box center [778, 425] width 75 height 109
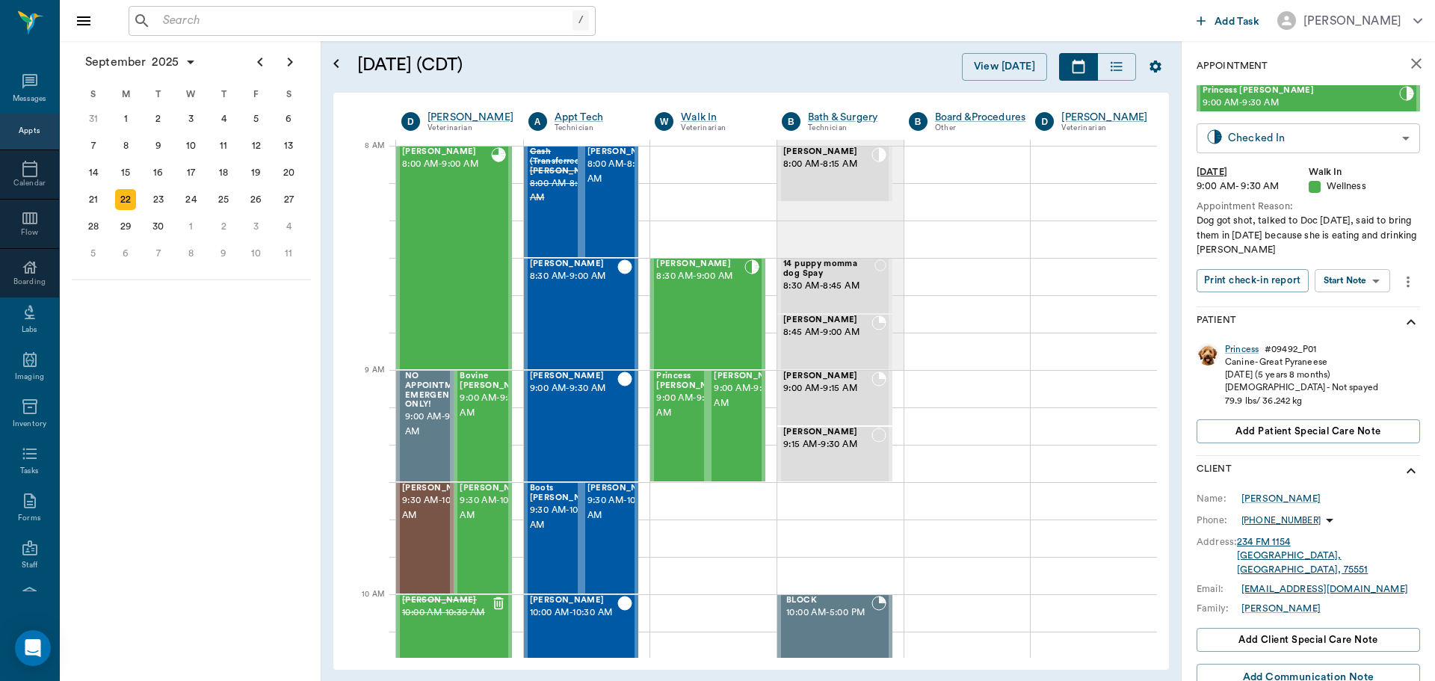
click at [1379, 143] on body "/ ​ Add Task Dr. Bert Ellsworth Nectar Messages Appts Calendar Flow Boarding La…" at bounding box center [717, 340] width 1435 height 681
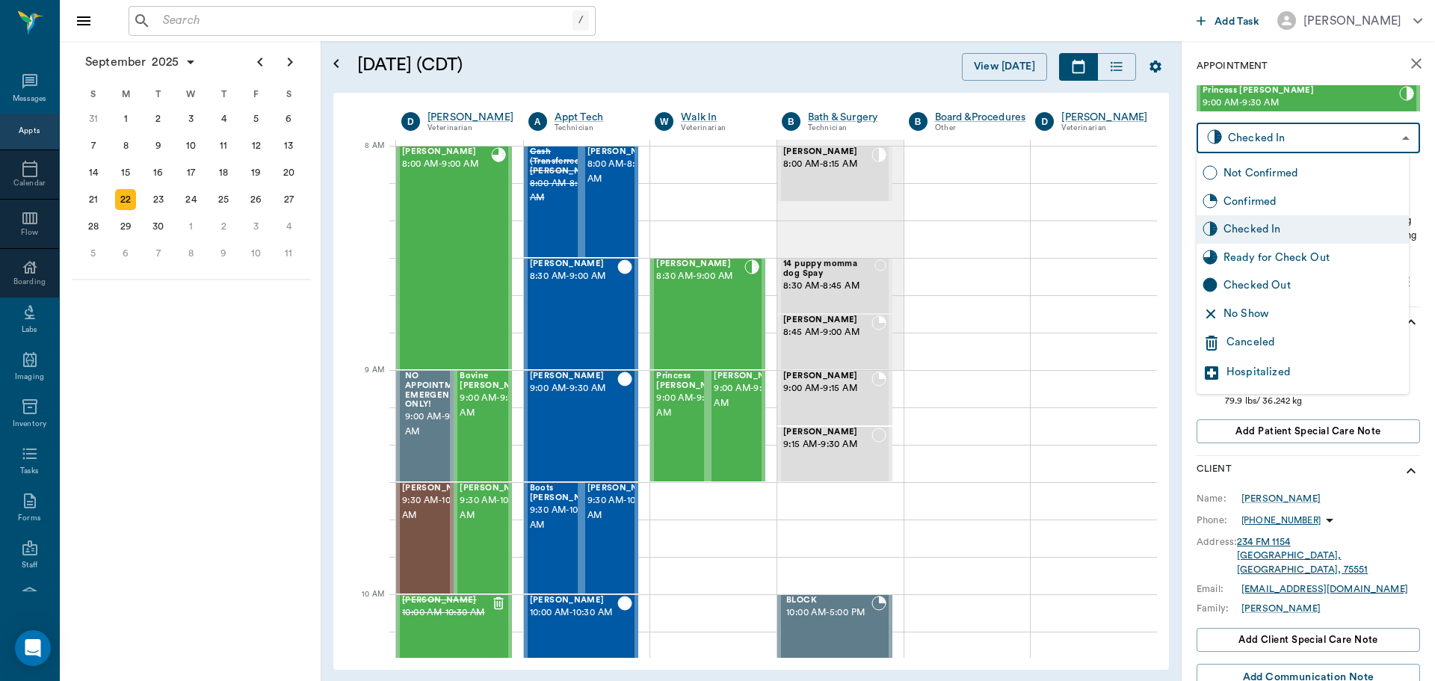
click at [1340, 256] on div "Ready for Check Out" at bounding box center [1312, 258] width 179 height 16
type input "READY_TO_CHECKOUT"
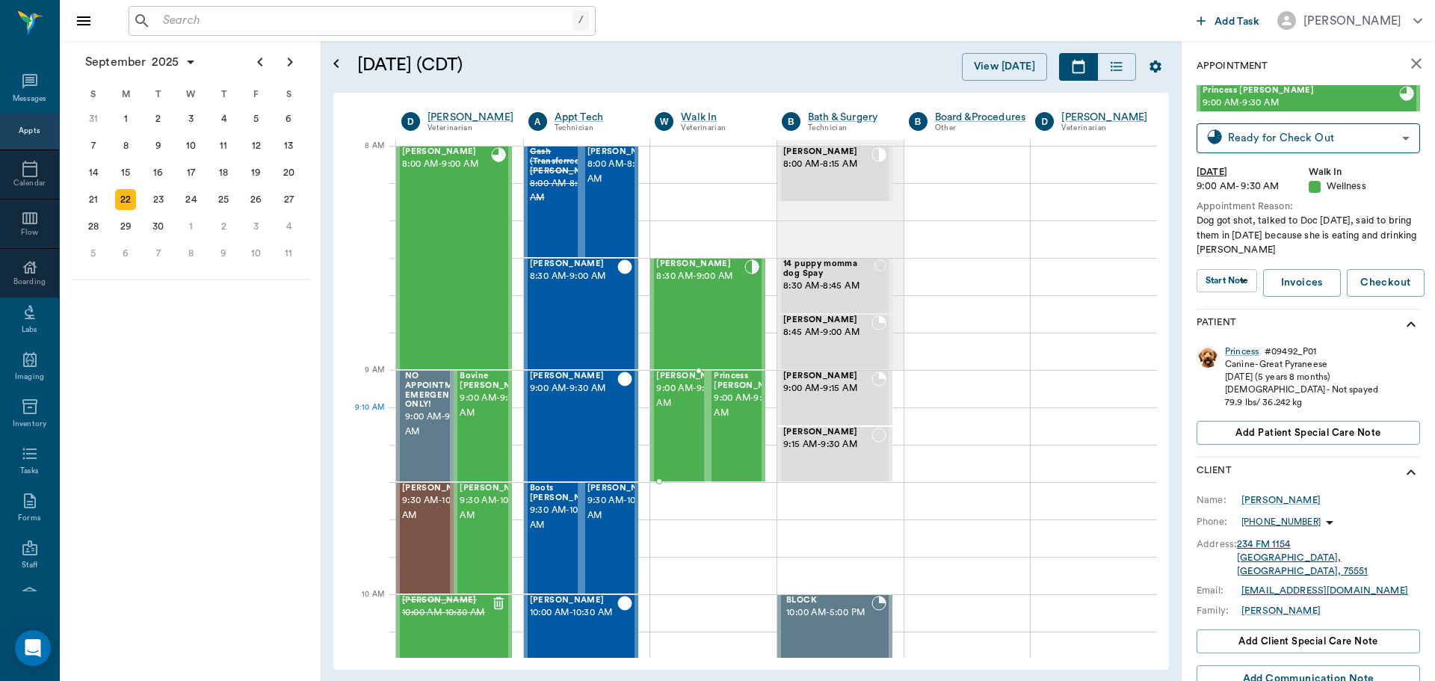
click at [656, 411] on span "9:00 AM - 9:30 AM" at bounding box center [693, 396] width 75 height 30
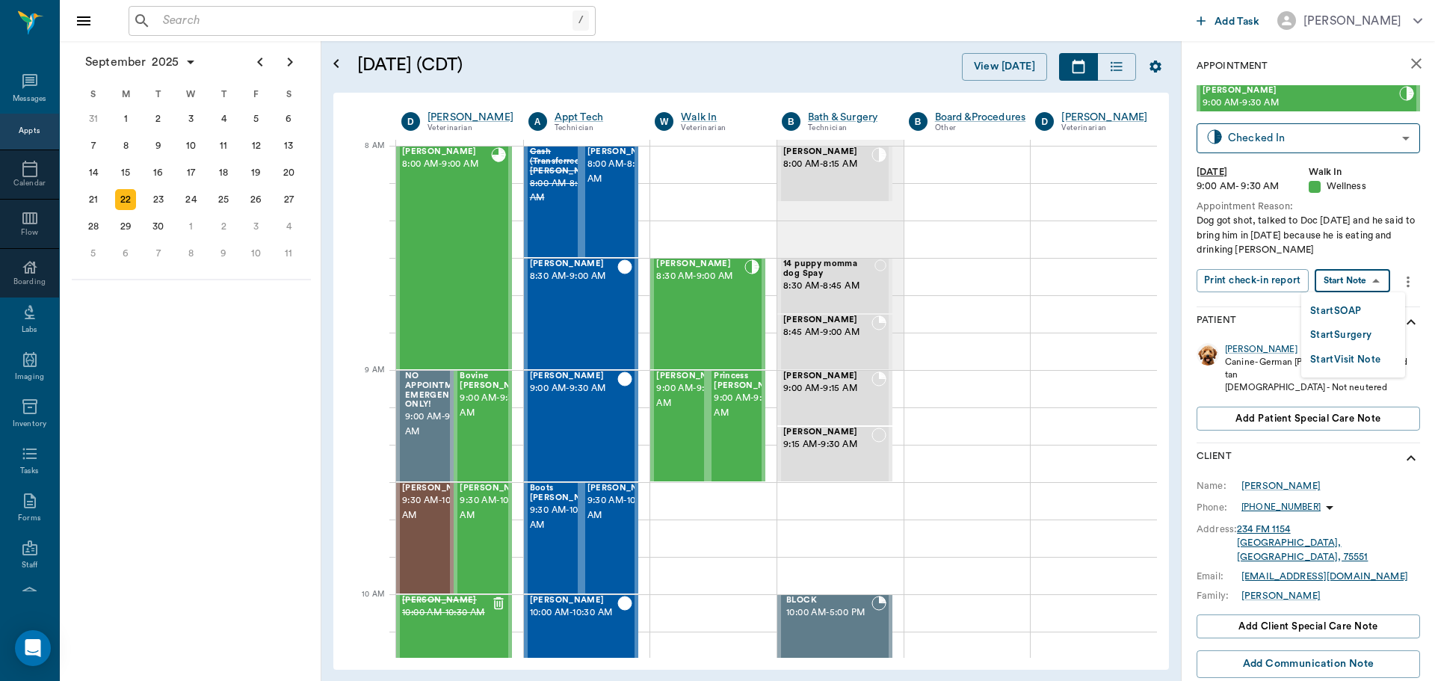
click at [1355, 280] on body "/ ​ Add Task Dr. Bert Ellsworth Nectar Messages Appts Calendar Flow Boarding La…" at bounding box center [717, 340] width 1435 height 681
click at [1347, 305] on button "Start SOAP" at bounding box center [1335, 311] width 51 height 17
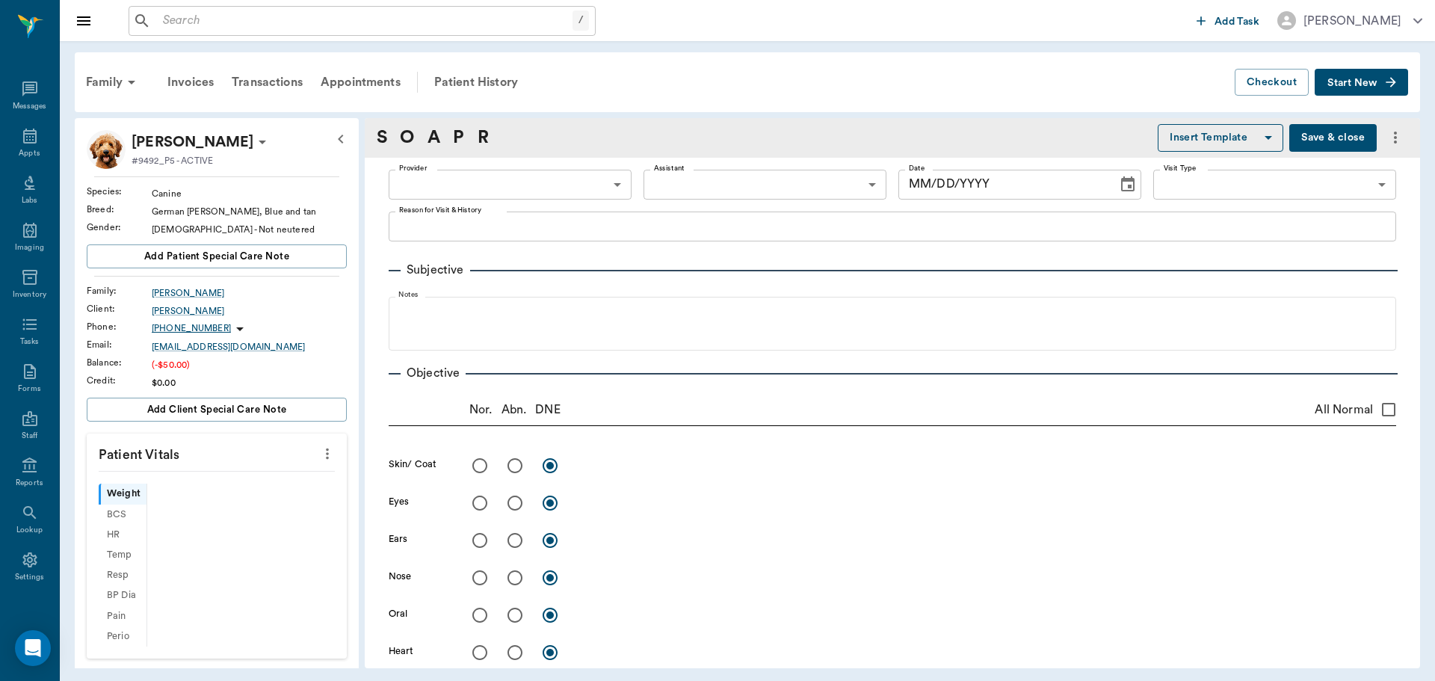
type input "63ee68728bdb516679580557"
type input "65d2be4f46e3a538d89b8c14"
type textarea "Dog got shot, talked to Doc on Saturday and he said to bring him in Monday beca…"
type input "[DATE]"
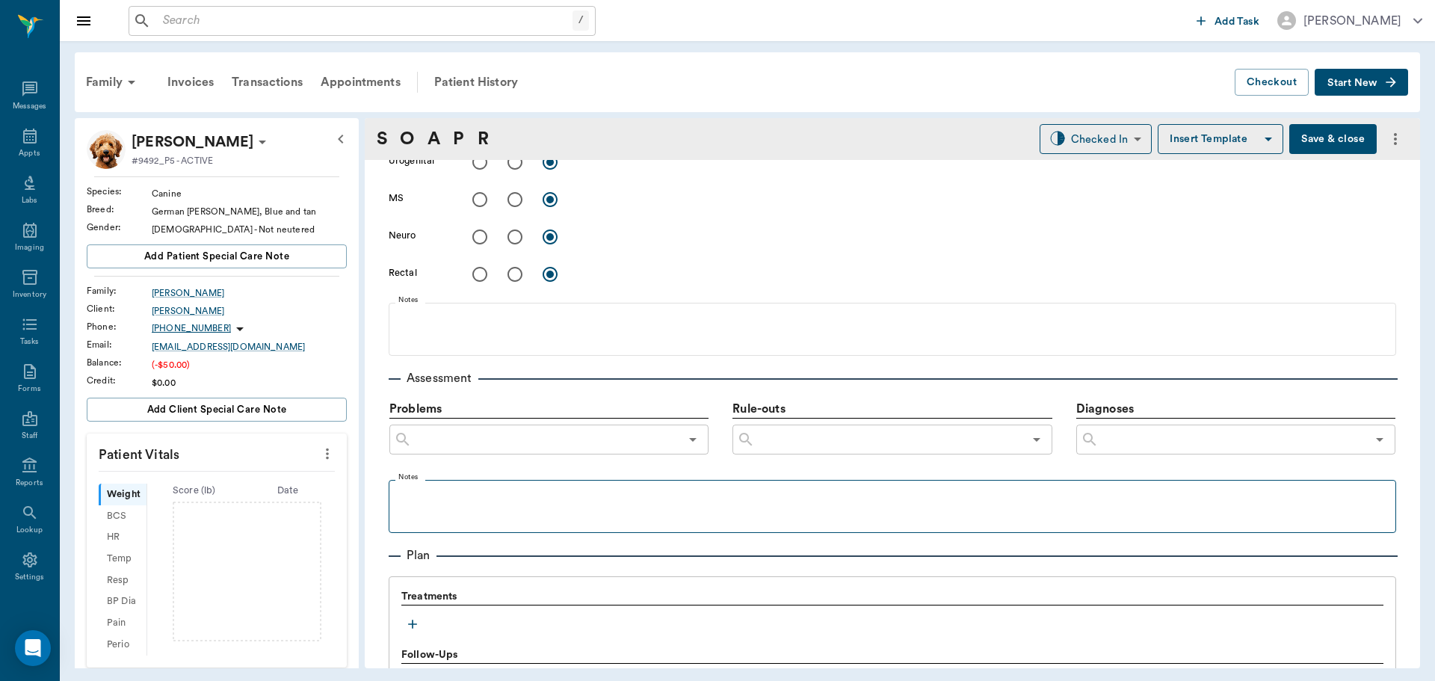
scroll to position [897, 0]
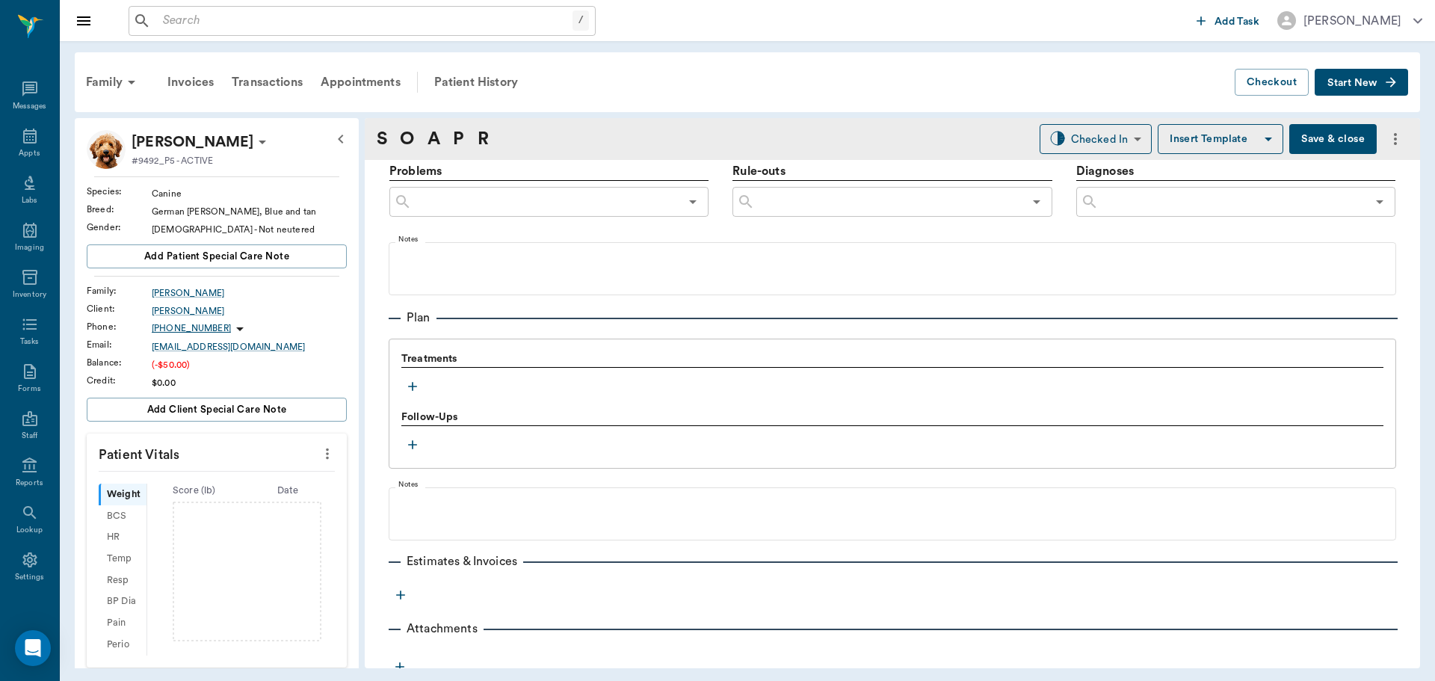
click at [414, 389] on icon "button" at bounding box center [412, 386] width 15 height 15
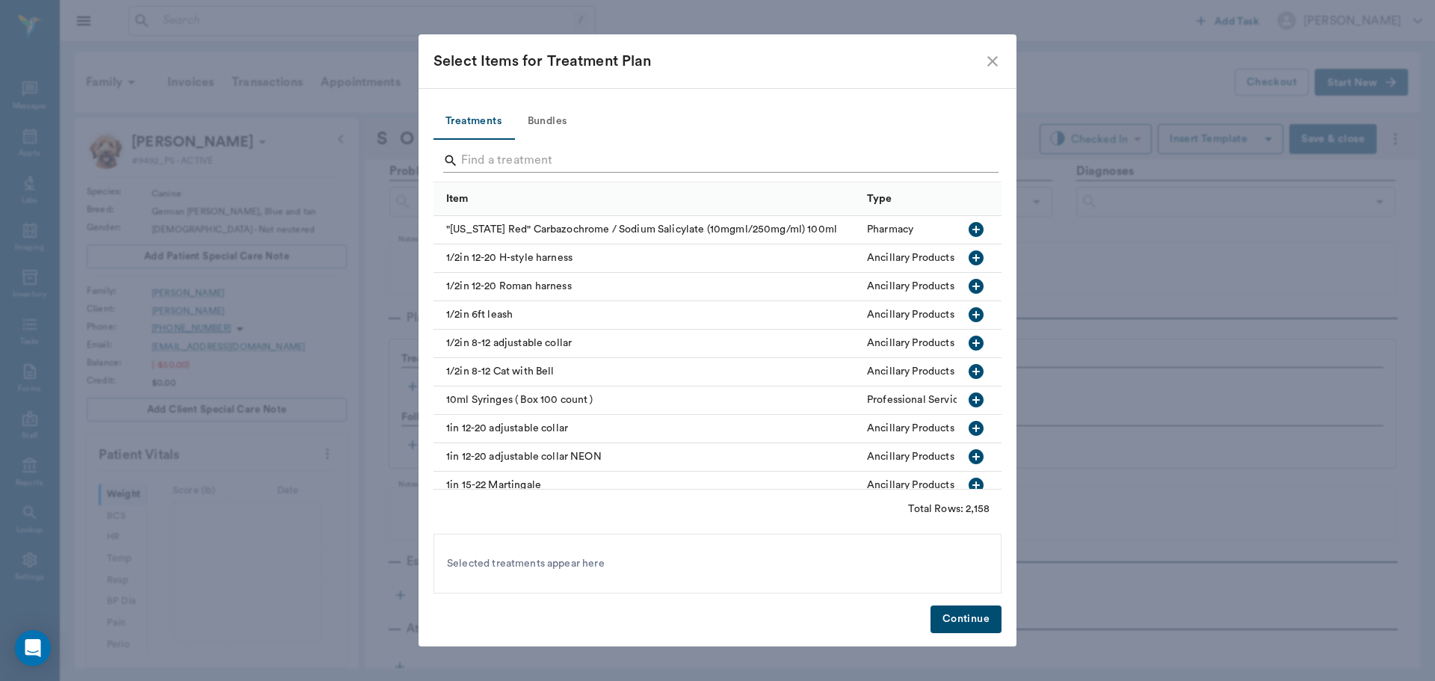
click at [519, 157] on input "Search" at bounding box center [718, 161] width 515 height 24
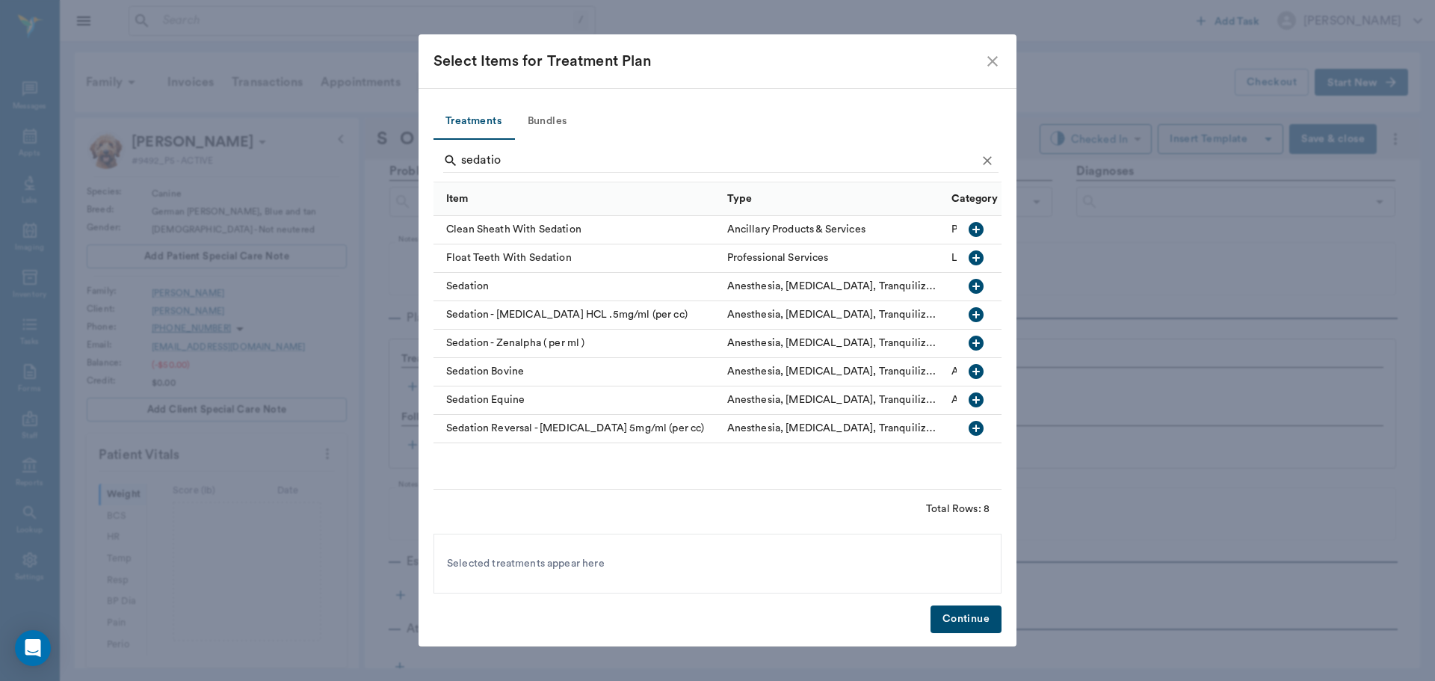
click at [974, 344] on icon "button" at bounding box center [976, 343] width 18 height 18
click at [975, 430] on icon "button" at bounding box center [975, 428] width 15 height 15
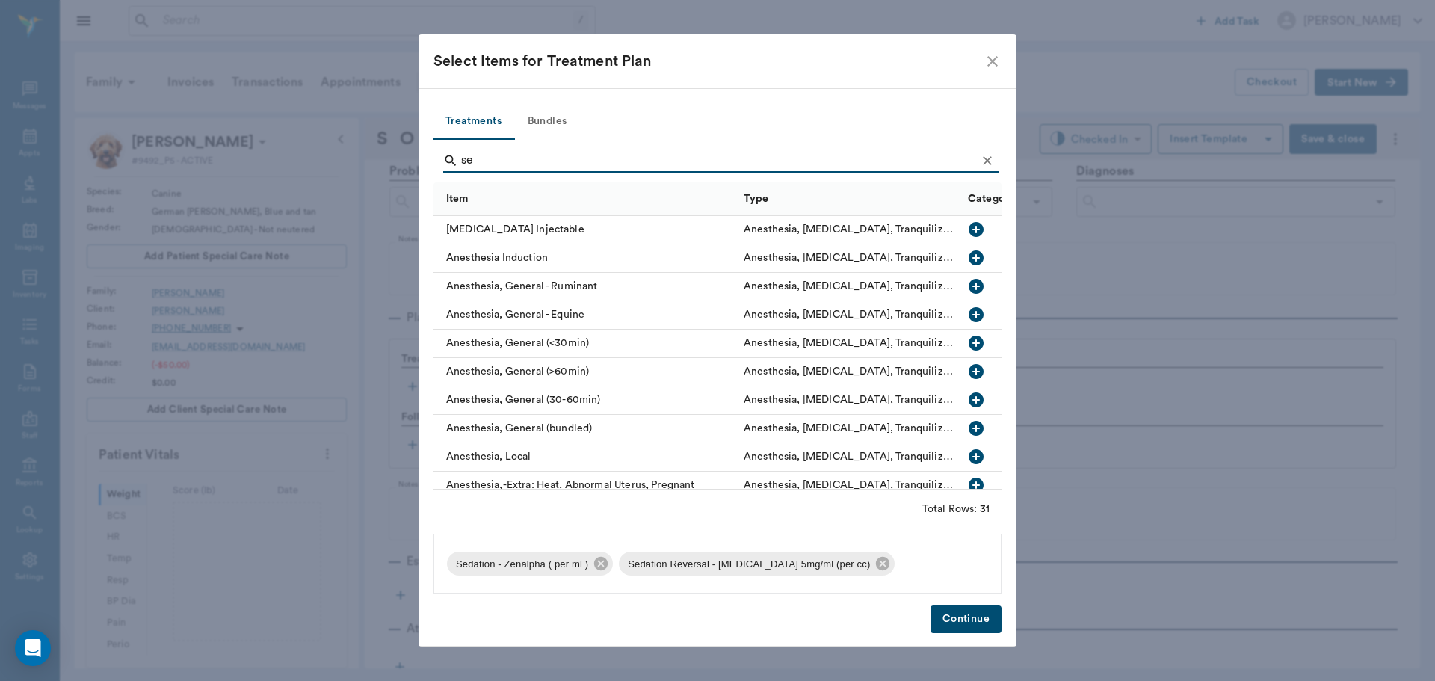
type input "s"
type input "anest"
click at [968, 371] on icon "button" at bounding box center [975, 371] width 15 height 15
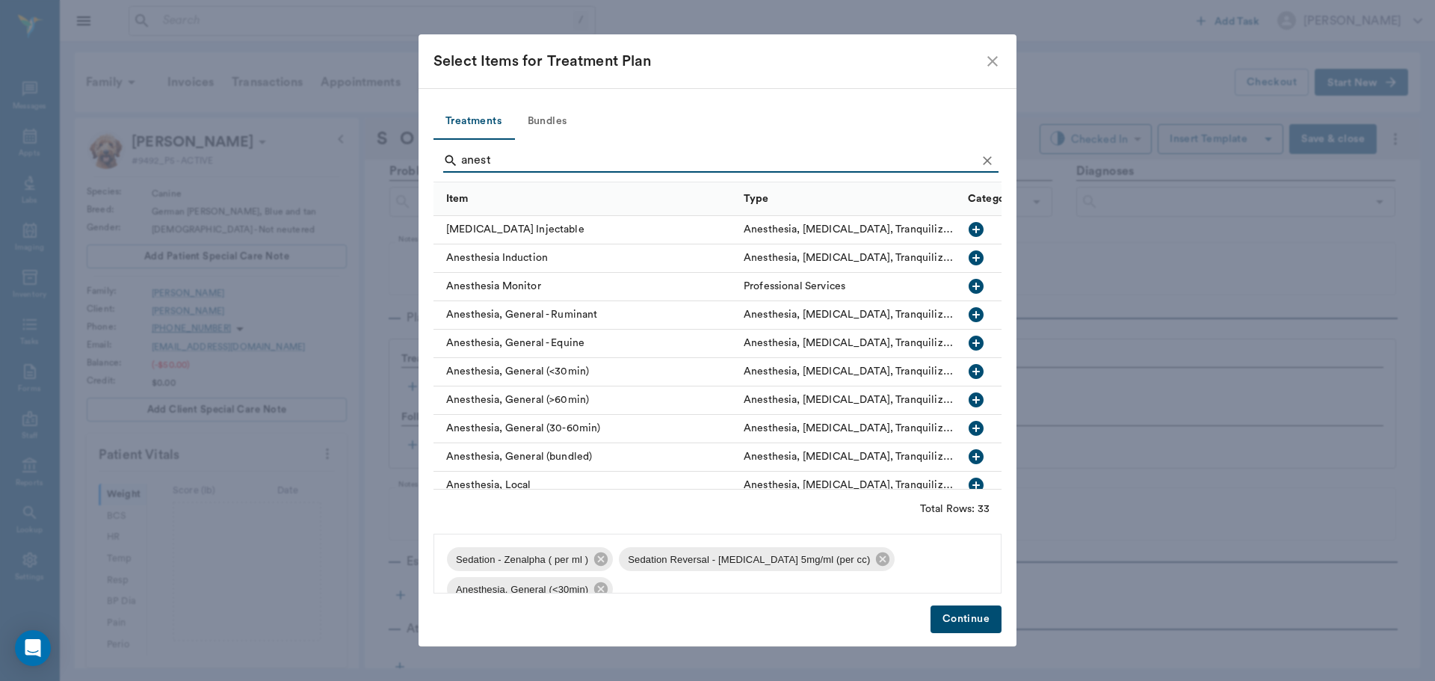
click at [963, 616] on button "Continue" at bounding box center [965, 619] width 71 height 28
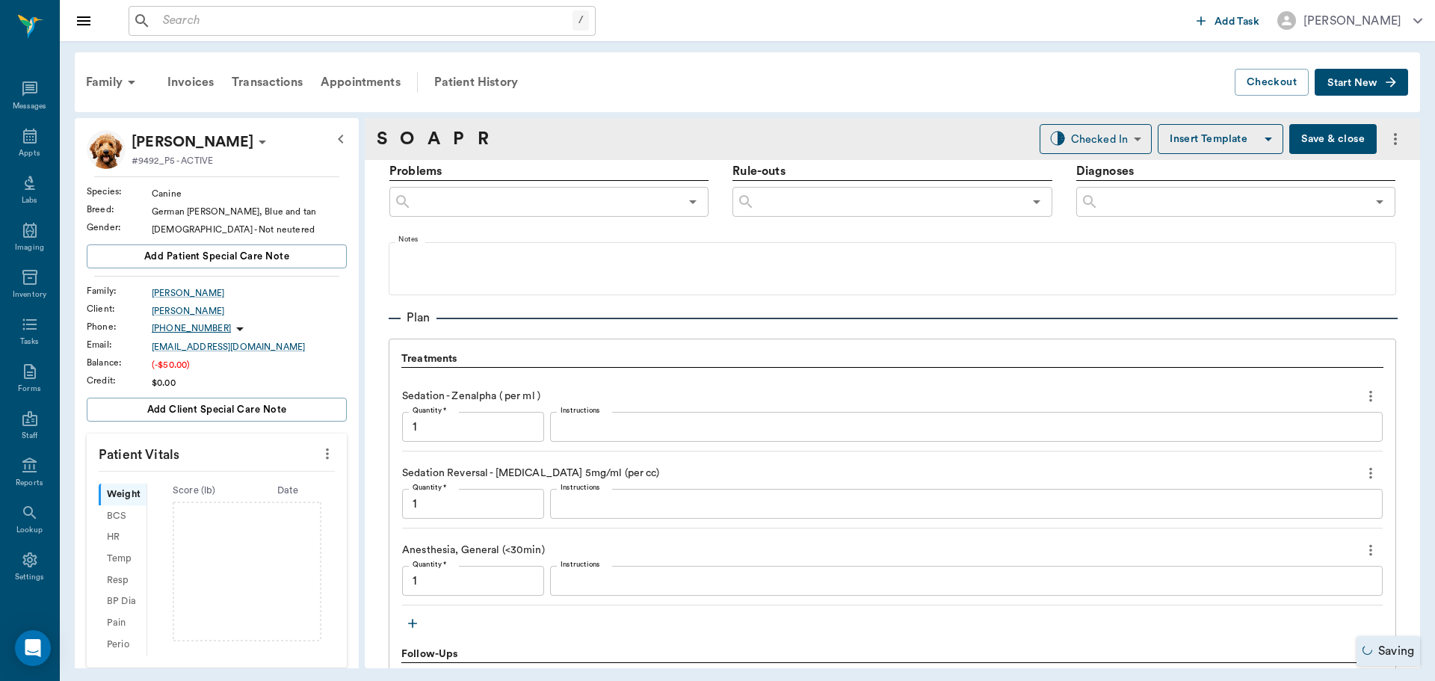
type input "1.00"
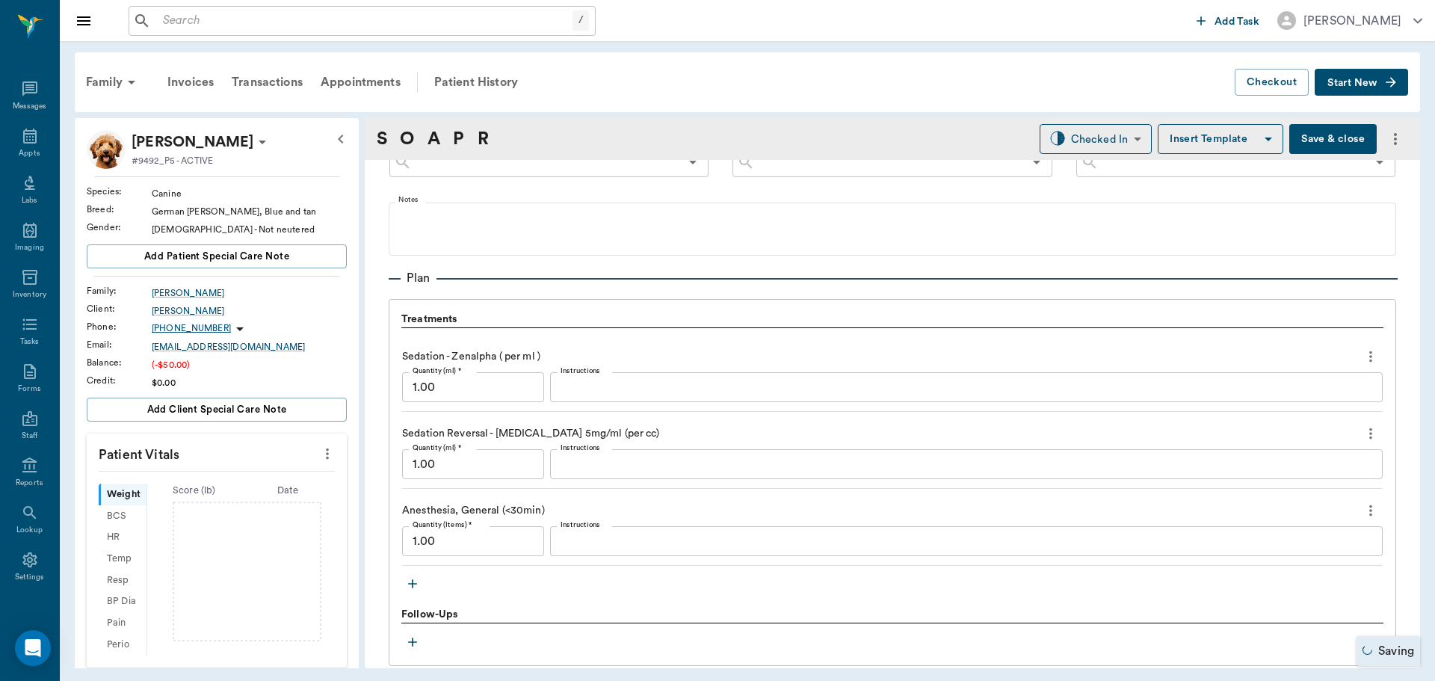
scroll to position [971, 0]
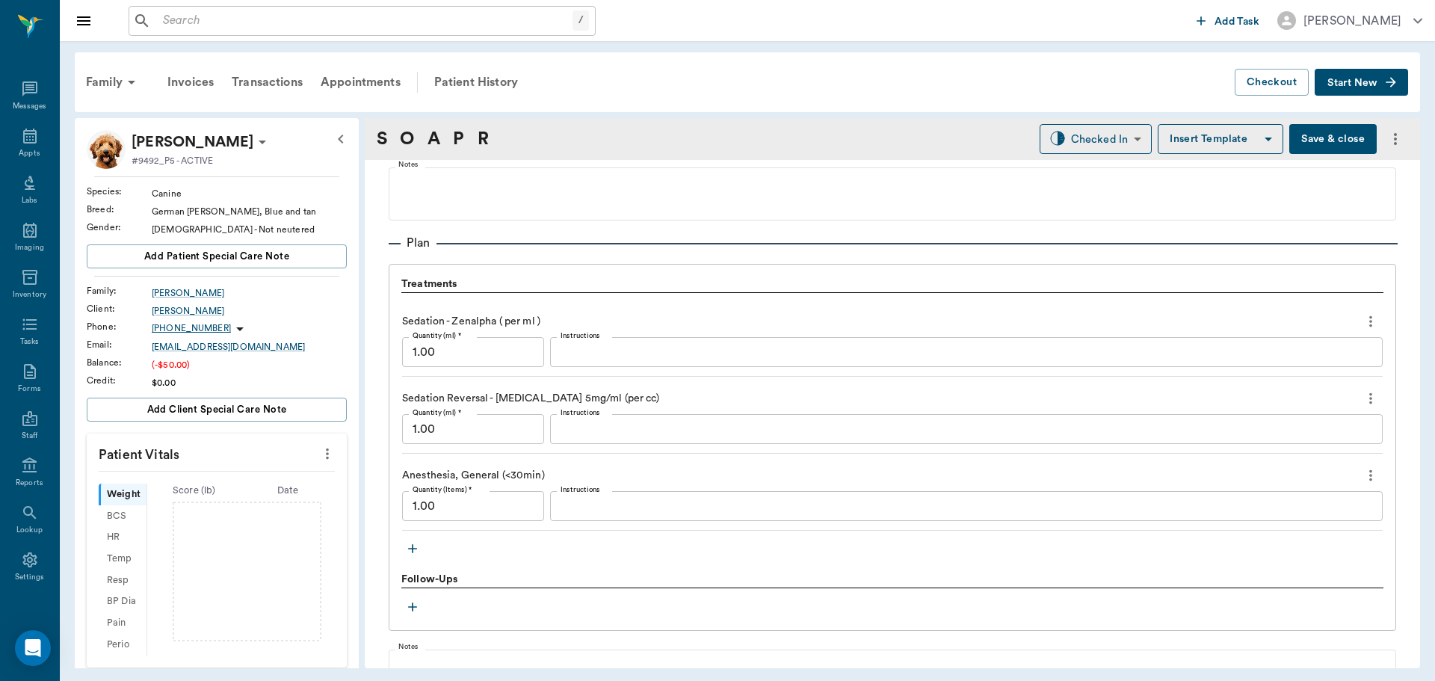
click at [411, 550] on icon "button" at bounding box center [412, 548] width 15 height 15
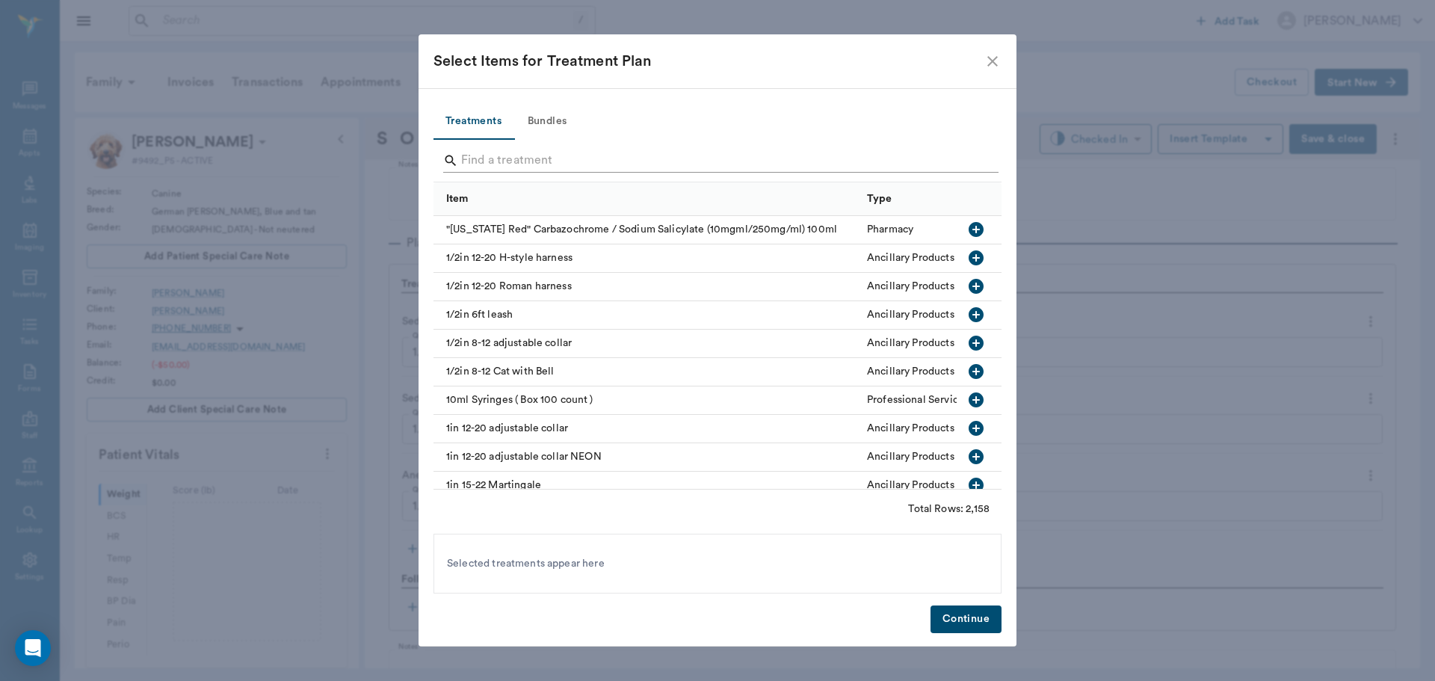
click at [495, 157] on input "Search" at bounding box center [718, 161] width 515 height 24
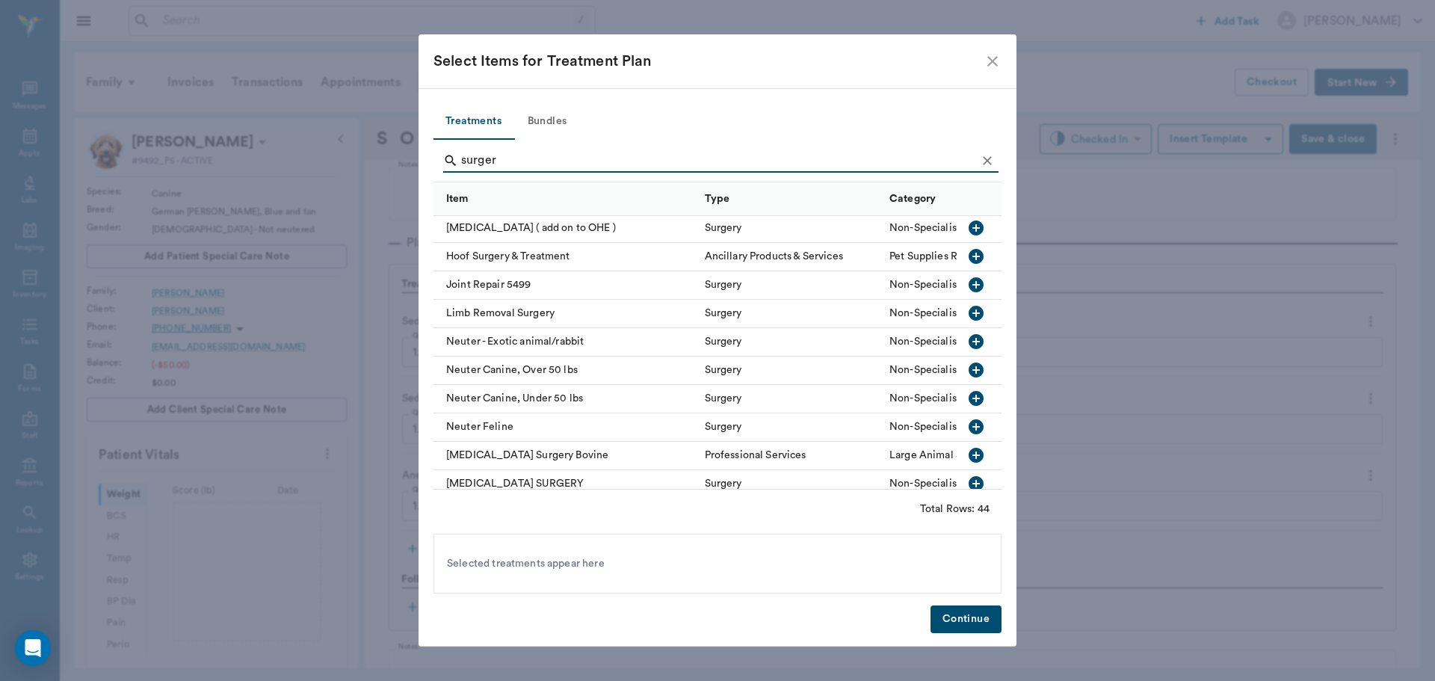
scroll to position [540, 0]
type input "s"
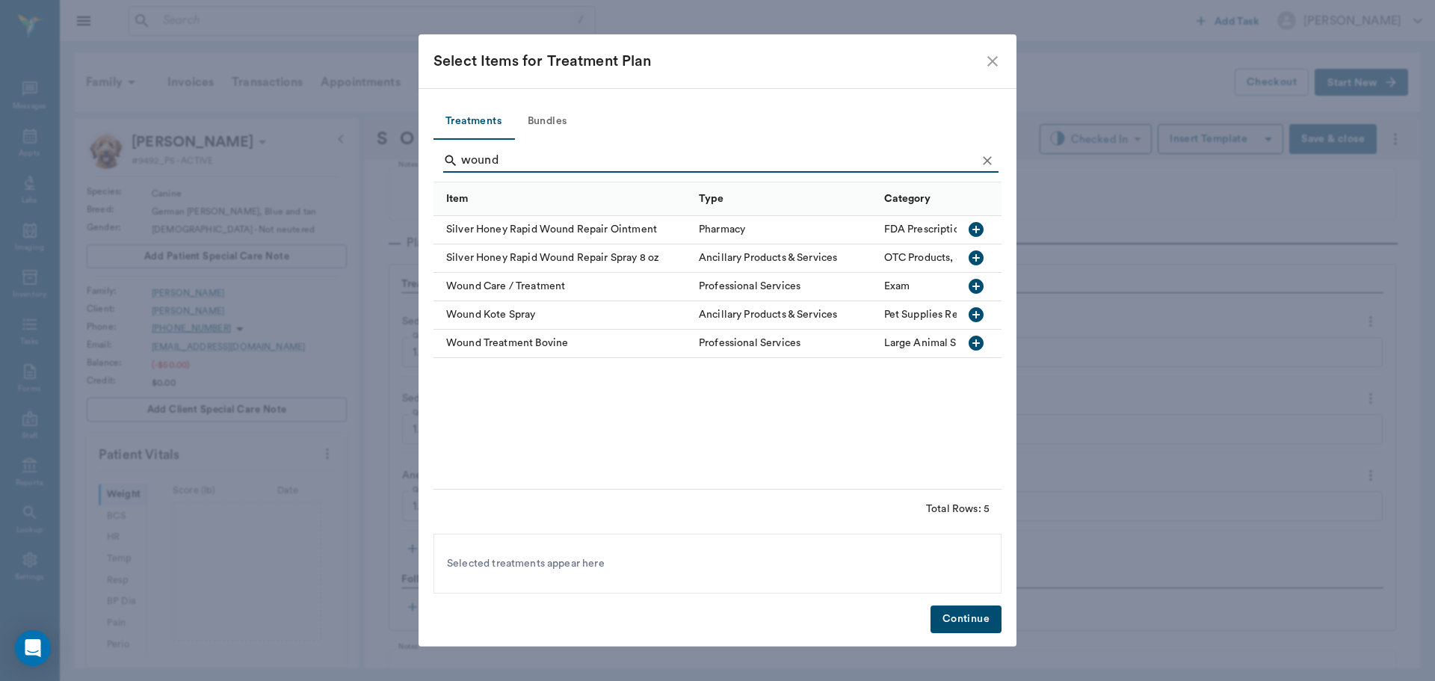
scroll to position [0, 0]
click at [974, 285] on icon "button" at bounding box center [975, 286] width 15 height 15
type input "w"
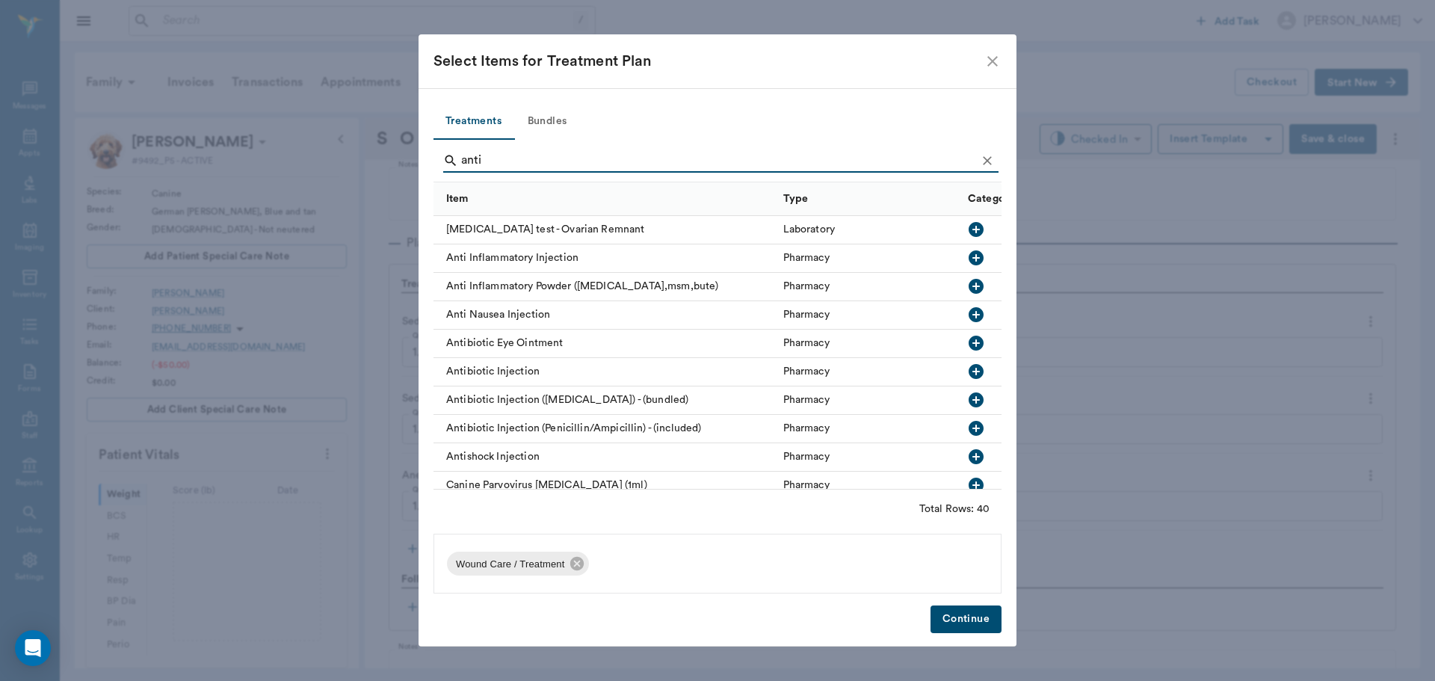
click at [968, 427] on icon "button" at bounding box center [975, 428] width 15 height 15
type input "a"
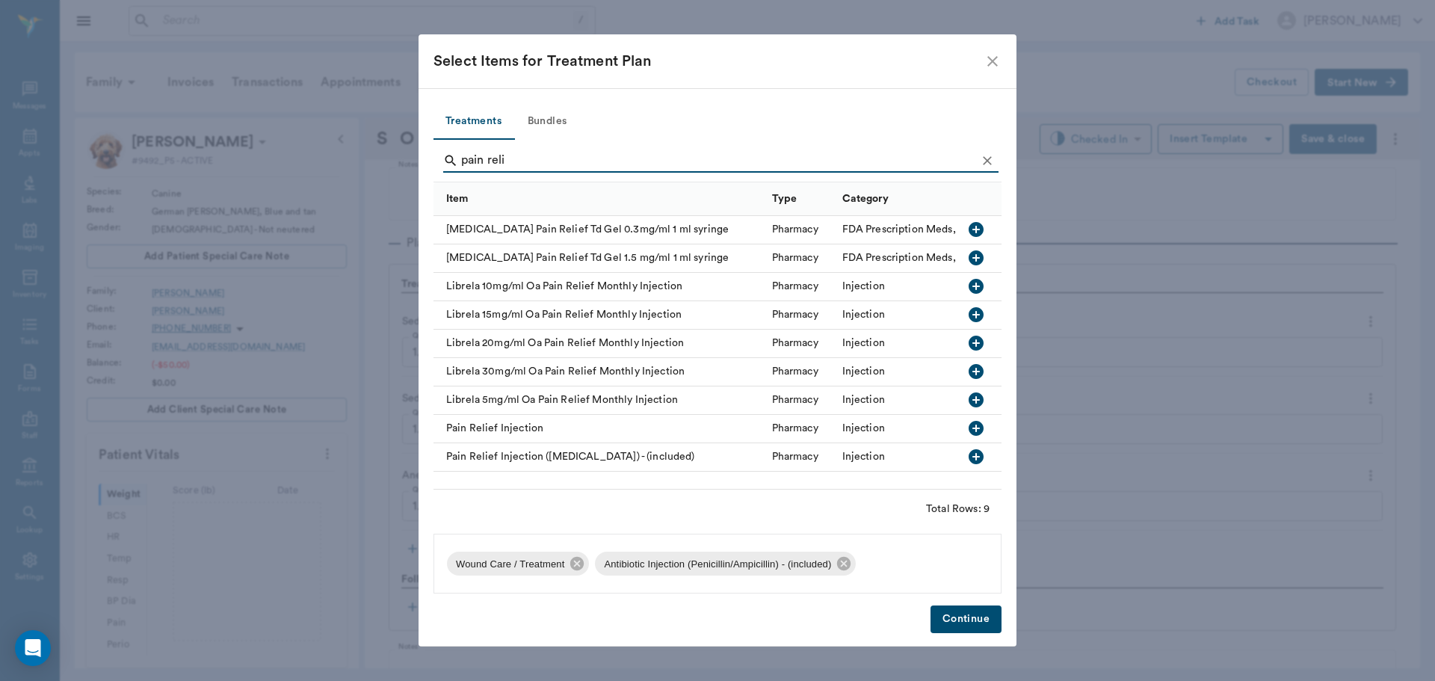
type input "pain reli"
click at [972, 455] on icon "button" at bounding box center [975, 456] width 15 height 15
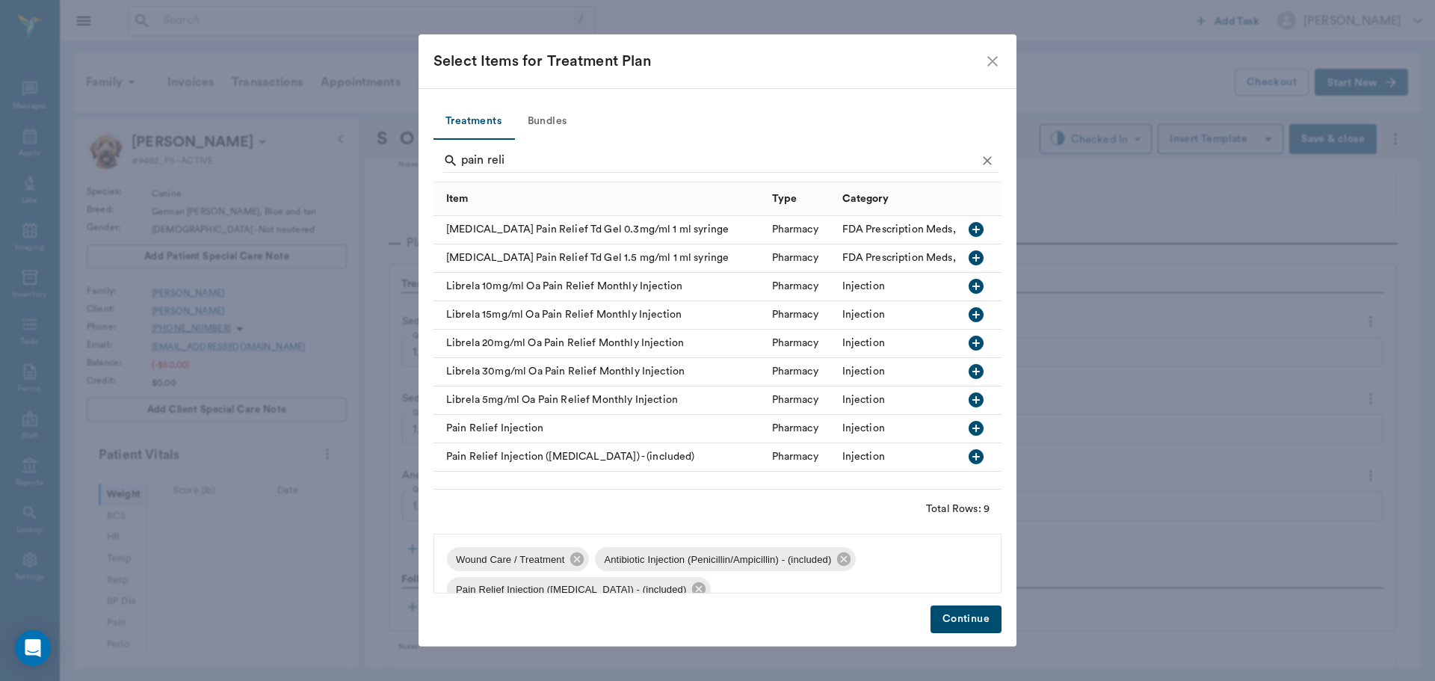
click at [965, 617] on button "Continue" at bounding box center [965, 619] width 71 height 28
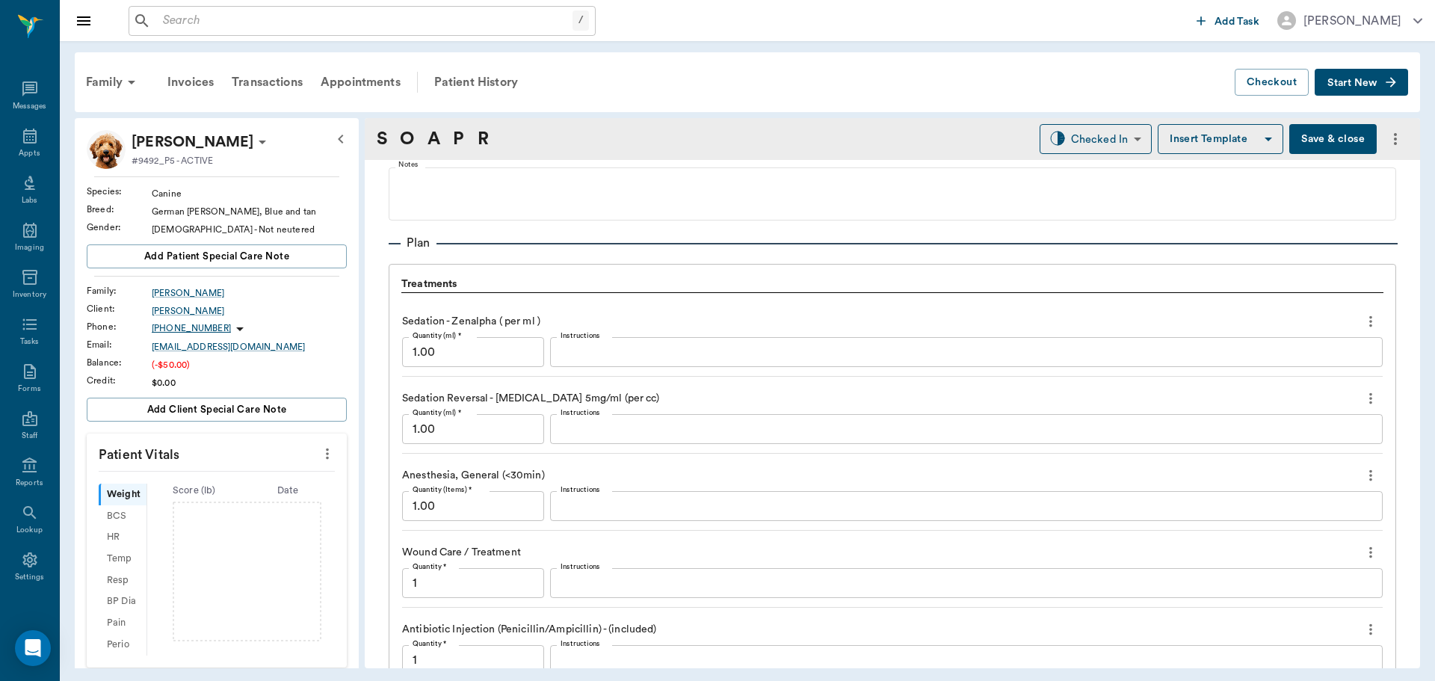
scroll to position [1358, 0]
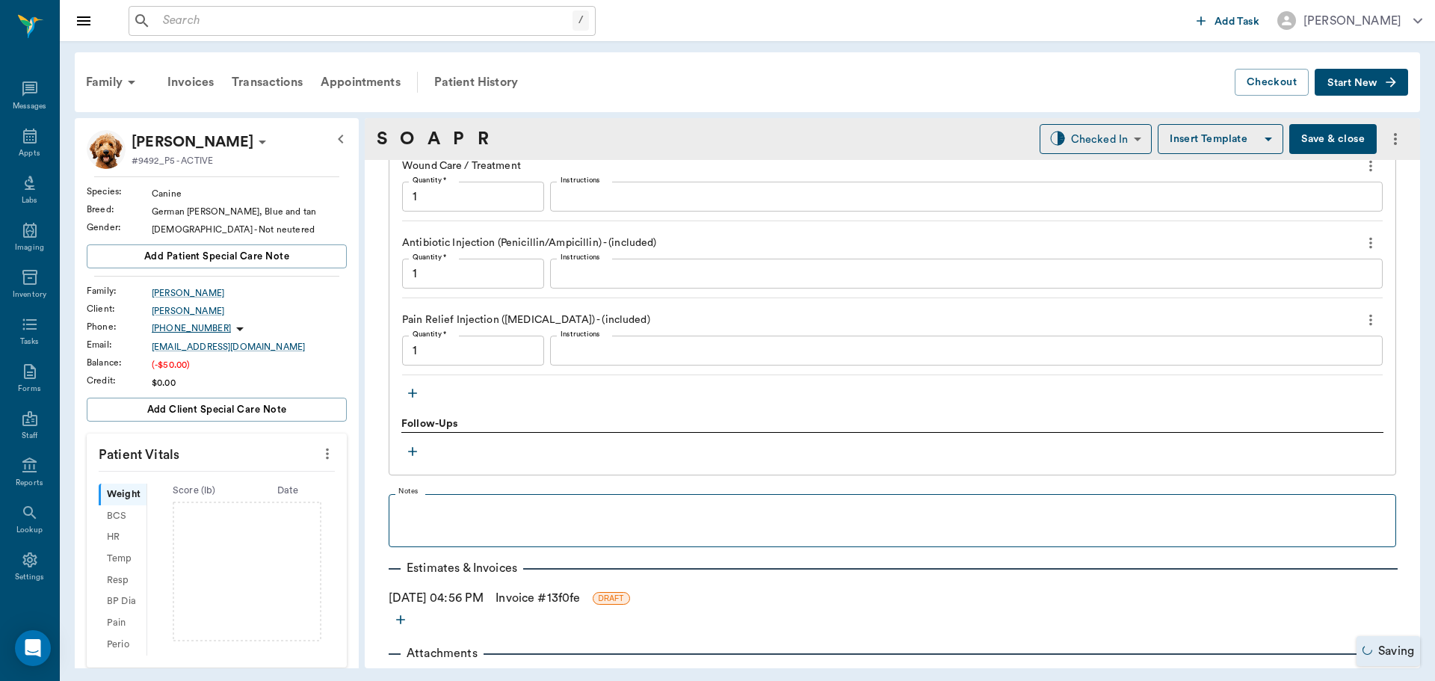
type input "1.00"
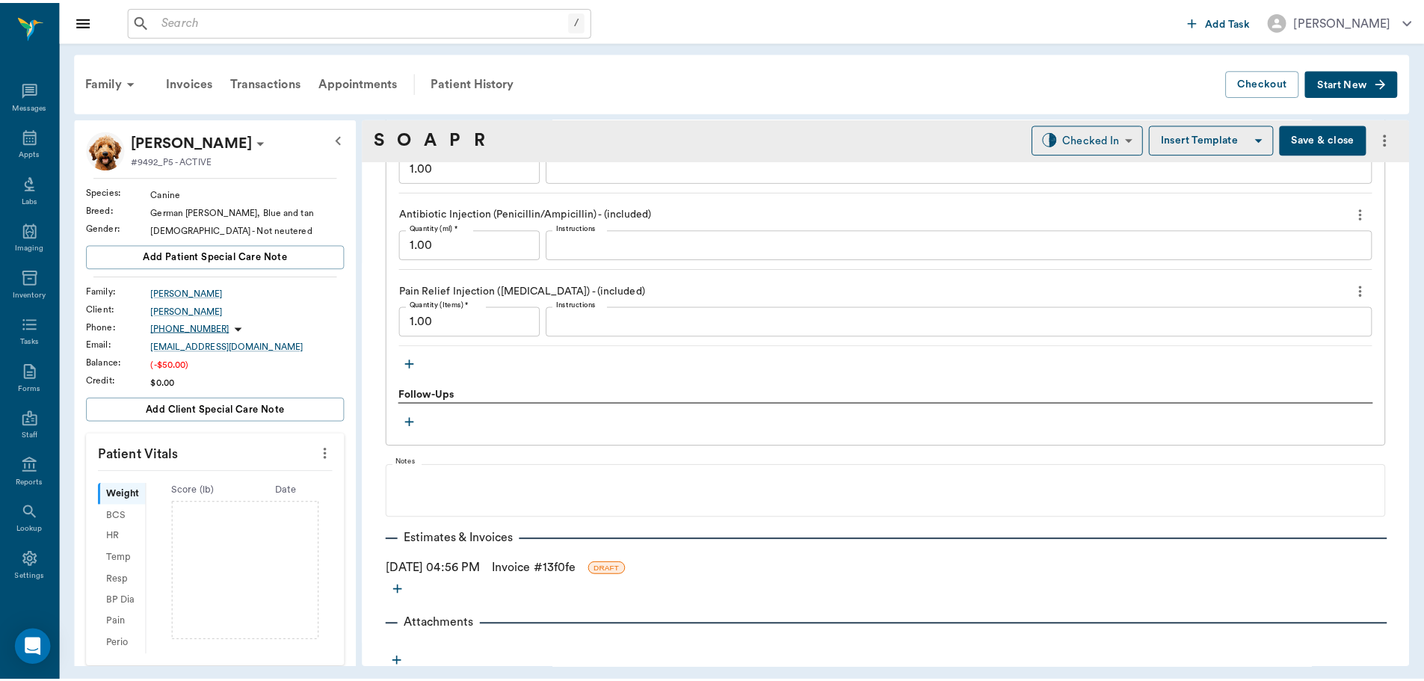
scroll to position [1394, 0]
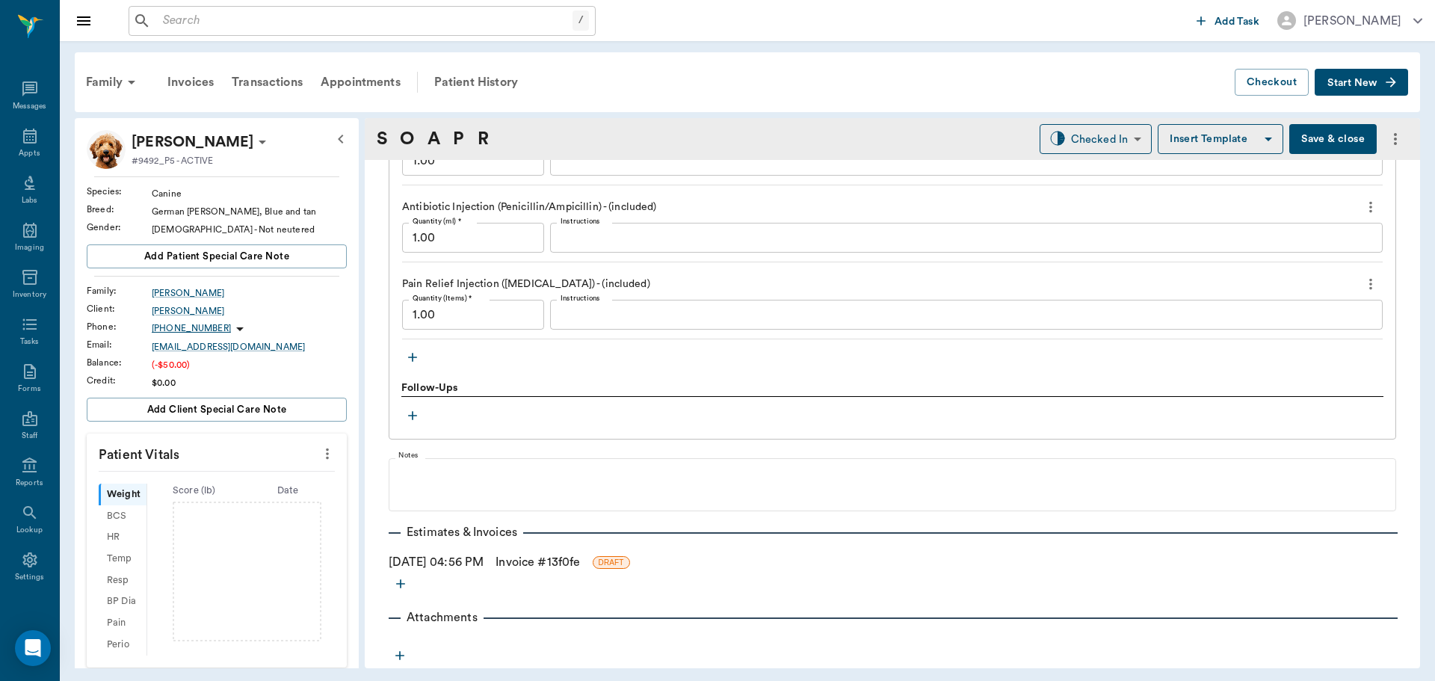
click at [540, 558] on link "Invoice # 13f0fe" at bounding box center [537, 562] width 84 height 18
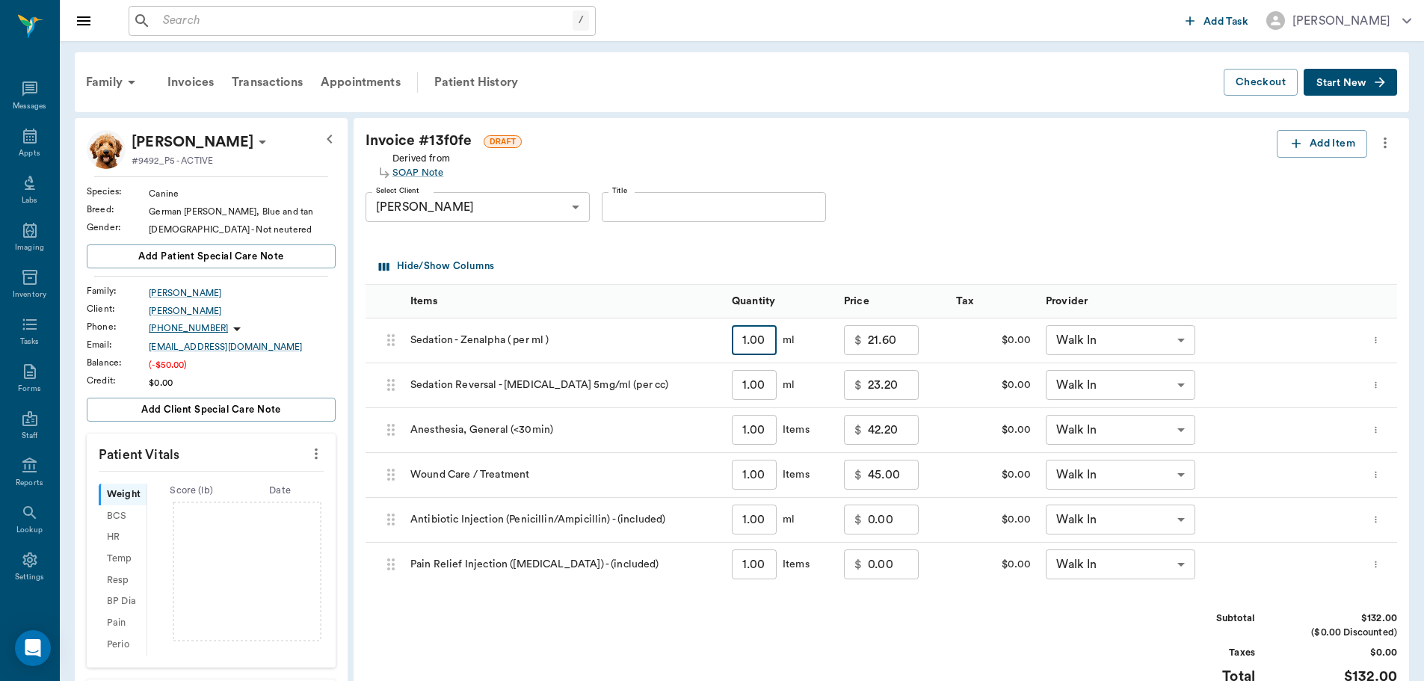
click at [758, 347] on input "1.00" at bounding box center [754, 340] width 45 height 30
type input "2"
type input "43.20"
type input "2.4"
type input "51.84"
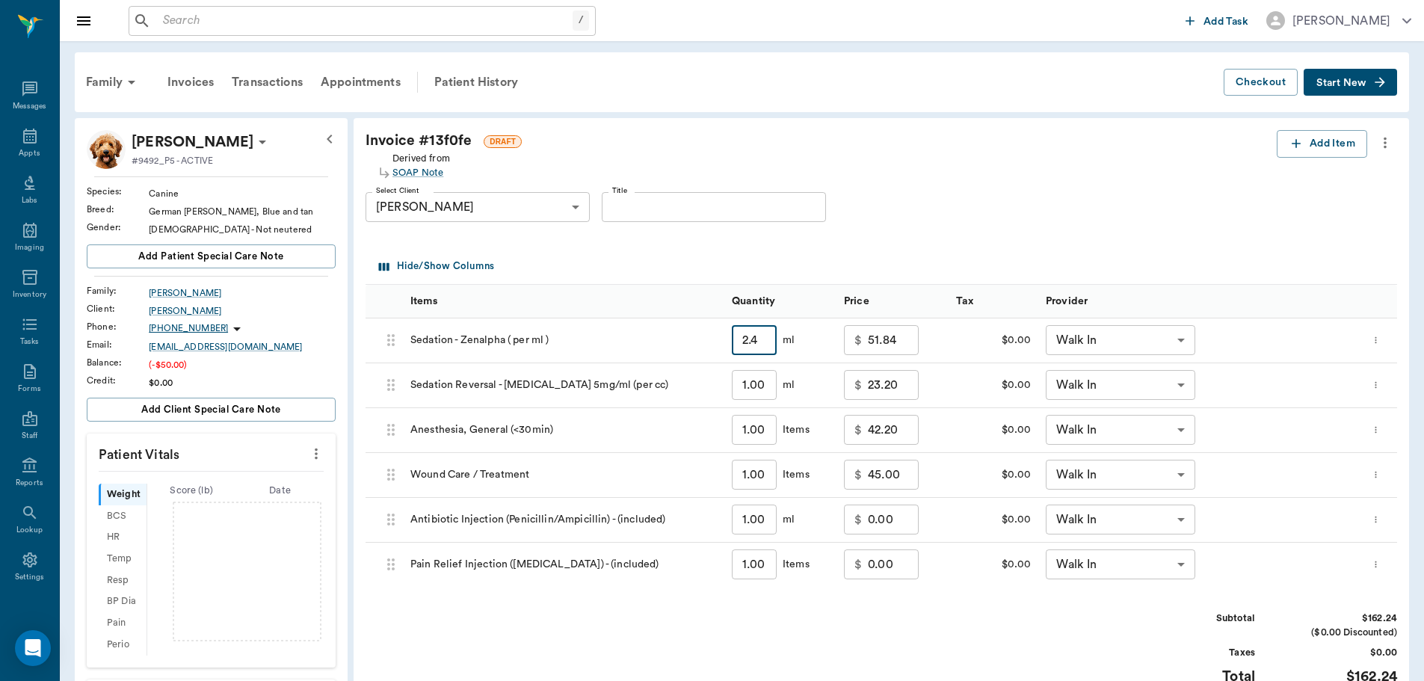
type input "2.4"
click at [767, 381] on input "1.00" at bounding box center [754, 385] width 45 height 30
type input "1.2"
type input "26.84"
type input "1.2"
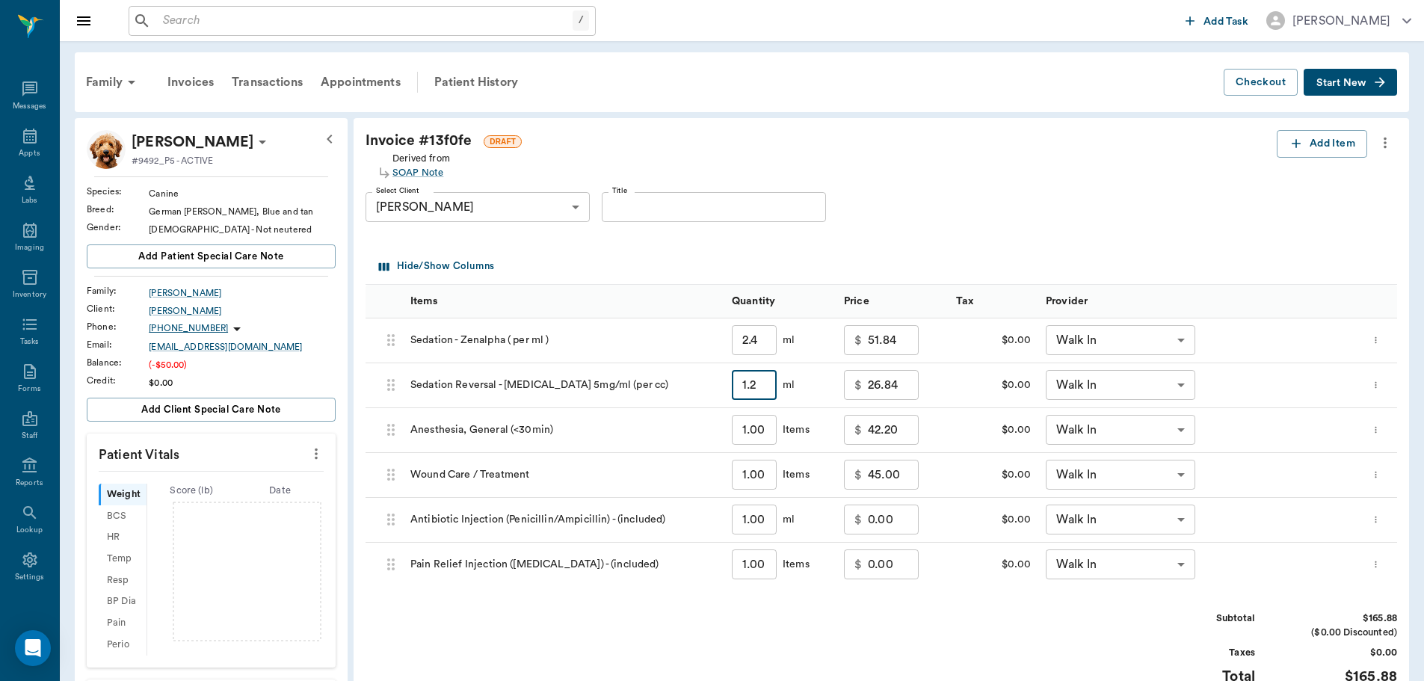
click at [673, 631] on div "Subtotal $165.88 ($0.00 Discounted) Taxes $0.00 Total $165.88" at bounding box center [880, 657] width 1031 height 92
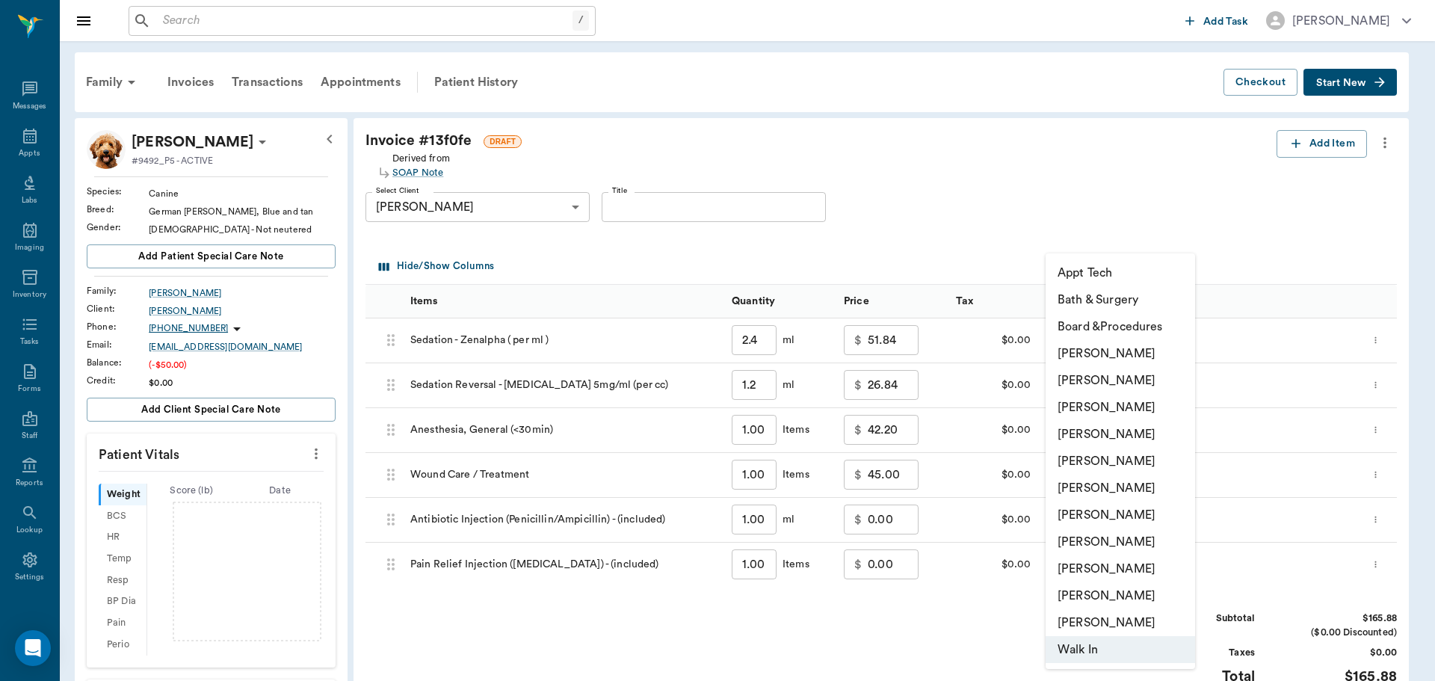
click at [1176, 337] on body "/ ​ Add Task Dr. Bert Ellsworth Nectar Messages Appts Labs Imaging Inventory Ta…" at bounding box center [717, 485] width 1435 height 971
click at [1131, 434] on li "[PERSON_NAME]" at bounding box center [1119, 434] width 149 height 27
type input "none-63ec2f075fda476ae8351a4d"
click at [1161, 386] on body "/ ​ Add Task Dr. Bert Ellsworth Nectar Messages Appts Labs Imaging Inventory Ta…" at bounding box center [717, 485] width 1435 height 971
click at [1118, 430] on li "[PERSON_NAME]" at bounding box center [1119, 434] width 149 height 27
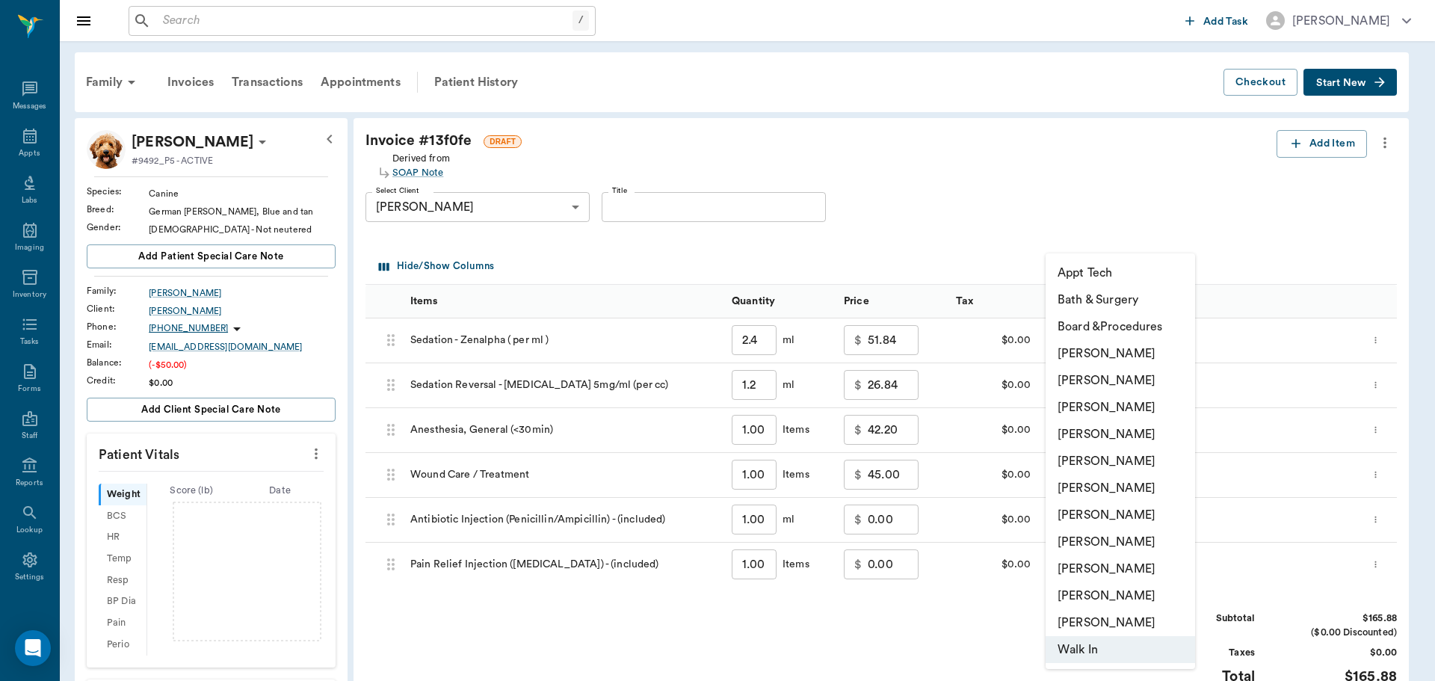
type input "none-63ec2f075fda476ae8351a4d"
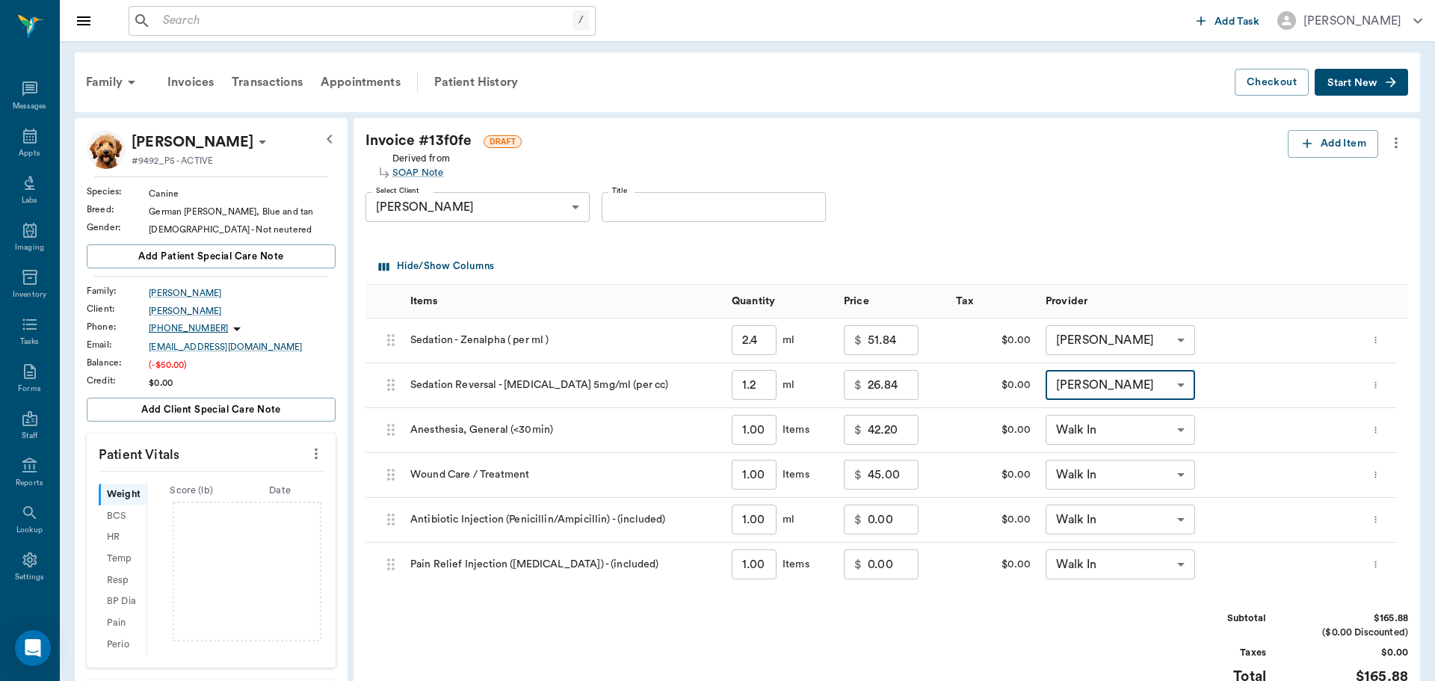
click at [1155, 430] on body "/ ​ Add Task Dr. Bert Ellsworth Nectar Messages Appts Labs Imaging Inventory Ta…" at bounding box center [717, 485] width 1435 height 971
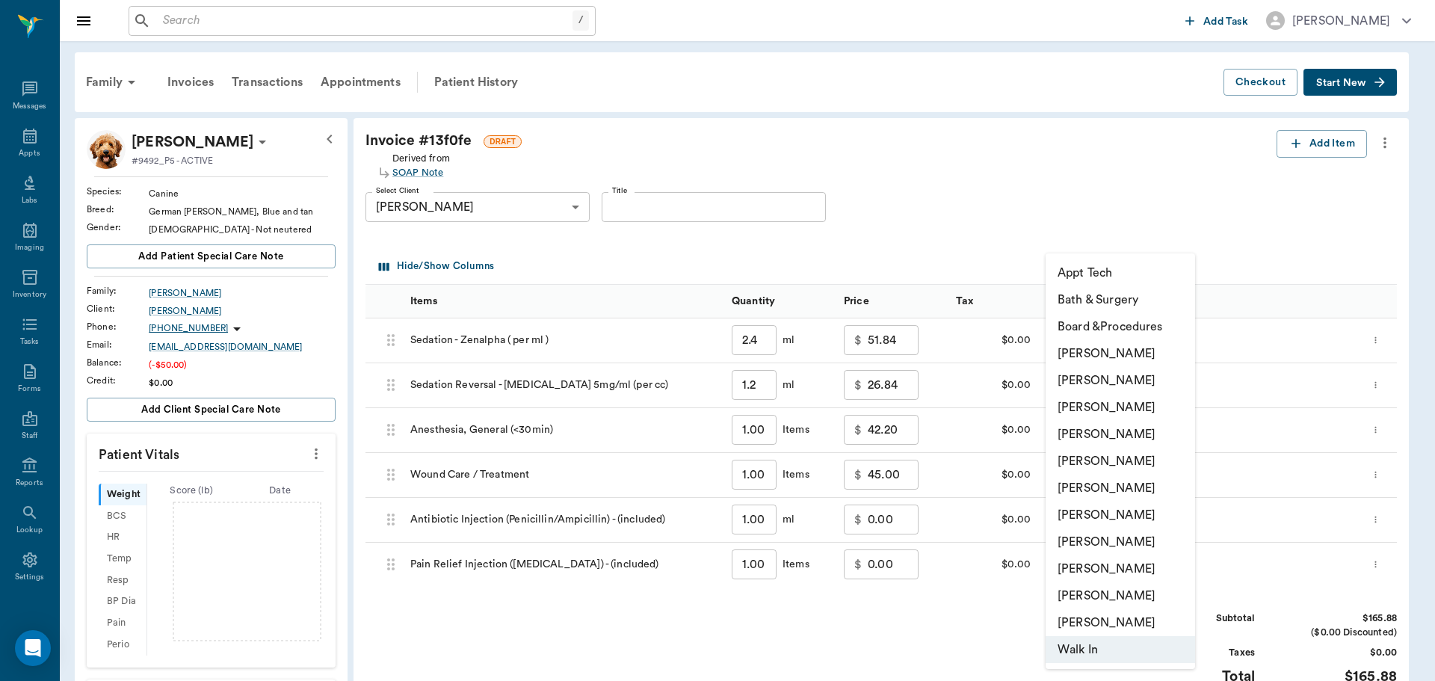
click at [1143, 435] on li "[PERSON_NAME]" at bounding box center [1119, 434] width 149 height 27
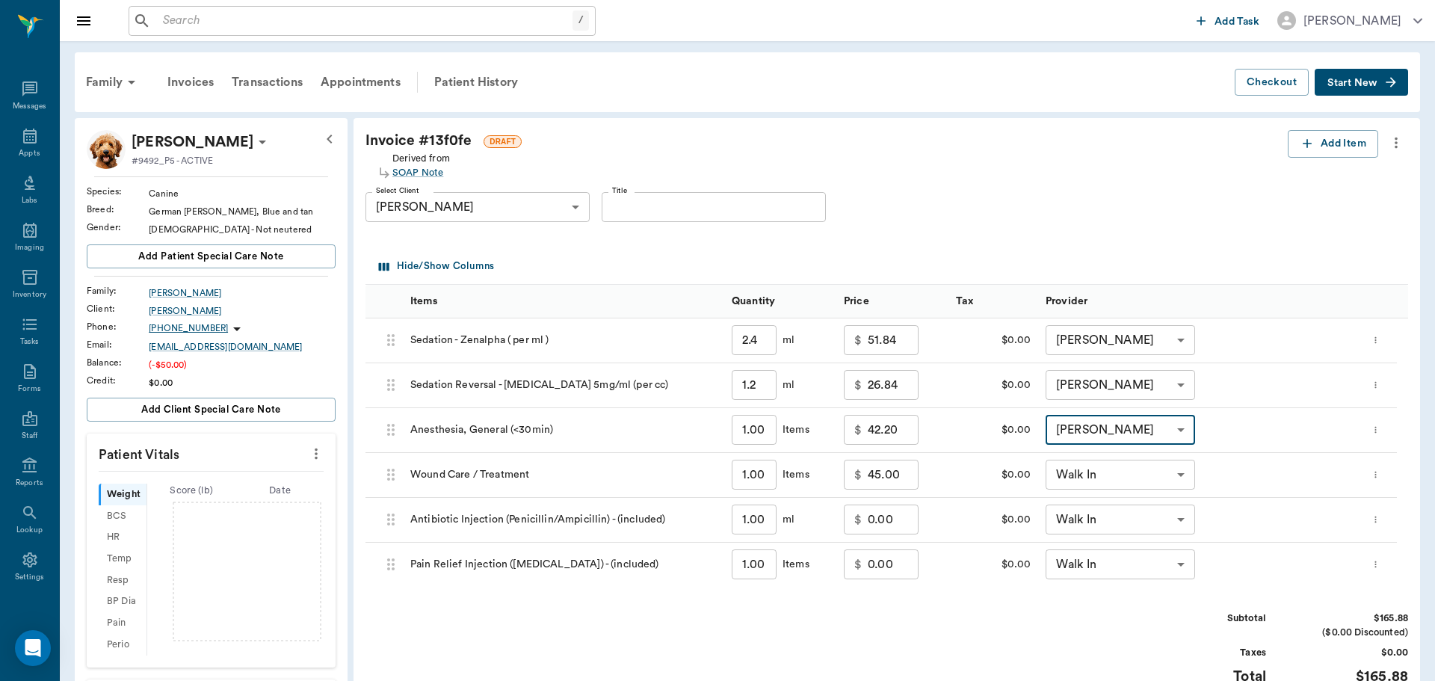
type input "none-63ec2f075fda476ae8351a4d"
click at [1157, 476] on body "/ ​ Add Task Dr. Bert Ellsworth Nectar Messages Appts Labs Imaging Inventory Ta…" at bounding box center [712, 485] width 1424 height 971
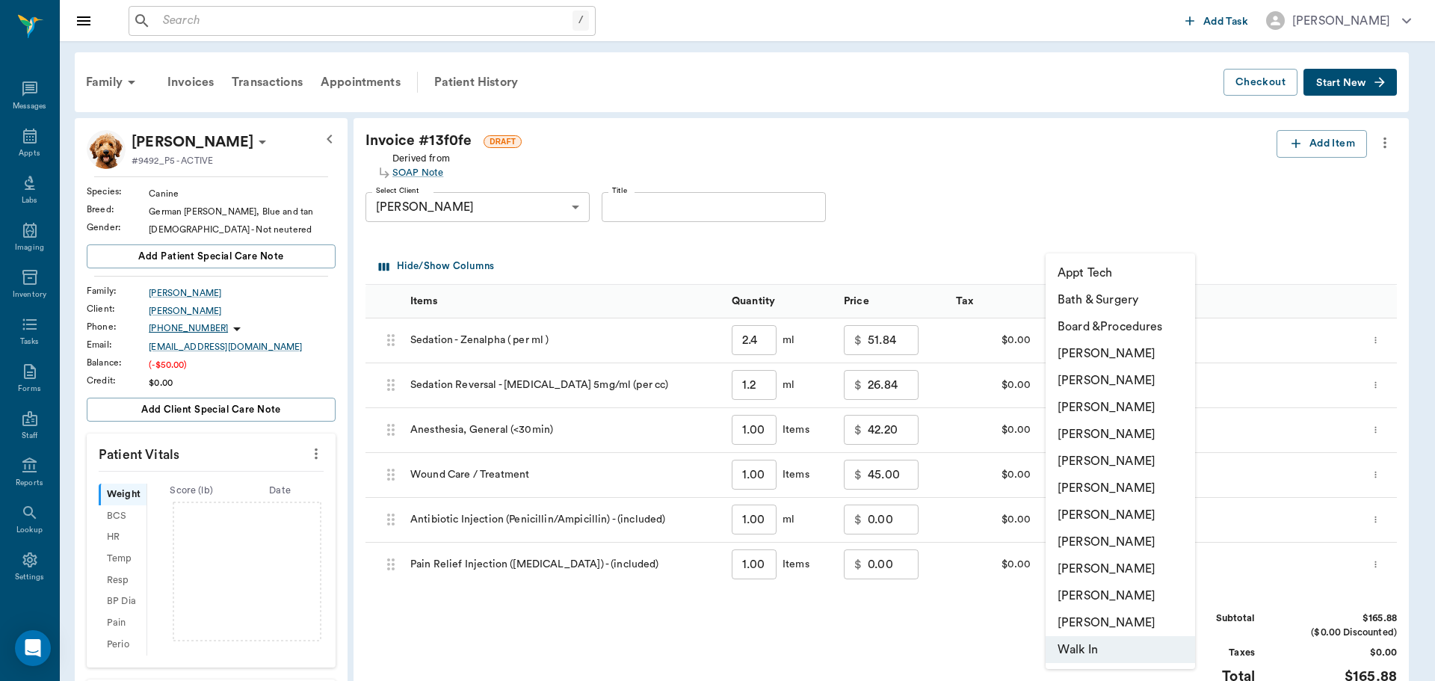
click at [1134, 431] on li "[PERSON_NAME]" at bounding box center [1119, 434] width 149 height 27
type input "none-63ec2f075fda476ae8351a4d"
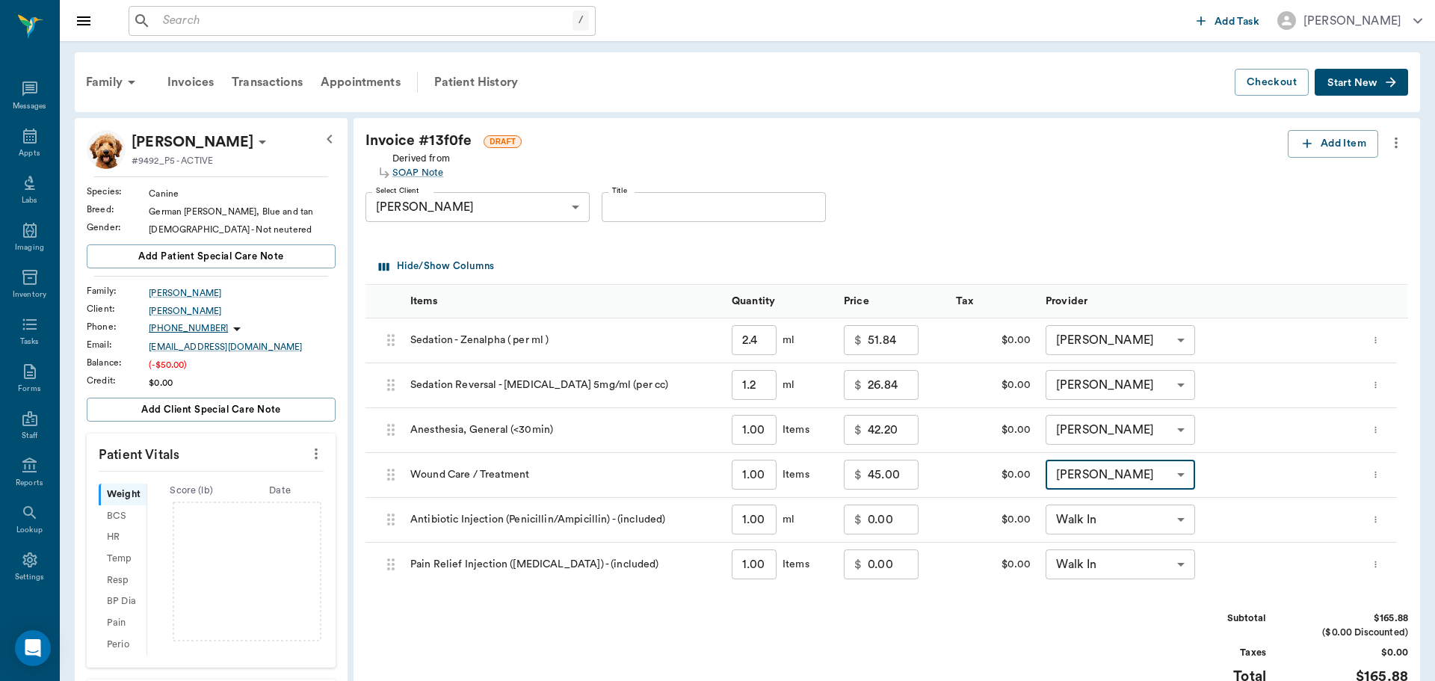
click at [1153, 510] on body "/ ​ Add Task Dr. Bert Ellsworth Nectar Messages Appts Labs Imaging Inventory Ta…" at bounding box center [717, 485] width 1435 height 971
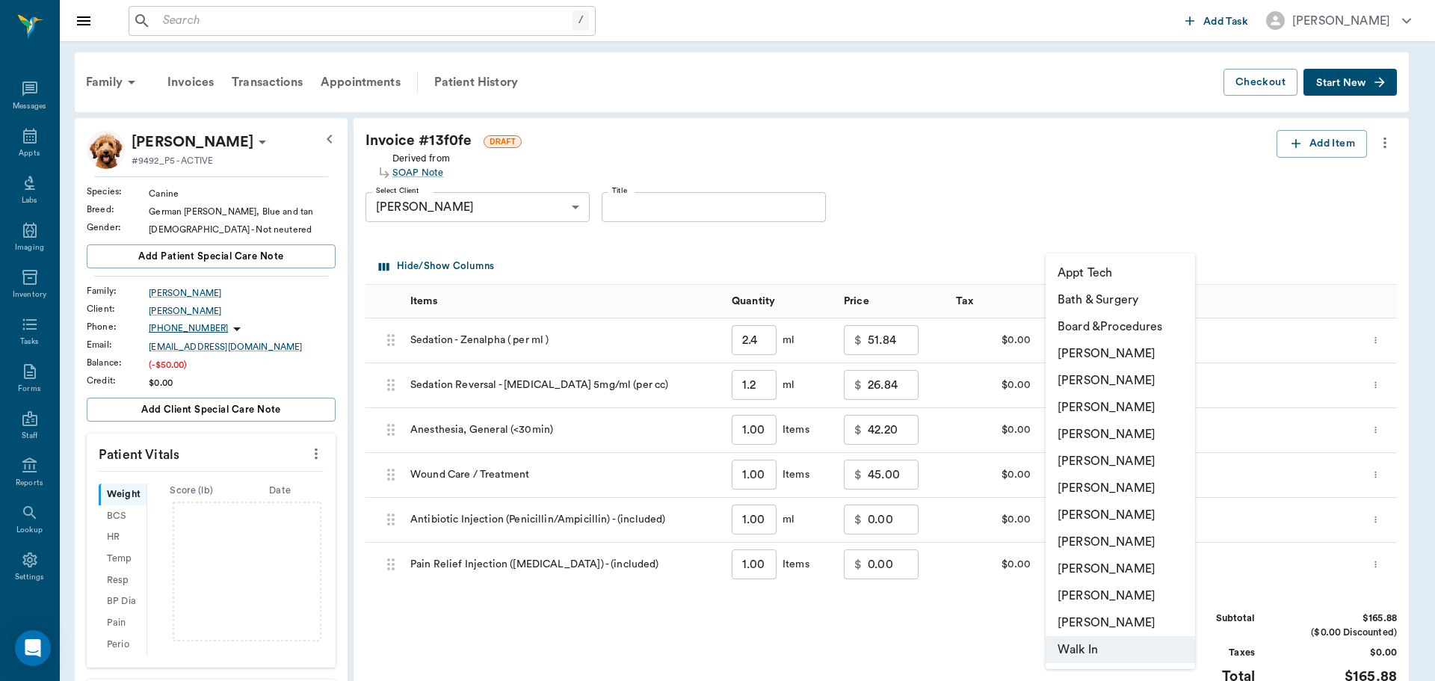
click at [1131, 439] on li "[PERSON_NAME]" at bounding box center [1119, 434] width 149 height 27
type input "none-63ec2f075fda476ae8351a4d"
click at [1141, 562] on body "/ ​ Add Task Dr. Bert Ellsworth Nectar Messages Appts Labs Imaging Inventory Ta…" at bounding box center [717, 485] width 1435 height 971
click at [1125, 438] on li "[PERSON_NAME]" at bounding box center [1119, 434] width 149 height 27
type input "none-63ec2f075fda476ae8351a4d"
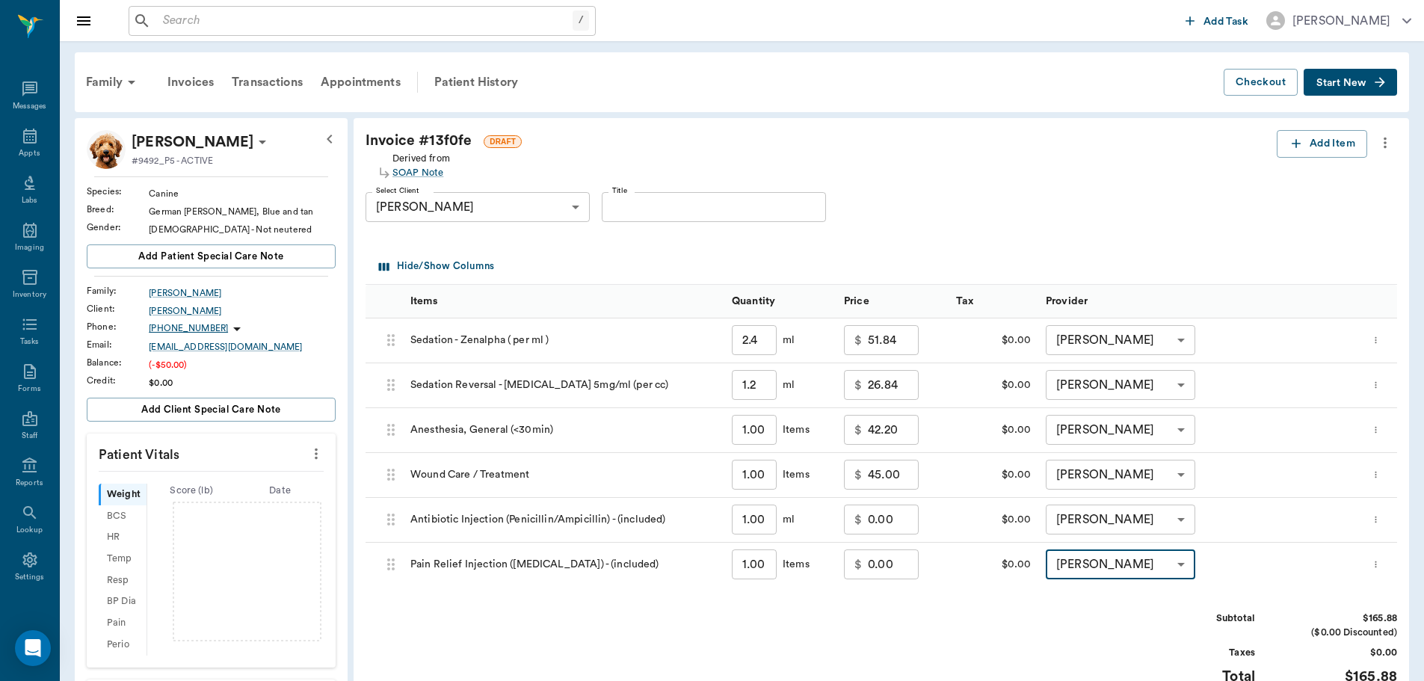
click at [893, 480] on input "45.00" at bounding box center [893, 475] width 51 height 30
type input "65.00"
click at [1054, 618] on div "Subtotal $185.88 ($0.00 Discounted) Taxes $0.00 Total $185.88" at bounding box center [880, 657] width 1031 height 92
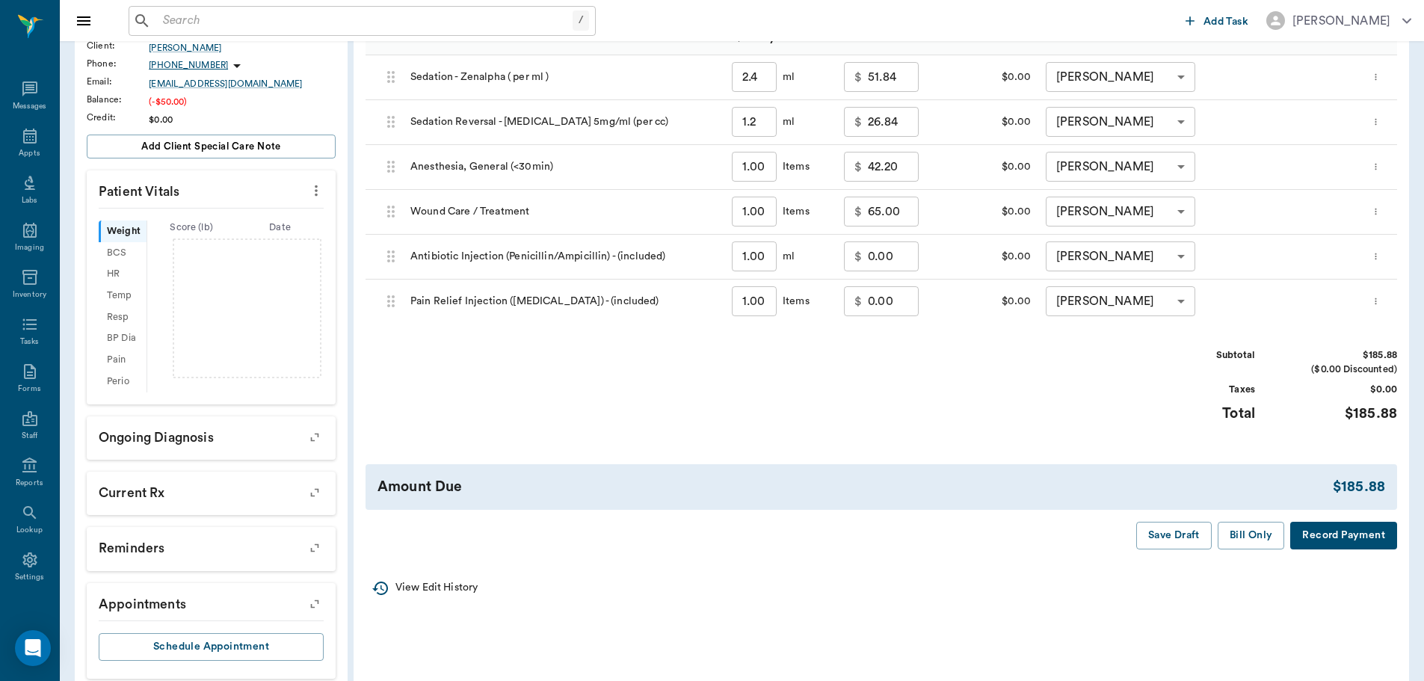
scroll to position [290, 0]
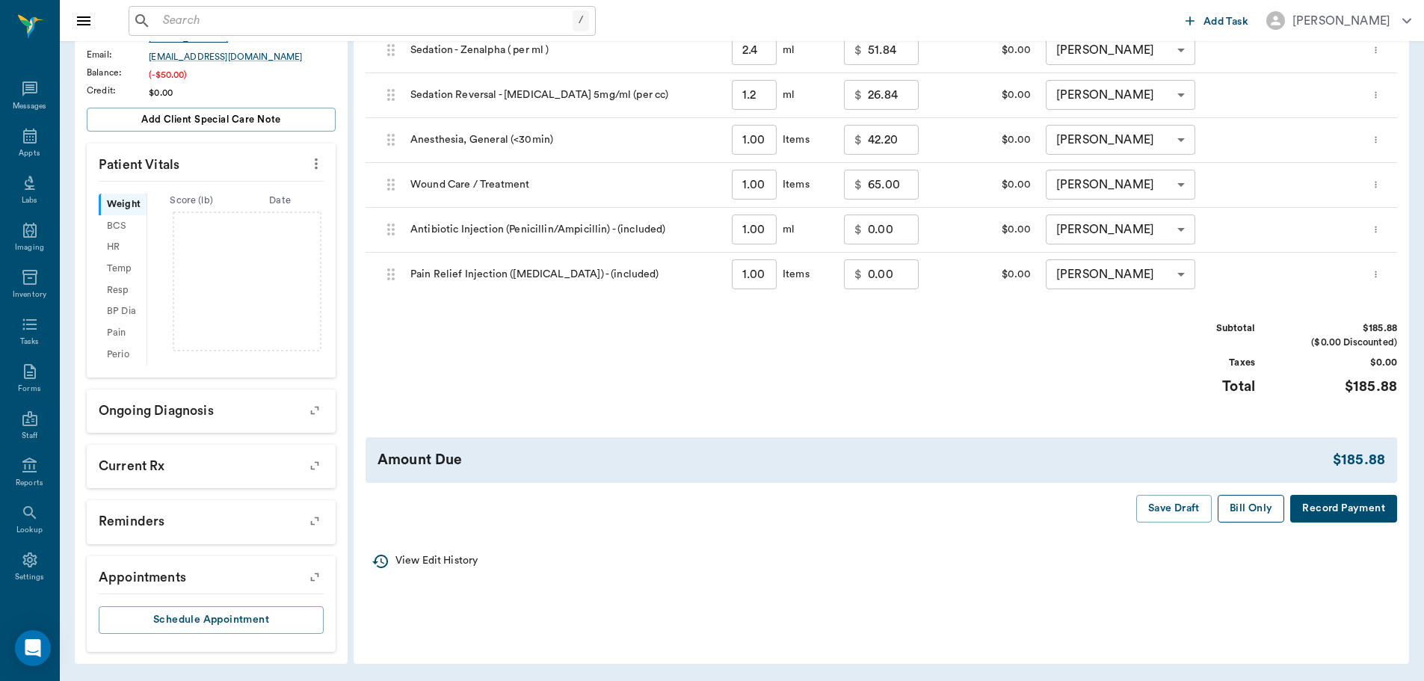
click at [1245, 507] on button "Bill Only" at bounding box center [1250, 509] width 67 height 28
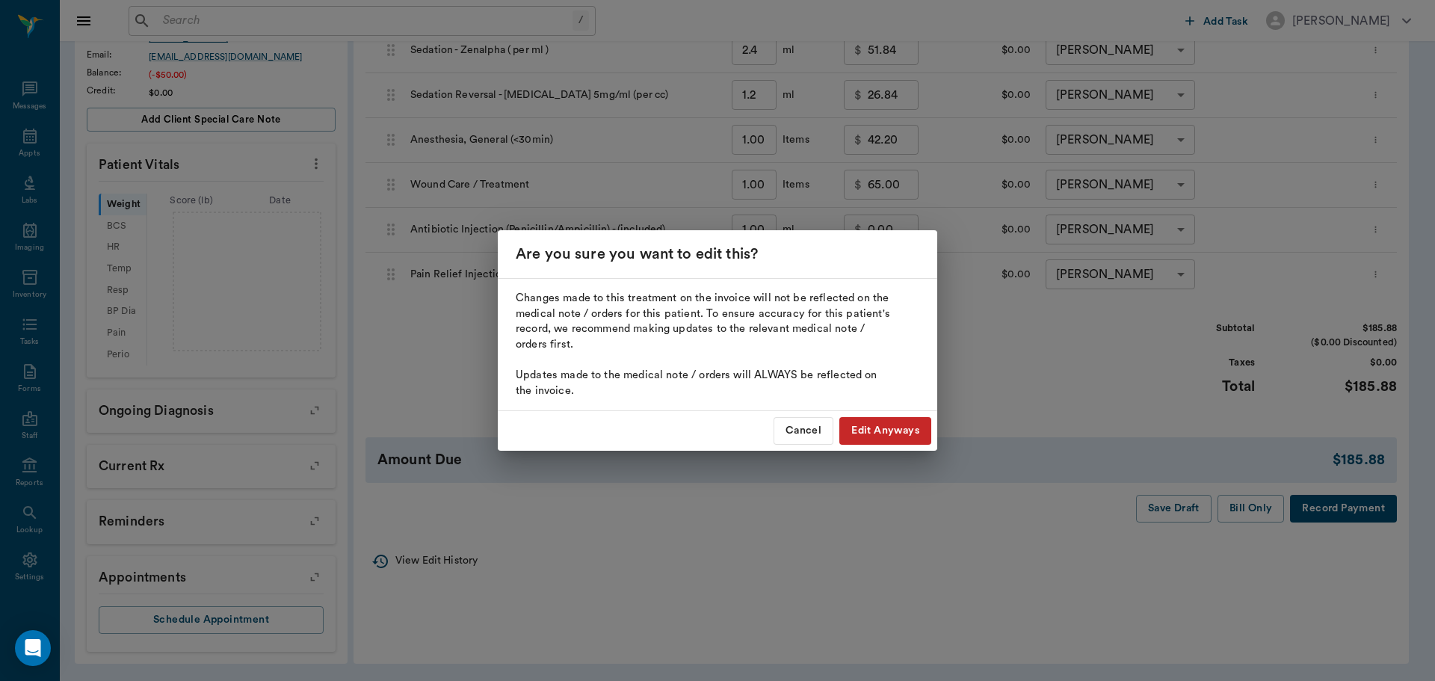
click at [878, 432] on button "Edit Anyways" at bounding box center [885, 431] width 92 height 28
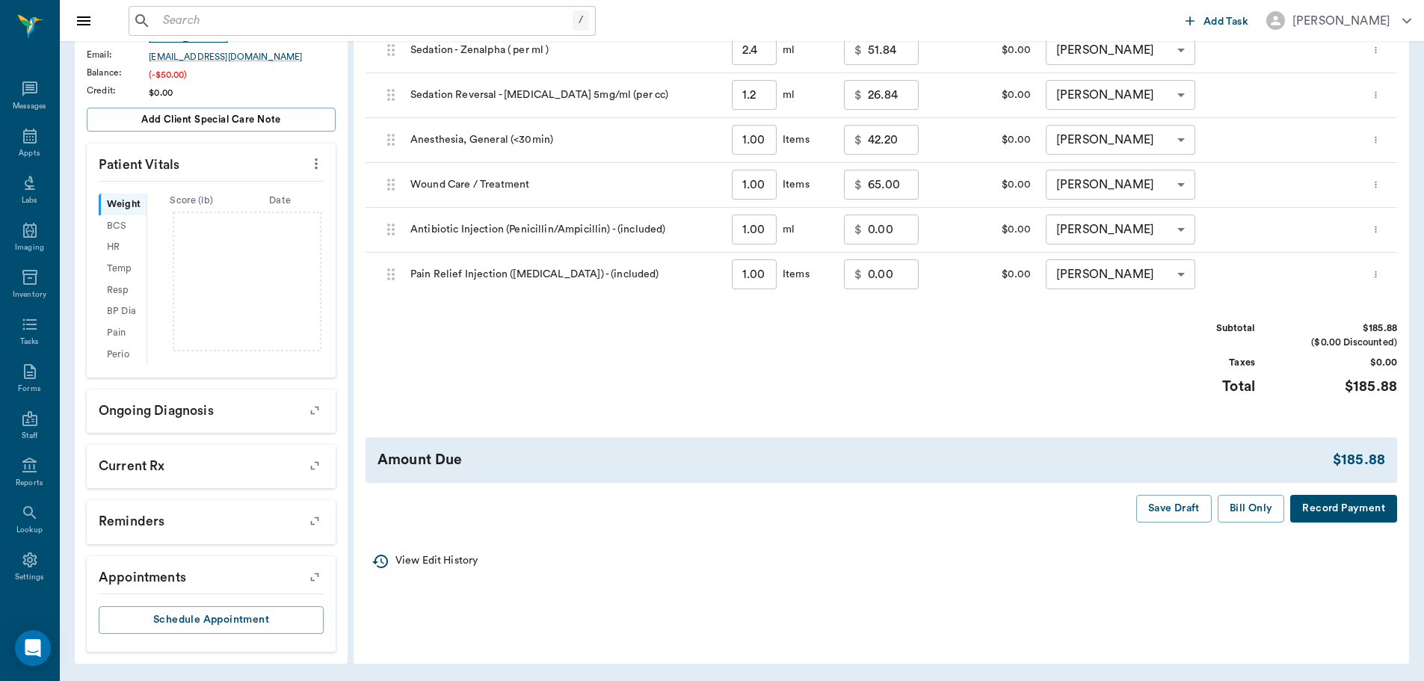
type input "2.40"
type input "1.20"
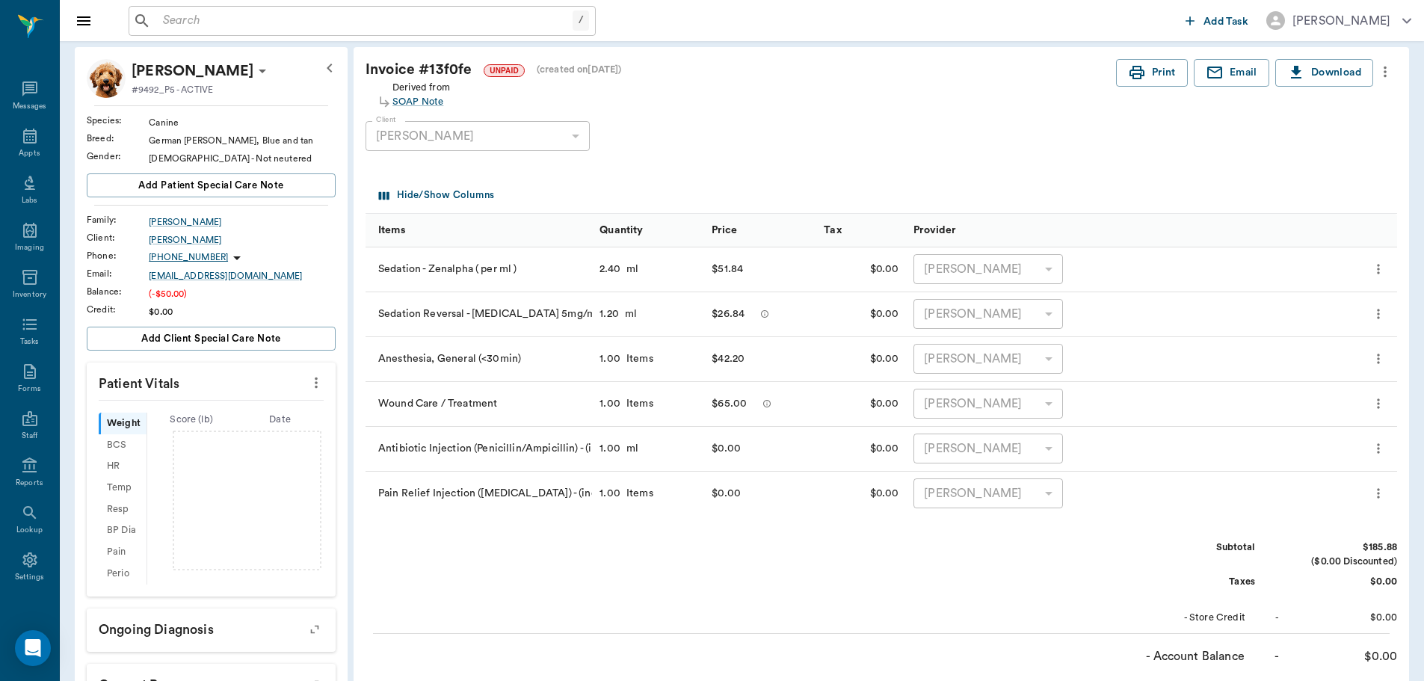
scroll to position [66, 0]
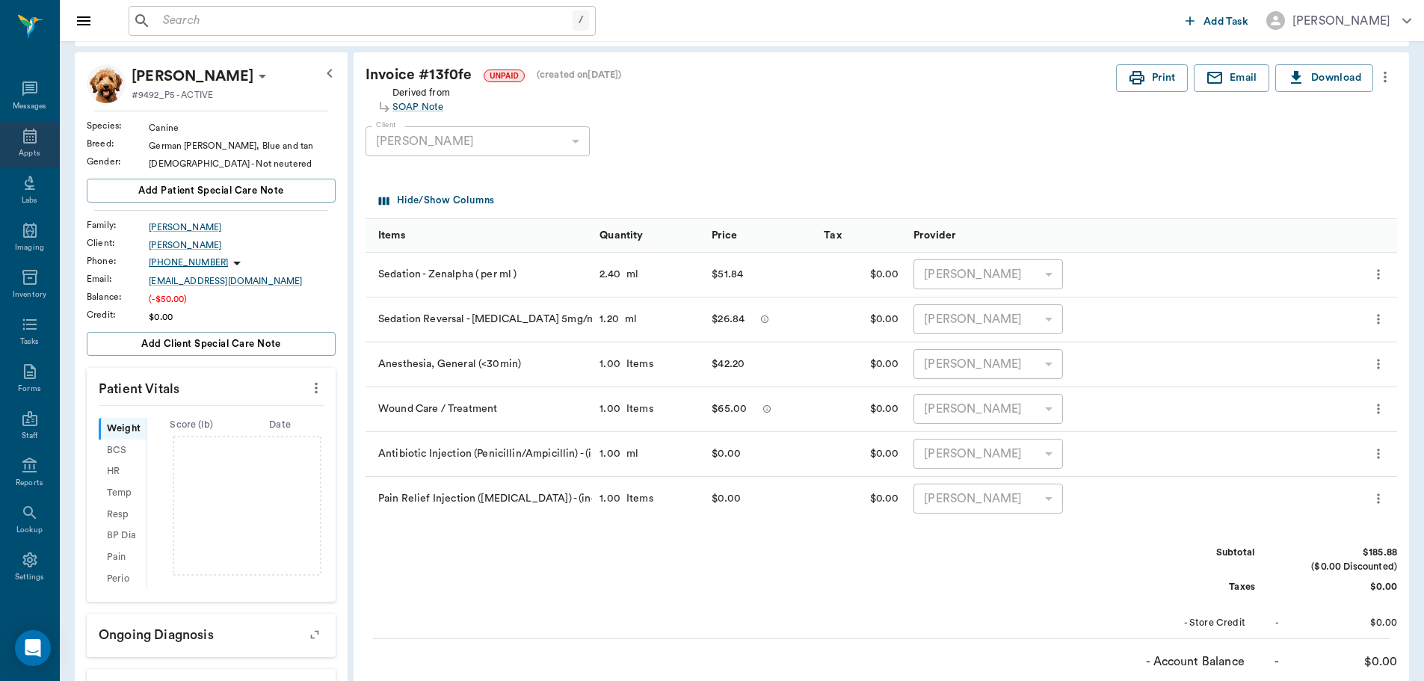
click at [23, 136] on icon at bounding box center [29, 136] width 13 height 15
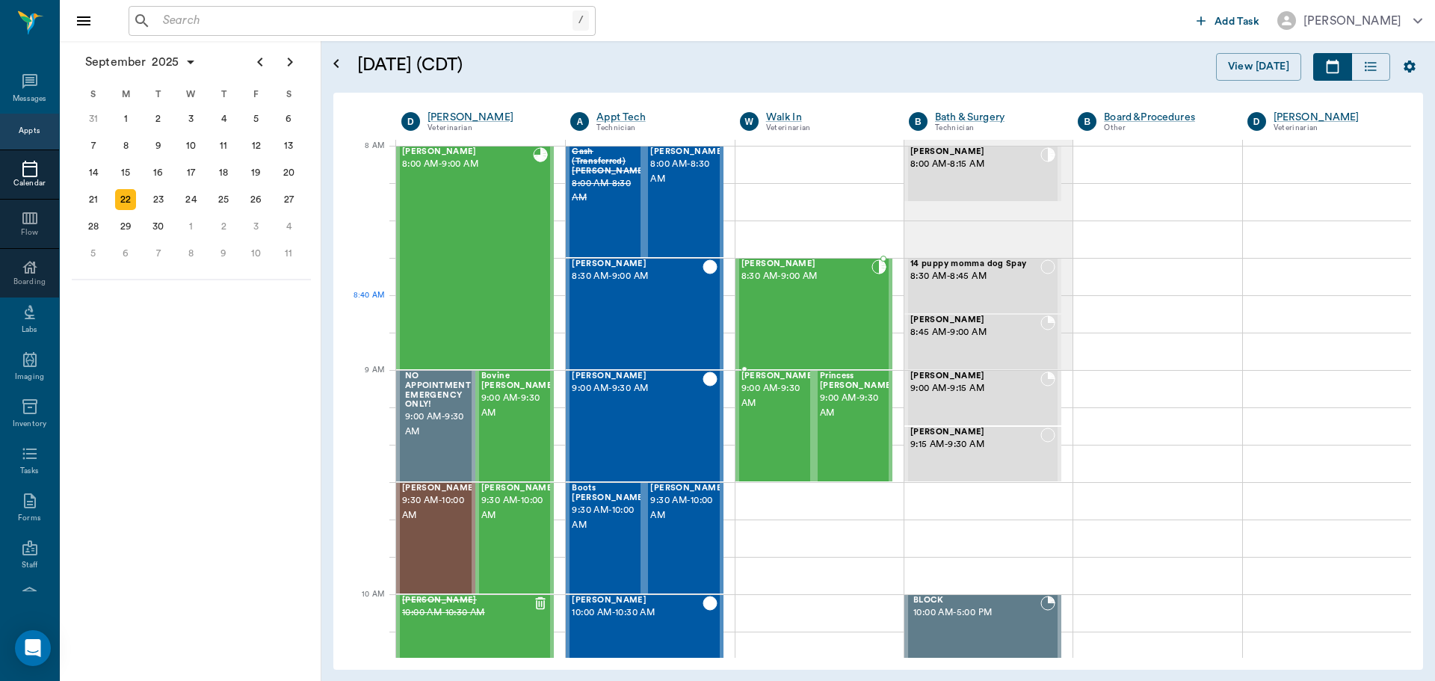
click at [787, 319] on div "[PERSON_NAME] 8:30 AM - 9:00 AM" at bounding box center [806, 313] width 130 height 109
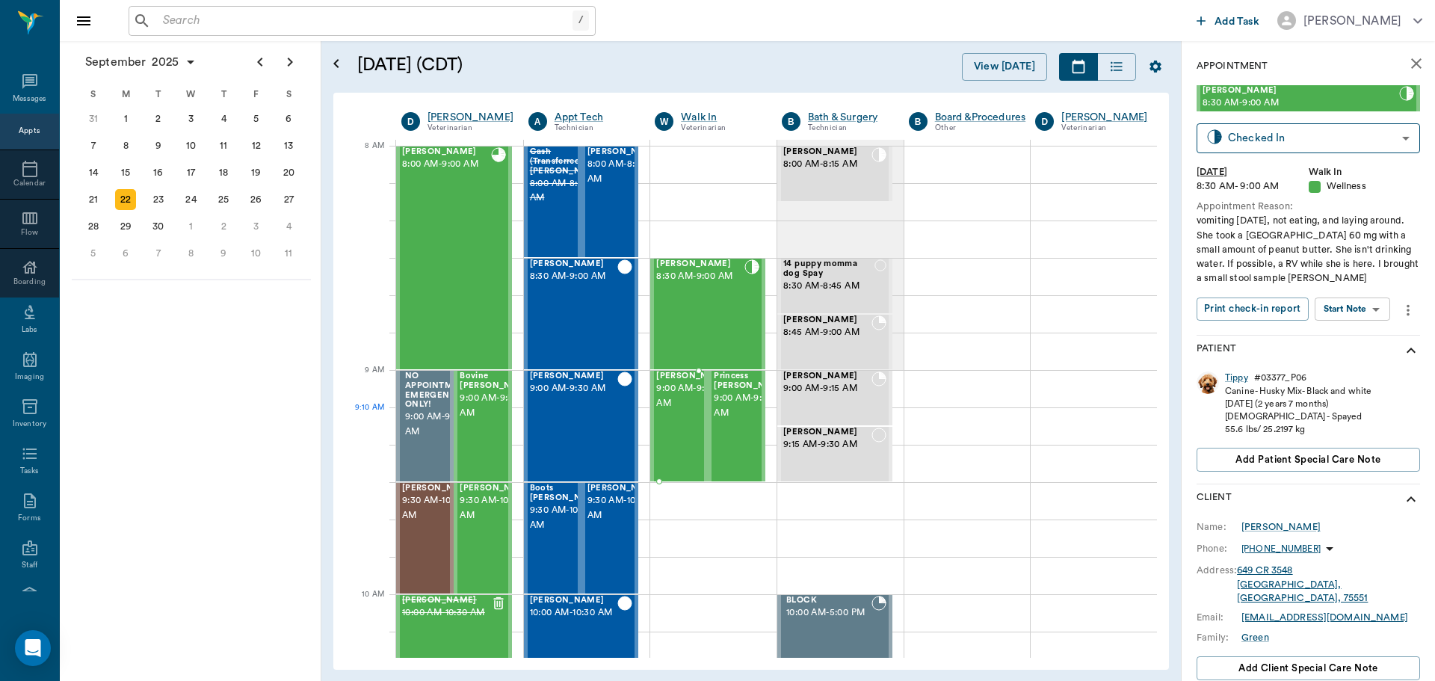
click at [673, 409] on span "9:00 AM - 9:30 AM" at bounding box center [693, 396] width 75 height 30
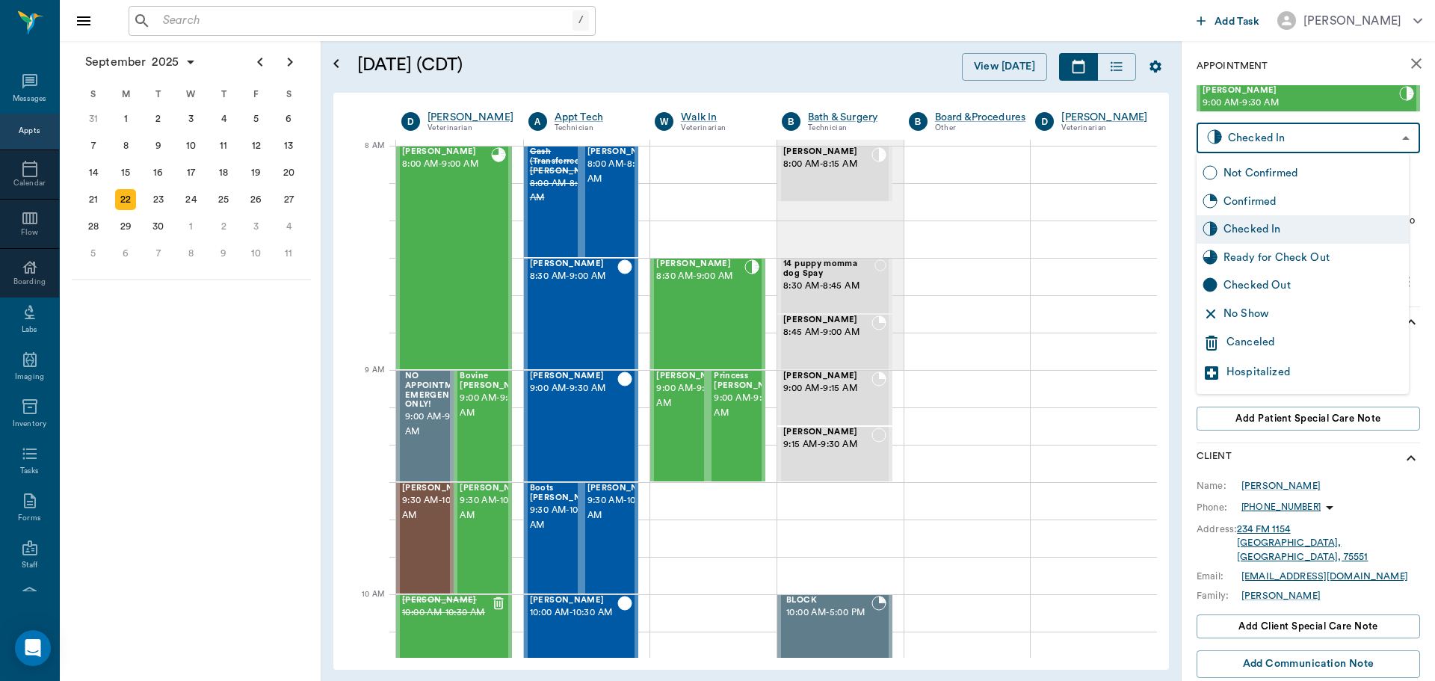
click at [1348, 144] on body "/ ​ Add Task Dr. Bert Ellsworth Nectar Messages Appts Calendar Flow Boarding La…" at bounding box center [717, 340] width 1435 height 681
click at [1305, 253] on div "Ready for Check Out" at bounding box center [1312, 258] width 179 height 16
type input "READY_TO_CHECKOUT"
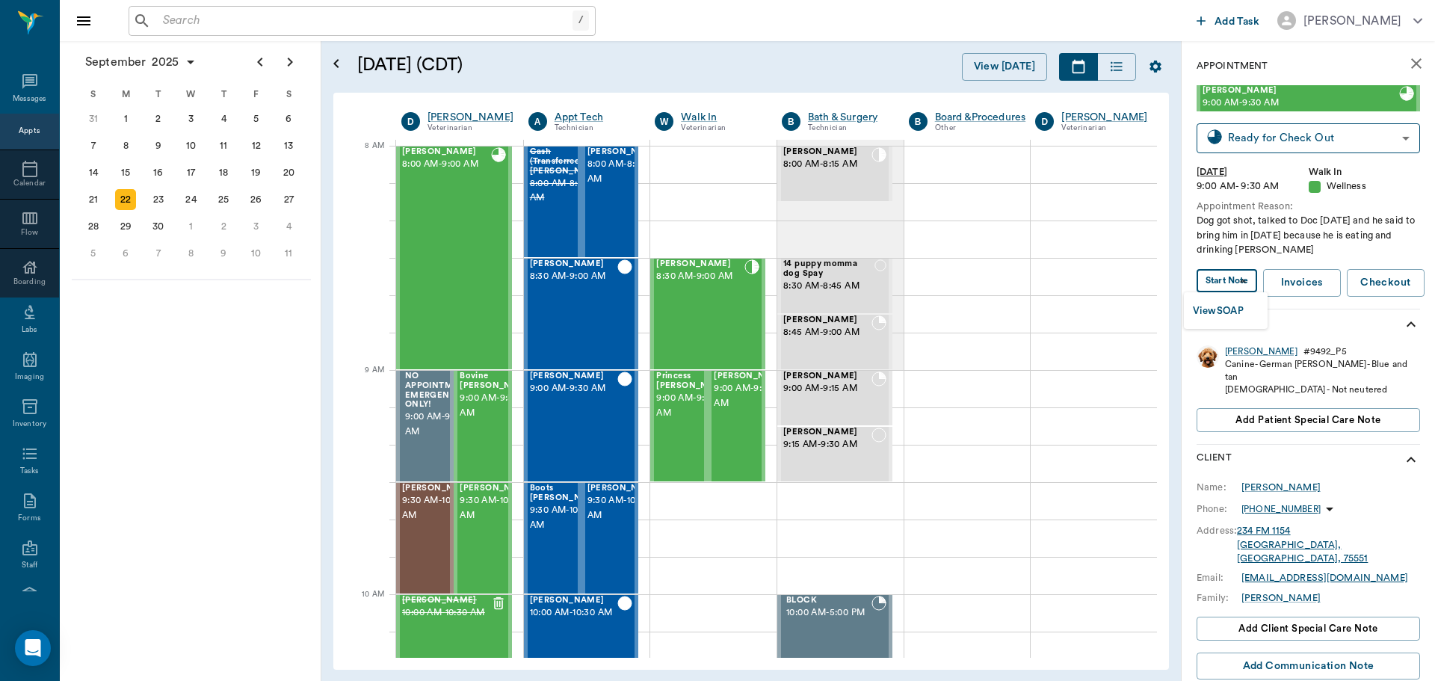
click at [1234, 281] on body "/ ​ Add Task Dr. Bert Ellsworth Nectar Messages Appts Calendar Flow Boarding La…" at bounding box center [717, 340] width 1435 height 681
click at [1235, 309] on button "View SOAP" at bounding box center [1218, 311] width 51 height 17
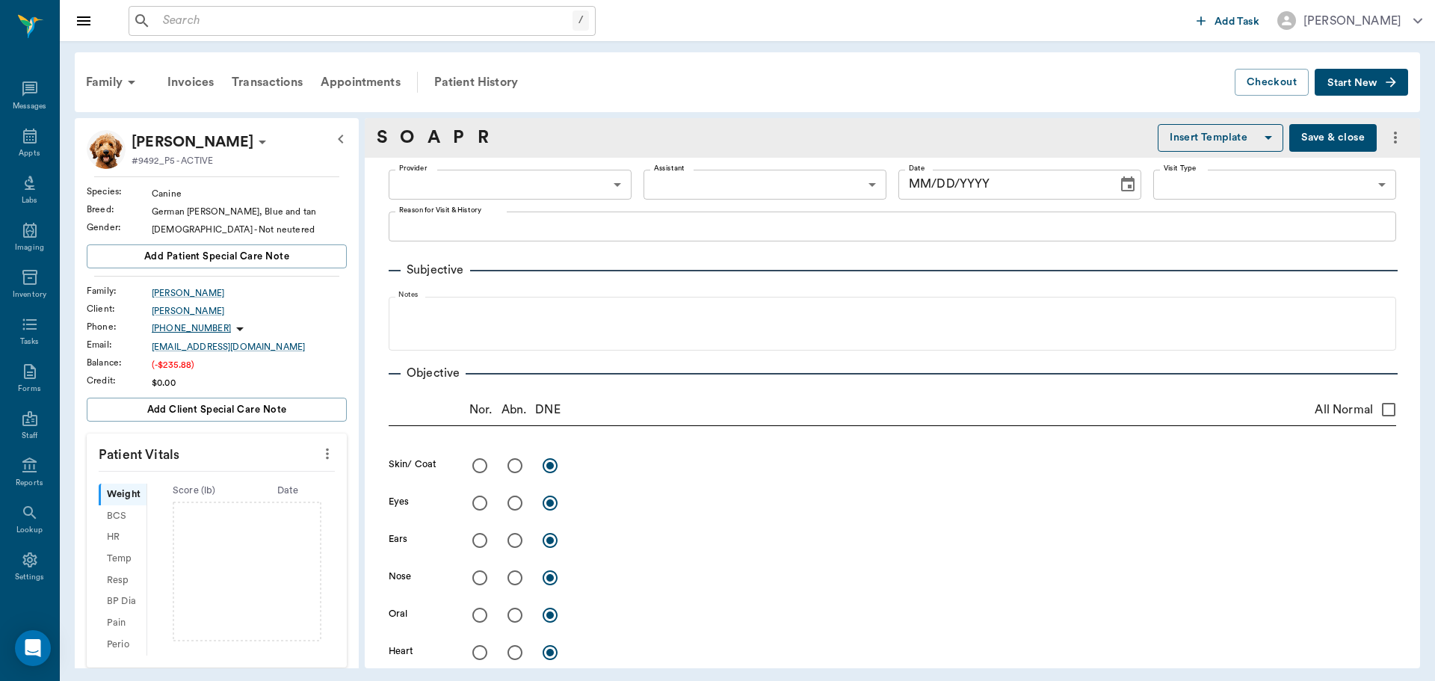
type input "63ee68728bdb516679580557"
type input "65d2be4f46e3a538d89b8c14"
type textarea "Dog got shot, talked to Doc on Saturday and he said to bring him in Monday beca…"
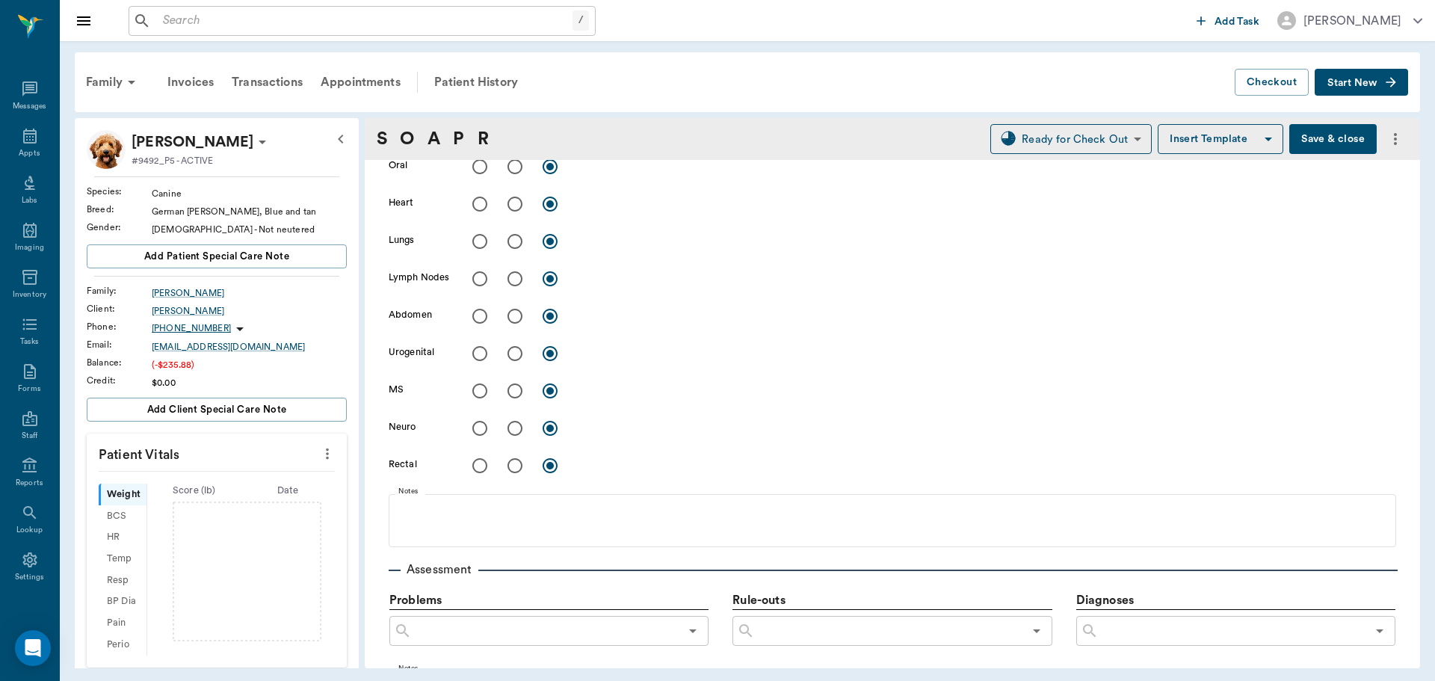
type input "[DATE]"
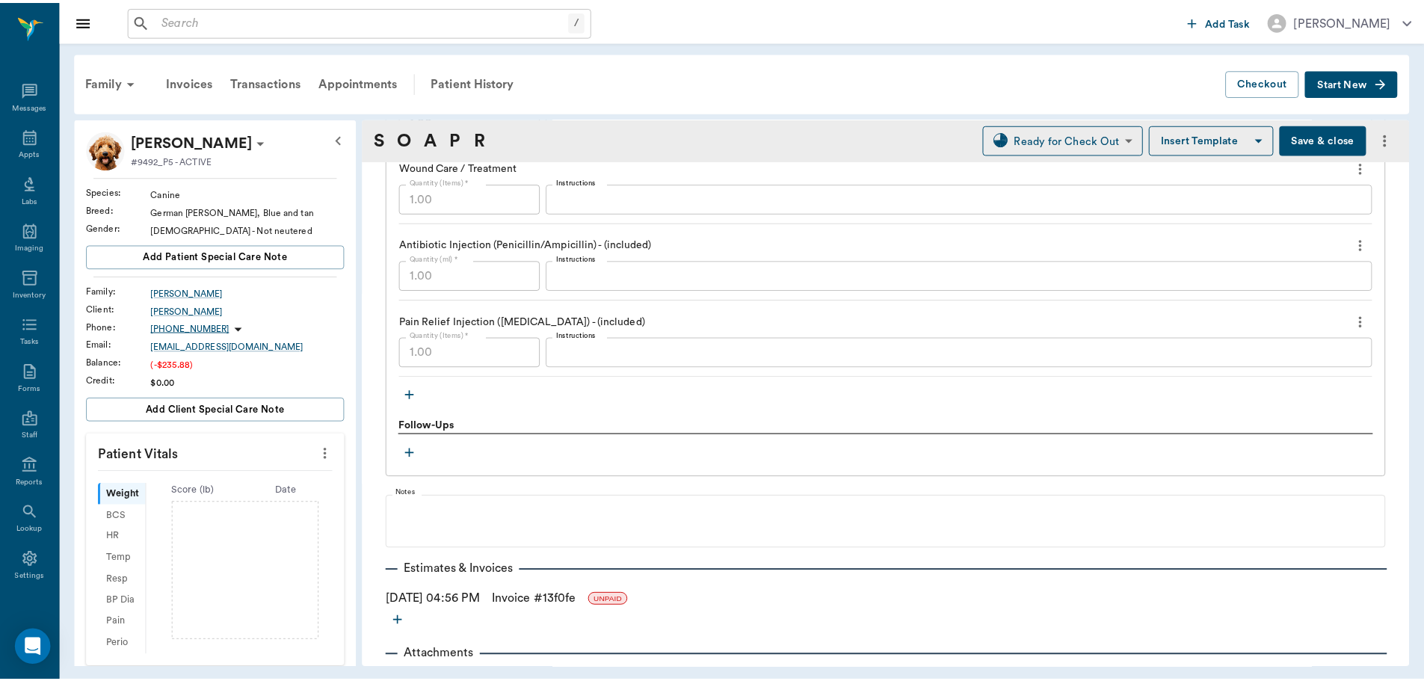
scroll to position [1394, 0]
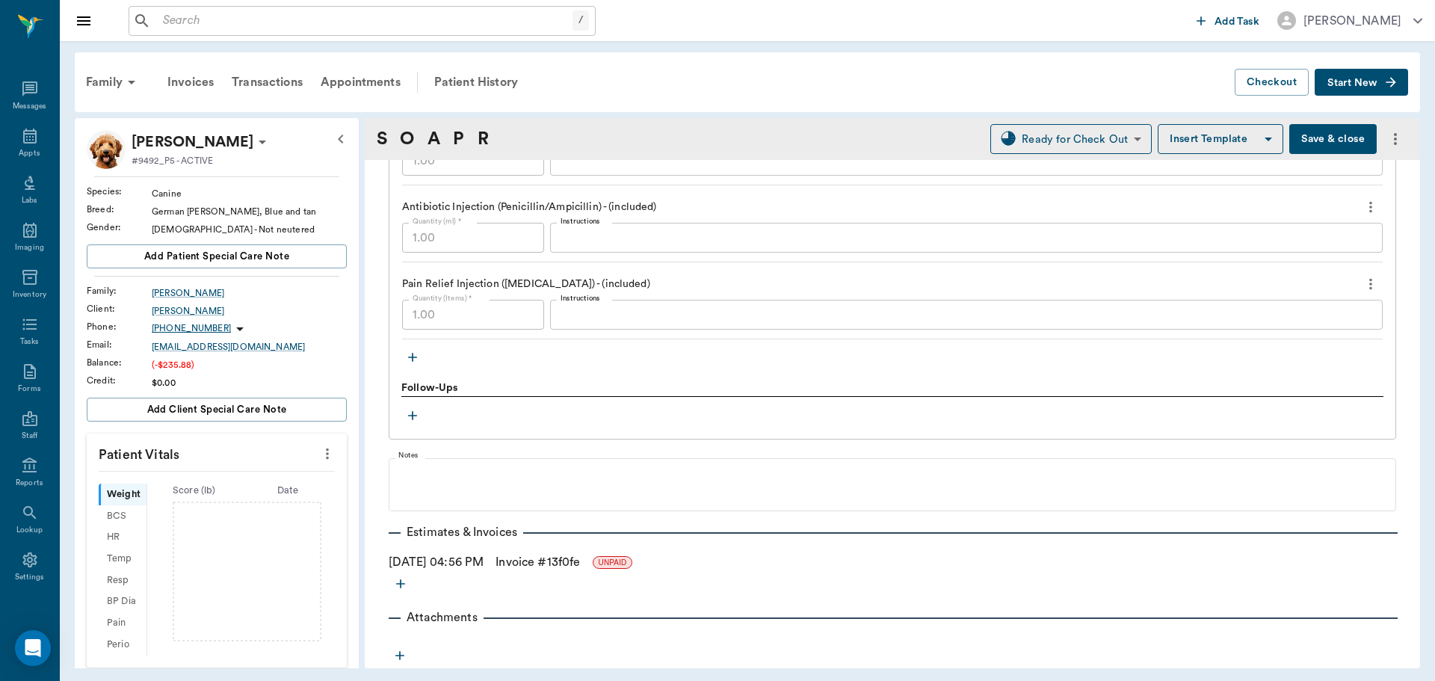
click at [539, 556] on link "Invoice # 13f0fe" at bounding box center [537, 562] width 84 height 18
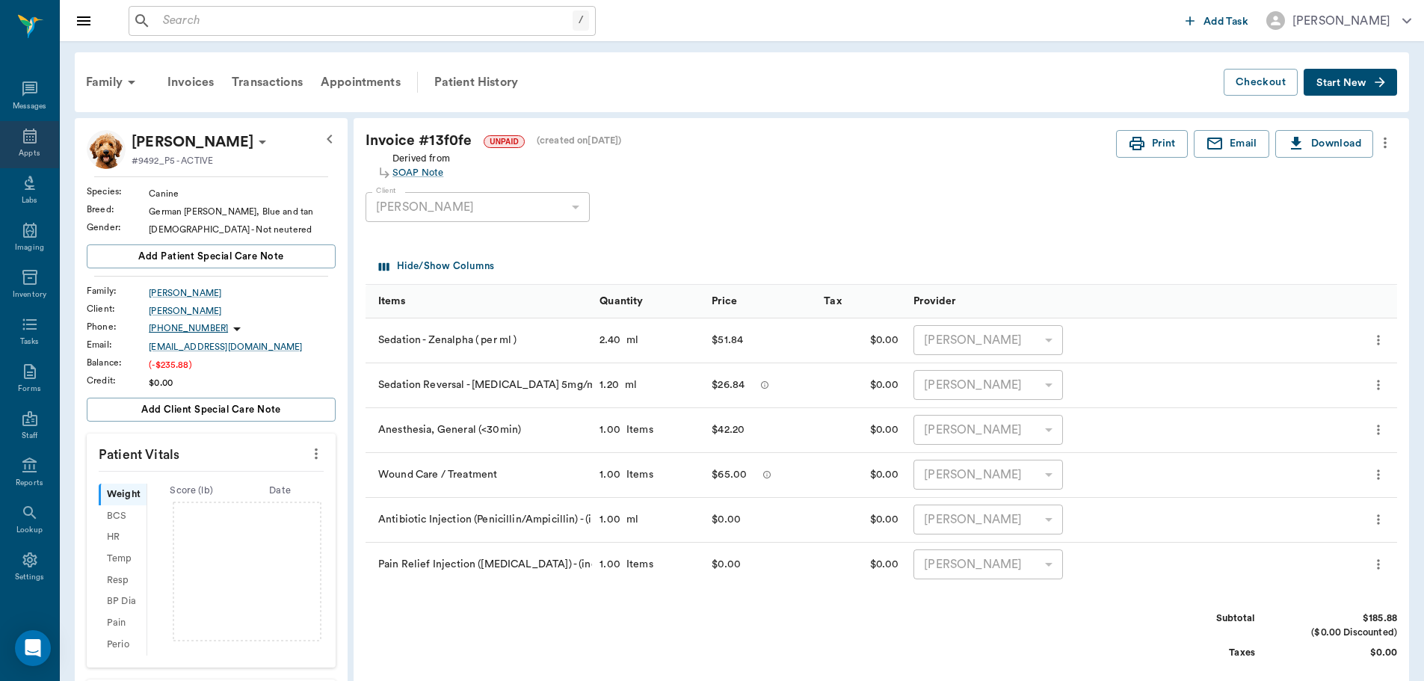
click at [21, 139] on icon at bounding box center [30, 136] width 18 height 18
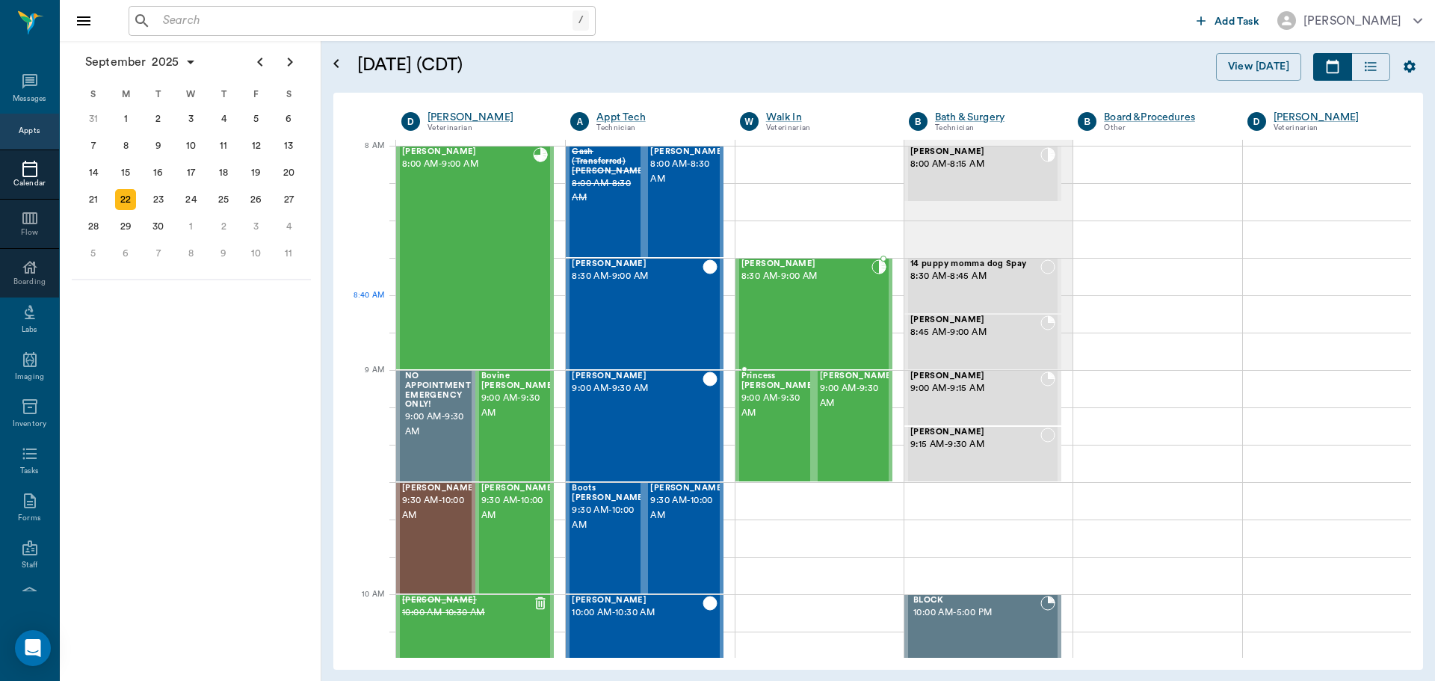
click at [785, 303] on div "[PERSON_NAME] 8:30 AM - 9:00 AM" at bounding box center [806, 313] width 130 height 109
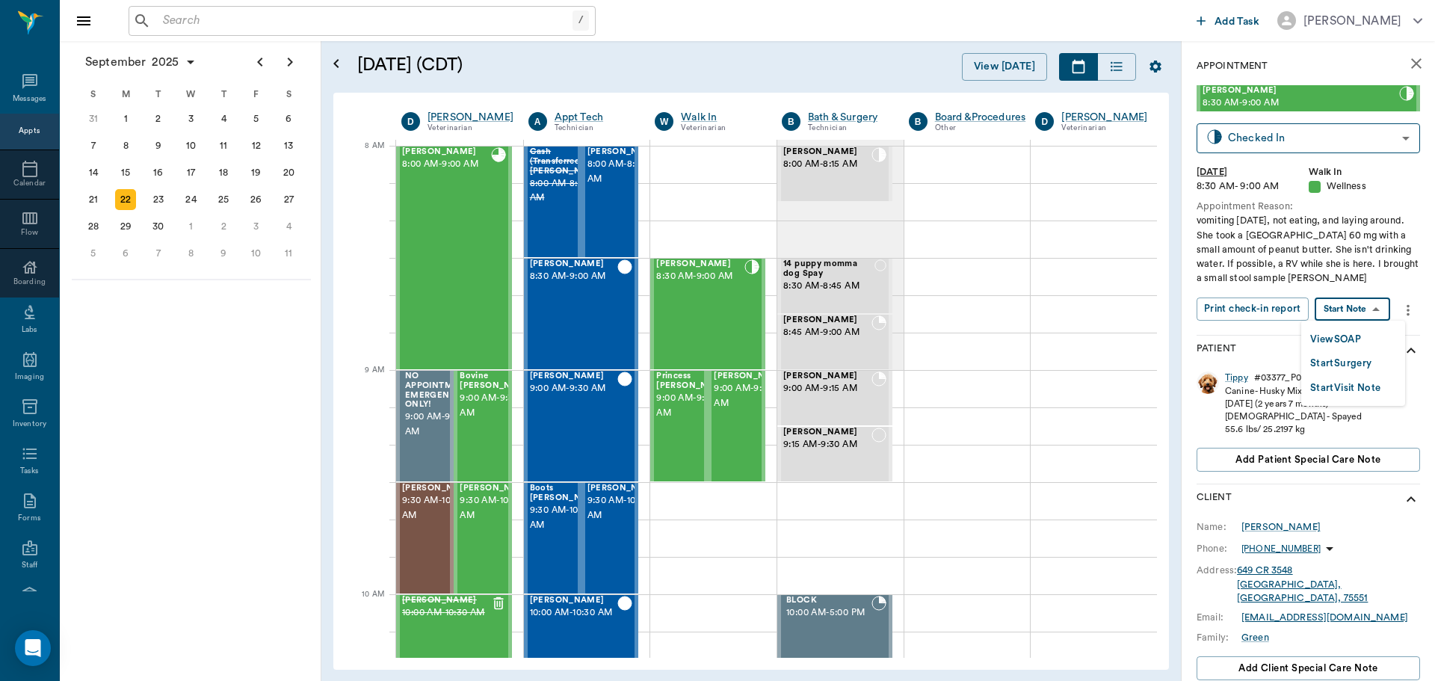
click at [1374, 307] on body "/ ​ Add Task Dr. Bert Ellsworth Nectar Messages Appts Calendar Flow Boarding La…" at bounding box center [717, 340] width 1435 height 681
click at [1351, 336] on button "View SOAP" at bounding box center [1335, 339] width 51 height 17
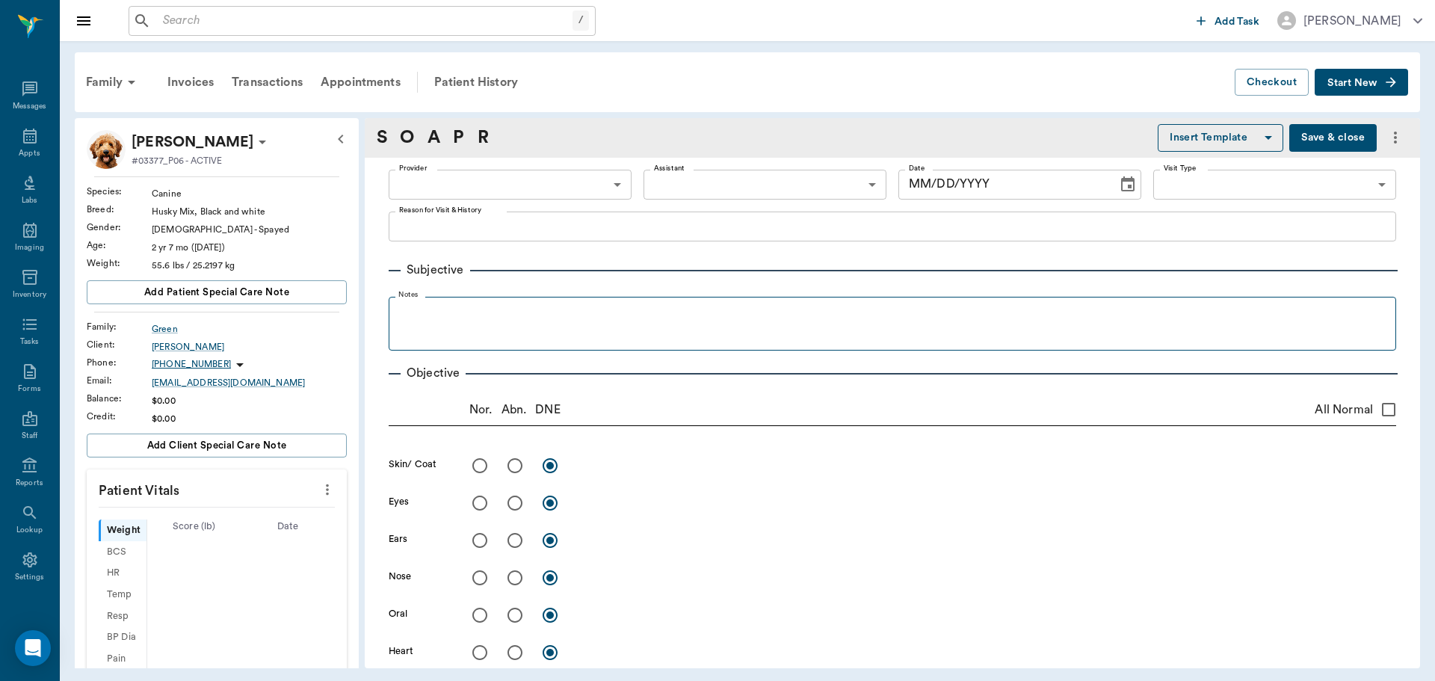
type input "63ec2f075fda476ae8351a4d"
type input "65d2be4f46e3a538d89b8c14"
type textarea "vomiting [DATE], not eating, and laying around. She took a [GEOGRAPHIC_DATA] 60…"
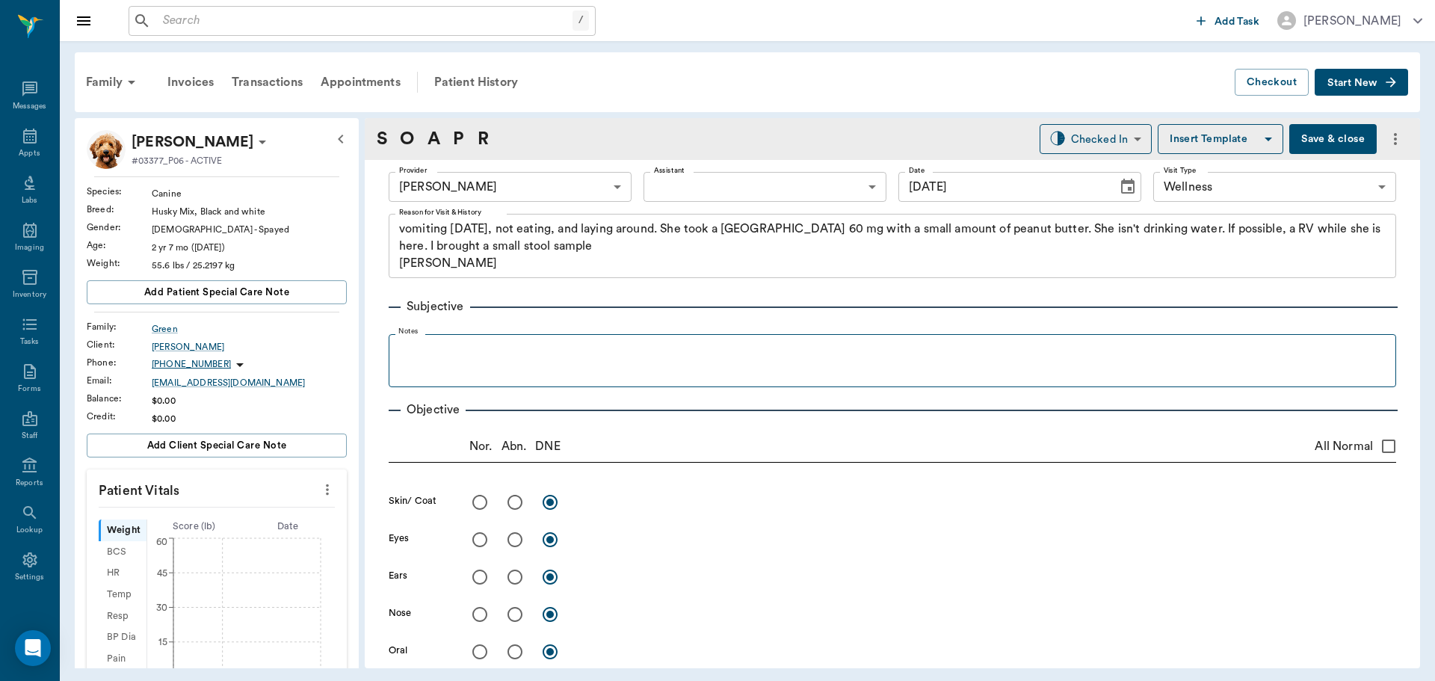
type input "[DATE]"
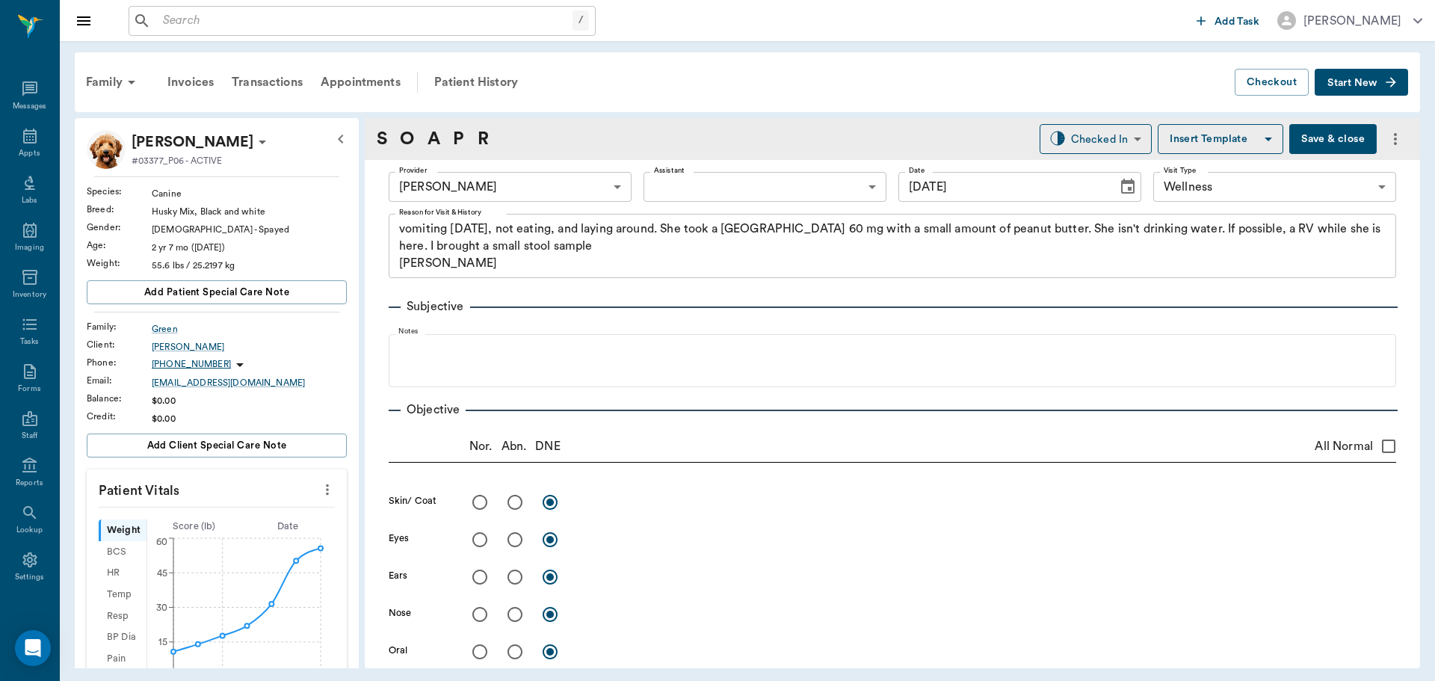
click at [744, 317] on div "Subjective Notes" at bounding box center [892, 336] width 1007 height 102
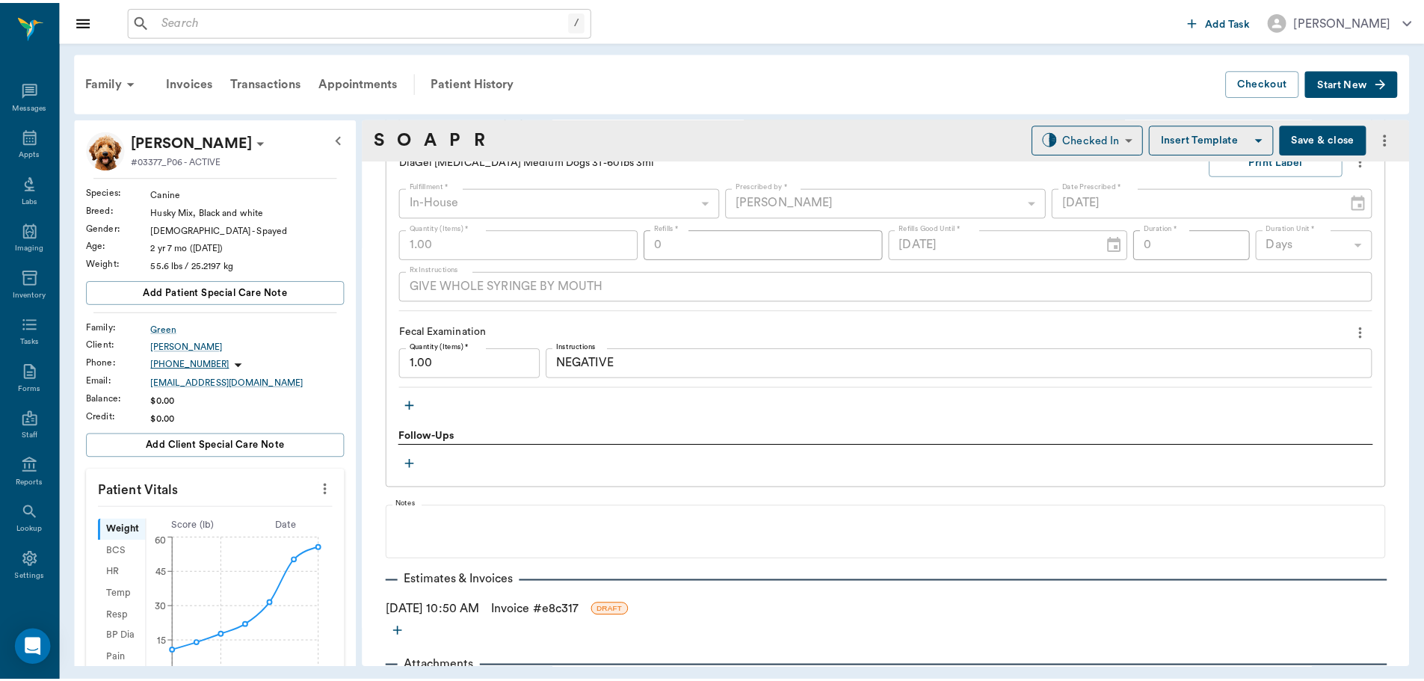
scroll to position [1758, 0]
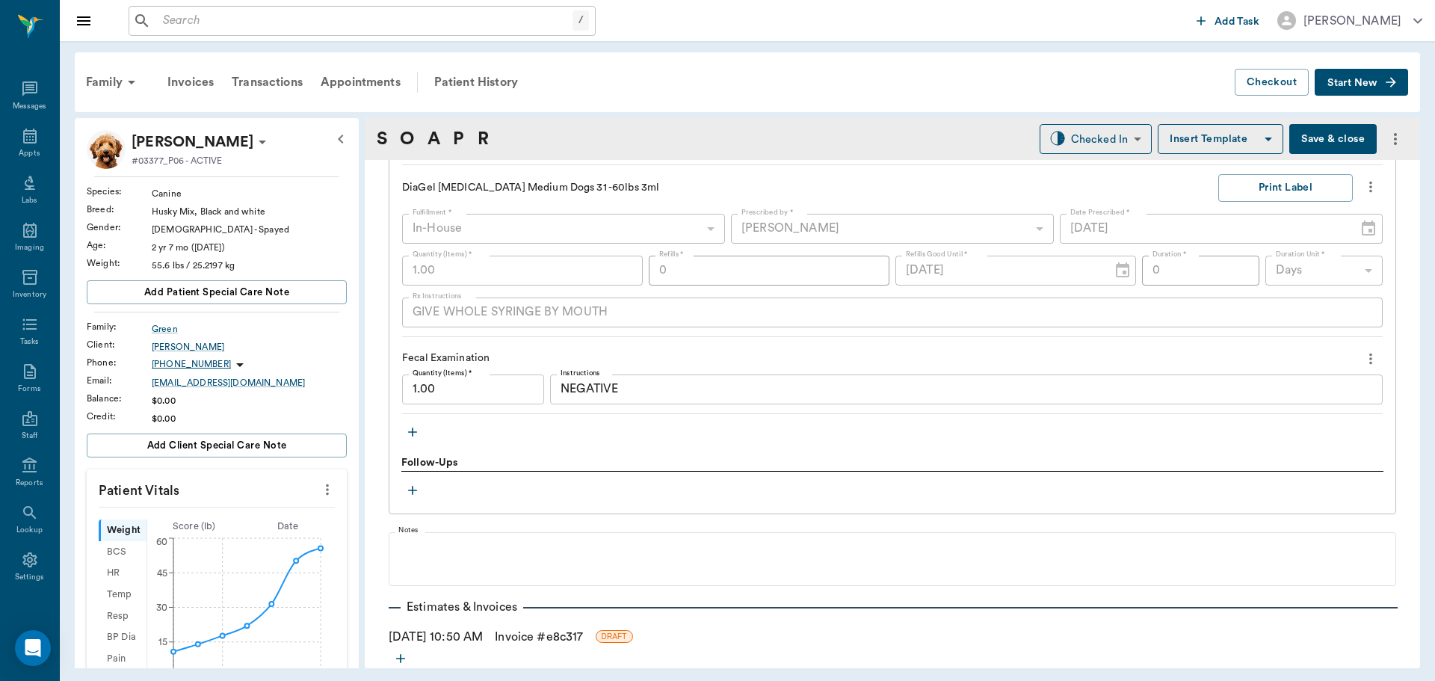
click at [531, 636] on link "Invoice # e8c317" at bounding box center [539, 637] width 88 height 18
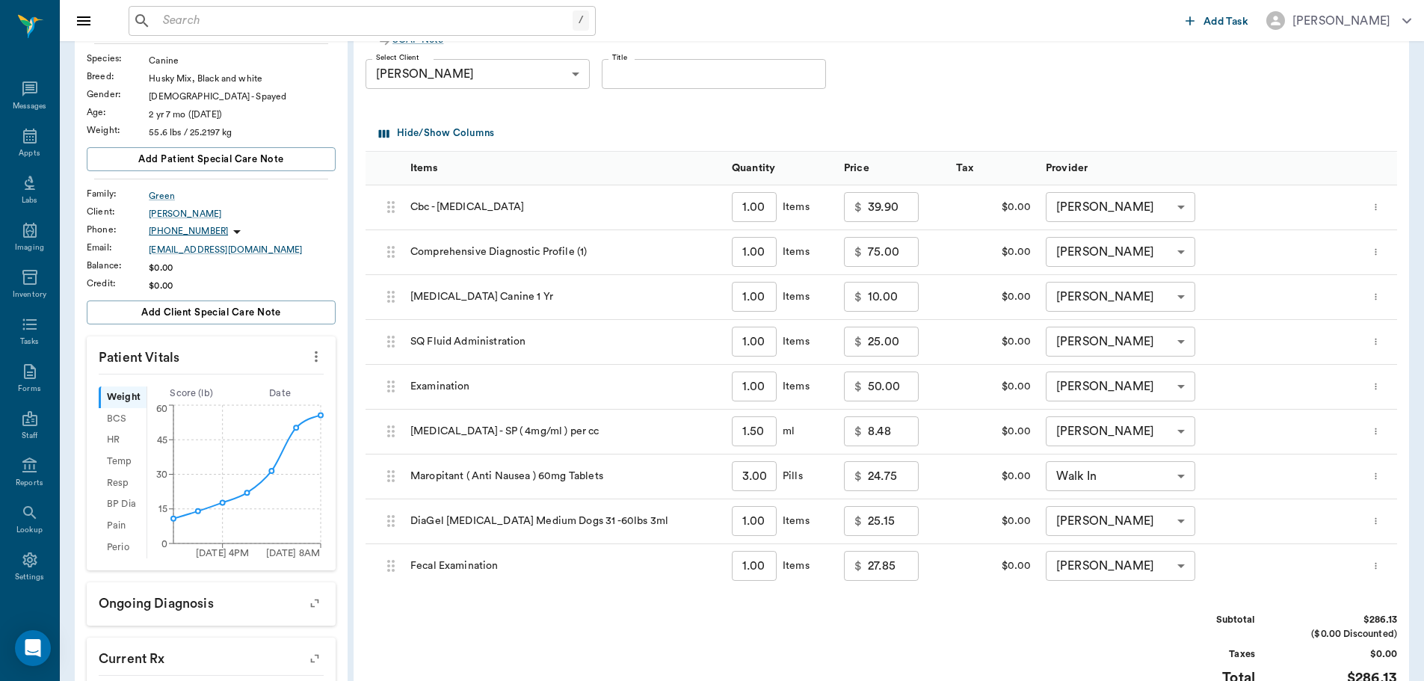
scroll to position [149, 0]
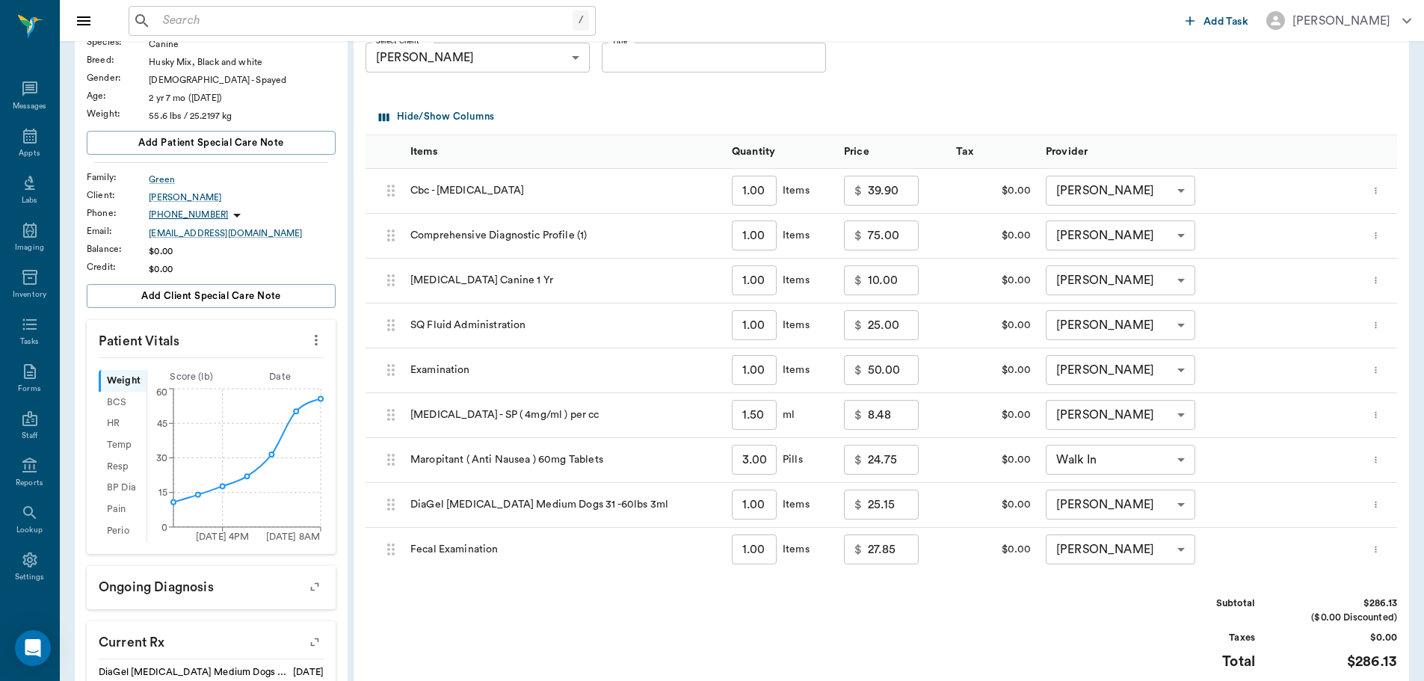
click at [905, 368] on input "50.00" at bounding box center [893, 370] width 51 height 30
type input "0.00"
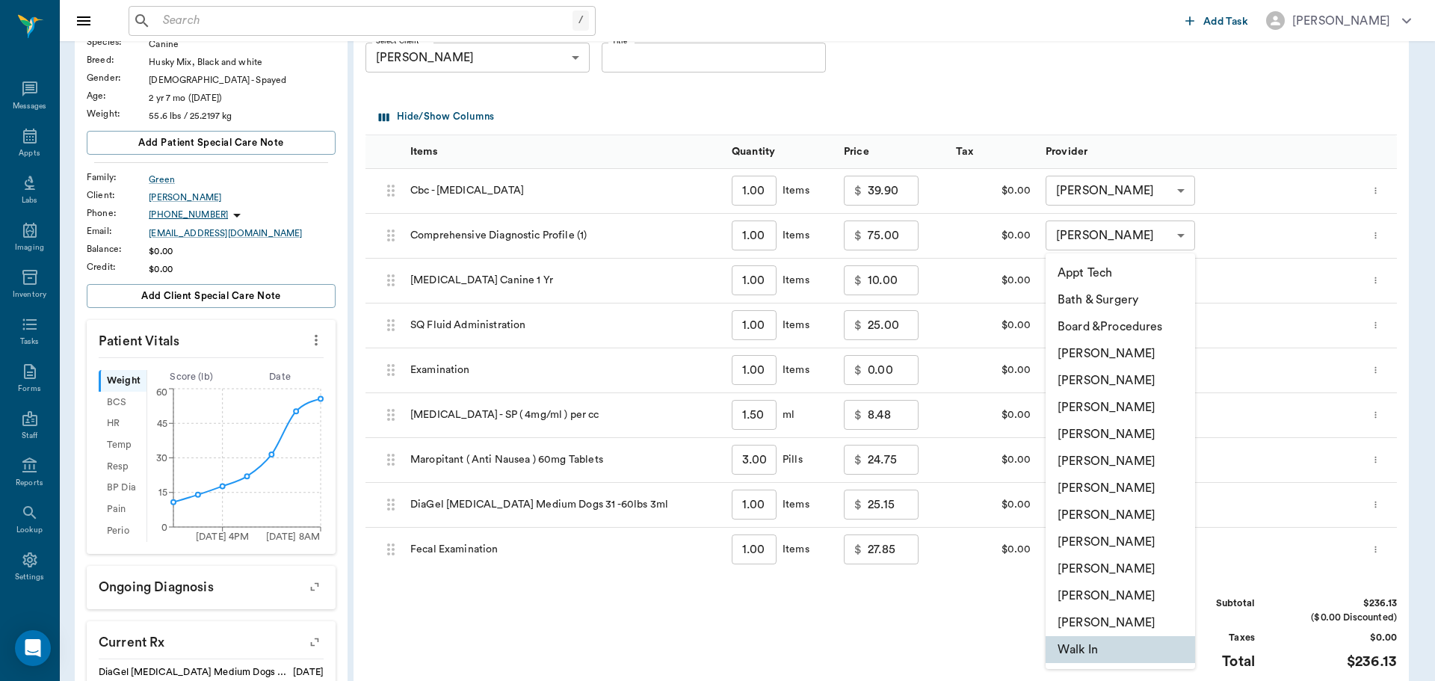
click at [1175, 458] on body "/ ​ Add Task Dr. Bert Ellsworth Nectar Messages Appts Labs Imaging Inventory Ta…" at bounding box center [717, 435] width 1435 height 1169
click at [1122, 433] on li "[PERSON_NAME]" at bounding box center [1119, 434] width 149 height 27
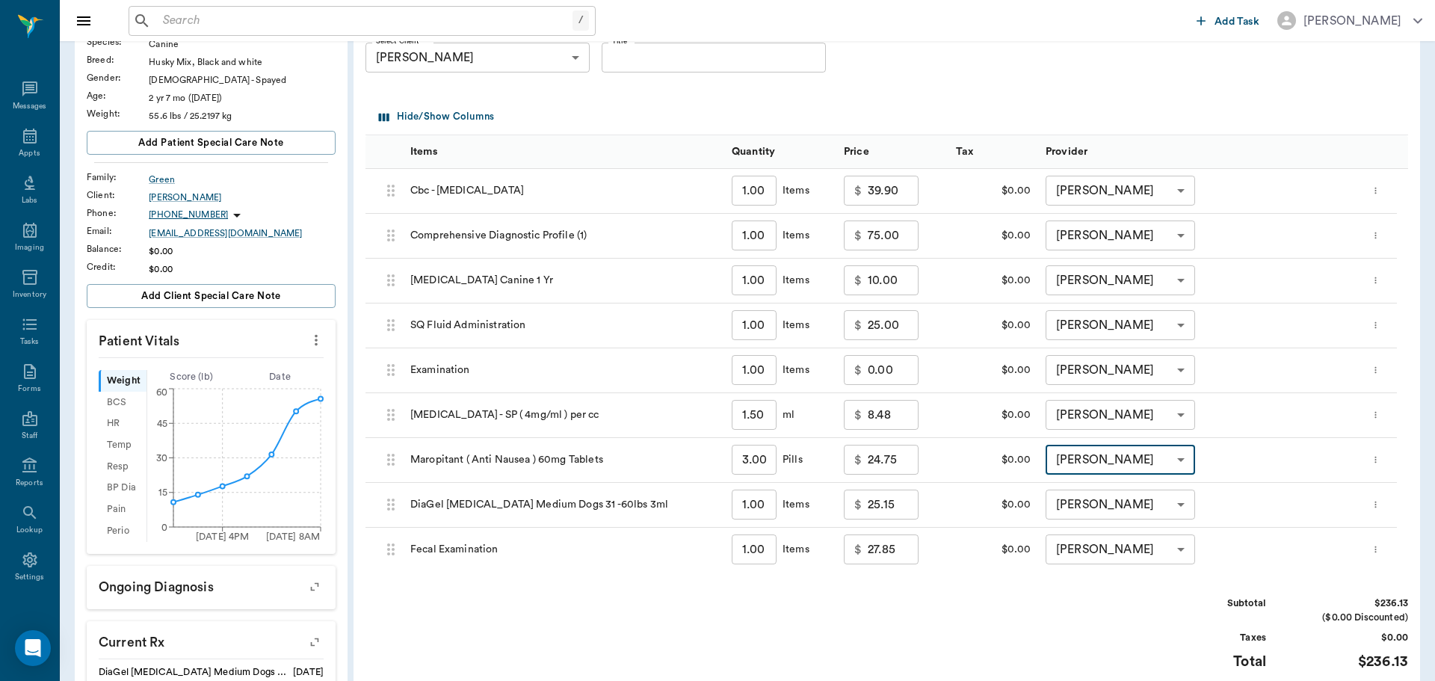
type input "none-63ec2f075fda476ae8351a4d"
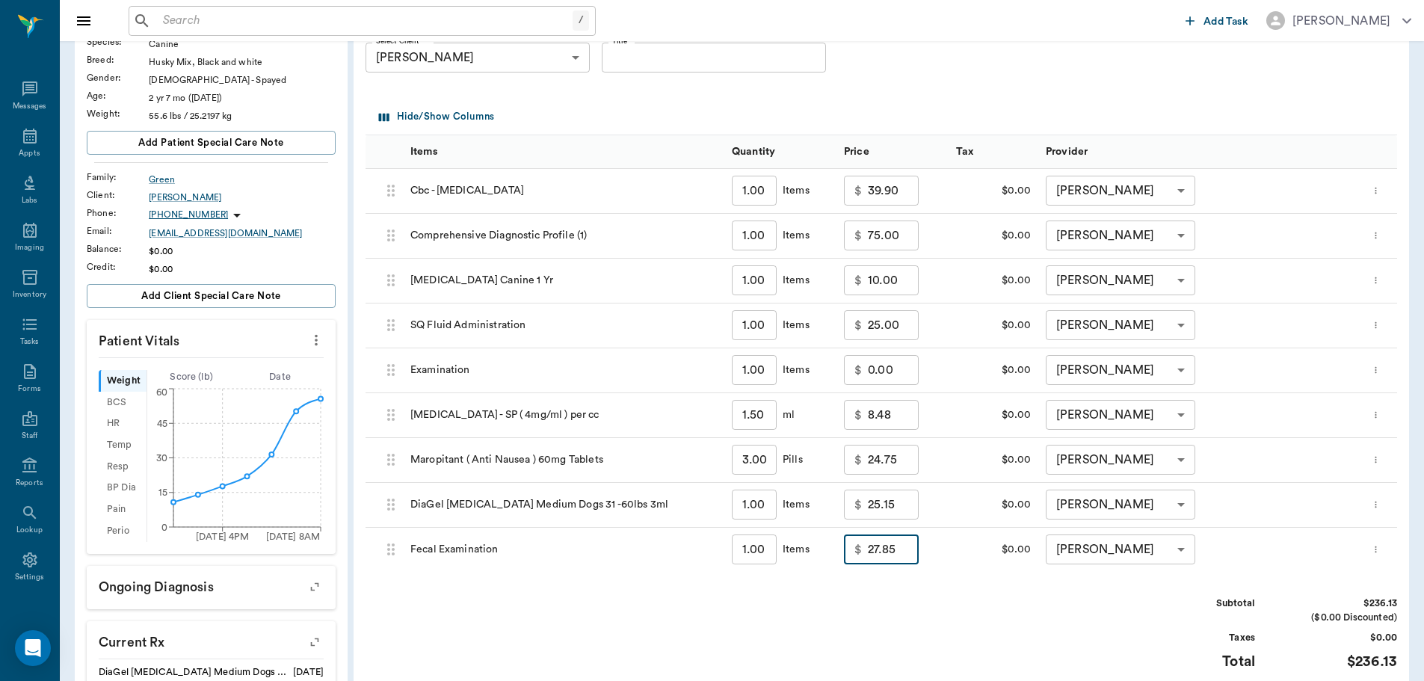
click at [898, 556] on input "27.85" at bounding box center [893, 549] width 51 height 30
click at [936, 605] on div "Subtotal $236.13 ($0.00 Discounted) Taxes $0.00 Total $236.13" at bounding box center [880, 642] width 1031 height 92
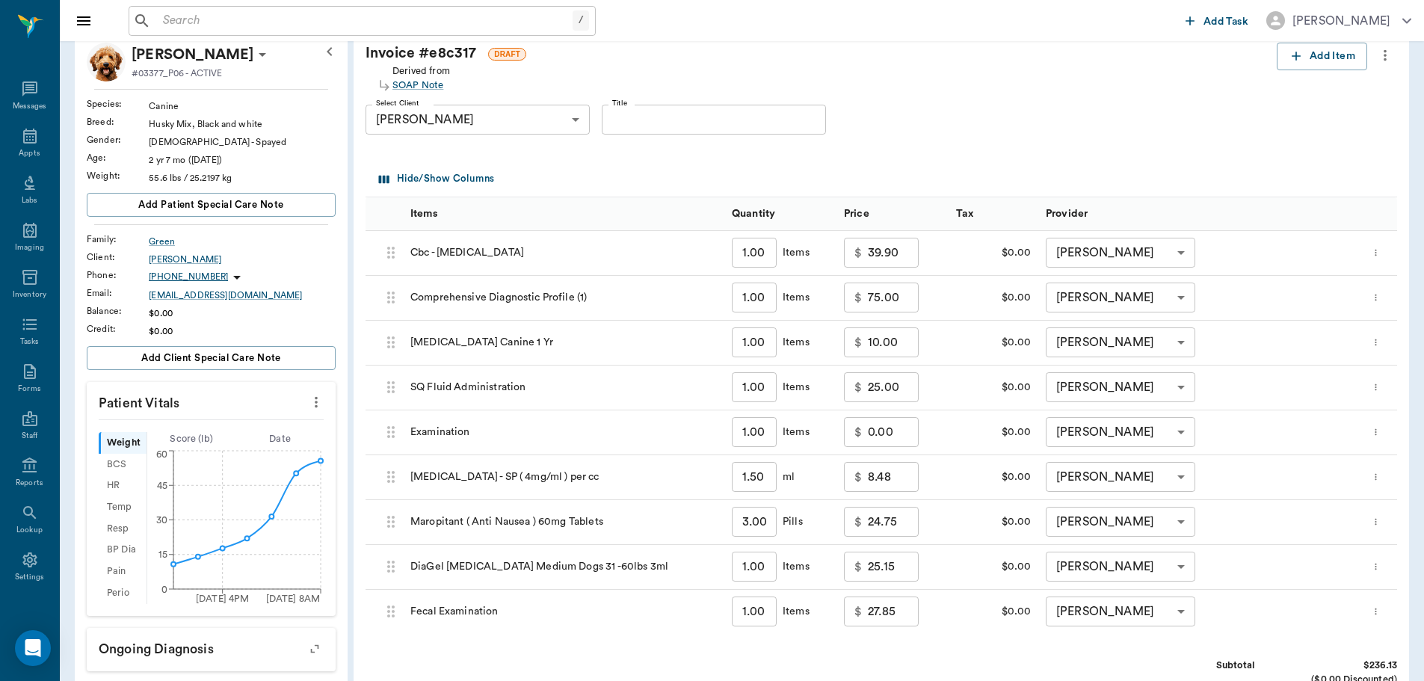
scroll to position [448, 0]
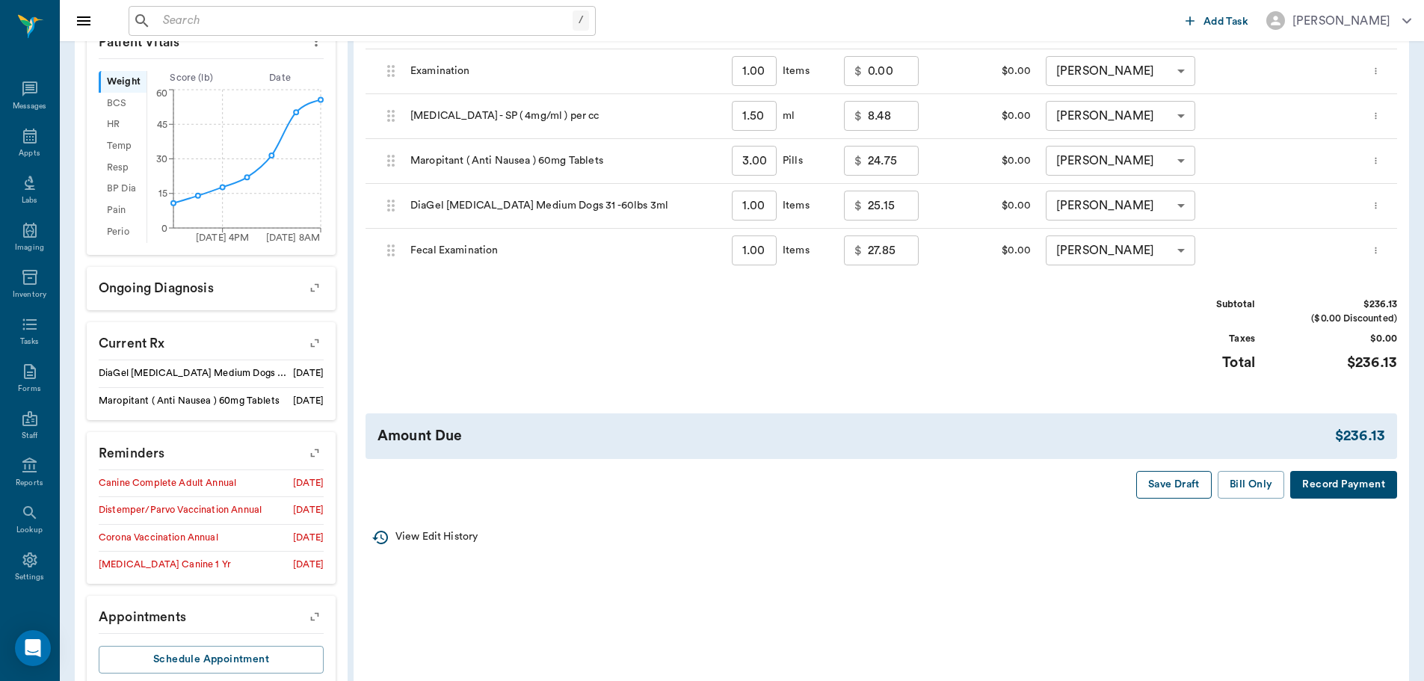
click at [1184, 482] on button "Save Draft" at bounding box center [1173, 485] width 75 height 28
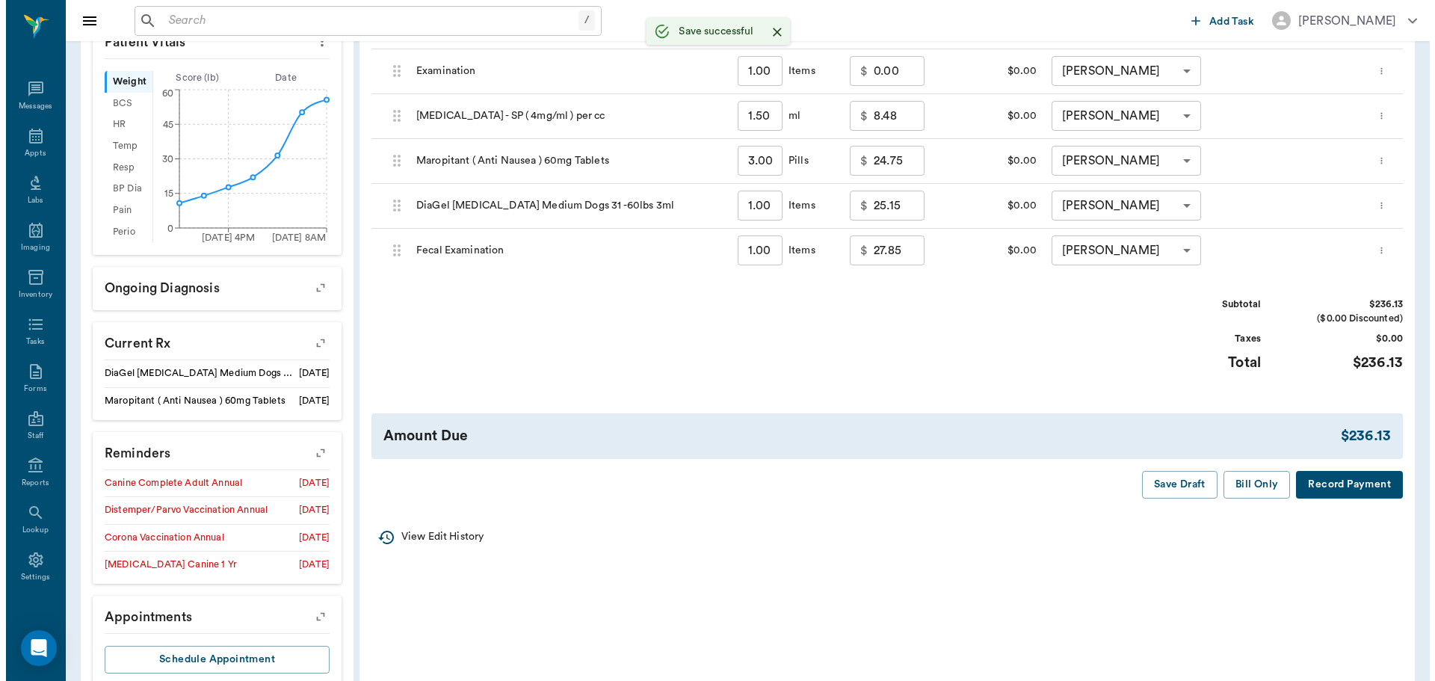
scroll to position [0, 0]
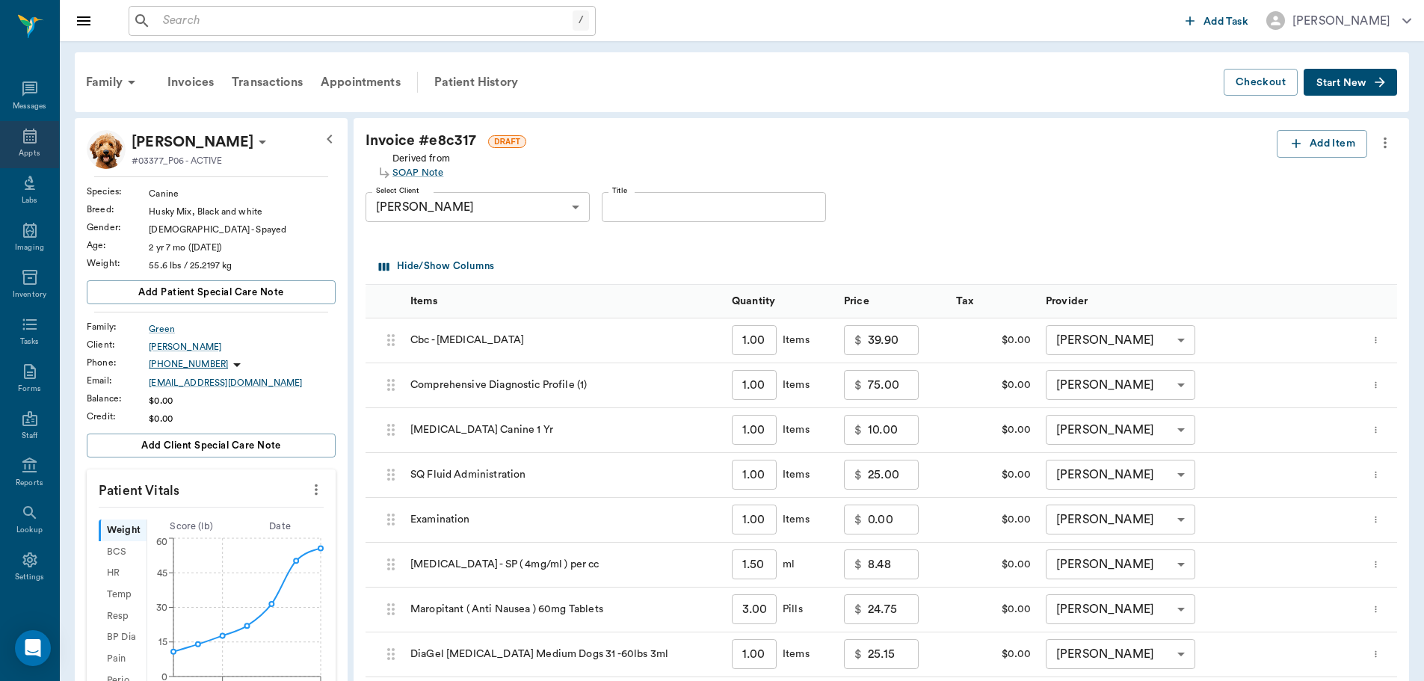
click at [21, 143] on icon at bounding box center [30, 136] width 18 height 18
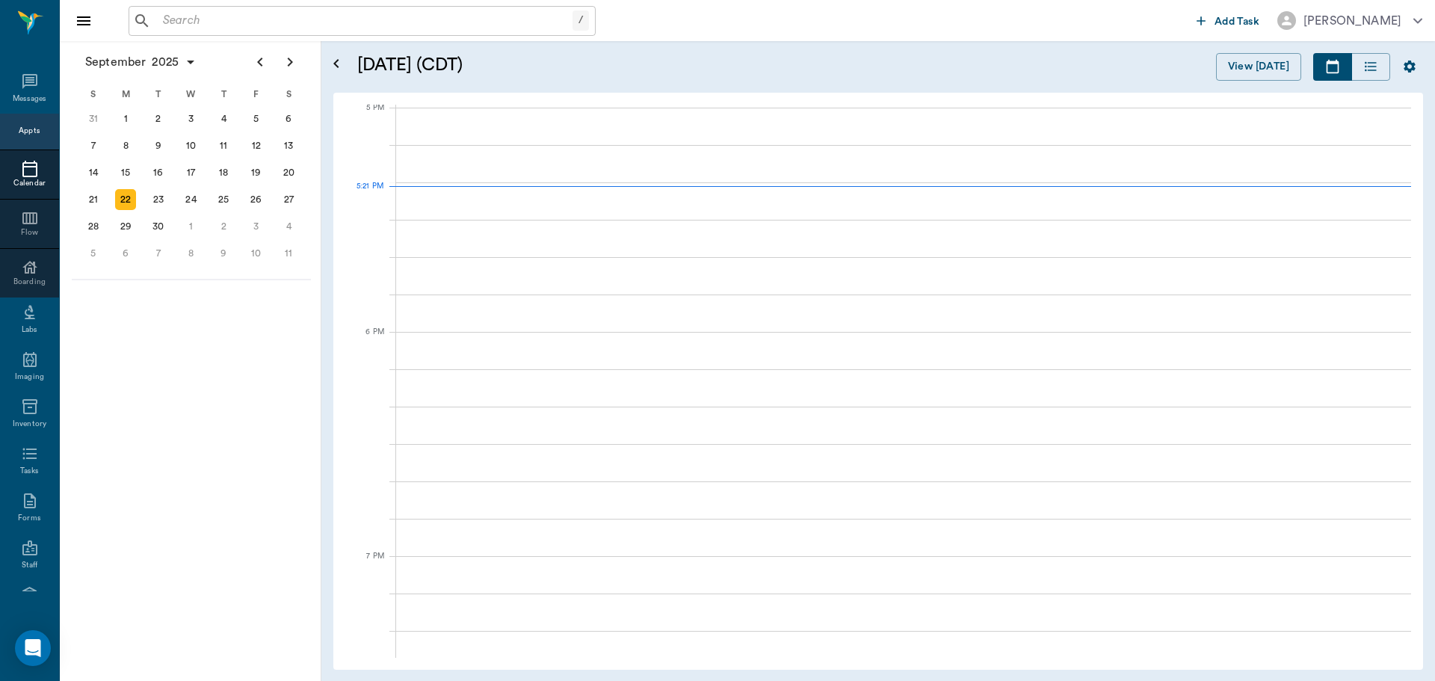
scroll to position [2021, 0]
